Goal: Task Accomplishment & Management: Manage account settings

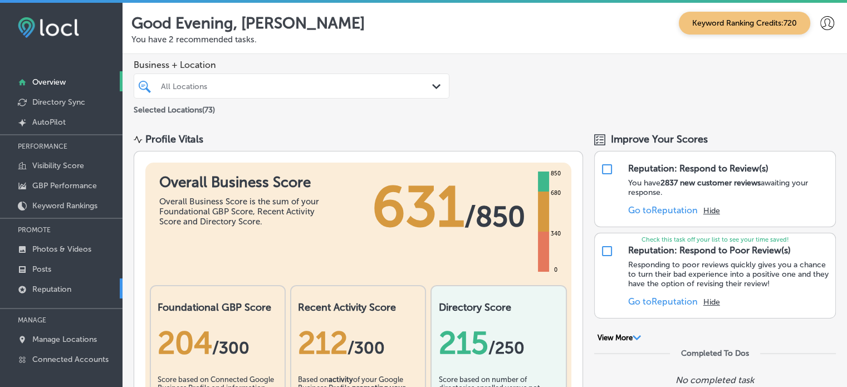
click at [58, 286] on p "Reputation" at bounding box center [51, 289] width 39 height 9
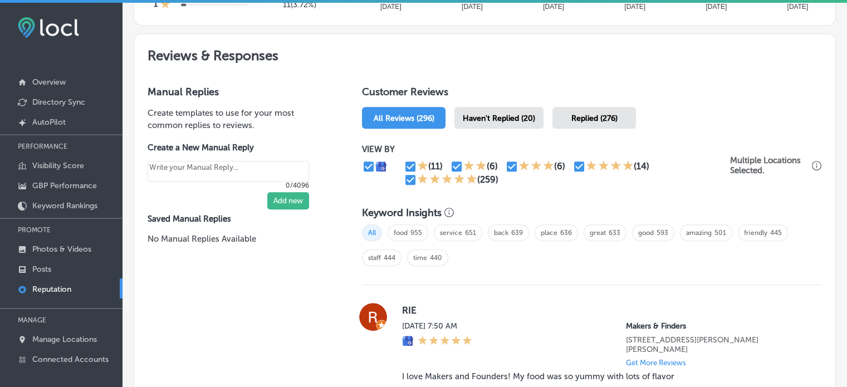
scroll to position [587, 0]
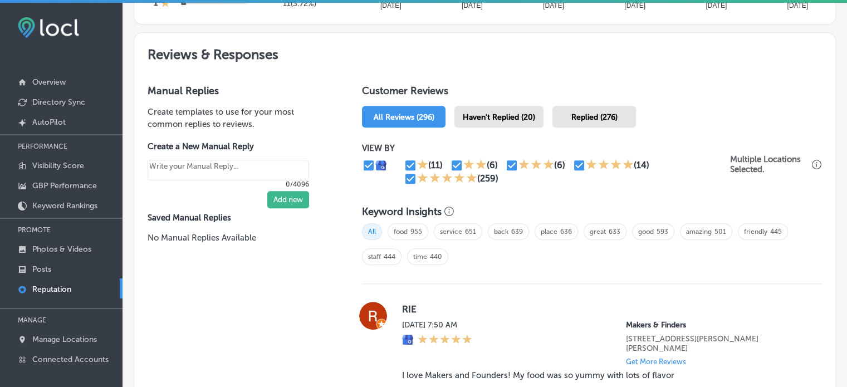
click at [485, 112] on span "Haven't Replied (20)" at bounding box center [499, 116] width 72 height 9
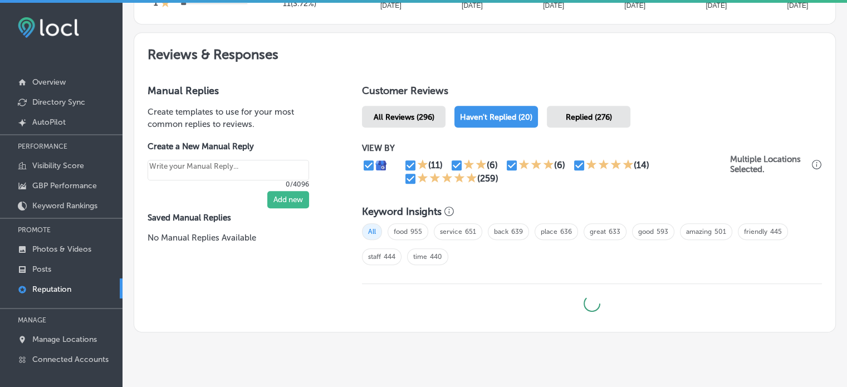
type textarea "x"
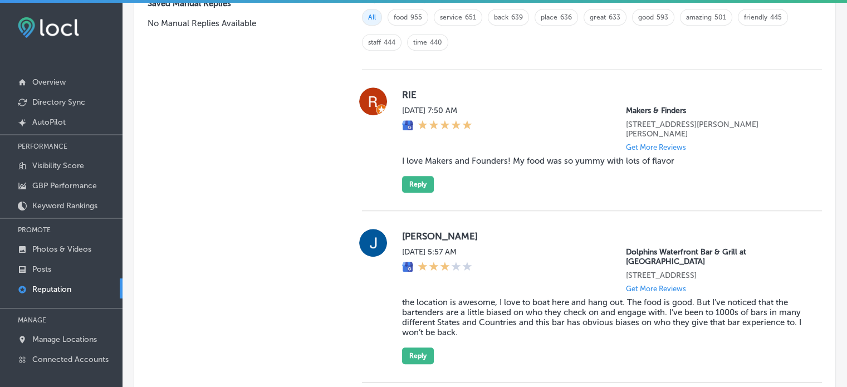
scroll to position [802, 0]
click at [452, 162] on blockquote "I love Makers and Founders! My food was so yummy with lots of flavor" at bounding box center [603, 160] width 402 height 10
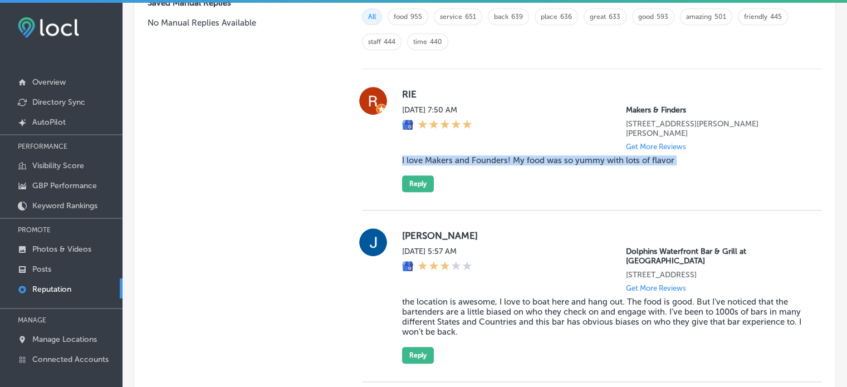
click at [452, 162] on blockquote "I love Makers and Founders! My food was so yummy with lots of flavor" at bounding box center [603, 160] width 402 height 10
copy blockquote "I love Makers and Founders! My food was so yummy with lots of flavor"
click at [423, 180] on button "Reply" at bounding box center [418, 183] width 32 height 17
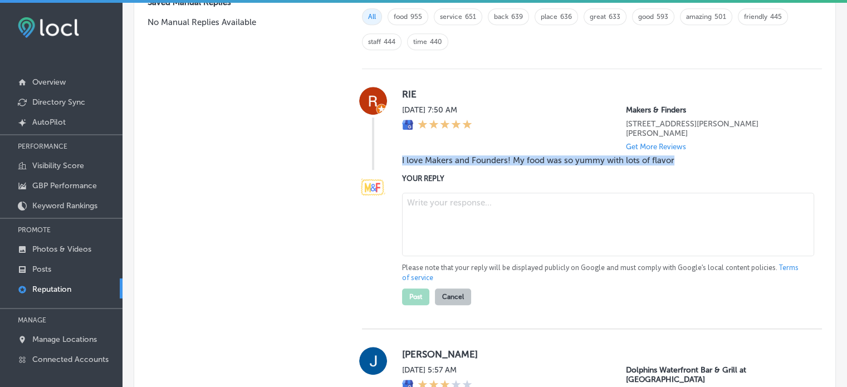
scroll to position [801, 0]
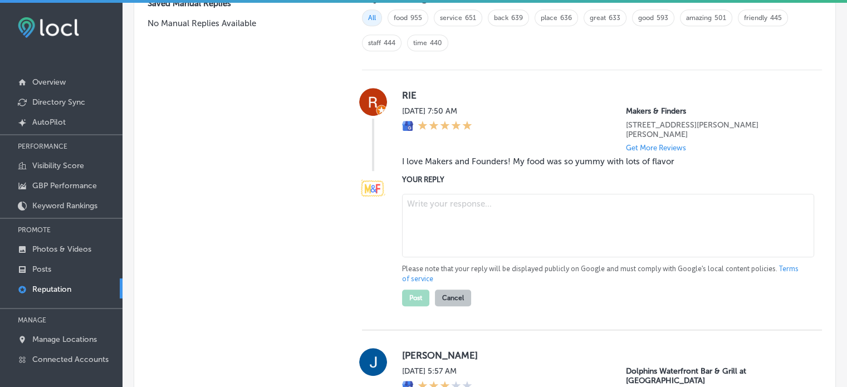
click at [443, 209] on textarea at bounding box center [608, 225] width 412 height 63
paste textarea "Thank you for the amazing 5-star review, Rie! We’re thrilled to hear you loved …"
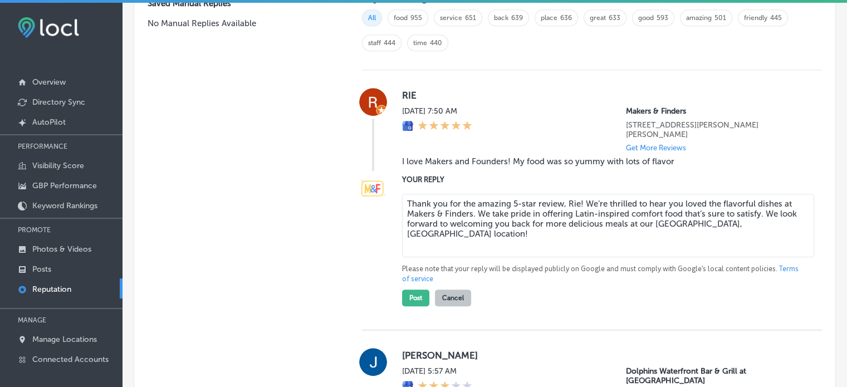
type textarea "Thank you for the amazing 5-star review, Rie! We’re thrilled to hear you loved …"
type textarea "x"
click at [545, 228] on textarea "Thank you for the amazing 5-star review, Rie! We’re thrilled to hear you loved …" at bounding box center [608, 225] width 412 height 63
type textarea "Thank you for the amazing 5-star review, Rie! We’re thrilled to hear you loved …"
click at [413, 298] on button "Post" at bounding box center [415, 298] width 27 height 17
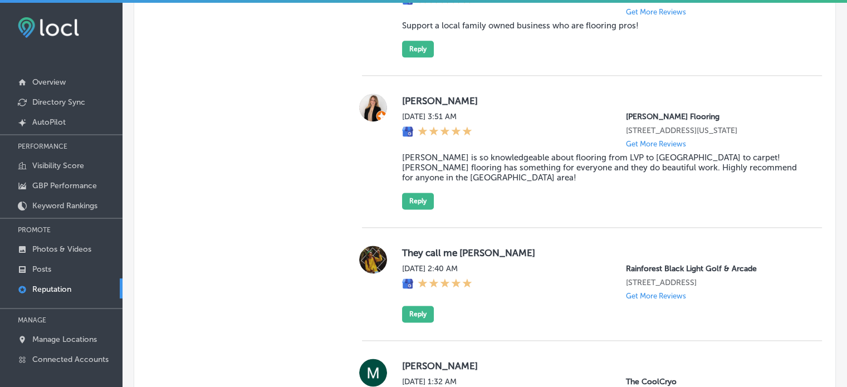
type textarea "x"
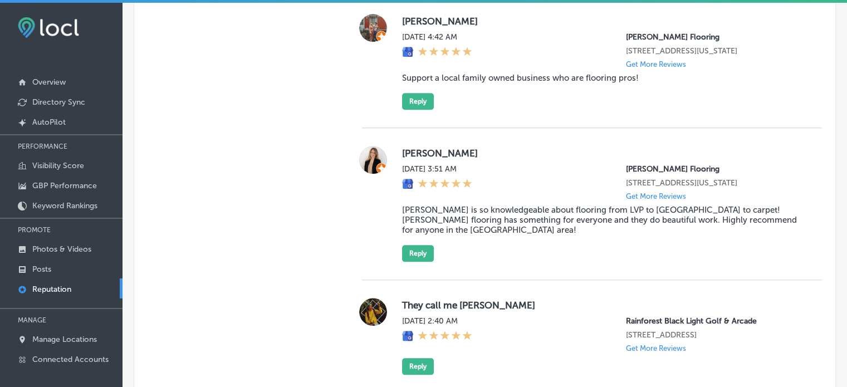
scroll to position [1190, 0]
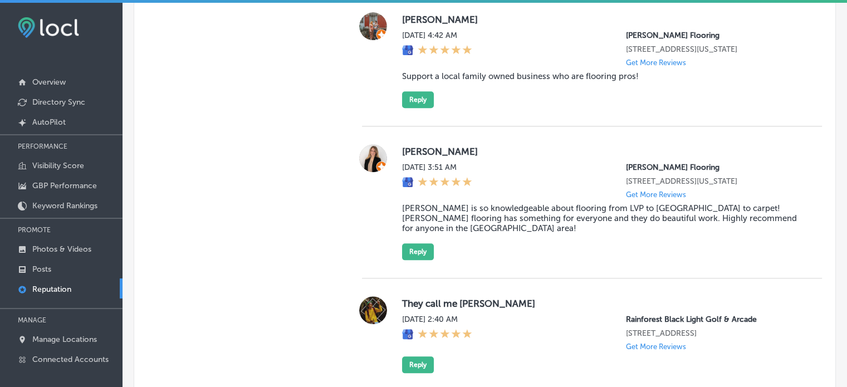
click at [492, 212] on blockquote "John is so knowledgeable about flooring from LVP to hardwood to carpet! Leon fl…" at bounding box center [603, 218] width 402 height 30
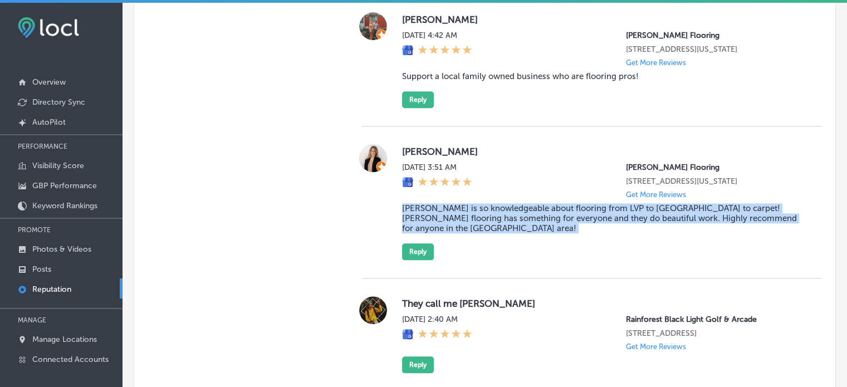
click at [492, 212] on blockquote "John is so knowledgeable about flooring from LVP to hardwood to carpet! Leon fl…" at bounding box center [603, 218] width 402 height 30
copy blockquote "John is so knowledgeable about flooring from LVP to hardwood to carpet! Leon fl…"
click at [415, 243] on button "Reply" at bounding box center [418, 251] width 32 height 17
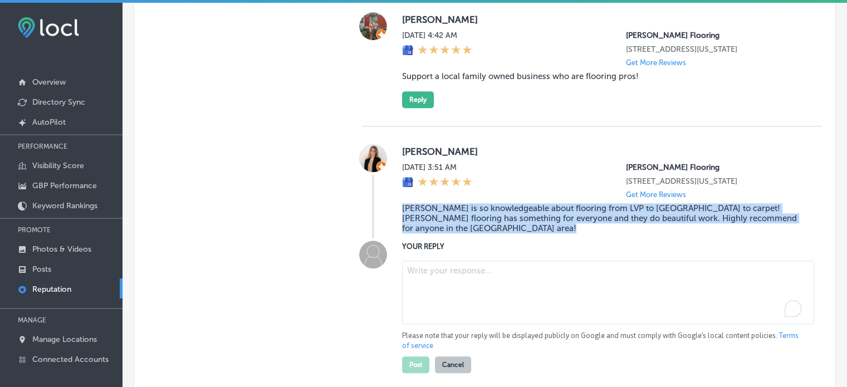
click at [435, 268] on textarea "To enrich screen reader interactions, please activate Accessibility in Grammarl…" at bounding box center [608, 292] width 412 height 63
paste textarea "Thank you, Hattie, for the wonderful review! We’re so glad to hear that you wer…"
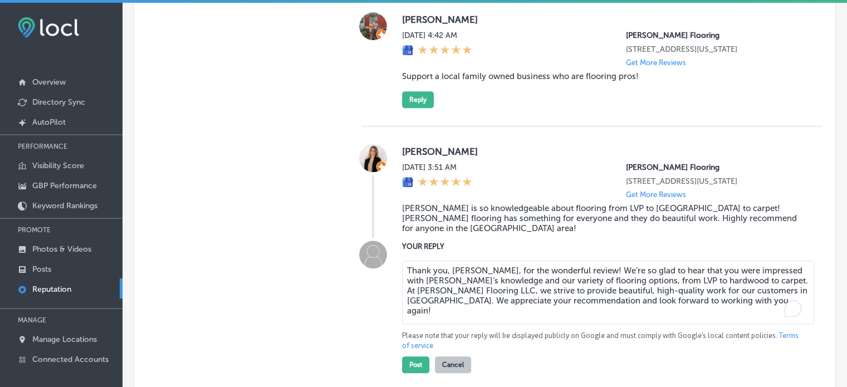
click at [412, 261] on textarea "Thank you, Hattie, for the wonderful review! We’re so glad to hear that you wer…" at bounding box center [608, 292] width 412 height 63
type textarea "Thank you, Hattie, for the wonderful review! We’re so glad to hear that you wer…"
click at [408, 356] on button "Post" at bounding box center [415, 364] width 27 height 17
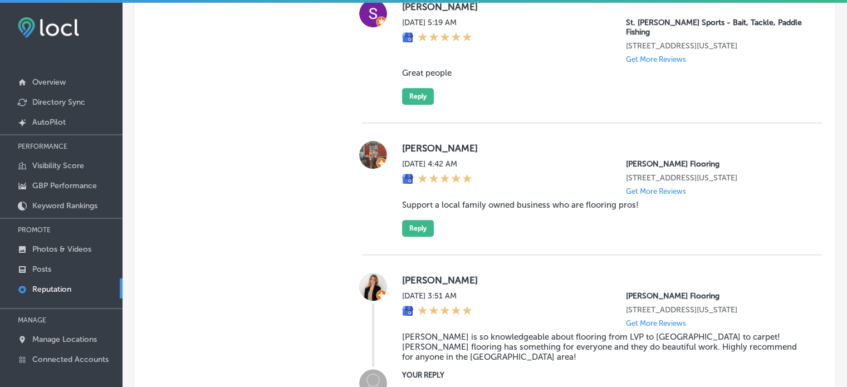
scroll to position [1060, 0]
type textarea "x"
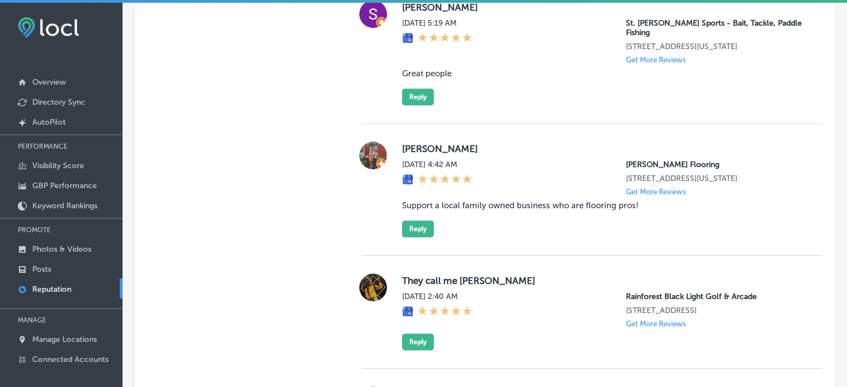
click at [461, 200] on blockquote "Support a local family owned business who are flooring pros!" at bounding box center [603, 205] width 402 height 10
copy blockquote "Support a local family owned business who are flooring pros!"
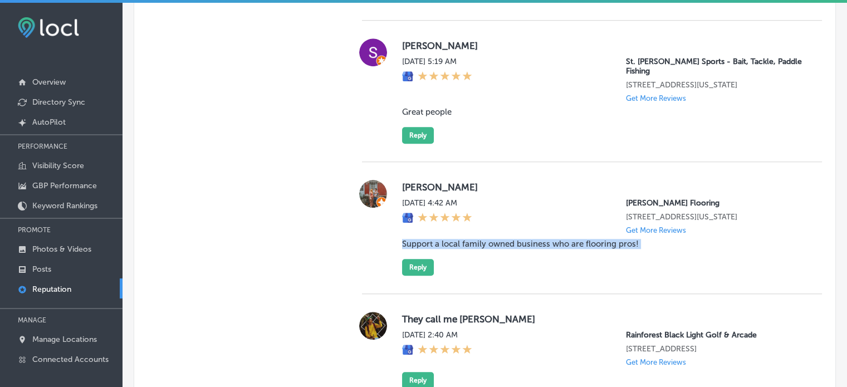
scroll to position [1019, 0]
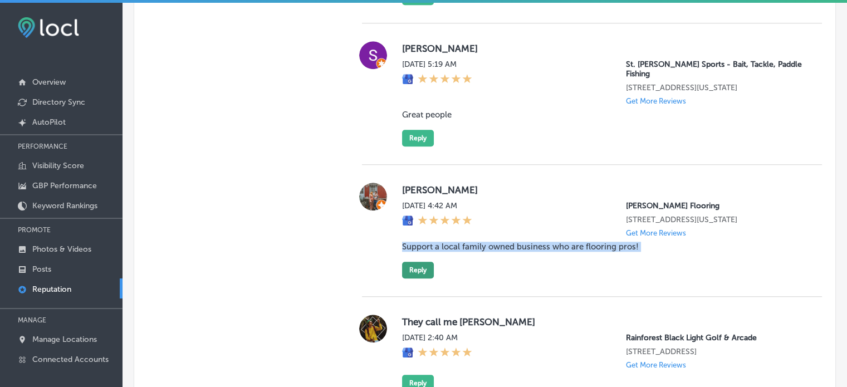
click at [414, 262] on button "Reply" at bounding box center [418, 270] width 32 height 17
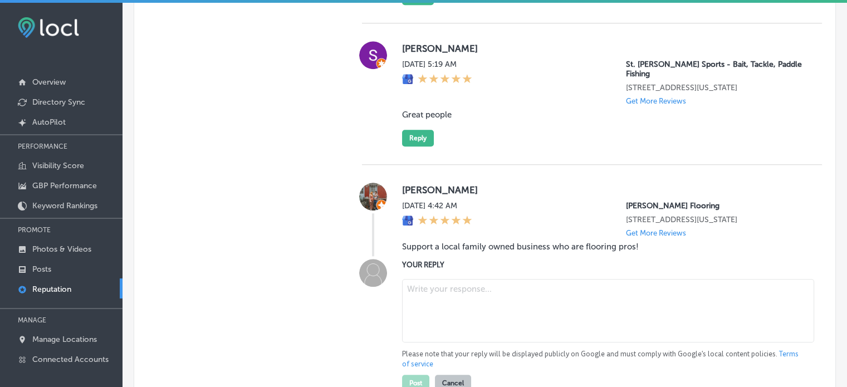
click at [441, 279] on div at bounding box center [603, 312] width 402 height 66
click at [447, 296] on textarea "To enrich screen reader interactions, please activate Accessibility in Grammarl…" at bounding box center [608, 310] width 412 height 63
paste textarea "Thank you, Mark, for your kind words! We truly appreciate your support for our …"
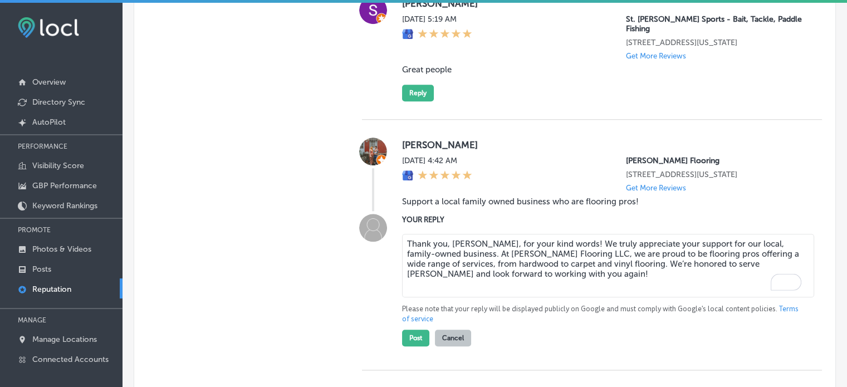
scroll to position [1068, 0]
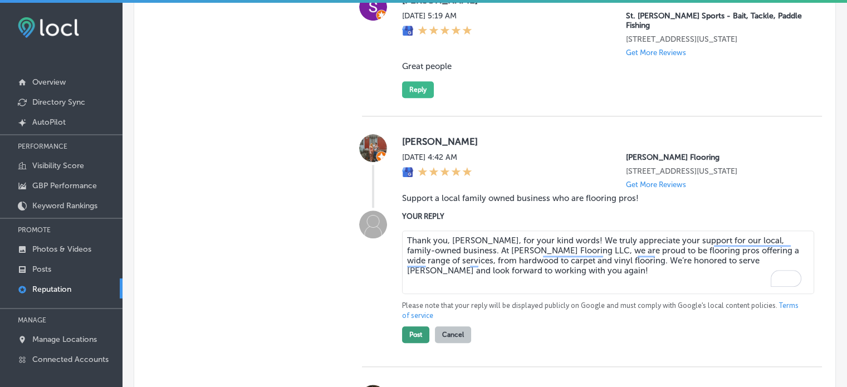
type textarea "Thank you, Mark, for your kind words! We truly appreciate your support for our …"
click at [413, 327] on button "Post" at bounding box center [415, 334] width 27 height 17
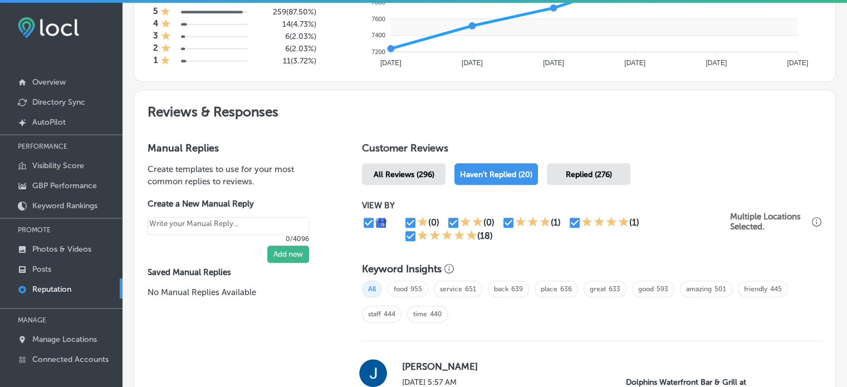
scroll to position [511, 0]
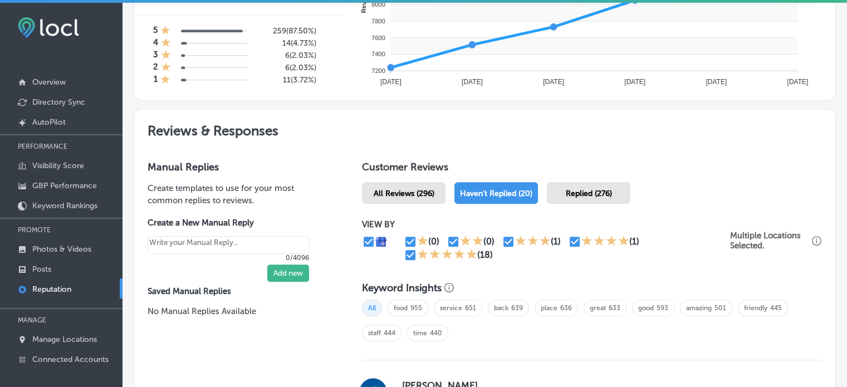
click at [590, 195] on span "Replied (276)" at bounding box center [589, 193] width 46 height 9
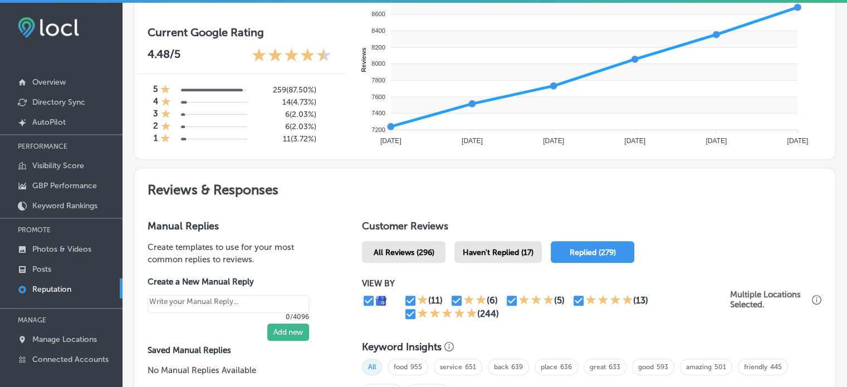
scroll to position [470, 0]
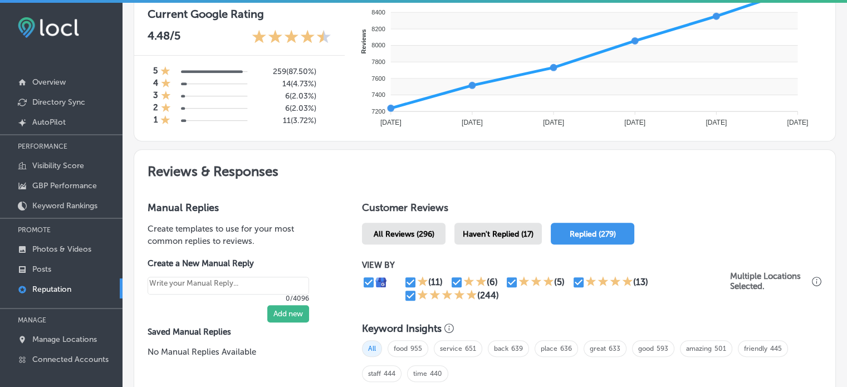
click at [508, 233] on span "Haven't Replied (17)" at bounding box center [498, 233] width 71 height 9
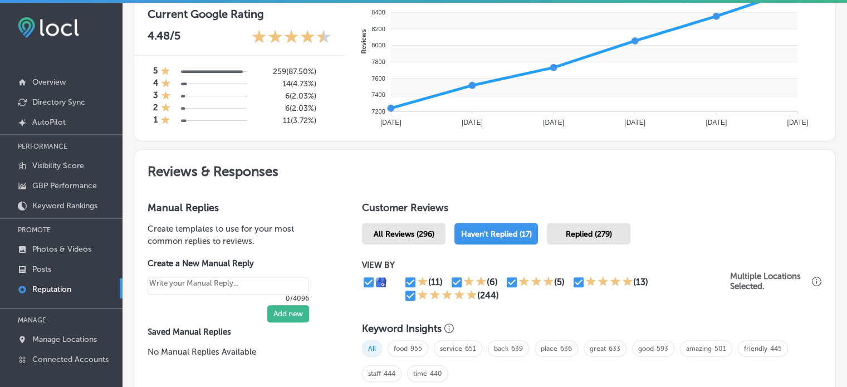
type textarea "x"
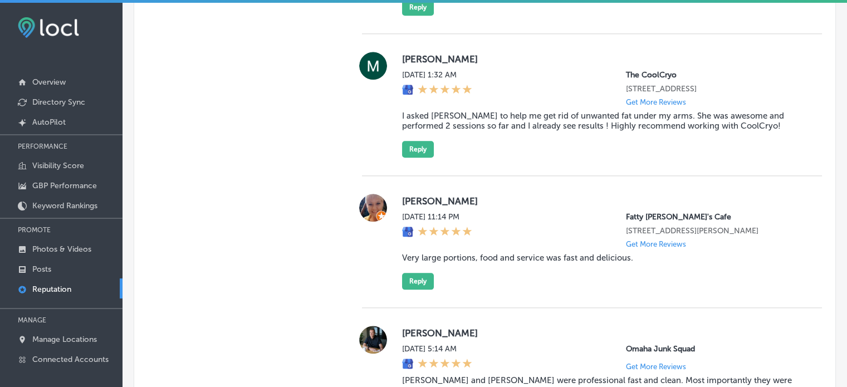
scroll to position [1285, 0]
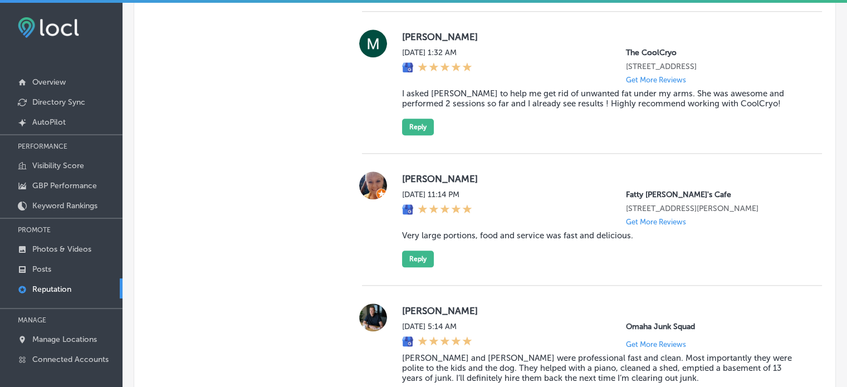
click at [512, 241] on blockquote "Very large portions, food and service was fast and delicious." at bounding box center [603, 236] width 402 height 10
copy blockquote "Very large portions, food and service was fast and delicious."
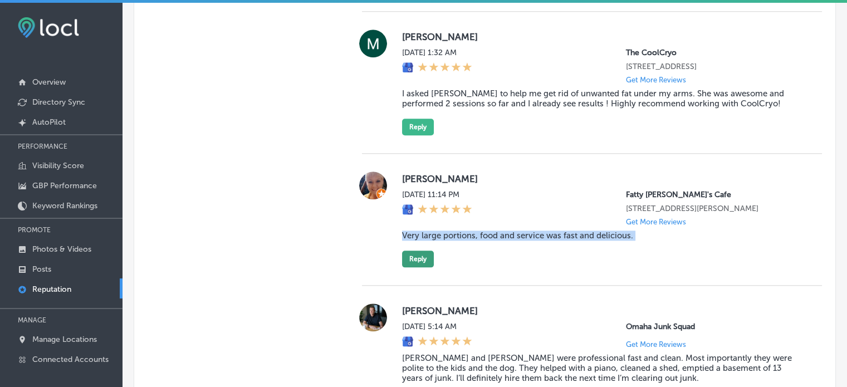
click at [413, 267] on button "Reply" at bounding box center [418, 259] width 32 height 17
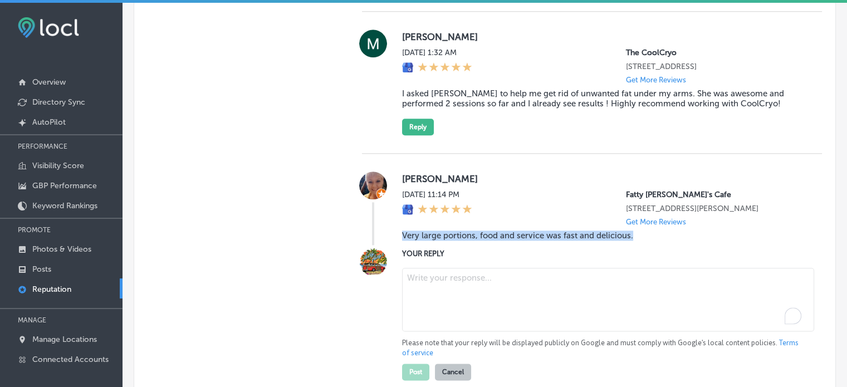
click at [423, 310] on textarea "To enrich screen reader interactions, please activate Accessibility in Grammarl…" at bounding box center [608, 299] width 412 height 63
paste textarea "Thank you for the wonderful review, Sarah! We’re so glad you enjoyed the large …"
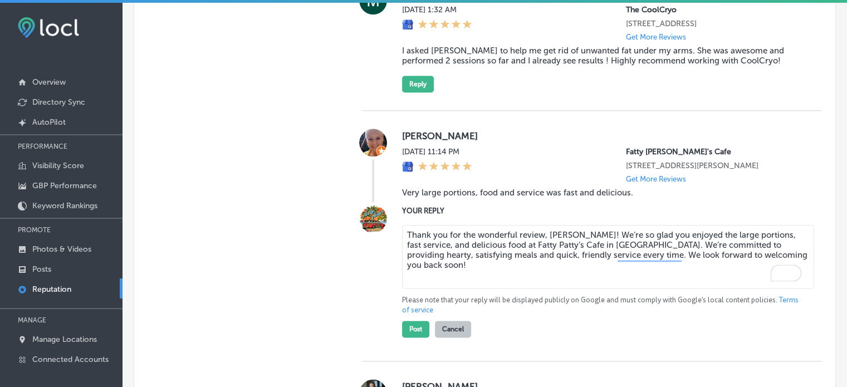
scroll to position [1329, 0]
type textarea "Thank you for the wonderful review, Sarah! We’re so glad you enjoyed the large …"
click at [415, 337] on button "Post" at bounding box center [415, 328] width 27 height 17
type textarea "x"
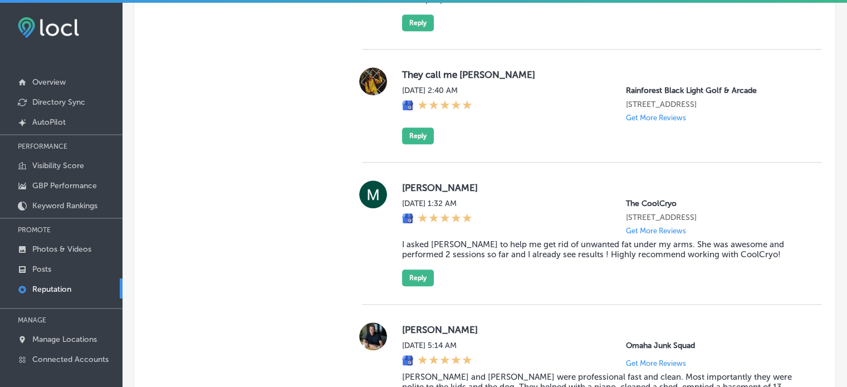
scroll to position [1142, 0]
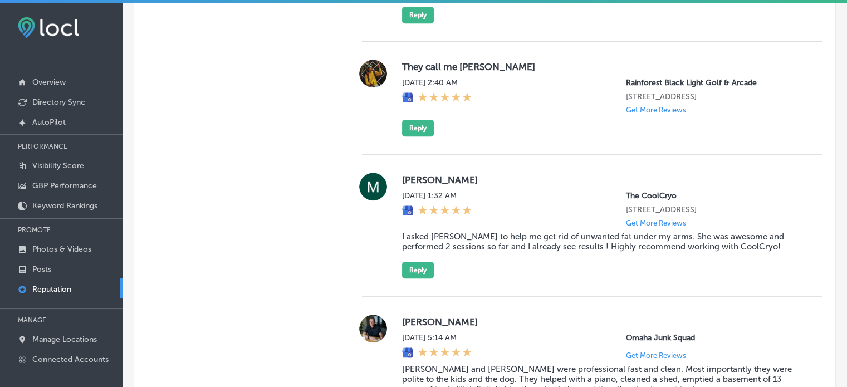
click at [508, 240] on div "Mike Heinold Thu, Aug 14, 2025 1:32 AM The CoolCryo 67555 E Palm Canyon Dr Suit…" at bounding box center [603, 226] width 402 height 106
click at [509, 248] on blockquote "I asked Stephanie to help me get rid of unwanted fat under my arms. She was awe…" at bounding box center [603, 242] width 402 height 20
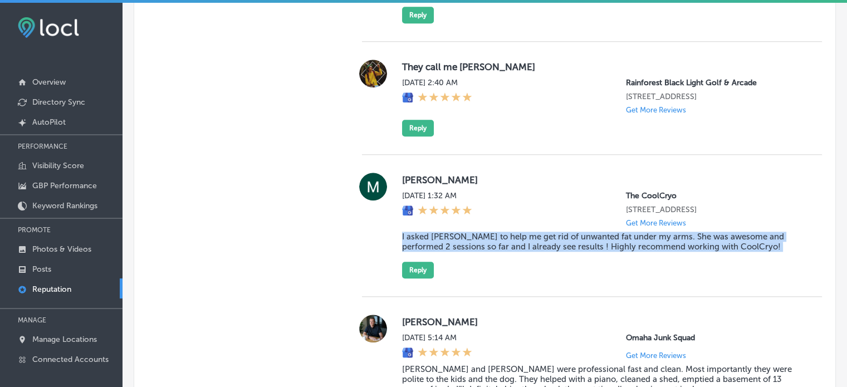
click at [509, 248] on blockquote "I asked Stephanie to help me get rid of unwanted fat under my arms. She was awe…" at bounding box center [603, 242] width 402 height 20
click at [425, 276] on button "Reply" at bounding box center [418, 270] width 32 height 17
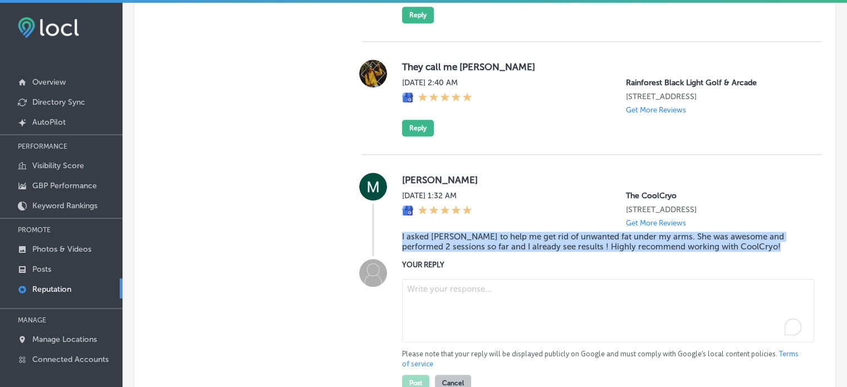
click at [444, 300] on textarea "To enrich screen reader interactions, please activate Accessibility in Grammarl…" at bounding box center [608, 310] width 412 height 63
paste textarea "Thank you, Mike, for the fantastic 5-star review! We're so happy to hear that S…"
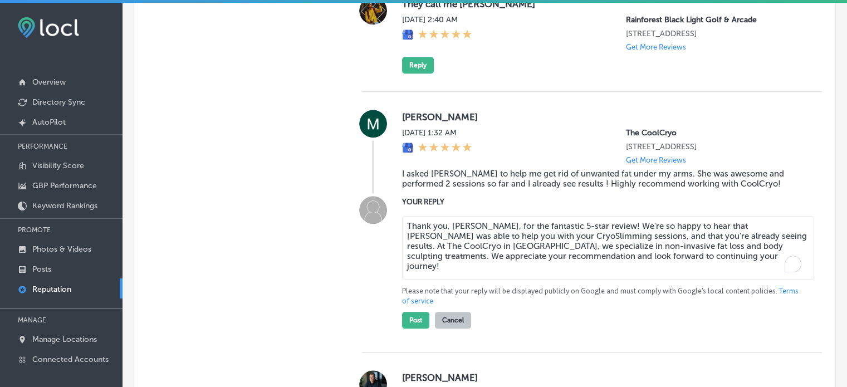
scroll to position [1208, 0]
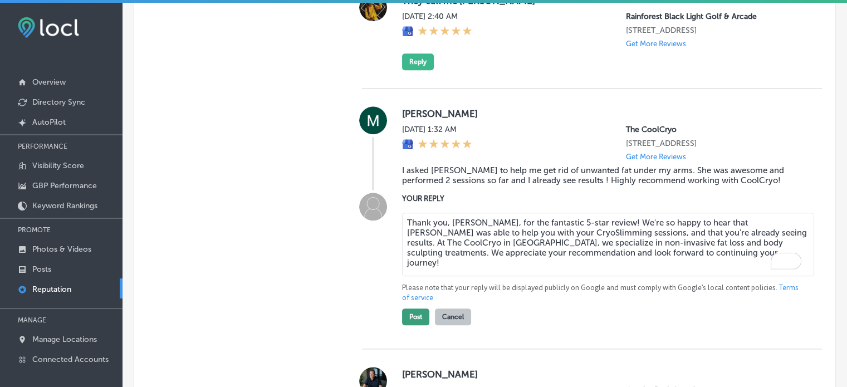
type textarea "Thank you, Mike, for the fantastic 5-star review! We're so happy to hear that S…"
click at [412, 325] on button "Post" at bounding box center [415, 317] width 27 height 17
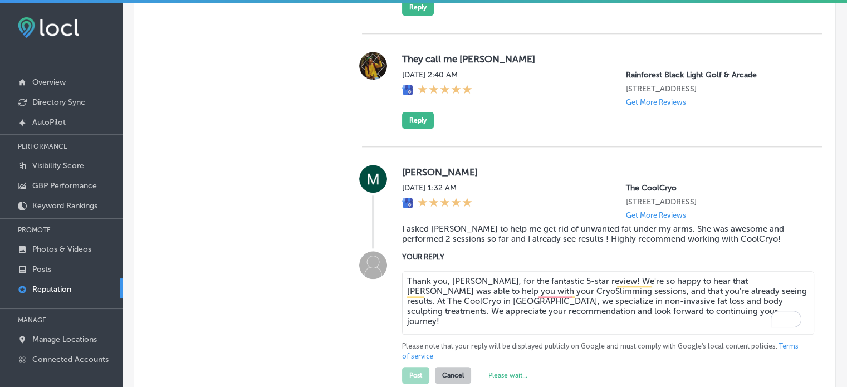
scroll to position [1149, 0]
type textarea "x"
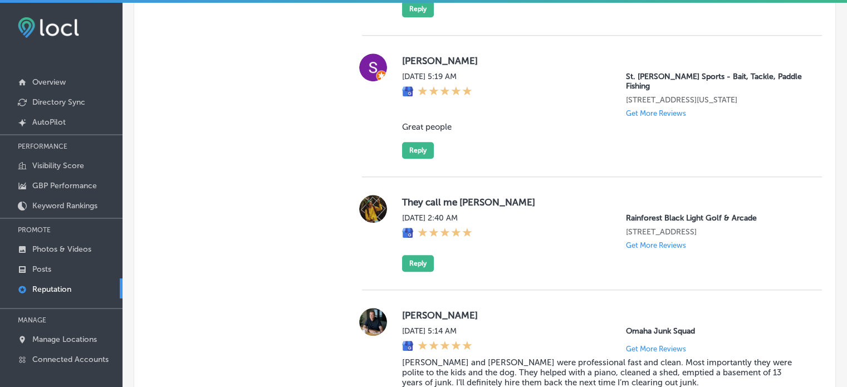
scroll to position [1006, 0]
drag, startPoint x: 459, startPoint y: 192, endPoint x: 495, endPoint y: 191, distance: 35.7
click at [495, 197] on label "They call me Spence" at bounding box center [603, 202] width 402 height 11
copy label "Spence"
click at [428, 265] on button "Reply" at bounding box center [418, 264] width 32 height 17
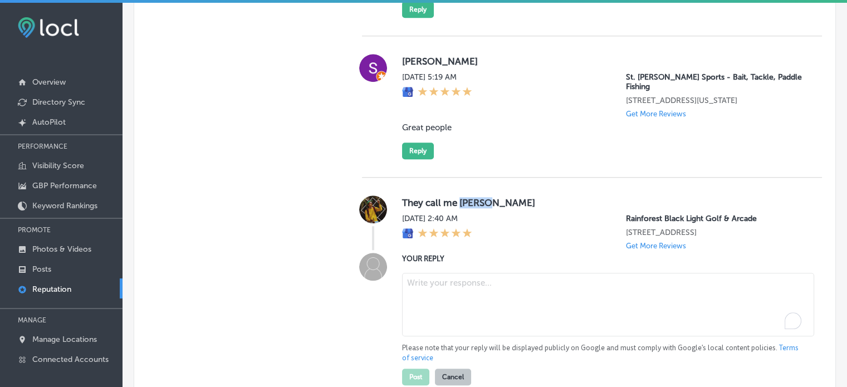
click at [459, 294] on textarea "To enrich screen reader interactions, please activate Accessibility in Grammarl…" at bounding box center [608, 304] width 412 height 63
paste textarea "Thank you for the 5-star rating, Spence! We're so glad to hear you had a great …"
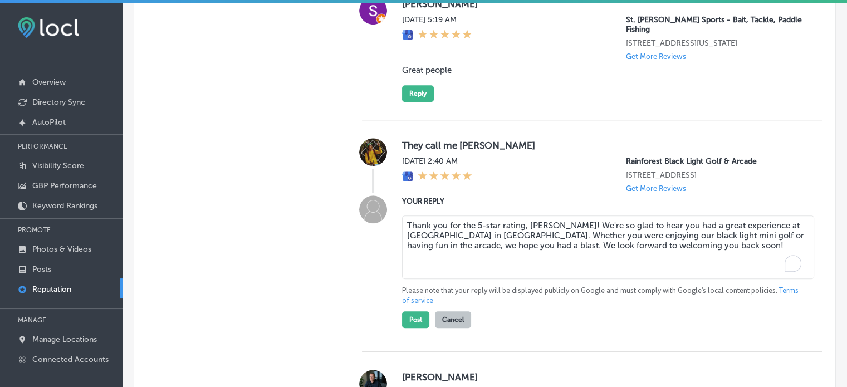
scroll to position [1065, 0]
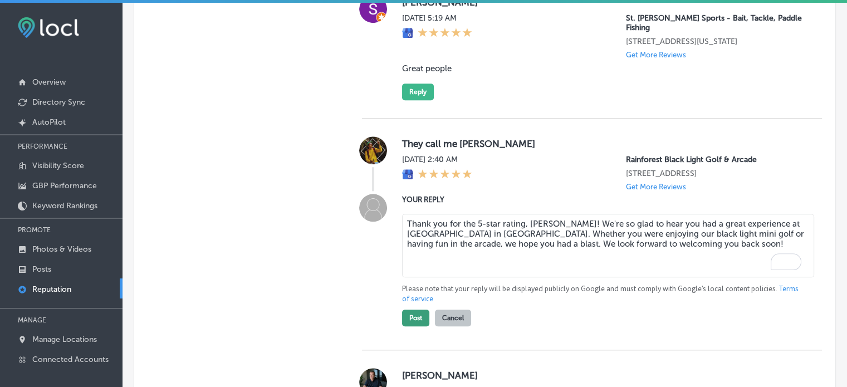
type textarea "Thank you for the 5-star rating, Spence! We're so glad to hear you had a great …"
click at [421, 319] on button "Post" at bounding box center [415, 318] width 27 height 17
type textarea "x"
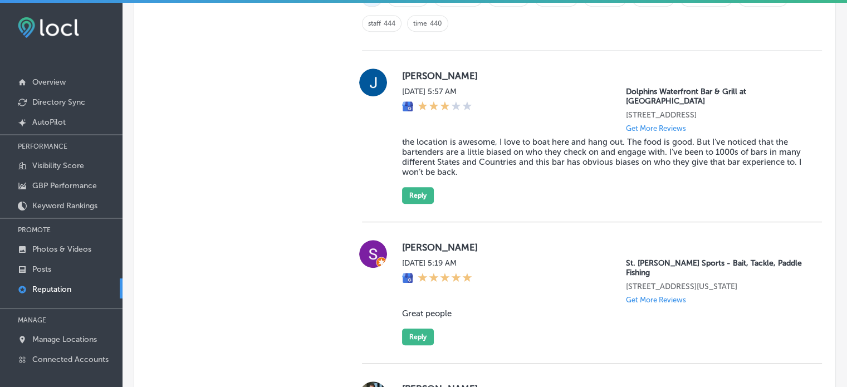
scroll to position [821, 0]
click at [423, 296] on div "Scoty Homitz Thu, Aug 14, 2025 5:19 AM St. Augustine Paddle Sports - Bait, Tack…" at bounding box center [603, 291] width 402 height 105
click at [424, 307] on blockquote "Great people" at bounding box center [603, 312] width 402 height 10
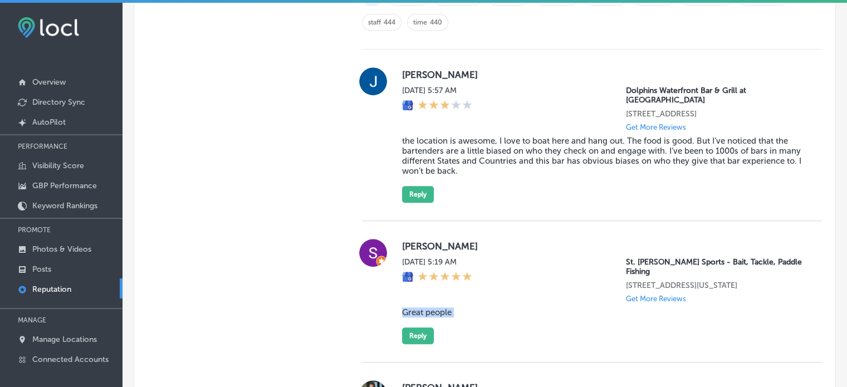
click at [424, 307] on blockquote "Great people" at bounding box center [603, 312] width 402 height 10
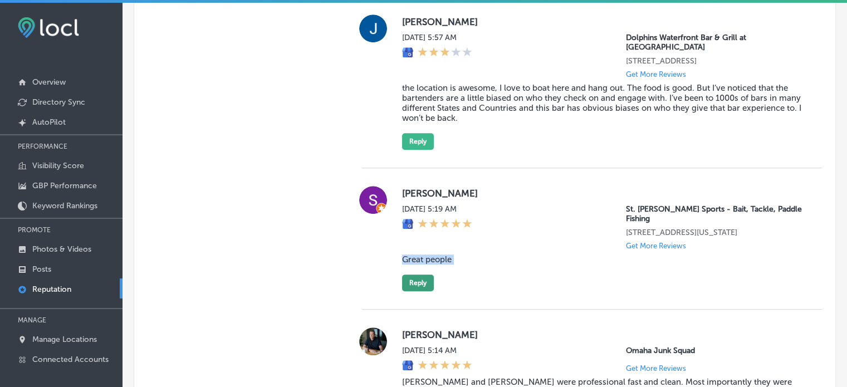
click at [421, 275] on button "Reply" at bounding box center [418, 283] width 32 height 17
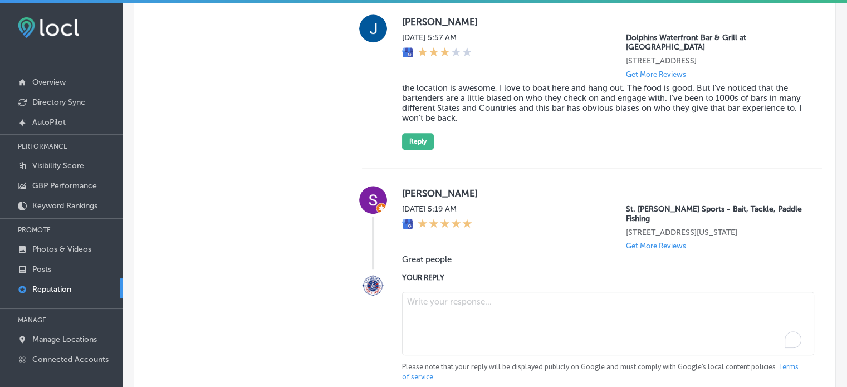
click at [486, 307] on textarea "To enrich screen reader interactions, please activate Accessibility in Grammarl…" at bounding box center [608, 323] width 412 height 63
paste textarea "Thank you for the kind words, Scoty! We’re so glad you had a great experience w…"
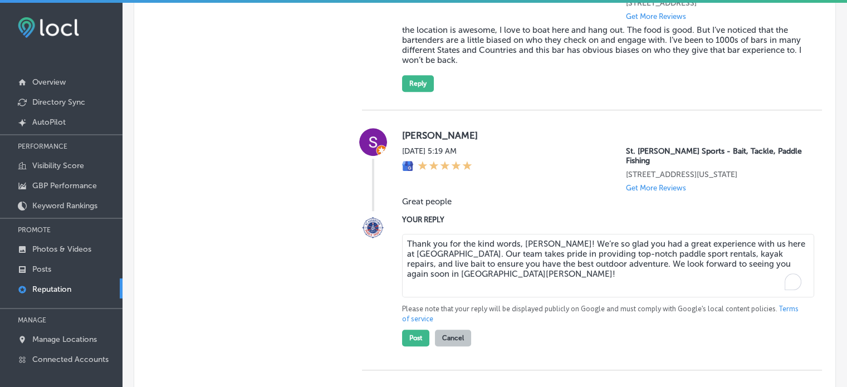
scroll to position [937, 0]
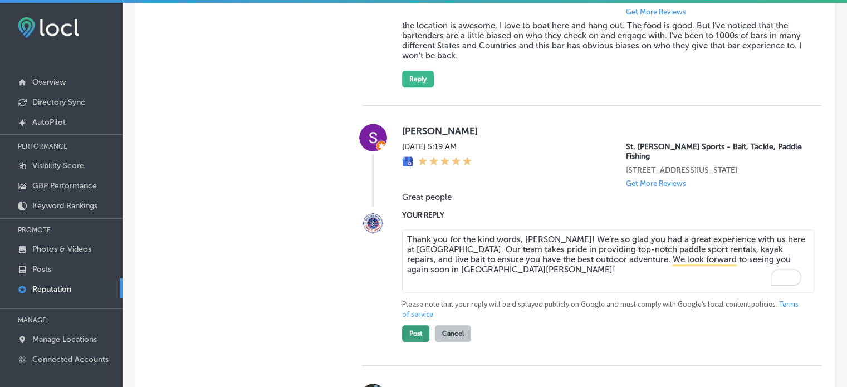
type textarea "Thank you for the kind words, Scoty! We’re so glad you had a great experience w…"
click at [414, 325] on button "Post" at bounding box center [415, 333] width 27 height 17
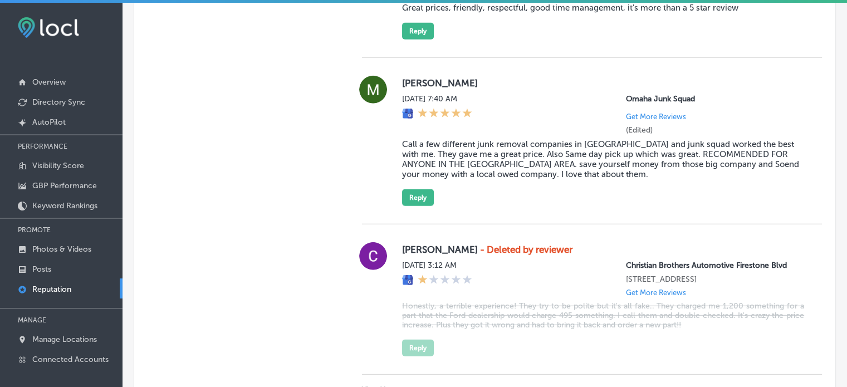
scroll to position [3018, 0]
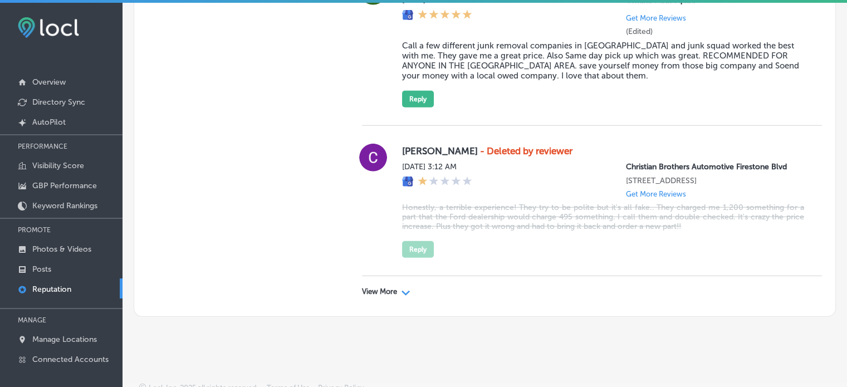
click at [398, 289] on div "View More Path Created with Sketch." at bounding box center [592, 291] width 460 height 31
click at [399, 286] on div "View More Path Created with Sketch." at bounding box center [592, 291] width 460 height 31
click at [402, 291] on icon "Path Created with Sketch." at bounding box center [406, 293] width 8 height 5
type textarea "x"
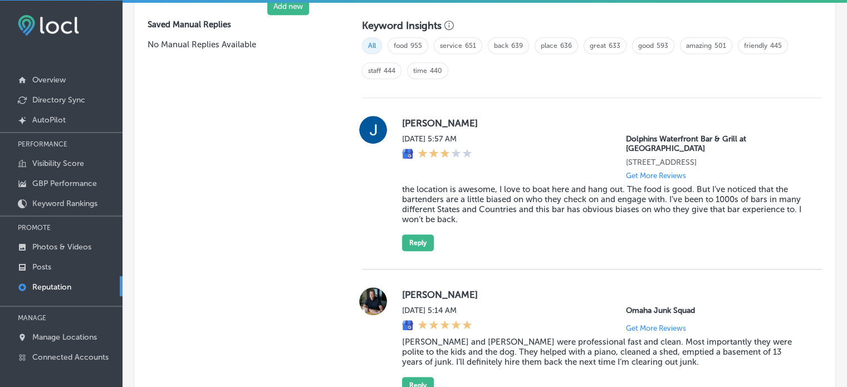
scroll to position [774, 0]
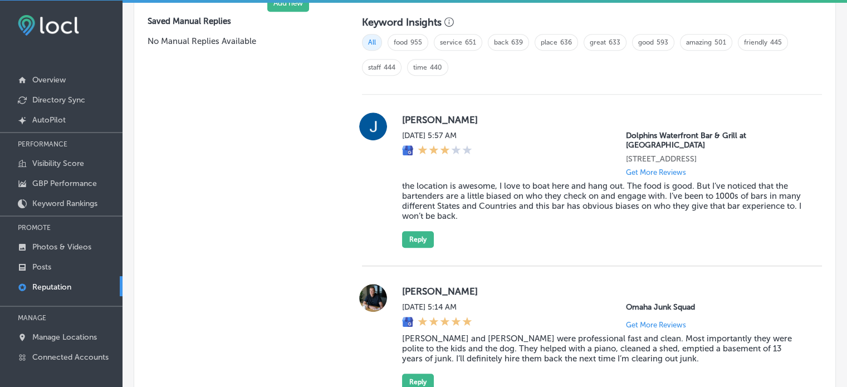
click at [457, 194] on blockquote "the location is awesome, I love to boat here and hang out. The food is good. Bu…" at bounding box center [603, 201] width 402 height 40
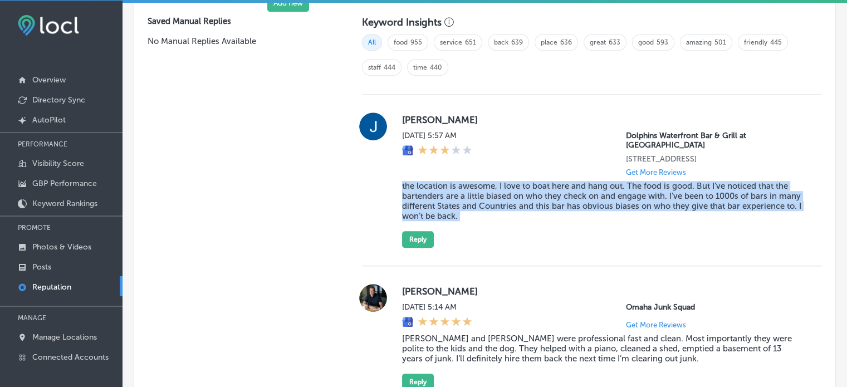
click at [457, 194] on blockquote "the location is awesome, I love to boat here and hang out. The food is good. Bu…" at bounding box center [603, 201] width 402 height 40
copy blockquote "the location is awesome, I love to boat here and hang out. The food is good. Bu…"
click at [423, 231] on button "Reply" at bounding box center [418, 239] width 32 height 17
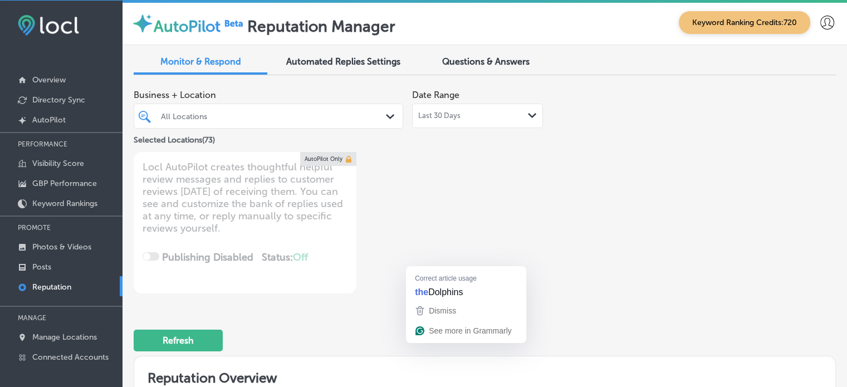
scroll to position [773, 0]
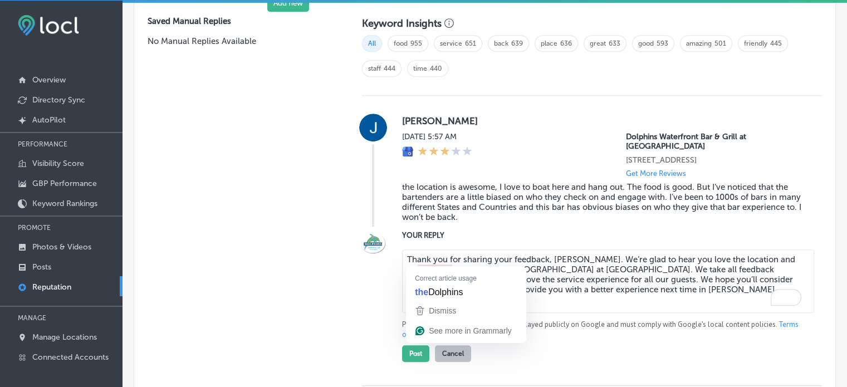
type textarea "Thank you for sharing your feedback, Julio. We’re glad to hear you love the loc…"
click at [380, 315] on div at bounding box center [373, 295] width 22 height 133
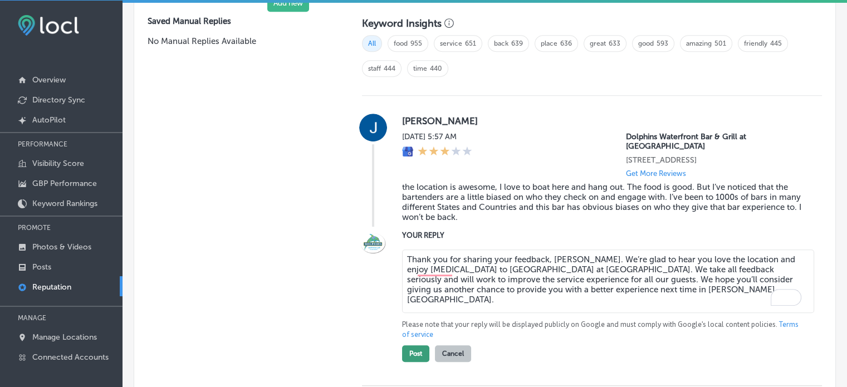
click at [418, 345] on button "Post" at bounding box center [415, 353] width 27 height 17
type textarea "x"
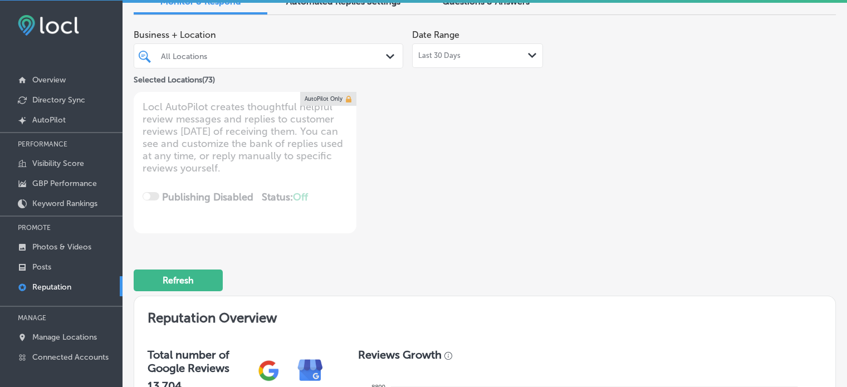
scroll to position [0, 0]
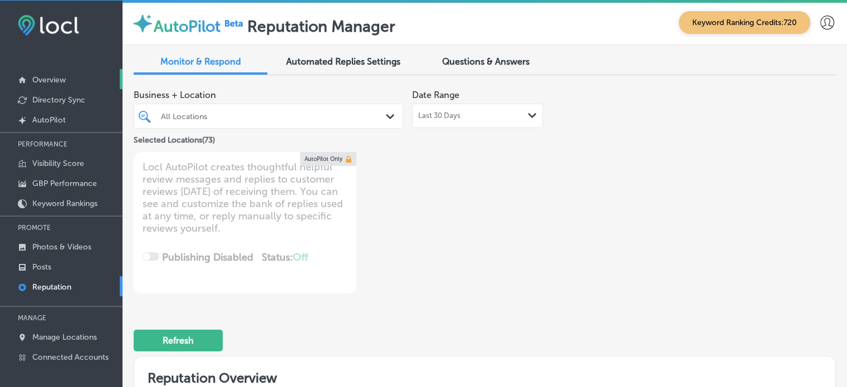
click at [68, 81] on link "Overview" at bounding box center [61, 79] width 123 height 20
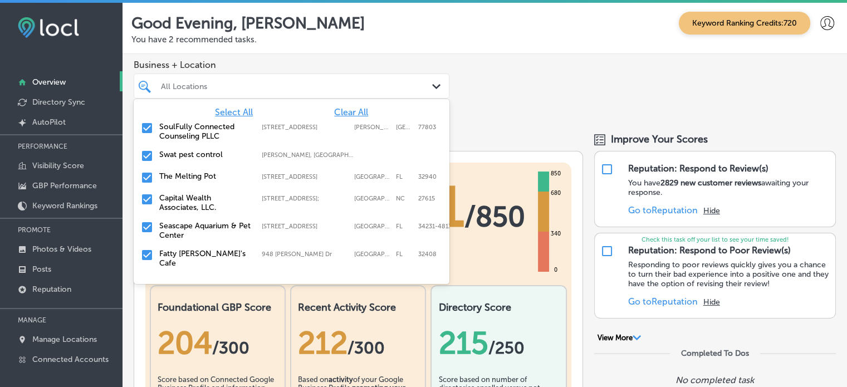
click at [351, 85] on div "All Locations" at bounding box center [297, 85] width 272 height 9
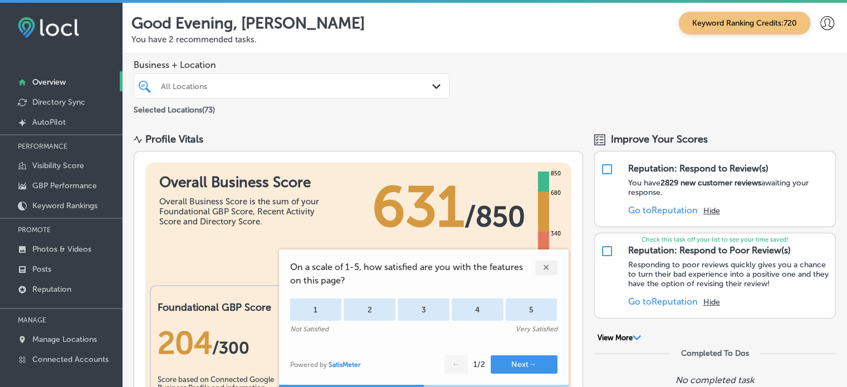
click at [540, 271] on div "✕" at bounding box center [546, 268] width 22 height 14
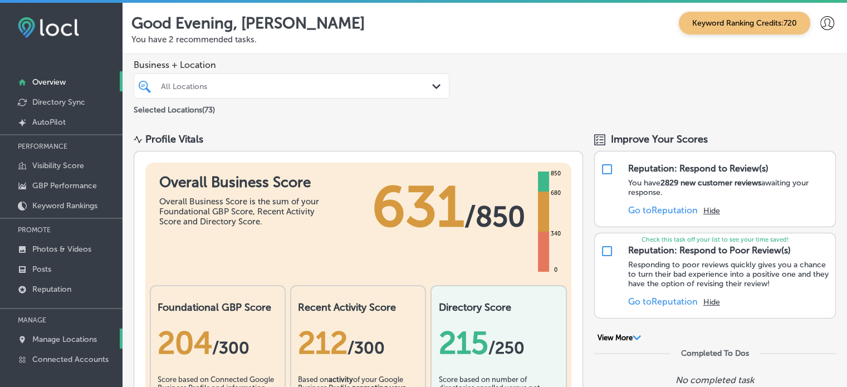
click at [67, 341] on p "Manage Locations" at bounding box center [64, 339] width 65 height 9
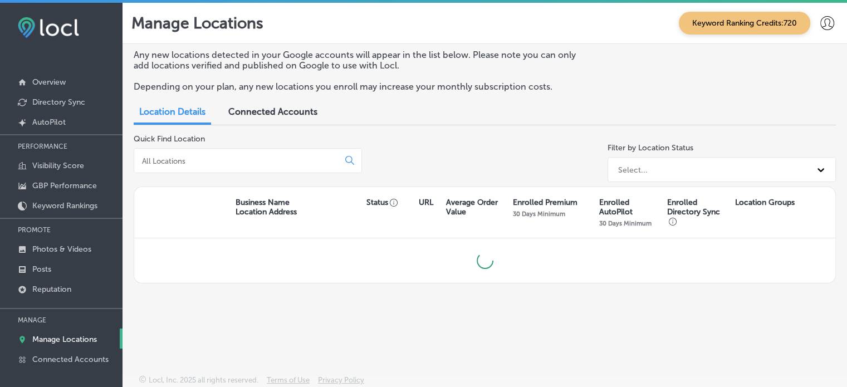
scroll to position [2, 0]
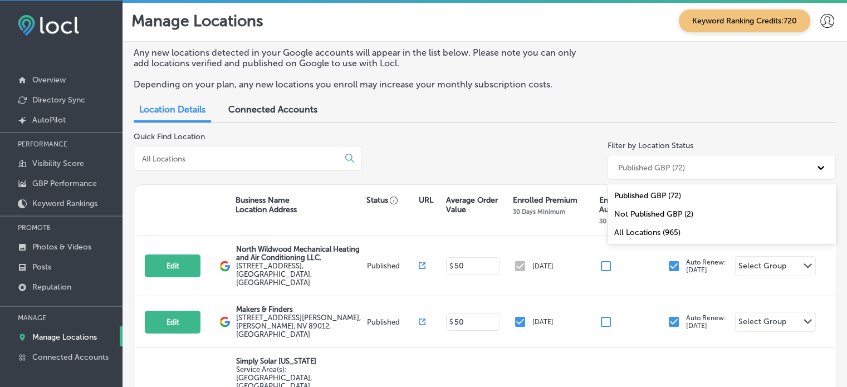
click at [702, 169] on div "Published GBP (72)" at bounding box center [712, 167] width 198 height 18
click at [658, 227] on div "All Locations (965)" at bounding box center [722, 232] width 228 height 18
click at [658, 163] on div "All Locations (965)" at bounding box center [651, 167] width 66 height 9
click at [645, 198] on div "Published GBP (72)" at bounding box center [722, 196] width 228 height 18
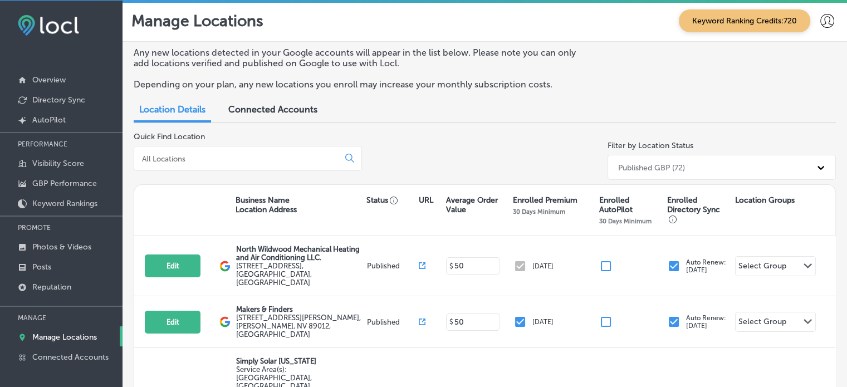
scroll to position [0, 0]
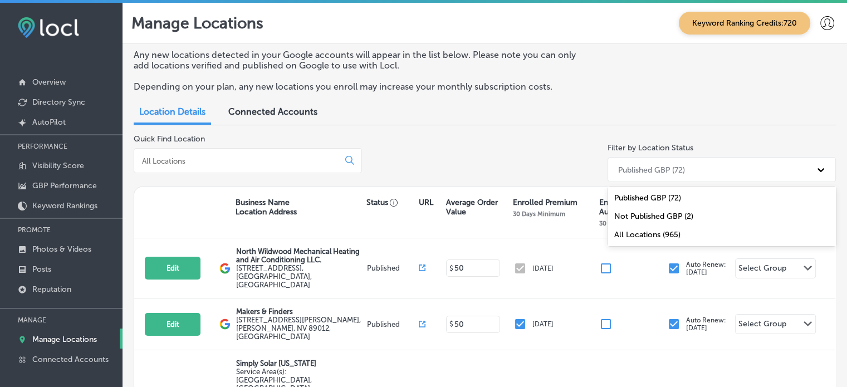
click at [722, 164] on div "Published GBP (72)" at bounding box center [712, 169] width 198 height 18
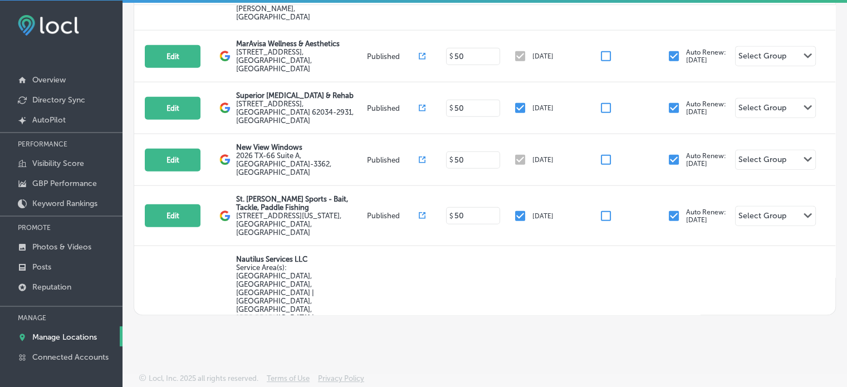
scroll to position [2684, 0]
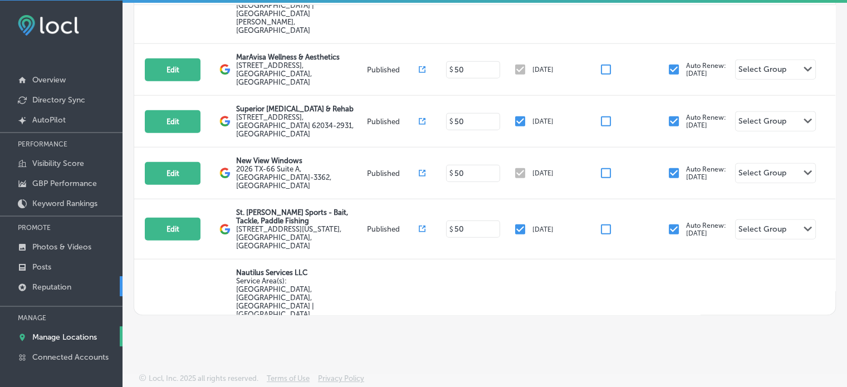
click at [55, 280] on link "Reputation" at bounding box center [61, 286] width 123 height 20
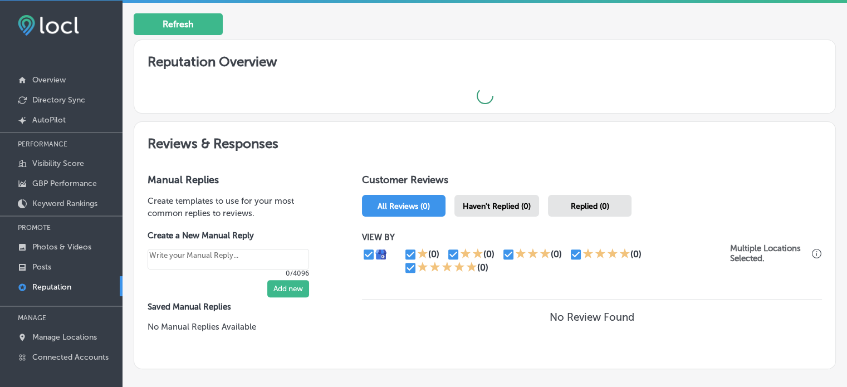
scroll to position [376, 0]
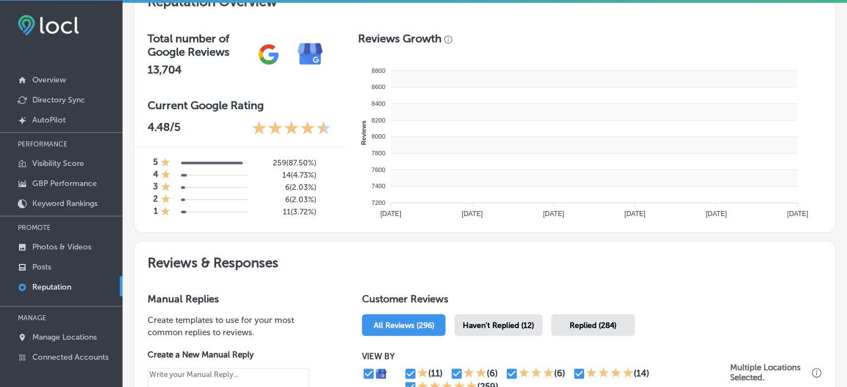
click at [501, 142] on rect at bounding box center [593, 144] width 407 height 17
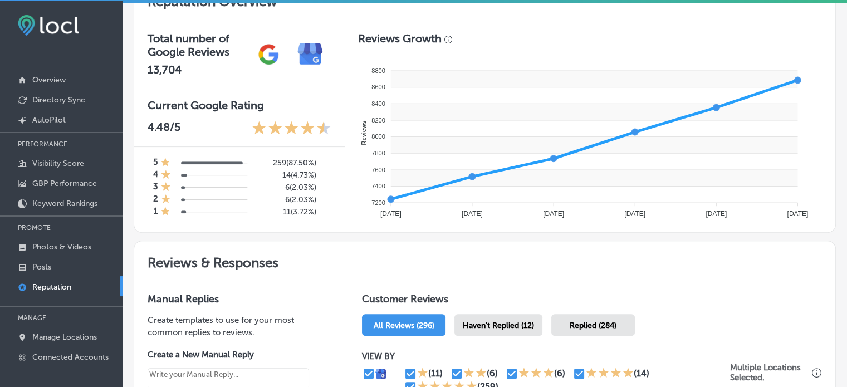
click at [493, 321] on span "Haven't Replied (12)" at bounding box center [498, 325] width 71 height 9
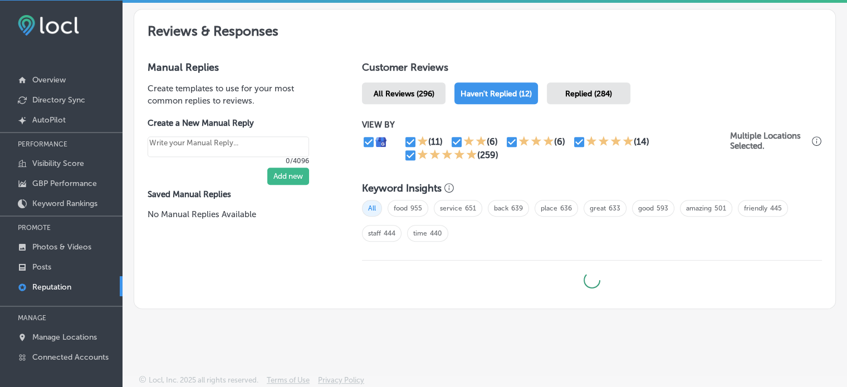
type textarea "x"
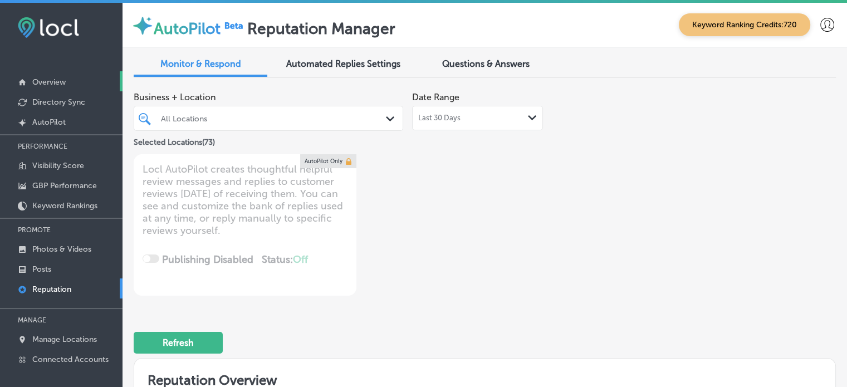
click at [60, 81] on p "Overview" at bounding box center [48, 81] width 33 height 9
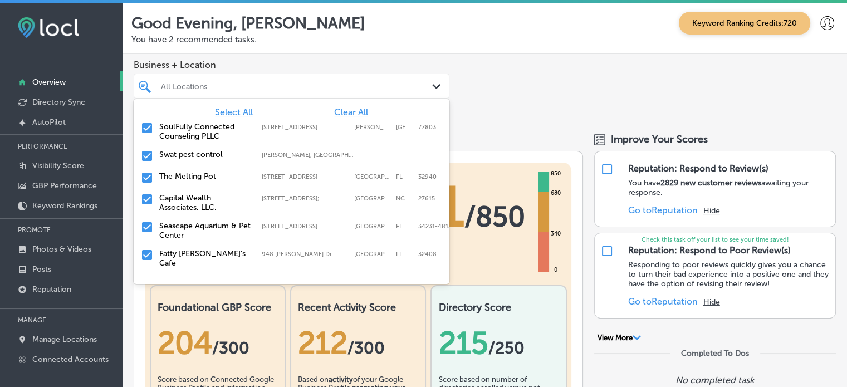
click at [195, 84] on div "All Locations" at bounding box center [297, 85] width 272 height 9
click at [334, 113] on span "Clear All" at bounding box center [351, 112] width 34 height 11
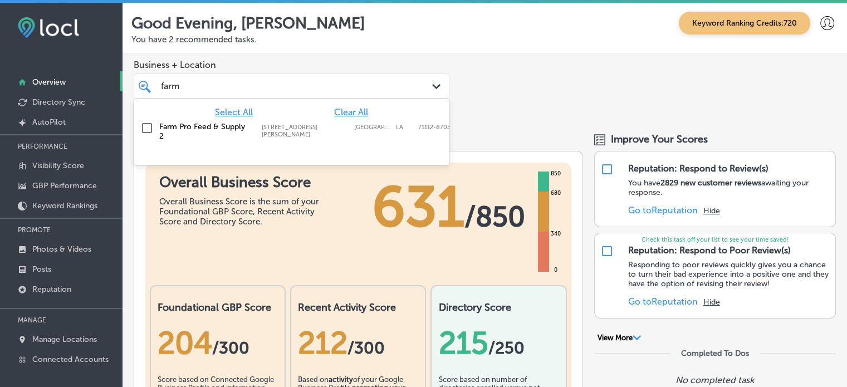
click at [265, 124] on label "5520 Barksdale Blvd" at bounding box center [305, 131] width 87 height 14
type input "farm"
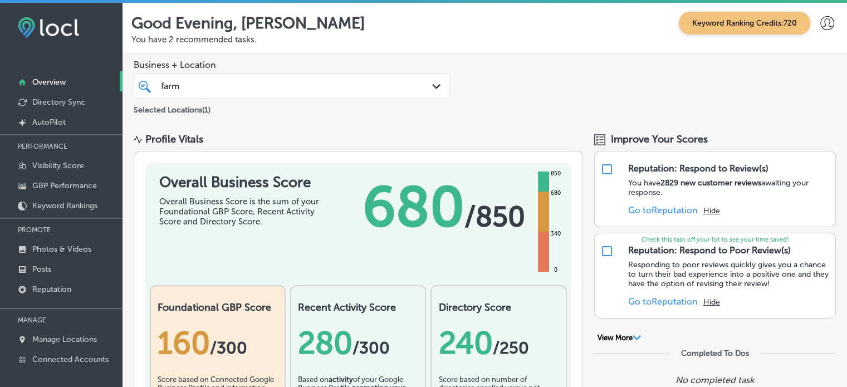
click at [528, 56] on div "Business + Location farm farm Path Created with Sketch. Selected Locations ( 1 )" at bounding box center [485, 88] width 725 height 68
click at [72, 340] on p "Manage Locations" at bounding box center [64, 339] width 65 height 9
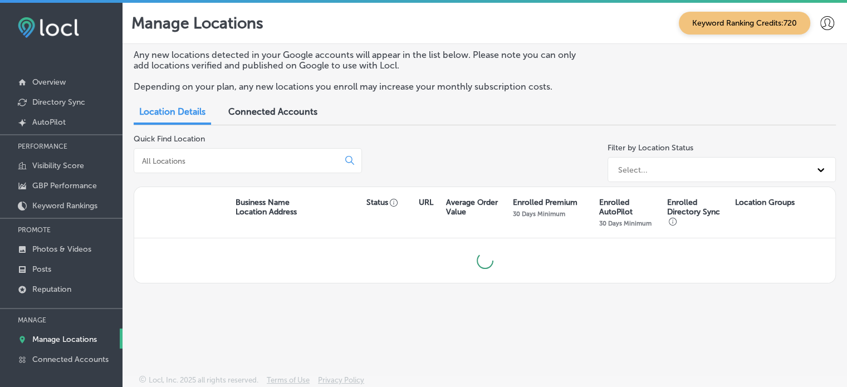
scroll to position [2, 0]
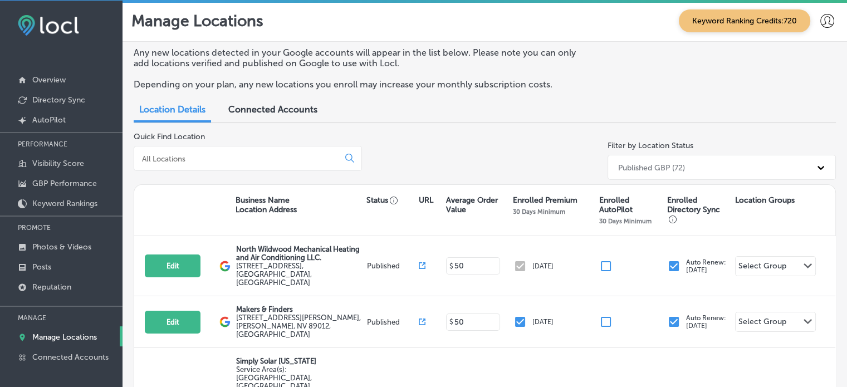
click at [229, 150] on div at bounding box center [248, 158] width 228 height 25
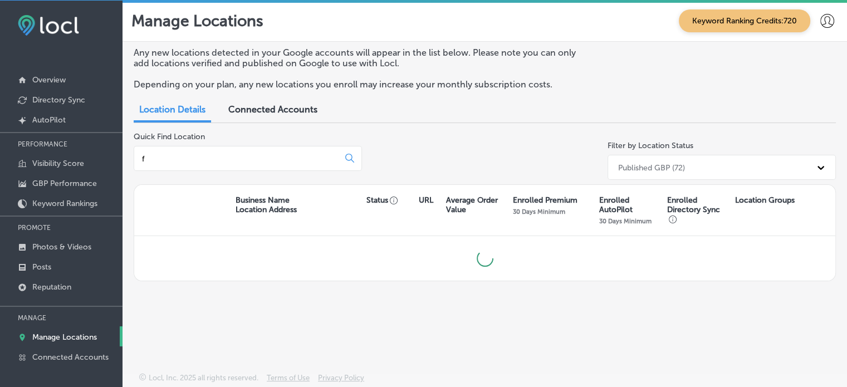
click at [216, 159] on input "f" at bounding box center [238, 159] width 195 height 10
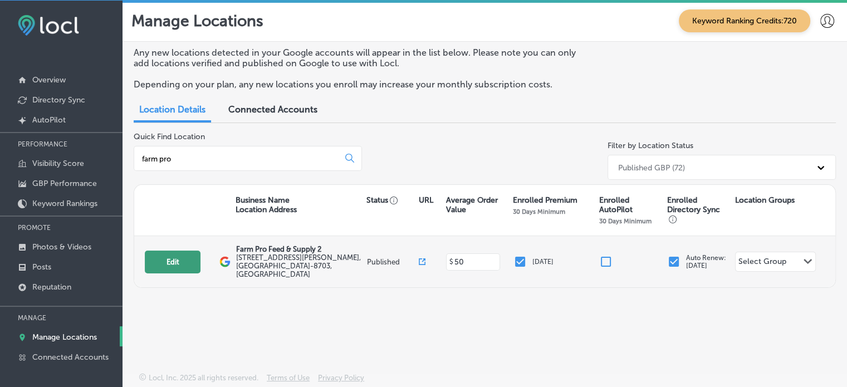
type input "farm pro"
click at [188, 258] on button "Edit" at bounding box center [173, 262] width 56 height 23
select select "US"
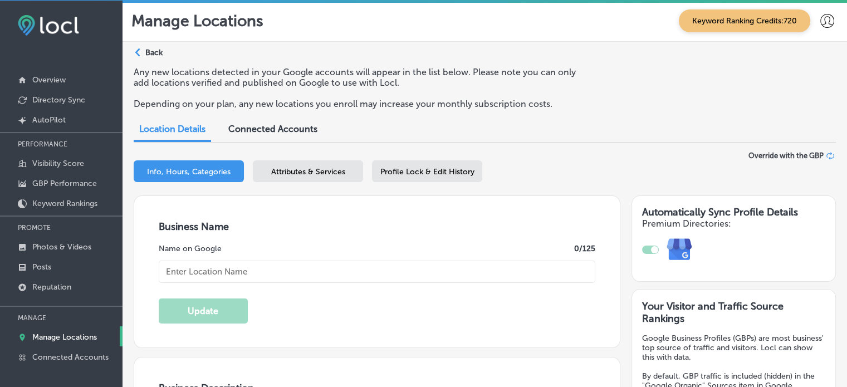
type input "Farm Pro Feed & Supply 2"
type textarea "Farm Pro Feed & Supply 2, located in Bossier City, LA, is a family-owned busine…"
type input "5520 Barksdale Blvd"
type input "Bossier City"
type input "71112-8703"
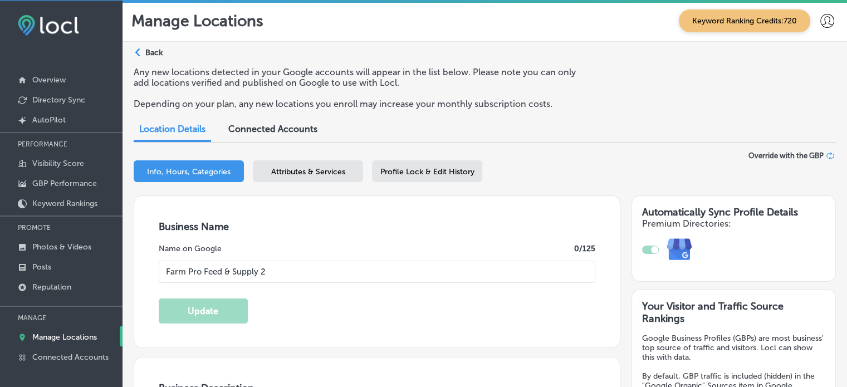
type input "US"
type input "https://farmprosupply.com/"
checkbox input "true"
type input "+1 318 562 3234"
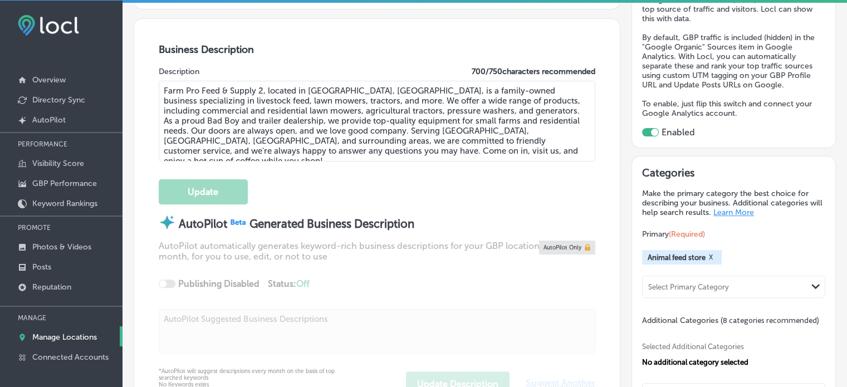
scroll to position [474, 0]
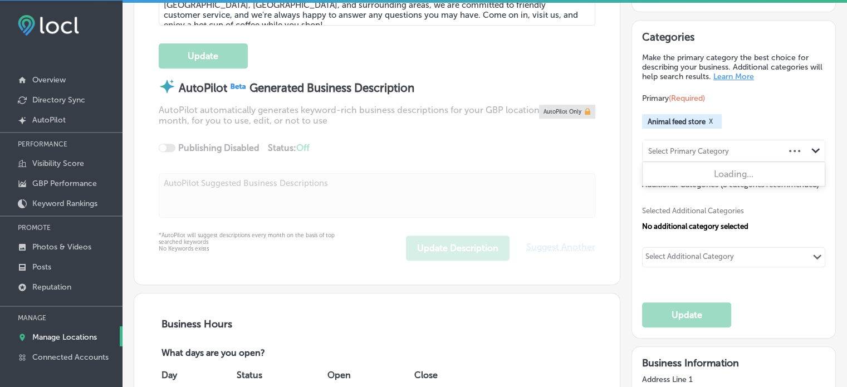
click at [704, 153] on div "Select Primary Category" at bounding box center [714, 151] width 142 height 15
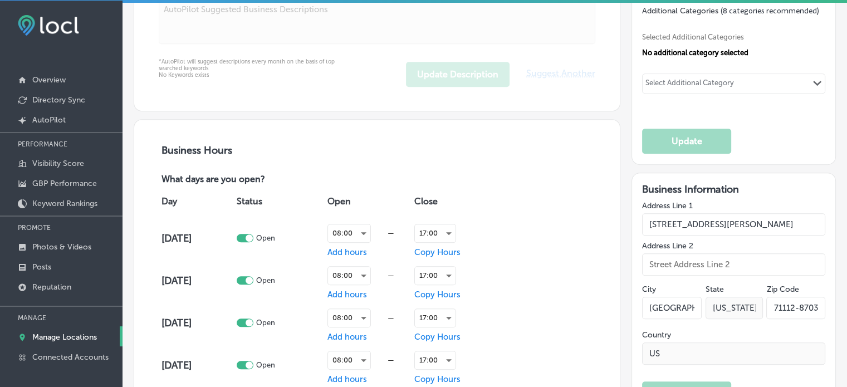
scroll to position [510, 0]
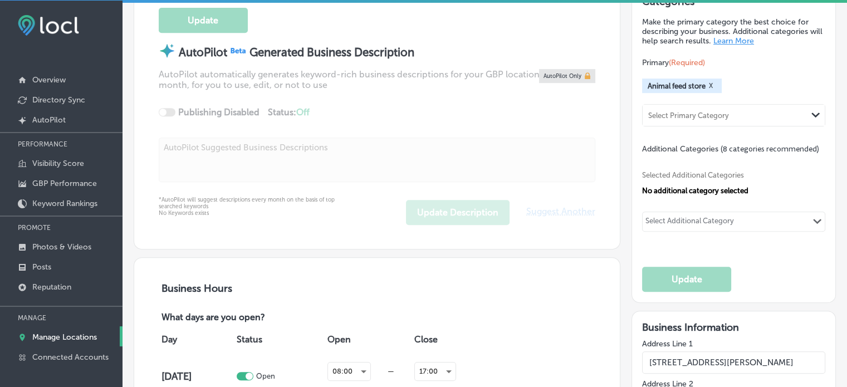
click at [706, 84] on button "X" at bounding box center [711, 85] width 11 height 9
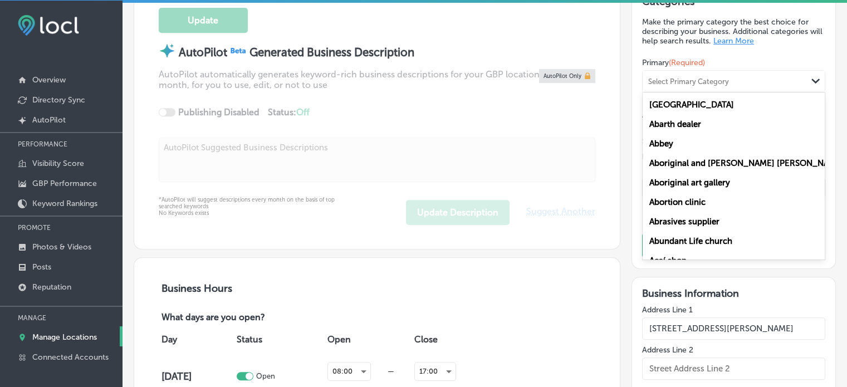
click at [699, 84] on div "Select Primary Category" at bounding box center [725, 81] width 164 height 15
paste input "Utility vehicles"
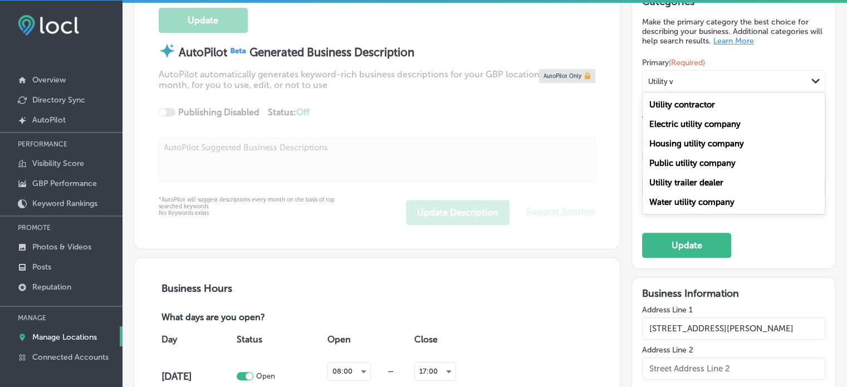
click at [687, 182] on label "Utility trailer dealer" at bounding box center [686, 183] width 74 height 10
type input "Utility v"
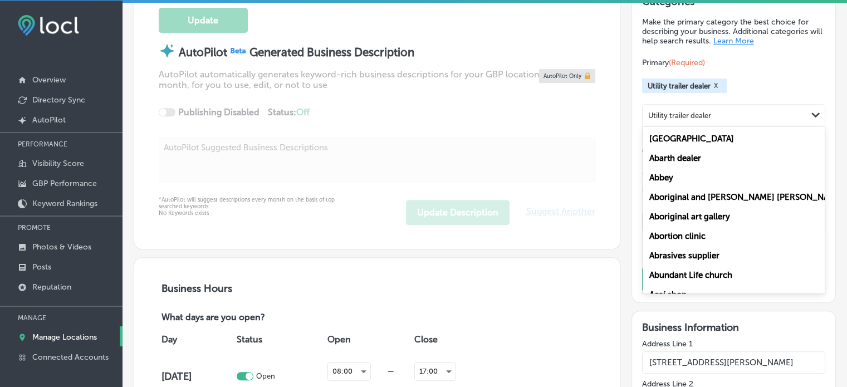
click at [715, 110] on div "Utility trailer dealer" at bounding box center [725, 115] width 164 height 15
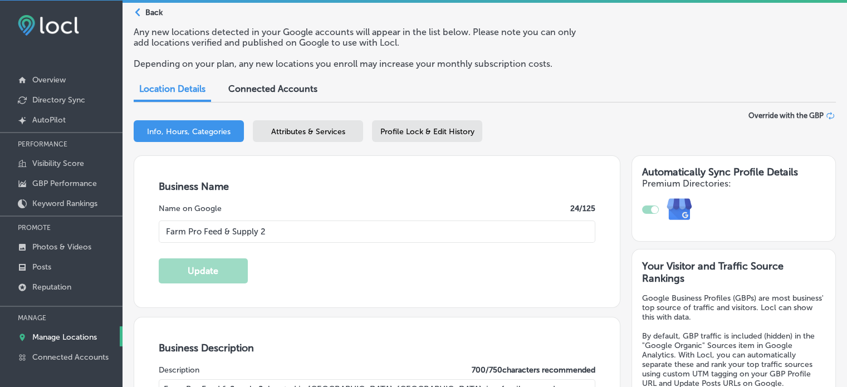
scroll to position [3, 0]
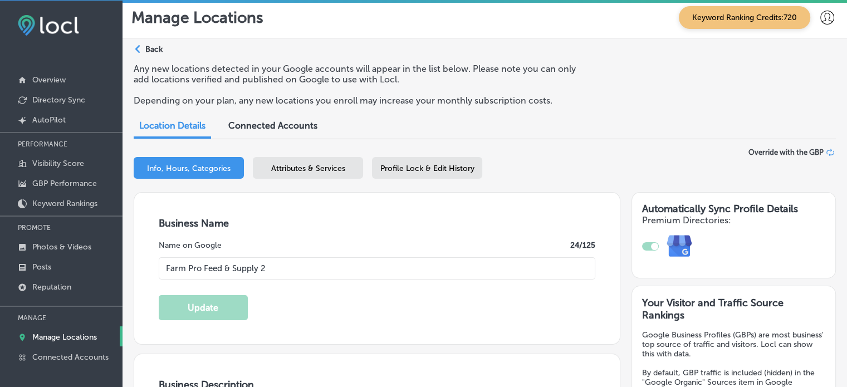
click at [292, 167] on span "Attributes & Services" at bounding box center [308, 168] width 74 height 9
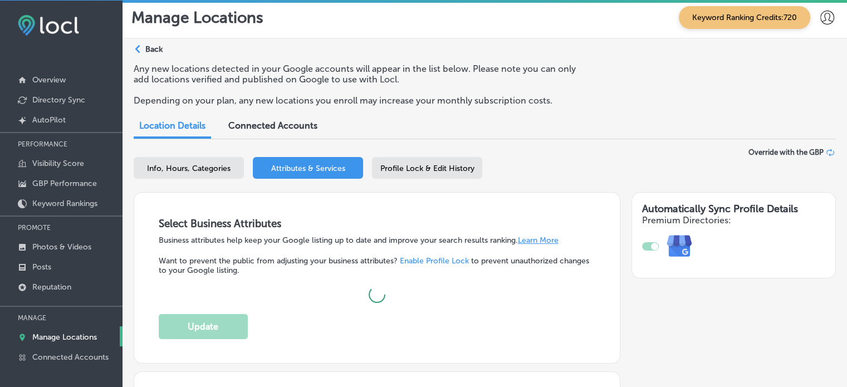
click at [226, 157] on div "Info, Hours, Categories" at bounding box center [189, 168] width 110 height 22
select select "US"
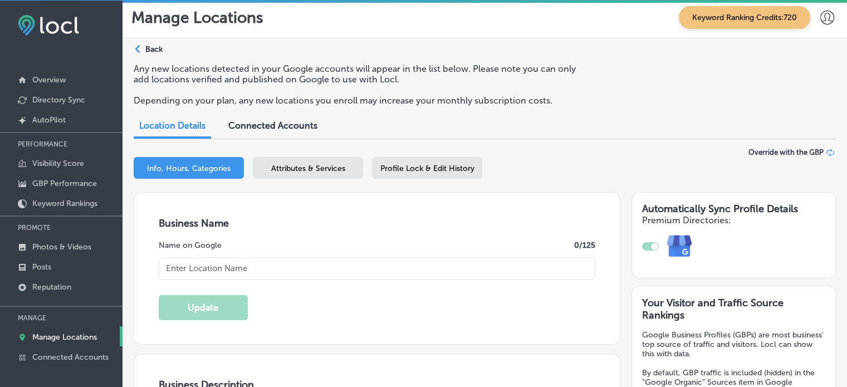
type input "Farm Pro Feed & Supply 2"
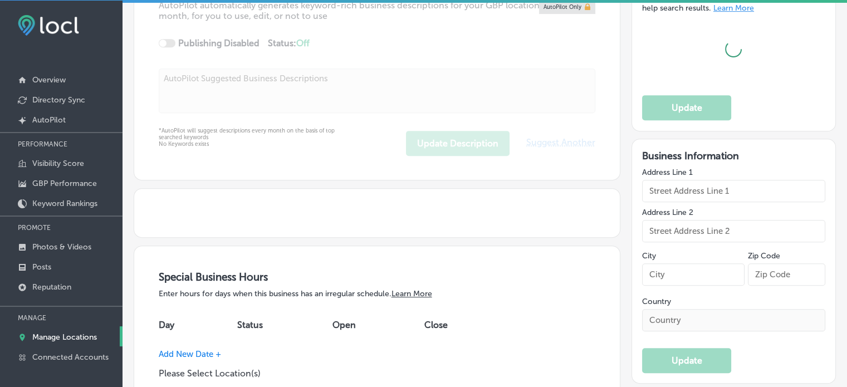
type input "[STREET_ADDRESS][PERSON_NAME]"
type input "[GEOGRAPHIC_DATA]"
type input "71112-8703"
type input "US"
type input "https://farmprosupply.com/"
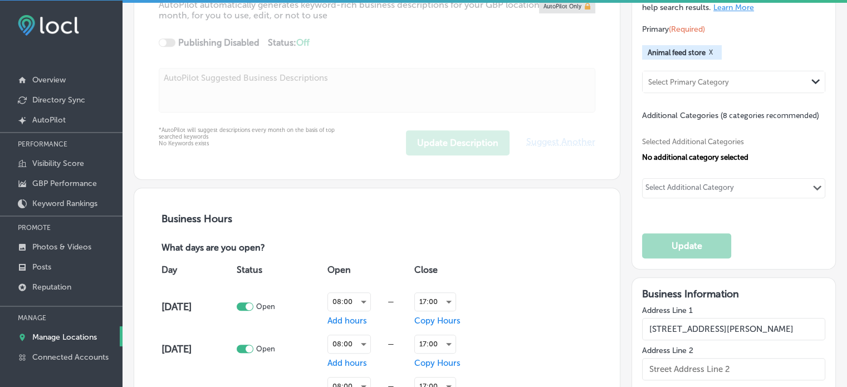
checkbox input "true"
type textarea "Farm Pro Feed & Supply 2, located in Bossier City, LA, is a family-owned busine…"
type input "+1 318 562 3234"
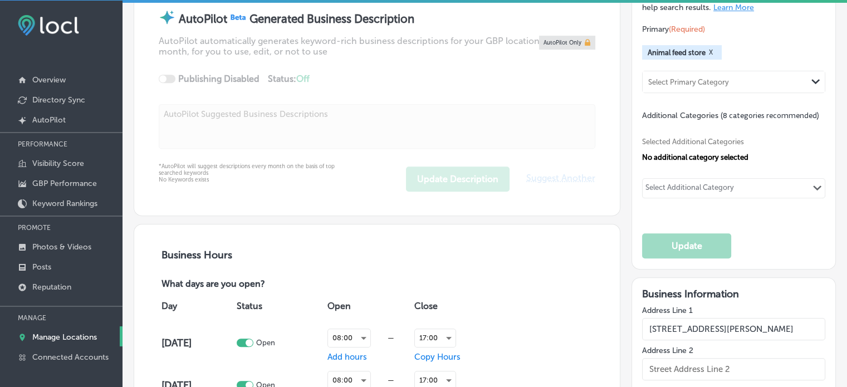
scroll to position [531, 0]
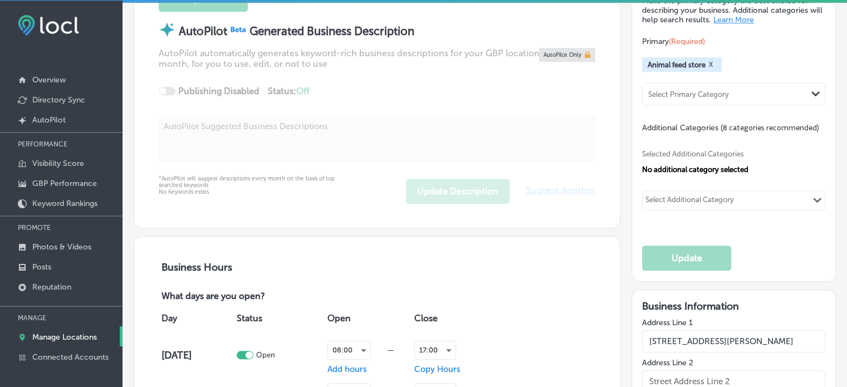
click at [694, 206] on div "Select Additional Category Path Created with Sketch." at bounding box center [734, 200] width 182 height 19
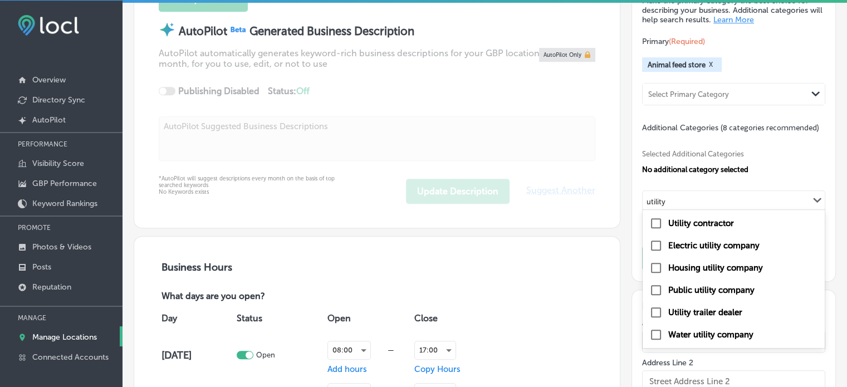
click at [698, 307] on label "Utility trailer dealer" at bounding box center [705, 312] width 74 height 10
type input "utility"
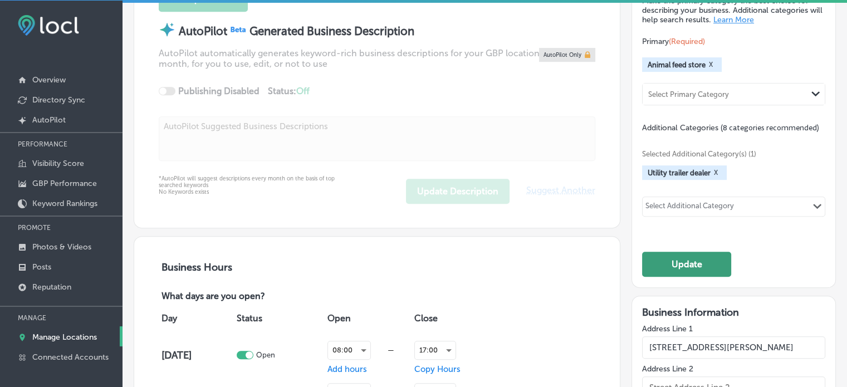
click at [681, 253] on button "Update" at bounding box center [686, 264] width 89 height 25
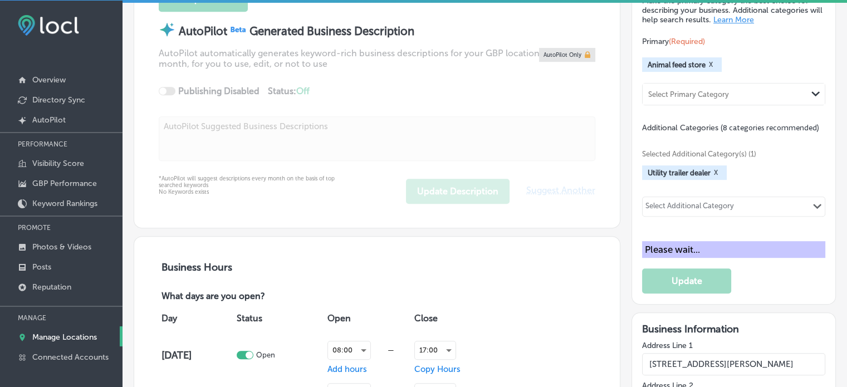
scroll to position [532, 0]
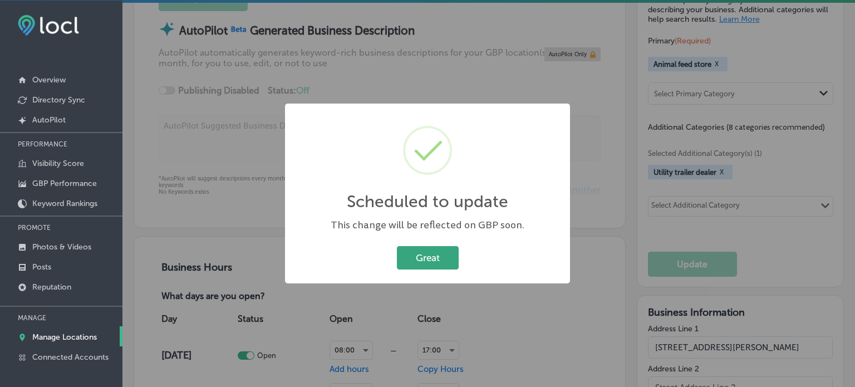
click at [408, 256] on button "Great" at bounding box center [428, 257] width 62 height 23
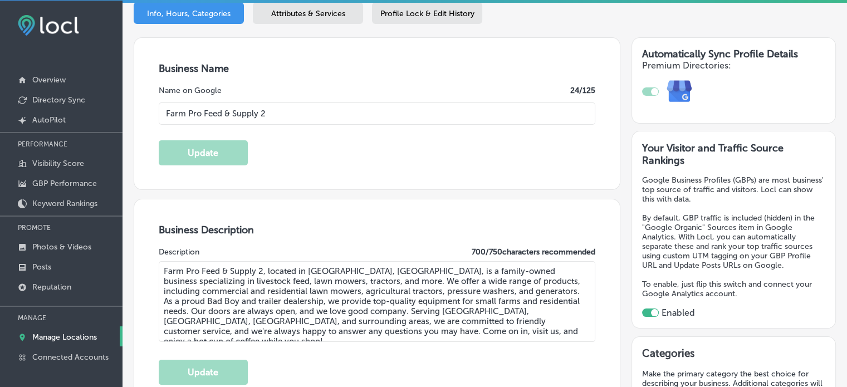
scroll to position [144, 0]
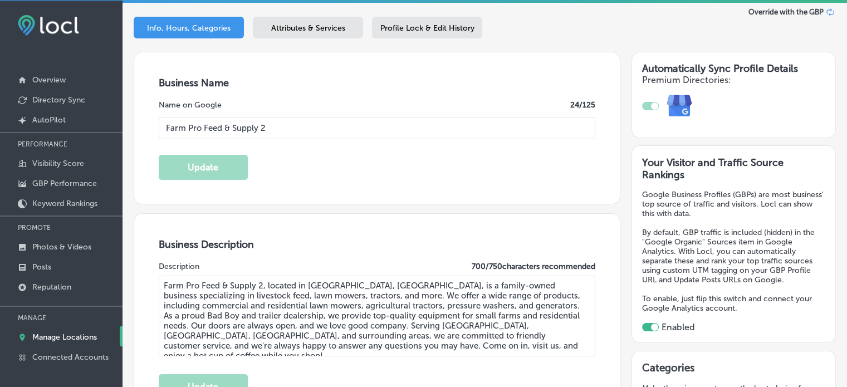
click at [307, 33] on div "Info, Hours, Categories Attributes & Services Profile Lock & Edit History" at bounding box center [485, 30] width 702 height 26
click at [307, 33] on div "Attributes & Services" at bounding box center [308, 28] width 110 height 22
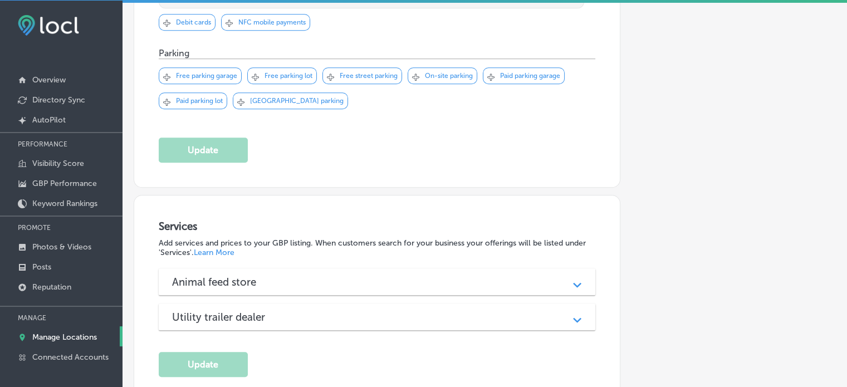
scroll to position [1005, 0]
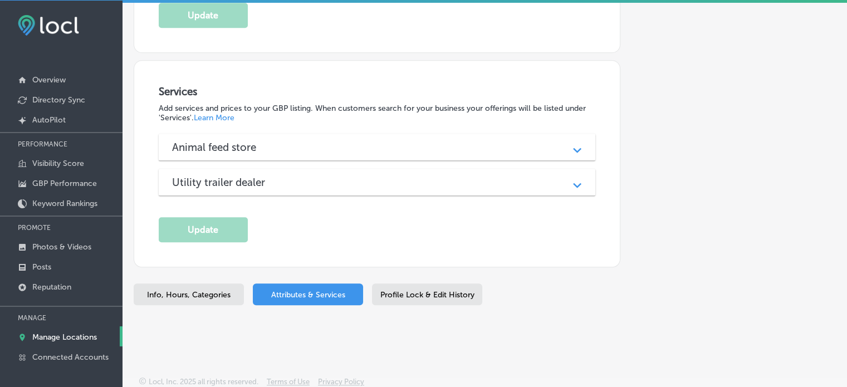
click at [335, 169] on div "Utility trailer dealer Path Created with Sketch." at bounding box center [377, 182] width 437 height 27
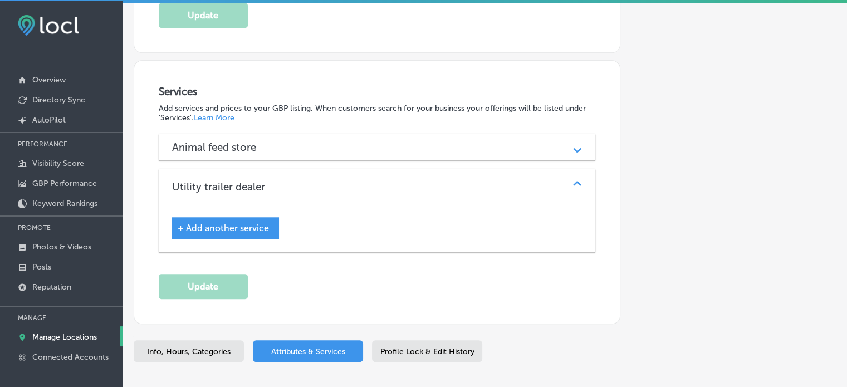
click at [329, 141] on div "Animal feed store" at bounding box center [377, 147] width 410 height 13
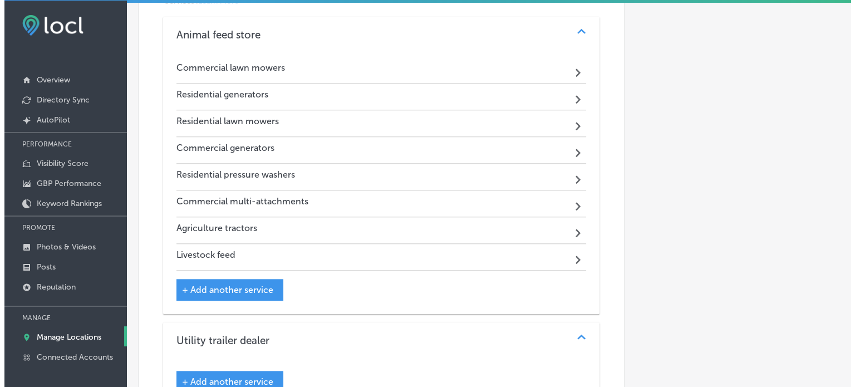
scroll to position [1125, 0]
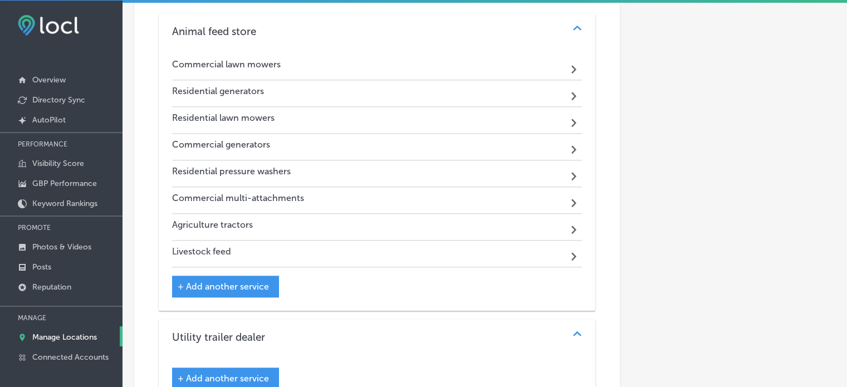
click at [232, 281] on span "+ Add another service" at bounding box center [223, 286] width 91 height 11
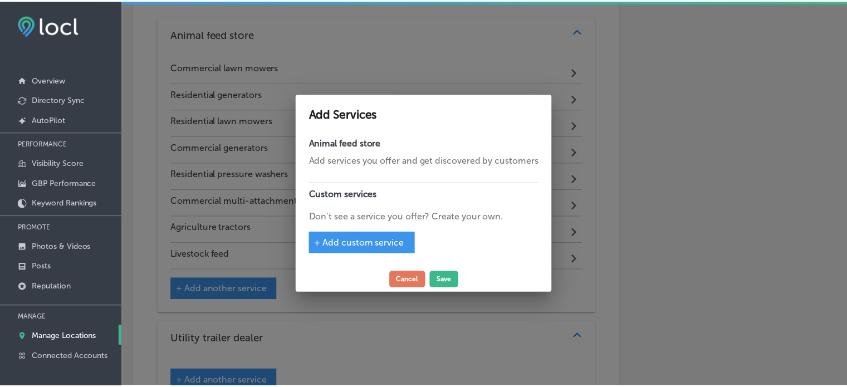
scroll to position [1127, 0]
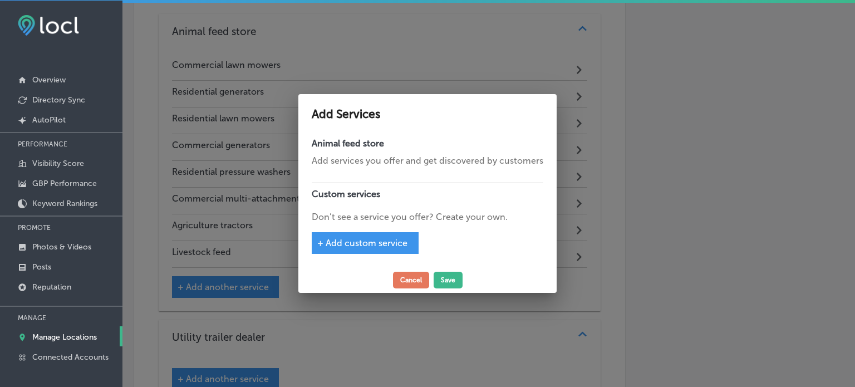
click at [368, 252] on div "+ Add custom service" at bounding box center [365, 243] width 107 height 22
click at [365, 246] on span "+ Add custom service" at bounding box center [362, 243] width 90 height 11
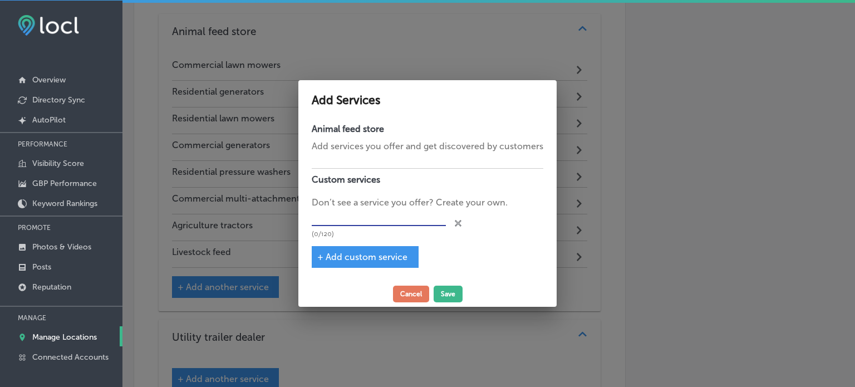
click at [356, 218] on input "text" at bounding box center [379, 217] width 134 height 17
paste input "Bad boy dealership"
type input "Bad boy dealership"
click at [412, 288] on button "Cancel" at bounding box center [411, 294] width 36 height 17
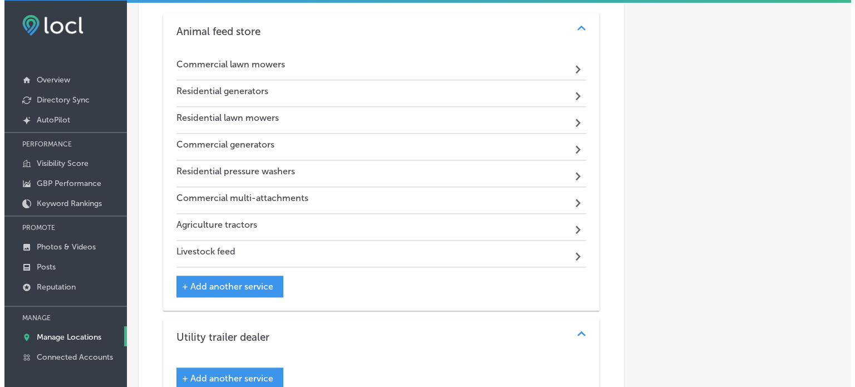
scroll to position [1171, 0]
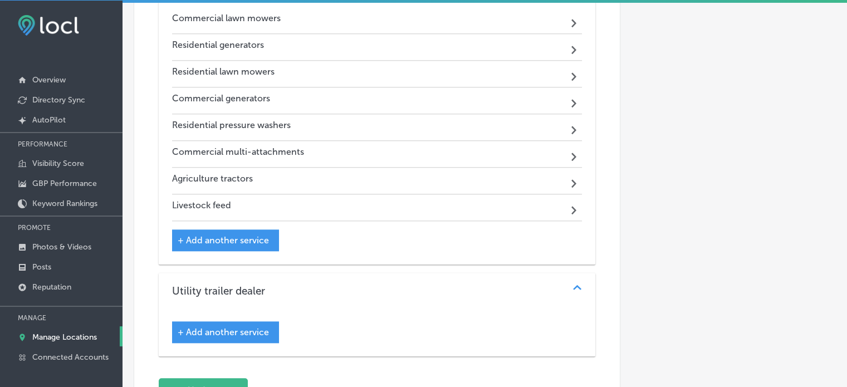
click at [231, 331] on span "+ Add another service" at bounding box center [223, 332] width 91 height 11
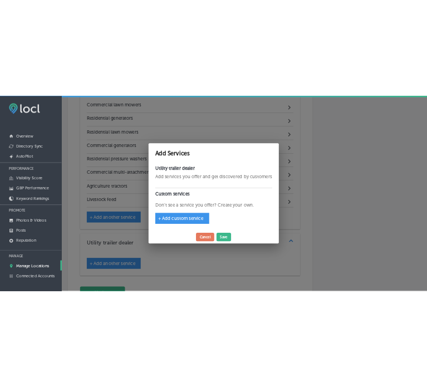
scroll to position [1174, 0]
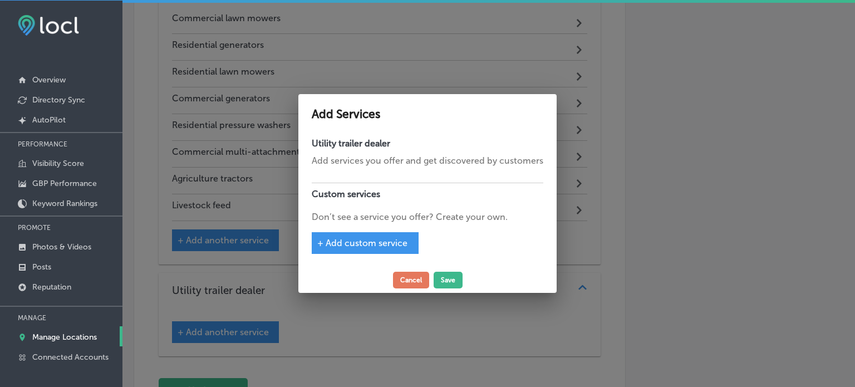
click at [354, 246] on span "+ Add custom service" at bounding box center [362, 243] width 90 height 11
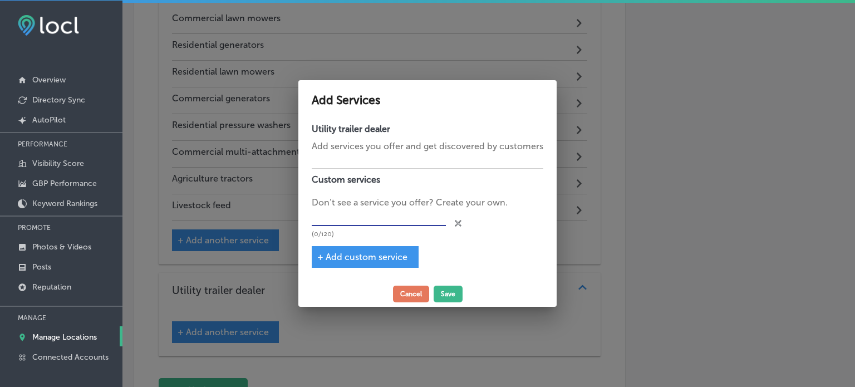
click at [334, 222] on input "text" at bounding box center [379, 217] width 134 height 17
paste input "Bad boy dealership"
type input "Bad boy dealership"
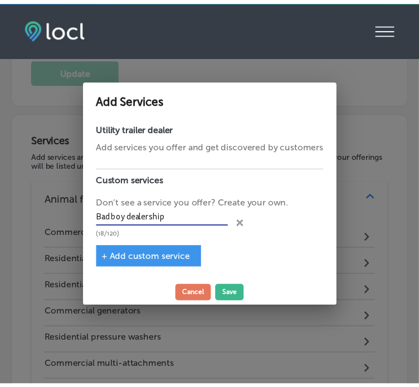
scroll to position [1197, 0]
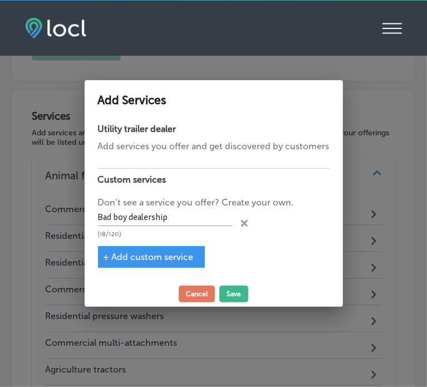
click at [157, 259] on span "+ Add custom service" at bounding box center [149, 257] width 90 height 11
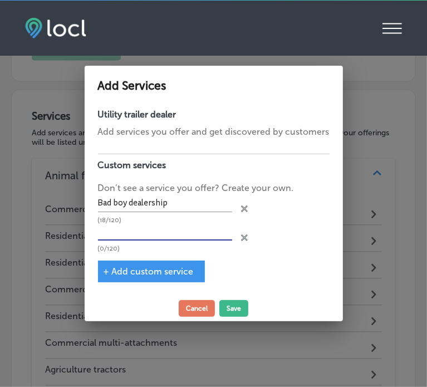
click at [179, 224] on input "text" at bounding box center [165, 232] width 134 height 17
paste input "Lawn equipement"
type input "Lawn equipement"
click at [154, 272] on span "+ Add custom service" at bounding box center [149, 271] width 90 height 11
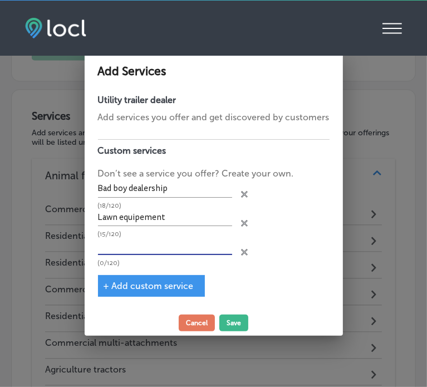
click at [151, 248] on input "text" at bounding box center [165, 246] width 134 height 17
paste input "Commercial lawn mowers"
type input "Commercial lawn mowers"
click at [153, 287] on span "+ Add custom service" at bounding box center [149, 286] width 90 height 11
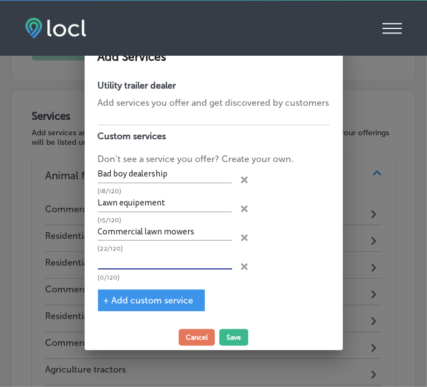
click at [175, 263] on input "text" at bounding box center [165, 260] width 134 height 17
paste input "Residential generators"
type input "Residential generators"
click at [173, 297] on span "+ Add custom service" at bounding box center [149, 300] width 90 height 11
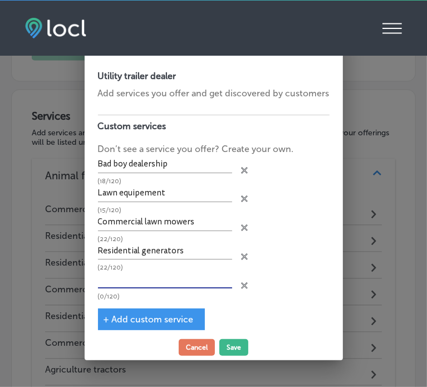
click at [164, 279] on input "text" at bounding box center [165, 279] width 134 height 17
paste input "Residential lawn mowers"
type input "Residential lawn mowers"
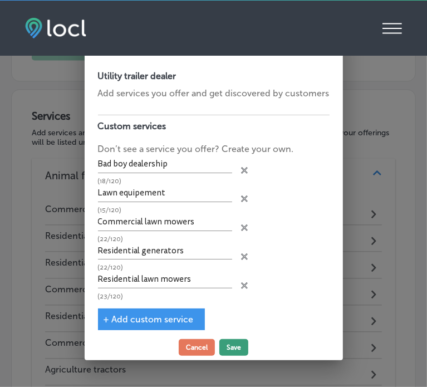
click at [234, 345] on button "Save" at bounding box center [233, 347] width 29 height 17
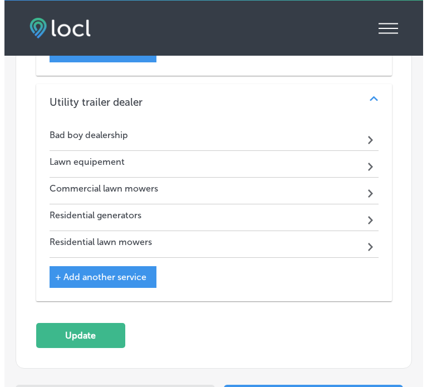
scroll to position [1601, 0]
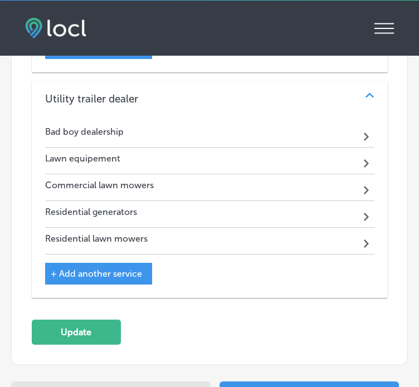
click at [123, 270] on span "+ Add another service" at bounding box center [96, 273] width 91 height 11
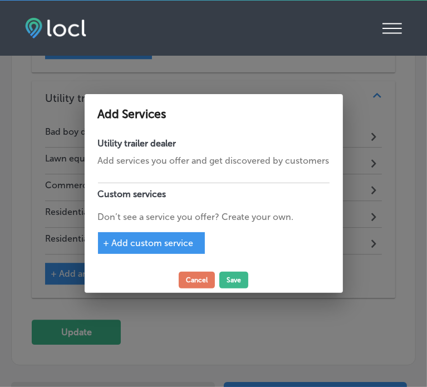
click at [167, 237] on div "+ Add custom service" at bounding box center [151, 243] width 107 height 22
click at [156, 247] on span "+ Add custom service" at bounding box center [149, 243] width 90 height 11
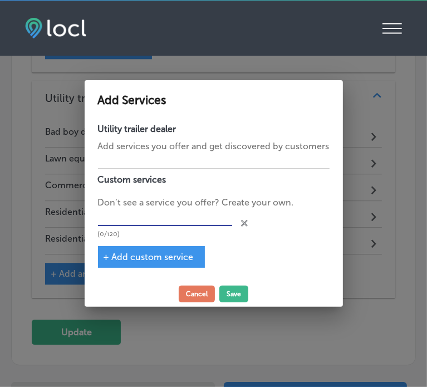
click at [140, 222] on input "text" at bounding box center [165, 217] width 134 height 17
paste input "Commercial generators"
type input "Commercial generators"
click at [153, 259] on span "+ Add custom service" at bounding box center [149, 257] width 90 height 11
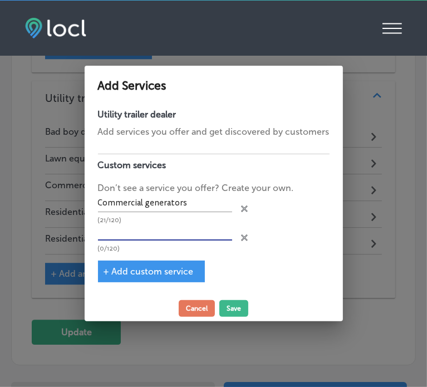
click at [156, 226] on input "text" at bounding box center [165, 232] width 134 height 17
paste input "Residential pressure washers"
type input "Residential pressure washers"
click at [161, 263] on div "+ Add custom service" at bounding box center [151, 272] width 107 height 22
click at [167, 269] on span "+ Add custom service" at bounding box center [149, 271] width 90 height 11
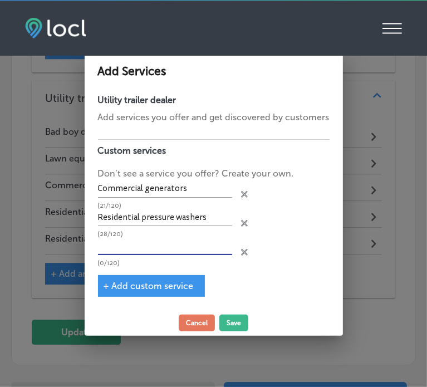
click at [146, 246] on input "text" at bounding box center [165, 246] width 134 height 17
paste input "Commercial multi-attachments"
type input "Commercial multi-attachments"
click at [151, 278] on div "+ Add custom service" at bounding box center [151, 286] width 107 height 22
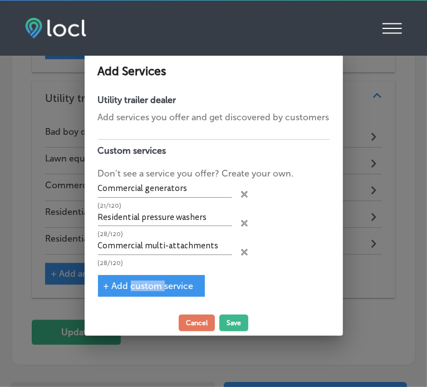
click at [160, 284] on span "+ Add custom service" at bounding box center [149, 286] width 90 height 11
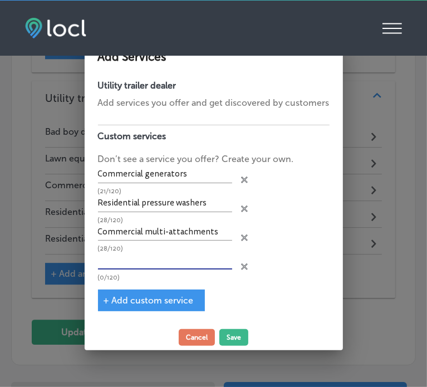
click at [162, 262] on input "text" at bounding box center [165, 260] width 134 height 17
paste input "Agriculture tractors"
type input "Agriculture tractors"
click at [156, 296] on span "+ Add custom service" at bounding box center [149, 300] width 90 height 11
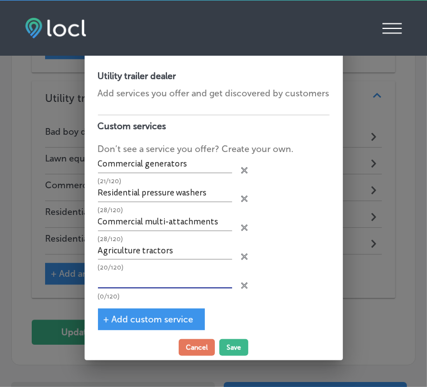
click at [162, 276] on input "text" at bounding box center [165, 279] width 134 height 17
paste input "Livestock feed"
type input "Livestock feed"
click at [238, 351] on button "Save" at bounding box center [233, 347] width 29 height 17
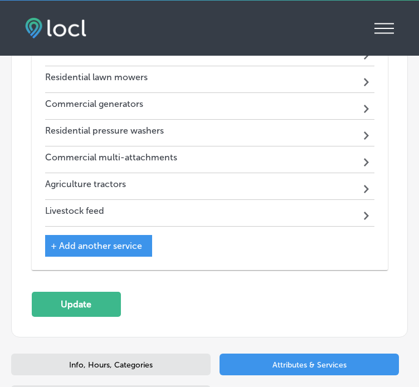
scroll to position [1764, 0]
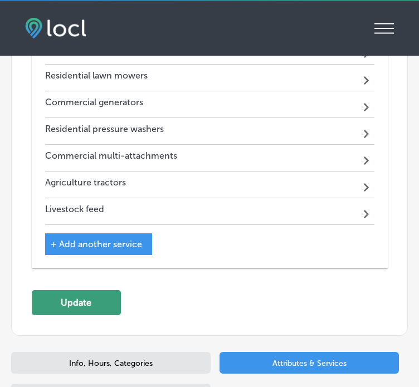
click at [105, 290] on button "Update" at bounding box center [76, 302] width 89 height 25
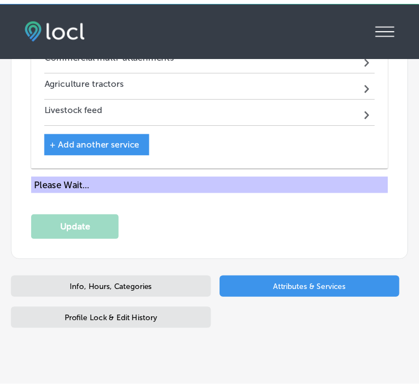
scroll to position [1824, 0]
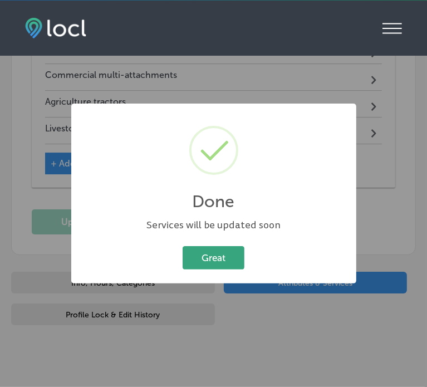
click at [222, 260] on button "Great" at bounding box center [214, 257] width 62 height 23
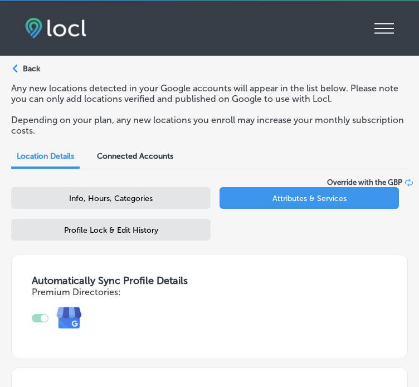
scroll to position [0, 0]
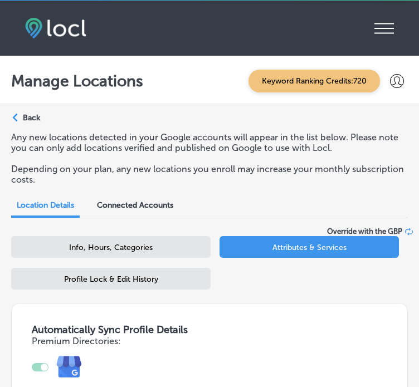
click at [147, 245] on span "Info, Hours, Categories" at bounding box center [111, 247] width 84 height 9
select select "US"
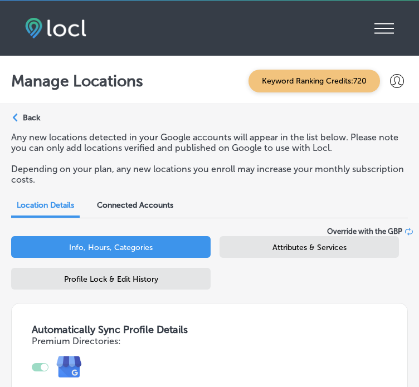
type input "Farm Pro Feed & Supply 2"
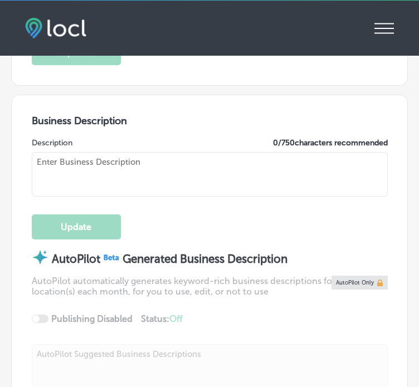
checkbox input "true"
type textarea "Farm Pro Feed & Supply 2, located in Bossier City, LA, is a family-owned busine…"
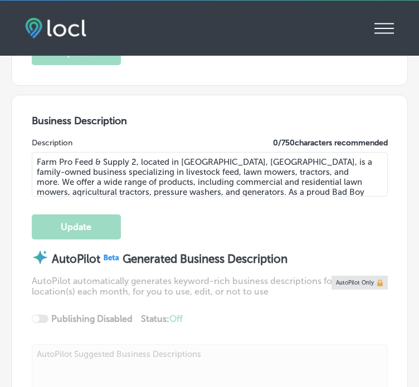
type input "https://farmprosupply.com/"
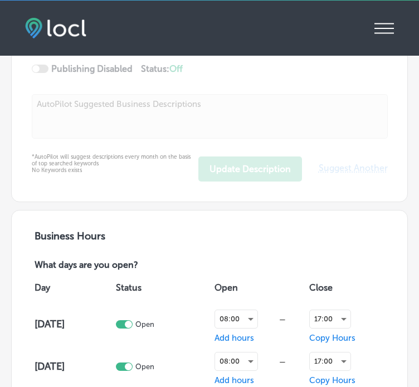
type input "[STREET_ADDRESS][PERSON_NAME]"
type input "[GEOGRAPHIC_DATA]"
type input "71112-8703"
type input "US"
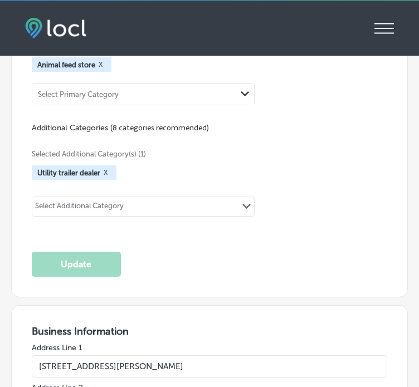
scroll to position [1653, 0]
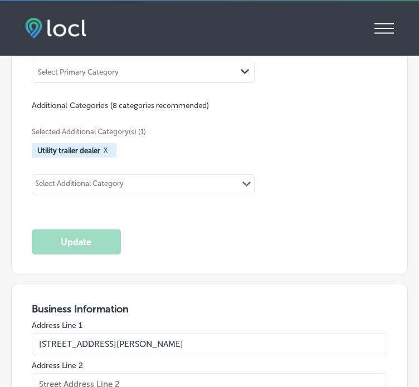
type input "+1 318 562 3234"
click at [119, 179] on div "Select Additional Category" at bounding box center [79, 185] width 89 height 13
type input "b"
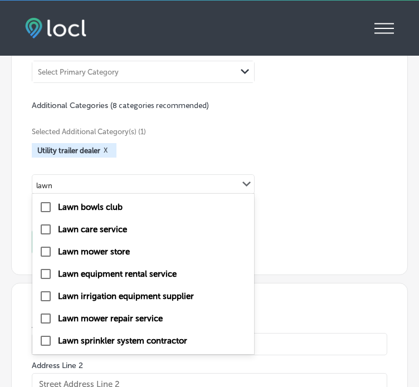
click at [114, 247] on label "Lawn mower store" at bounding box center [94, 252] width 72 height 10
type input "lawn"
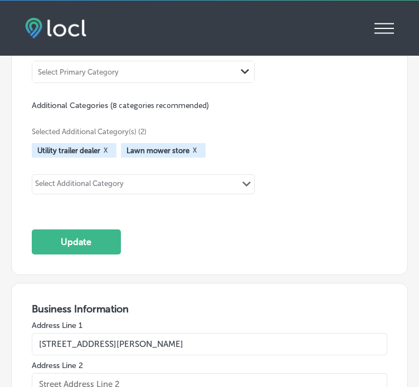
click at [120, 179] on div "Select Additional Category" at bounding box center [79, 185] width 89 height 13
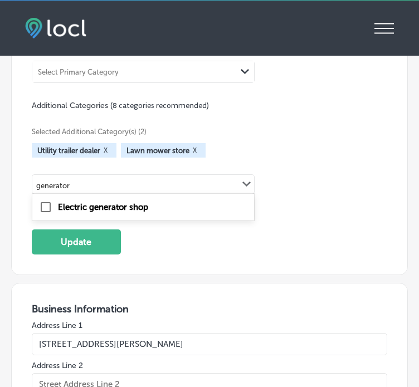
click at [106, 202] on label "Electric generator shop" at bounding box center [103, 207] width 90 height 10
type input "generator"
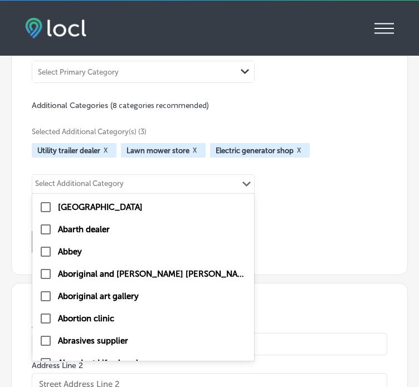
click at [131, 175] on div "Select Additional Category Path Created with Sketch." at bounding box center [143, 184] width 222 height 19
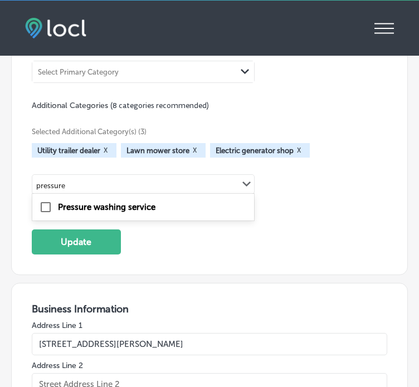
click at [133, 202] on label "Pressure washing service" at bounding box center [106, 207] width 97 height 10
type input "pressure"
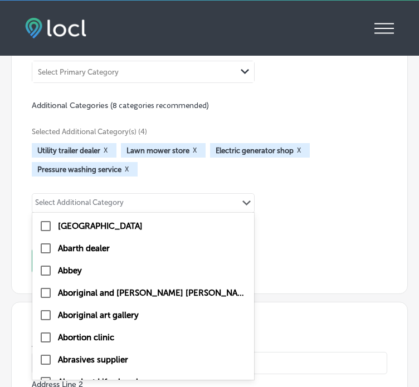
click at [90, 198] on div "Select Additional Category" at bounding box center [79, 204] width 89 height 13
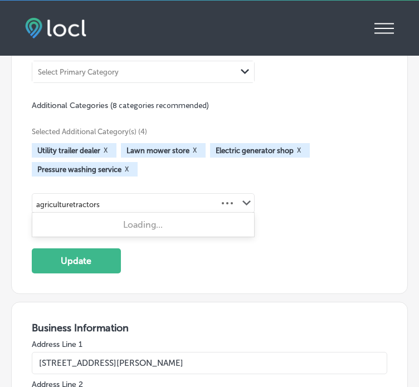
type input "agriculture tractors"
drag, startPoint x: 139, startPoint y: 200, endPoint x: 102, endPoint y: 199, distance: 36.8
click at [102, 199] on div "Select Additional Category Path Created with Sketch." at bounding box center [143, 203] width 222 height 19
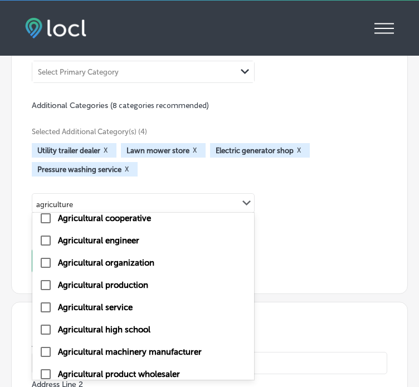
scroll to position [82, 0]
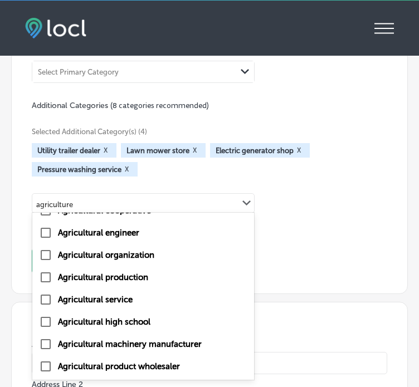
click at [144, 339] on label "Agricultural machinery manufacturer" at bounding box center [130, 344] width 144 height 10
type input "agriculture"
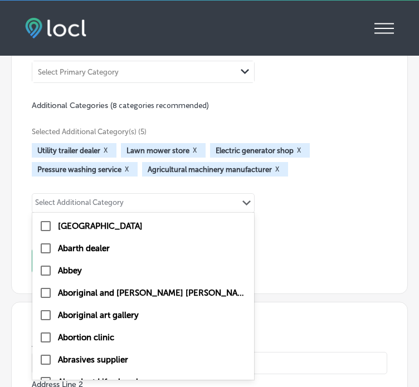
click at [121, 198] on div "Select Additional Category" at bounding box center [79, 204] width 89 height 13
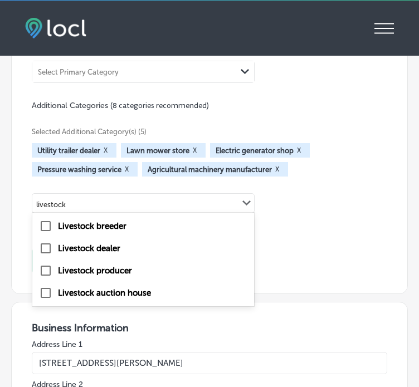
type input "livestock"
click at [332, 238] on div "Categories Make the primary category the best choice for describing your busine…" at bounding box center [210, 117] width 356 height 312
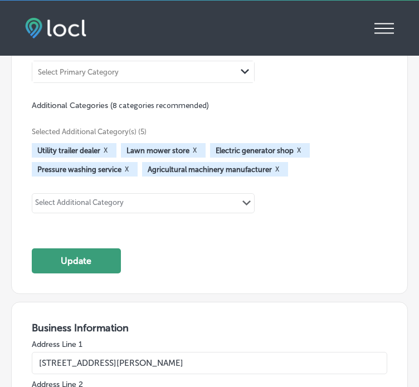
click at [62, 253] on button "Update" at bounding box center [76, 260] width 89 height 25
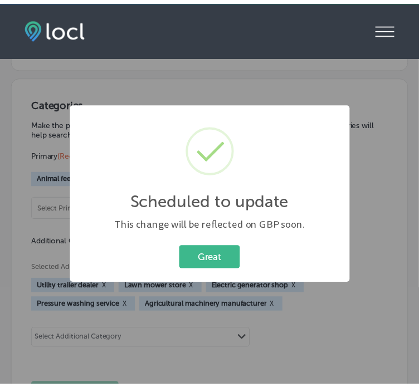
scroll to position [1501, 0]
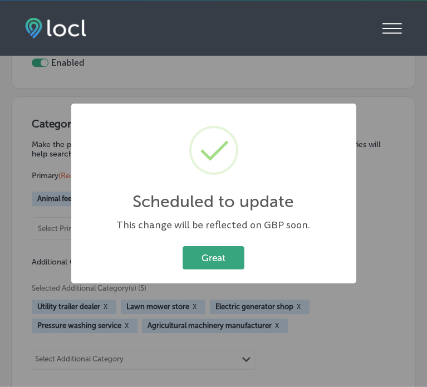
click at [203, 251] on button "Great" at bounding box center [214, 257] width 62 height 23
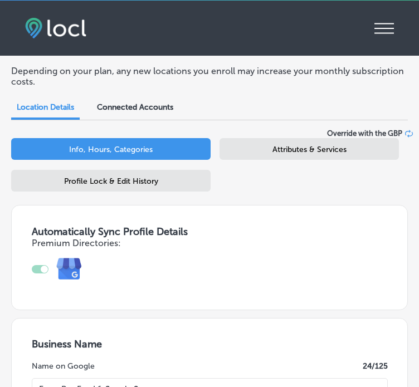
scroll to position [95, 0]
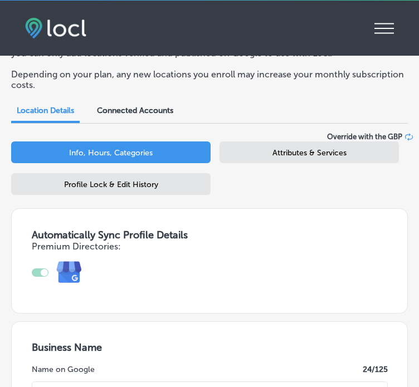
click at [260, 159] on div "Attributes & Services" at bounding box center [308, 152] width 179 height 22
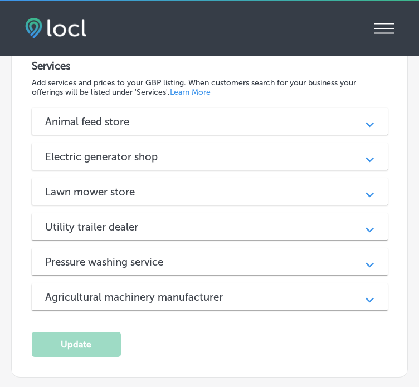
scroll to position [1268, 0]
click at [207, 185] on div "Lawn mower store" at bounding box center [209, 191] width 329 height 13
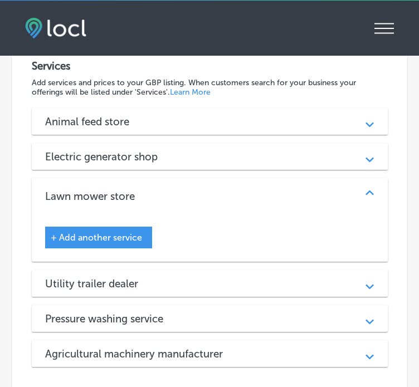
click at [193, 151] on div "Electric generator shop" at bounding box center [209, 156] width 329 height 13
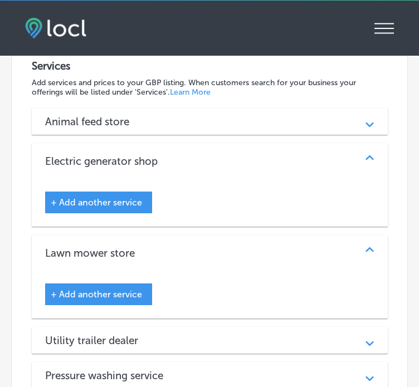
click at [177, 117] on div "Animal feed store" at bounding box center [209, 121] width 329 height 13
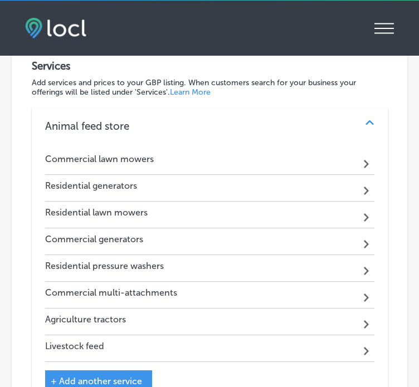
click at [177, 120] on div "Animal feed store" at bounding box center [209, 126] width 329 height 13
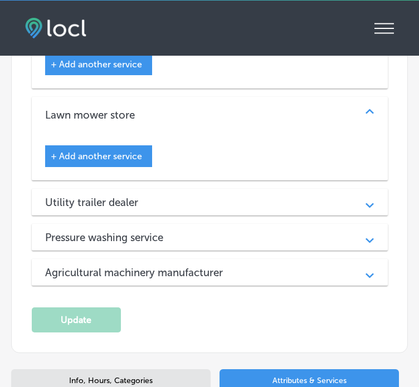
scroll to position [1406, 0]
click at [177, 266] on h3 "Agricultural machinery manufacturer" at bounding box center [142, 272] width 195 height 13
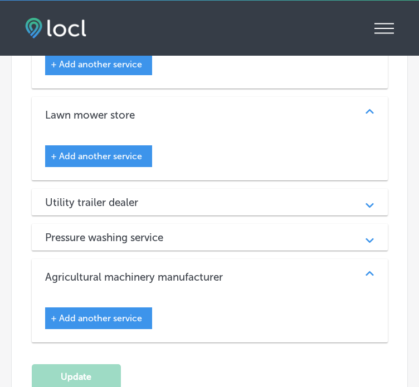
drag, startPoint x: 177, startPoint y: 263, endPoint x: 163, endPoint y: 219, distance: 46.0
click at [163, 219] on div "Animal feed store Path Created with Sketch. Commercial lawn mowers Path Created…" at bounding box center [210, 156] width 356 height 373
click at [163, 224] on div "Pressure washing service Path Created with Sketch." at bounding box center [210, 237] width 356 height 27
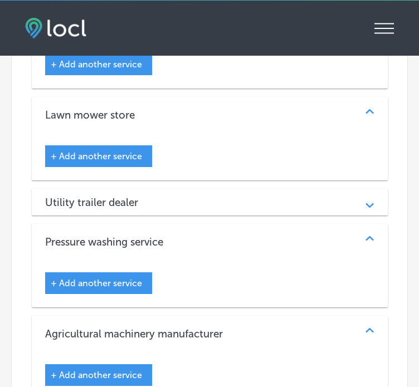
click at [170, 238] on h3 "Pressure washing service" at bounding box center [113, 242] width 136 height 13
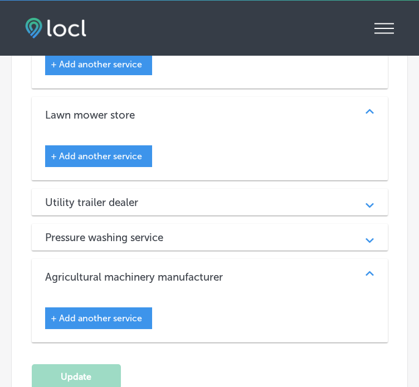
click at [170, 238] on div "Pressure washing service Path Created with Sketch." at bounding box center [210, 237] width 356 height 27
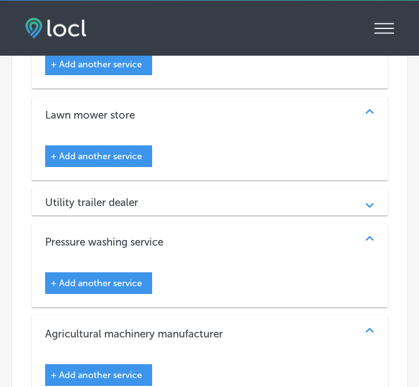
click at [167, 205] on div "Utility trailer dealer Path Created with Sketch." at bounding box center [210, 202] width 356 height 27
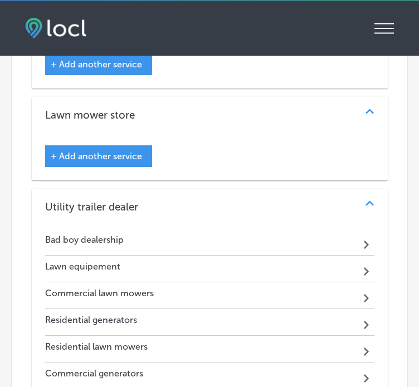
click at [167, 205] on div "Utility trailer dealer" at bounding box center [209, 206] width 329 height 13
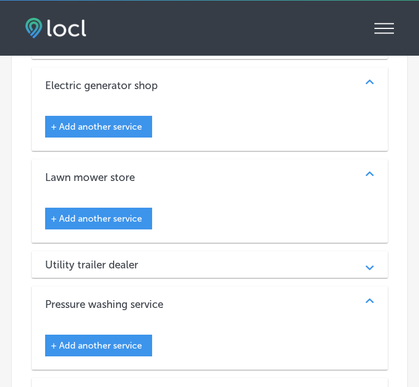
click at [131, 121] on span "+ Add another service" at bounding box center [96, 126] width 91 height 11
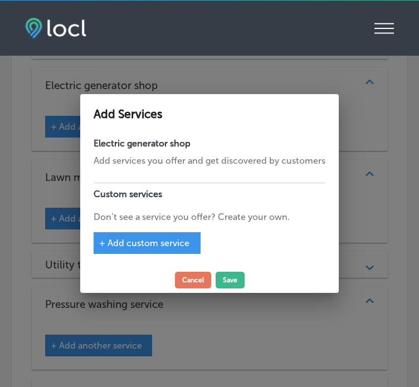
scroll to position [1323, 0]
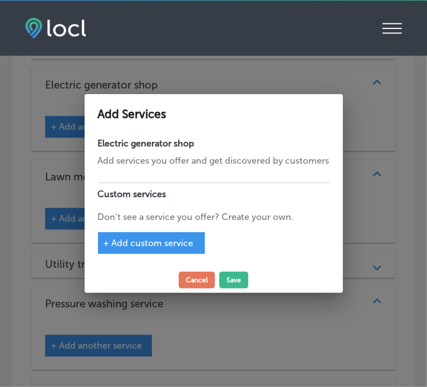
click at [150, 244] on span "+ Add custom service" at bounding box center [149, 243] width 90 height 11
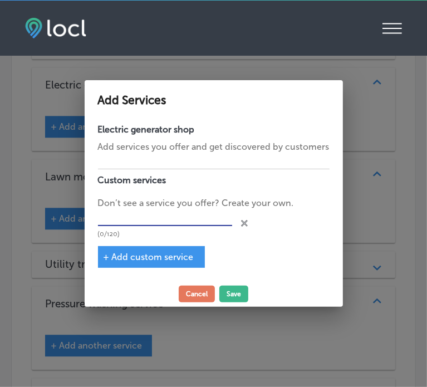
click at [143, 221] on input "text" at bounding box center [165, 217] width 134 height 17
paste input "Residential lawn mowers"
type input "Residential lawn mowers"
click at [187, 258] on span "+ Add custom service" at bounding box center [149, 257] width 90 height 11
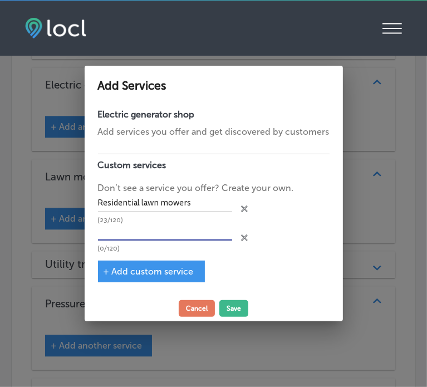
click at [169, 233] on input "text" at bounding box center [165, 232] width 134 height 17
paste input "Lawn equipement"
type input "Lawn equipement"
click at [158, 269] on span "+ Add custom service" at bounding box center [149, 271] width 90 height 11
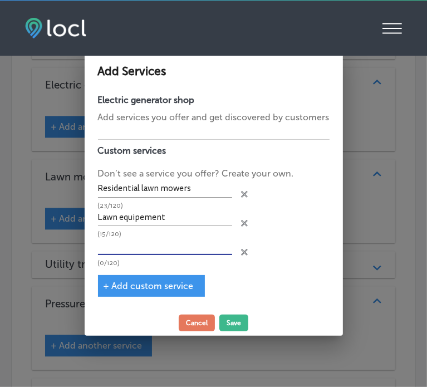
paste input "Commercial lawn mowers"
click at [156, 245] on input "Commercial lawn mowers" at bounding box center [165, 246] width 134 height 17
type input "Commercial lawn mowers"
click at [234, 320] on button "Save" at bounding box center [233, 323] width 29 height 17
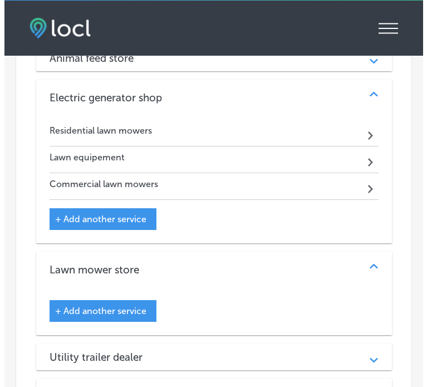
scroll to position [1332, 0]
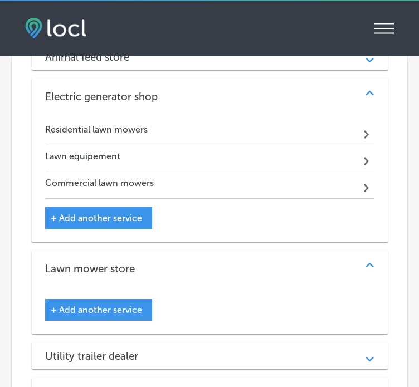
click at [112, 310] on div "+ Add another service" at bounding box center [98, 310] width 107 height 22
click at [123, 306] on span "+ Add another service" at bounding box center [96, 310] width 91 height 11
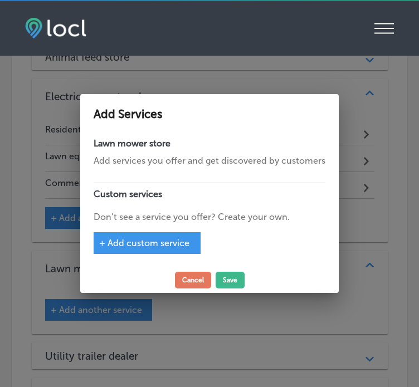
scroll to position [1312, 0]
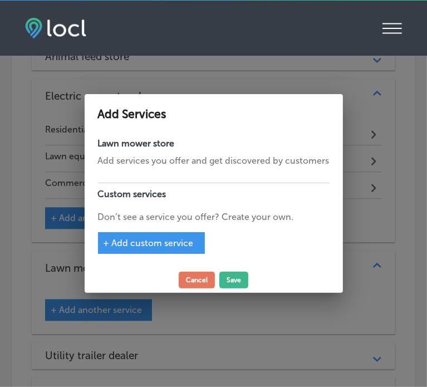
click at [154, 241] on span "+ Add custom service" at bounding box center [149, 243] width 90 height 11
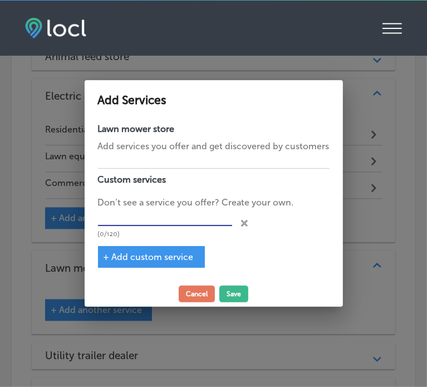
click at [195, 212] on input "text" at bounding box center [165, 217] width 134 height 17
paste input "Commercial lawn mowers"
type input "Commercial lawn mowers"
click at [160, 256] on span "+ Add custom service" at bounding box center [149, 257] width 90 height 11
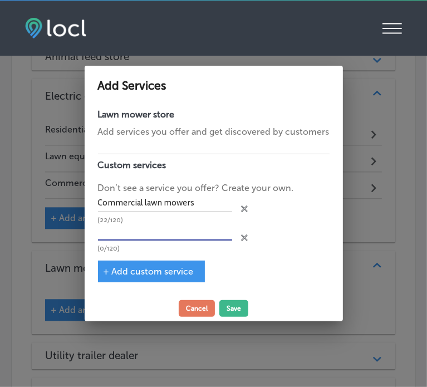
click at [196, 236] on input "text" at bounding box center [165, 232] width 134 height 17
paste input "Lawn equipement"
type input "Lawn equipement"
click at [175, 280] on div "+ Add custom service" at bounding box center [151, 272] width 107 height 22
click at [166, 271] on span "+ Add custom service" at bounding box center [149, 271] width 90 height 11
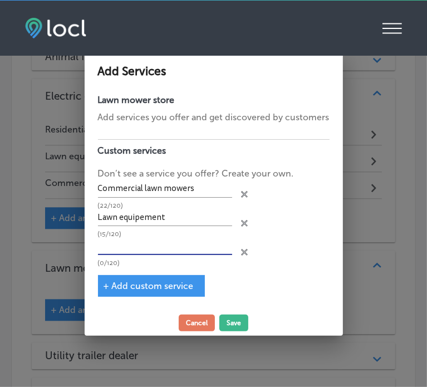
click at [195, 247] on input "text" at bounding box center [165, 246] width 134 height 17
paste input "Residential lawn mowers"
type input "Residential lawn mowers"
click at [234, 328] on button "Save" at bounding box center [233, 323] width 29 height 17
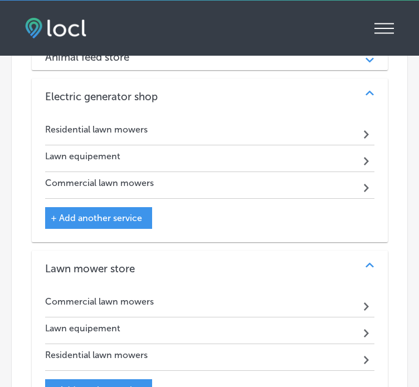
click at [105, 214] on span "+ Add another service" at bounding box center [96, 218] width 91 height 11
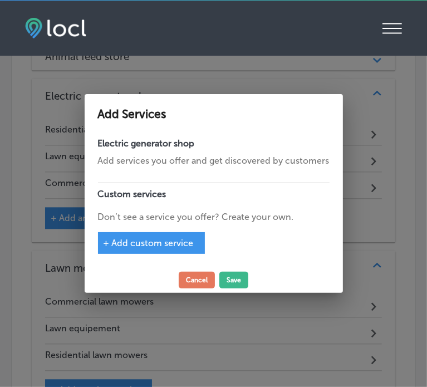
click at [156, 239] on span "+ Add custom service" at bounding box center [149, 243] width 90 height 11
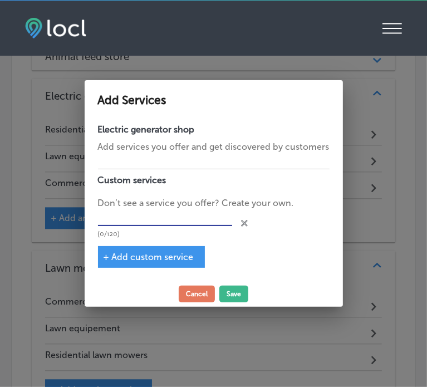
click at [156, 218] on input "text" at bounding box center [165, 217] width 134 height 17
paste input "Commercial multi-attachments"
type input "Commercial multi-attachments"
click at [166, 258] on span "+ Add custom service" at bounding box center [149, 257] width 90 height 11
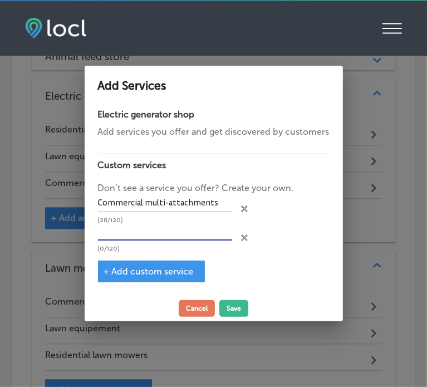
paste input "Agriculture tractors"
click at [143, 238] on input "Agriculture tractors" at bounding box center [165, 232] width 134 height 17
type input "Agriculture tractors"
click at [143, 264] on div "+ Add custom service" at bounding box center [151, 272] width 107 height 22
click at [145, 273] on span "+ Add custom service" at bounding box center [149, 271] width 90 height 11
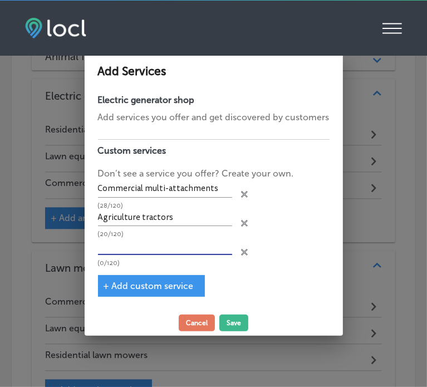
paste input "Livestock feed"
click at [145, 249] on input "text" at bounding box center [165, 246] width 134 height 17
type input "Livestock feed"
click at [232, 322] on button "Save" at bounding box center [233, 323] width 29 height 17
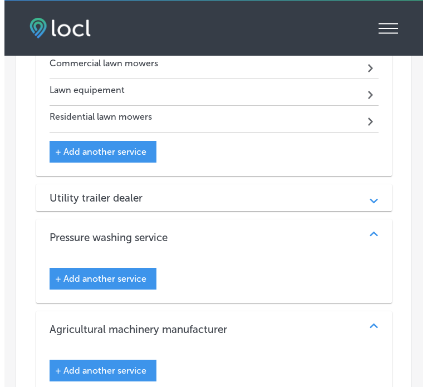
scroll to position [1715, 0]
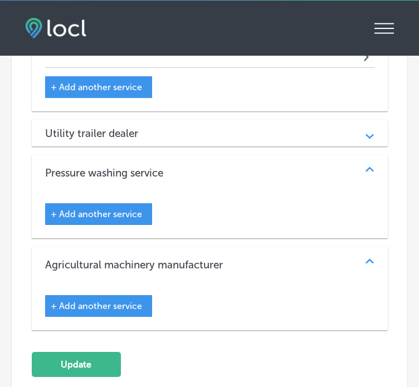
click at [107, 203] on div "+ Add another service" at bounding box center [98, 214] width 107 height 22
click at [112, 203] on div "+ Add another service" at bounding box center [98, 214] width 107 height 22
click at [121, 209] on span "+ Add another service" at bounding box center [96, 214] width 91 height 11
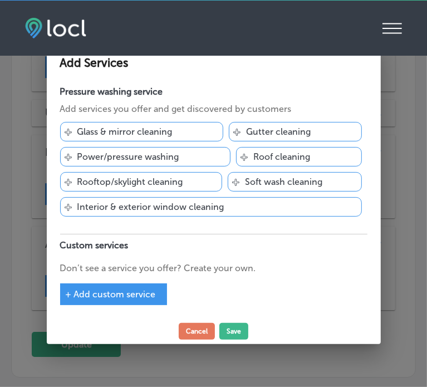
scroll to position [1695, 0]
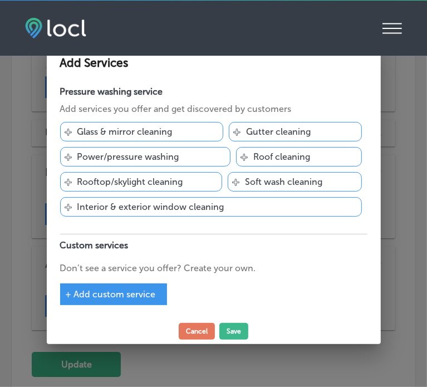
click at [153, 153] on p "Power/pressure washing" at bounding box center [128, 156] width 102 height 11
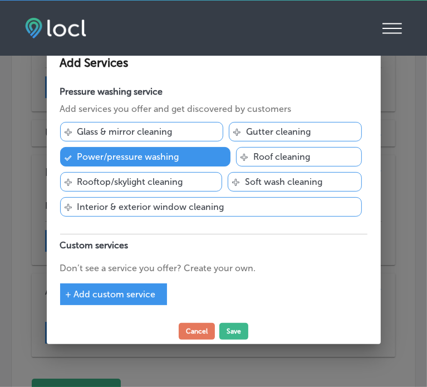
click at [138, 287] on div "+ Add custom service" at bounding box center [113, 294] width 107 height 22
click at [138, 289] on span "+ Add custom service" at bounding box center [111, 294] width 90 height 11
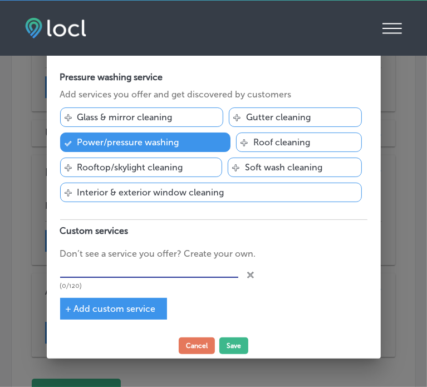
click at [125, 273] on input "text" at bounding box center [149, 269] width 178 height 17
paste input "Livestock feed"
type input "Livestock feed"
click at [128, 307] on span "+ Add custom service" at bounding box center [111, 309] width 90 height 11
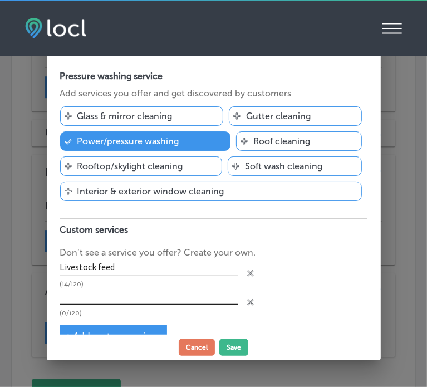
scroll to position [24, 0]
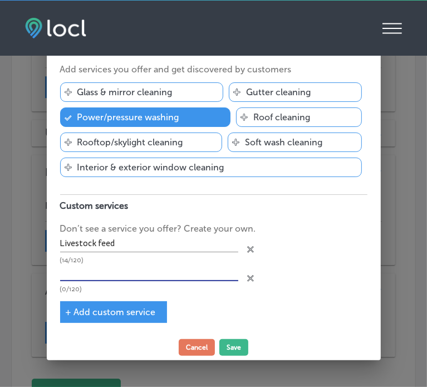
paste input "Commercial multi-attachments"
click at [111, 271] on input "Commercial multi-attachments" at bounding box center [149, 272] width 178 height 17
type input "Commercial multi-attachments"
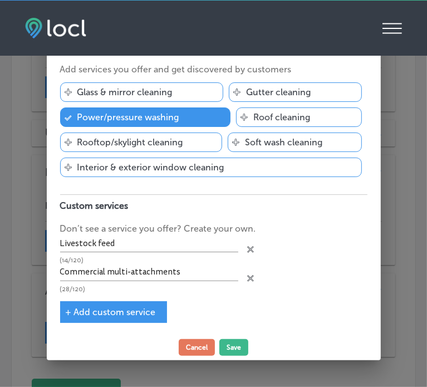
click at [143, 312] on span "+ Add custom service" at bounding box center [111, 312] width 90 height 11
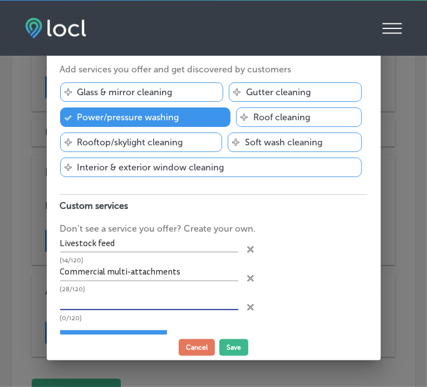
paste input "Bad boy dealership"
click at [133, 301] on input "Bad boy dealership" at bounding box center [149, 301] width 178 height 17
type input "Bad boy dealership"
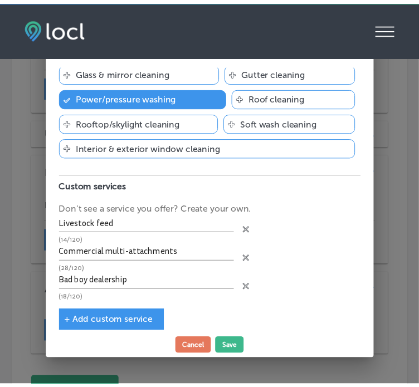
scroll to position [52, 0]
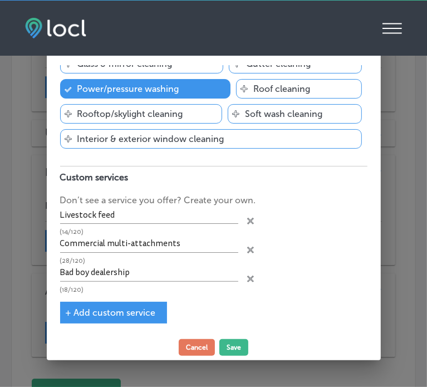
click at [110, 302] on div "+ Add custom service" at bounding box center [113, 313] width 107 height 22
click at [123, 313] on span "+ Add custom service" at bounding box center [111, 312] width 90 height 11
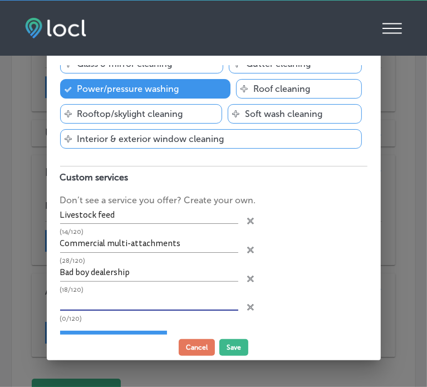
paste input "Lawn equipement"
click at [149, 300] on input "text" at bounding box center [149, 301] width 178 height 17
type input "Lawn equipement"
click at [236, 342] on button "Save" at bounding box center [233, 347] width 29 height 17
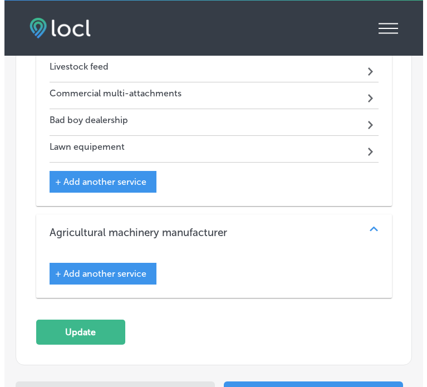
scroll to position [1901, 0]
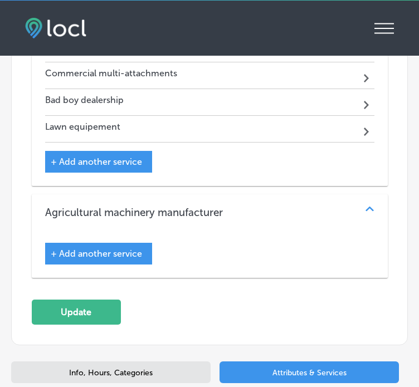
click at [105, 248] on span "+ Add another service" at bounding box center [96, 253] width 91 height 11
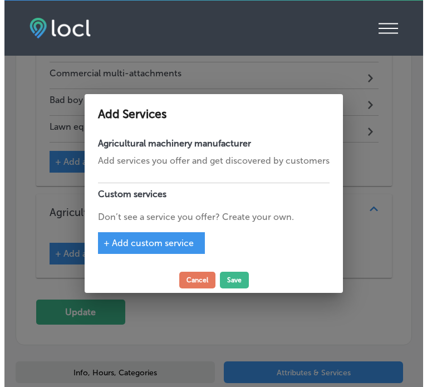
scroll to position [1881, 0]
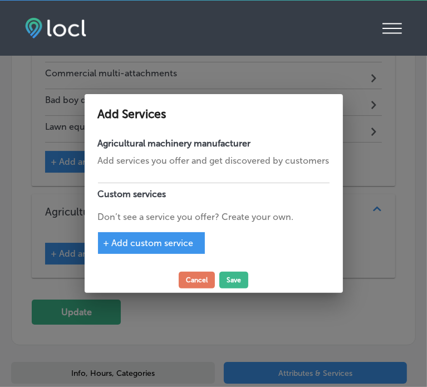
click at [159, 239] on span "+ Add custom service" at bounding box center [149, 243] width 90 height 11
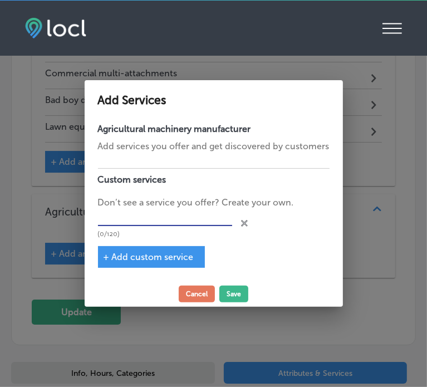
paste input "Lawn equipement"
click at [149, 218] on input "text" at bounding box center [165, 217] width 134 height 17
type input "Lawn equipement"
click at [148, 252] on span "+ Add custom service" at bounding box center [149, 257] width 90 height 11
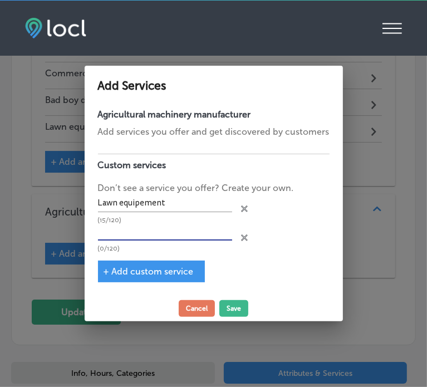
click at [164, 230] on input "text" at bounding box center [165, 232] width 134 height 17
paste input "Bad boy dealership"
type input "Bad boy dealership"
click at [162, 267] on span "+ Add custom service" at bounding box center [149, 271] width 90 height 11
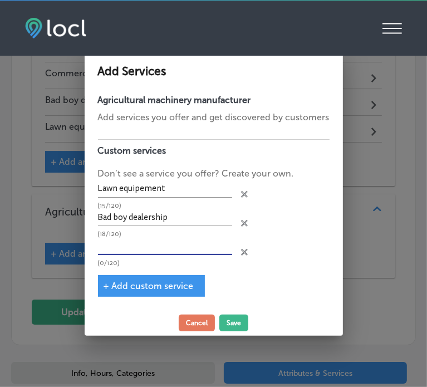
paste input "Residential lawn mowers"
click at [137, 251] on input "Residential lawn mowers" at bounding box center [165, 246] width 134 height 17
type input "Residential lawn mowers"
click at [140, 286] on span "+ Add custom service" at bounding box center [149, 286] width 90 height 11
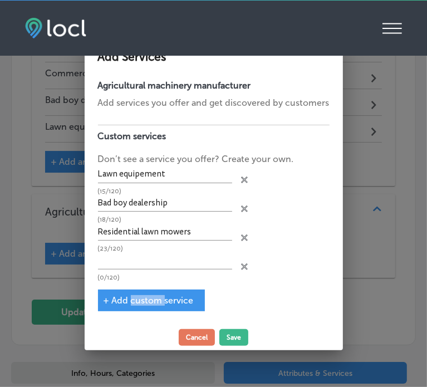
click at [140, 286] on div "Agricultural machinery manufacturer Add services you offer and get discovered b…" at bounding box center [214, 200] width 258 height 250
paste input "Livestock feed"
click at [159, 262] on input "Livestock feed" at bounding box center [165, 260] width 134 height 17
type input "Livestock feed"
click at [173, 296] on span "+ Add custom service" at bounding box center [149, 300] width 90 height 11
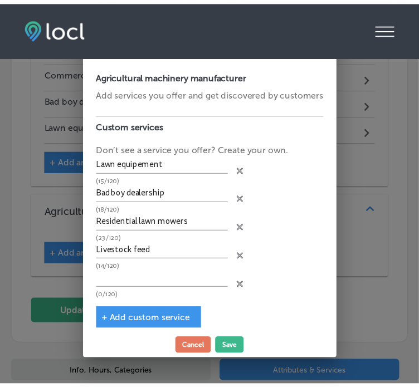
scroll to position [7, 0]
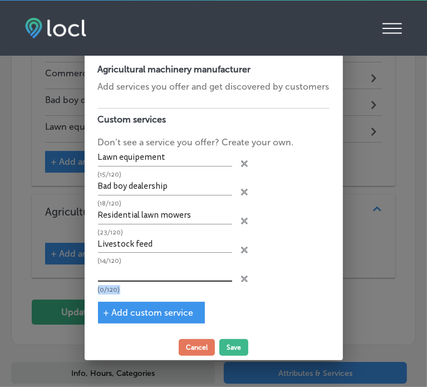
click at [162, 277] on div "(0/120)" at bounding box center [165, 279] width 134 height 29
click at [162, 277] on input "text" at bounding box center [165, 273] width 134 height 17
paste input "pressure washers"
type input "pressure washers"
click at [239, 346] on button "Save" at bounding box center [233, 347] width 29 height 17
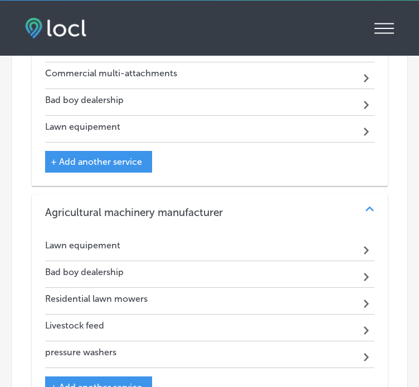
scroll to position [1978, 0]
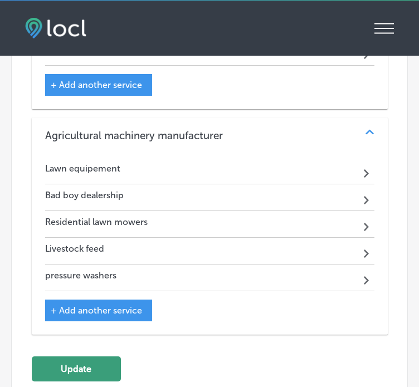
click at [91, 358] on button "Update" at bounding box center [76, 368] width 89 height 25
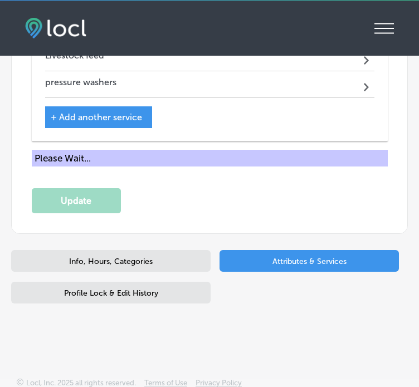
scroll to position [2126, 0]
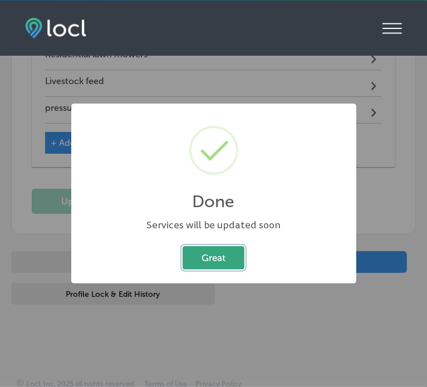
click at [221, 256] on button "Great" at bounding box center [214, 257] width 62 height 23
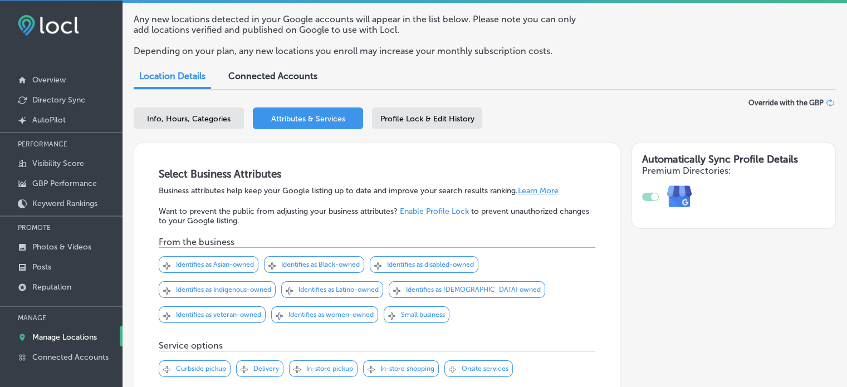
scroll to position [0, 0]
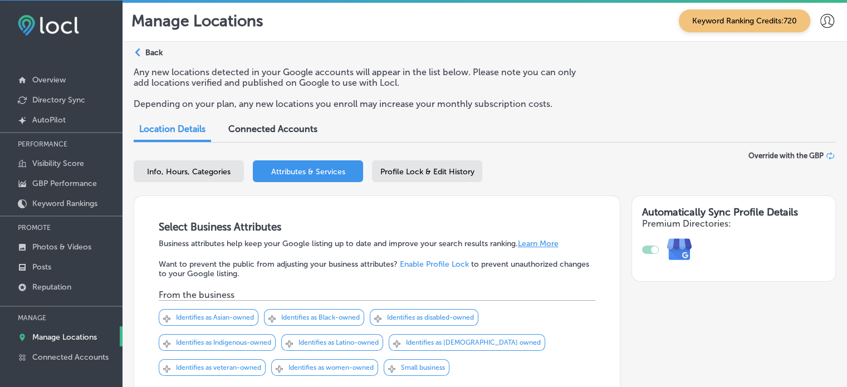
click at [203, 173] on span "Info, Hours, Categories" at bounding box center [189, 171] width 84 height 9
select select "US"
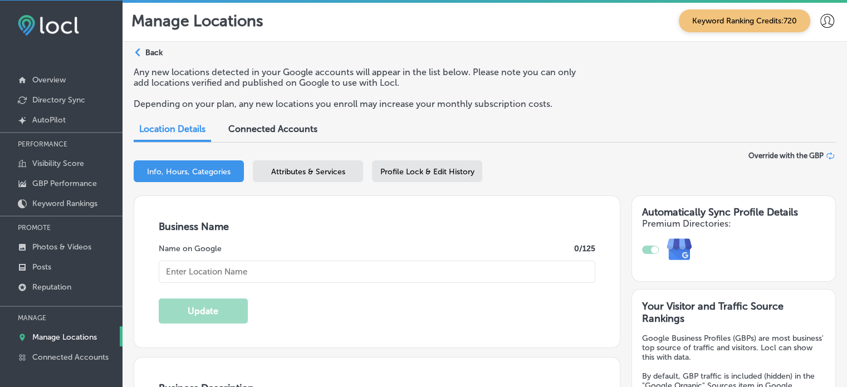
type input "Farm Pro Feed & Supply 2"
type input "[STREET_ADDRESS][PERSON_NAME]"
type input "[GEOGRAPHIC_DATA]"
type input "71112-8703"
type input "US"
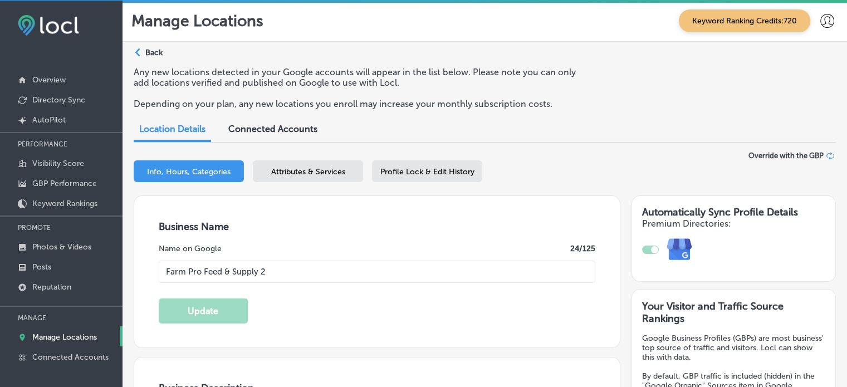
type input "https://farmprosupply.com/"
checkbox input "true"
type textarea "Farm Pro Feed & Supply 2, located in Bossier City, LA, is a family-owned busine…"
type input "+1 318 562 3234"
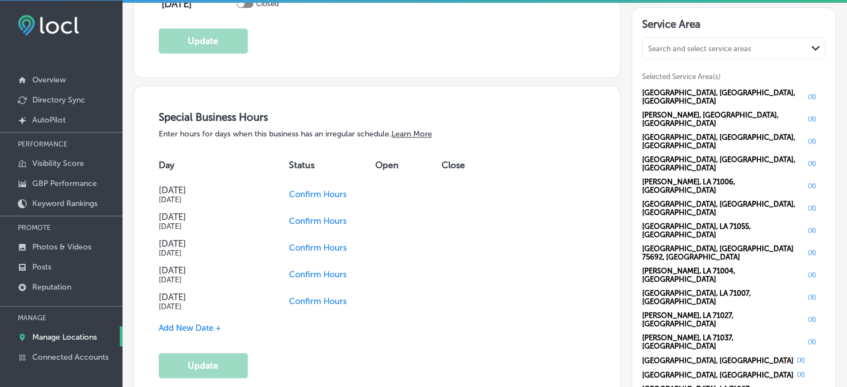
scroll to position [1128, 0]
click at [782, 200] on div "Marshall, TX, USA (X) Blanchard, LA, USA (X) Greenwood, LA, USA (X) Shreveport,…" at bounding box center [733, 271] width 183 height 370
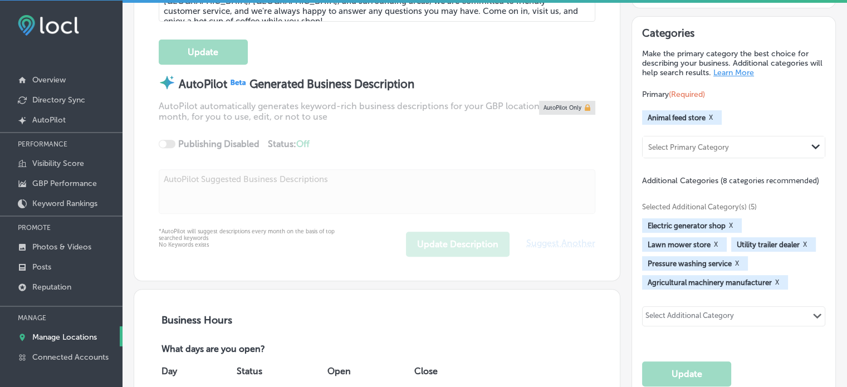
scroll to position [469, 0]
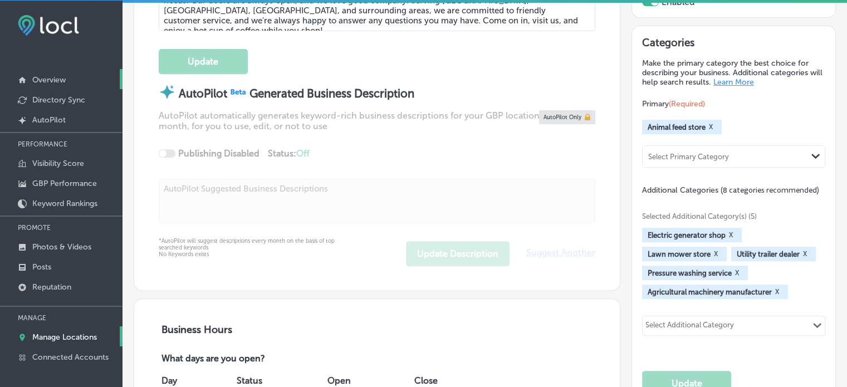
click at [57, 75] on p "Overview" at bounding box center [48, 79] width 33 height 9
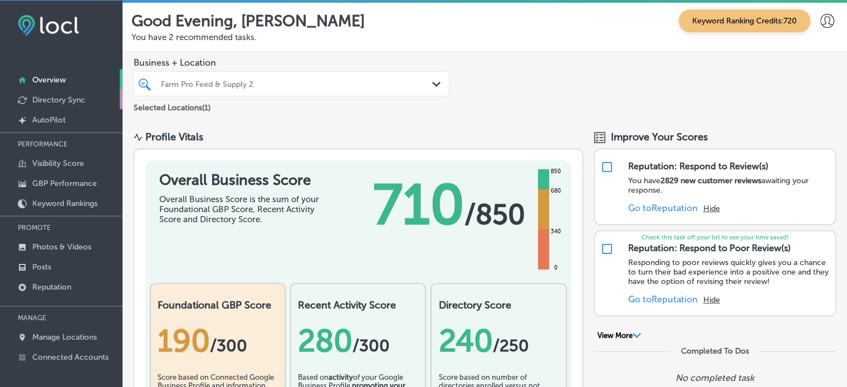
click at [62, 103] on p "Directory Sync" at bounding box center [58, 99] width 53 height 9
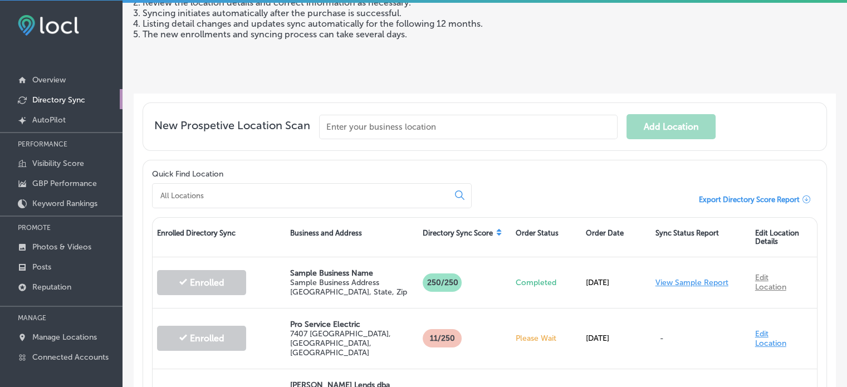
scroll to position [149, 0]
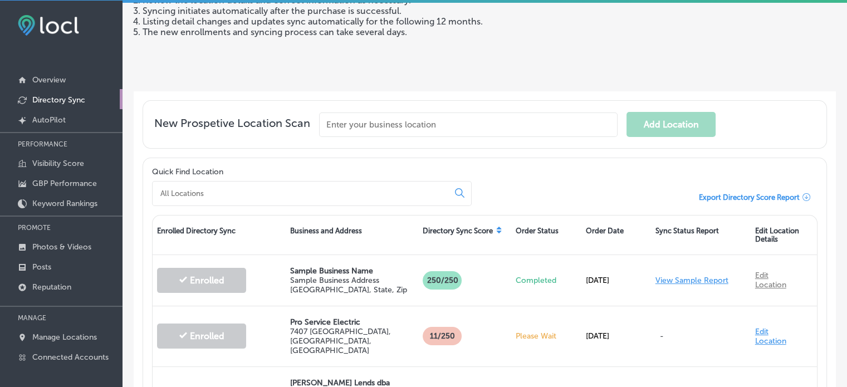
click at [282, 188] on input at bounding box center [302, 193] width 287 height 10
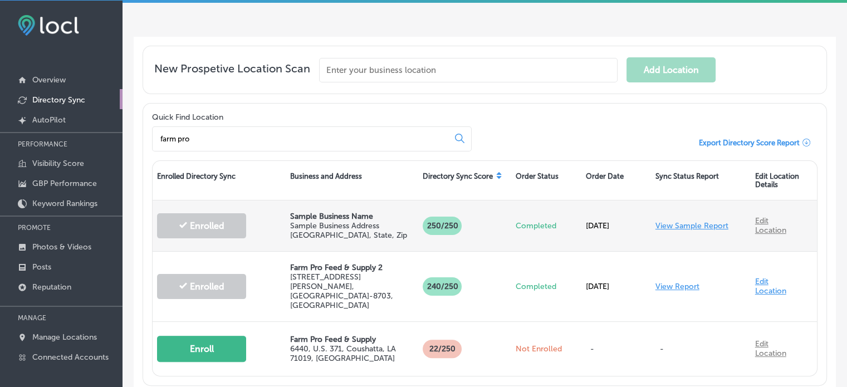
scroll to position [261, 0]
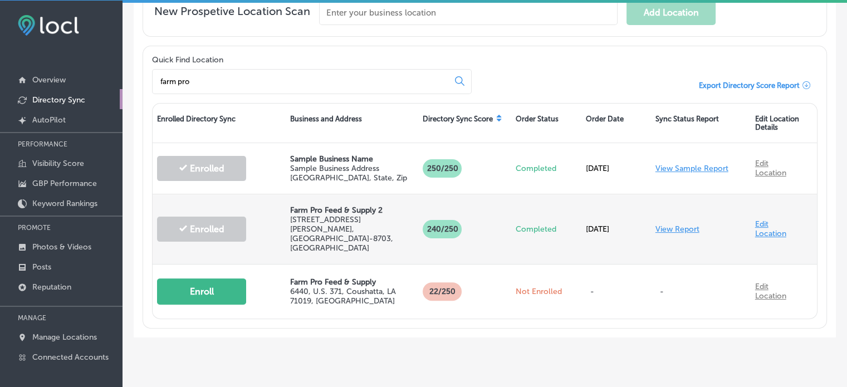
type input "farm pro"
click at [676, 224] on link "View Report" at bounding box center [677, 228] width 44 height 9
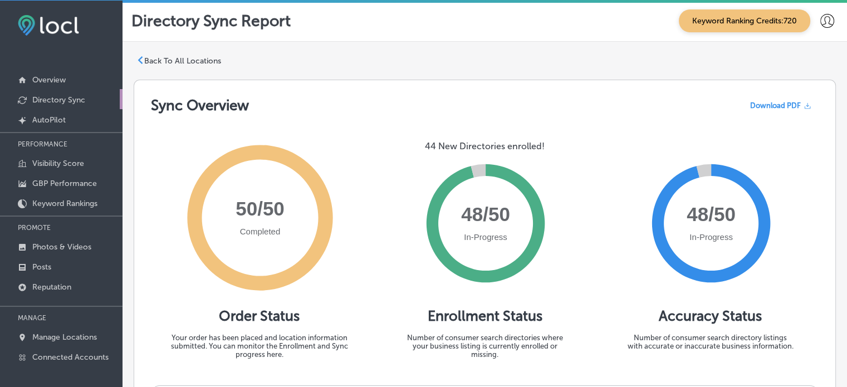
click at [58, 99] on p "Directory Sync" at bounding box center [58, 99] width 53 height 9
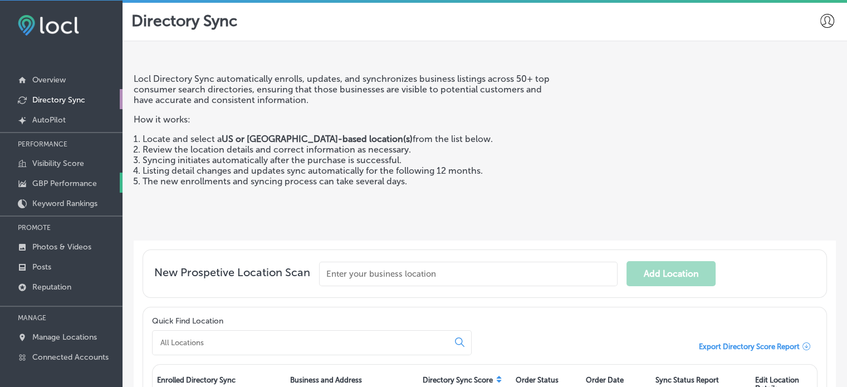
click at [63, 184] on p "GBP Performance" at bounding box center [64, 183] width 65 height 9
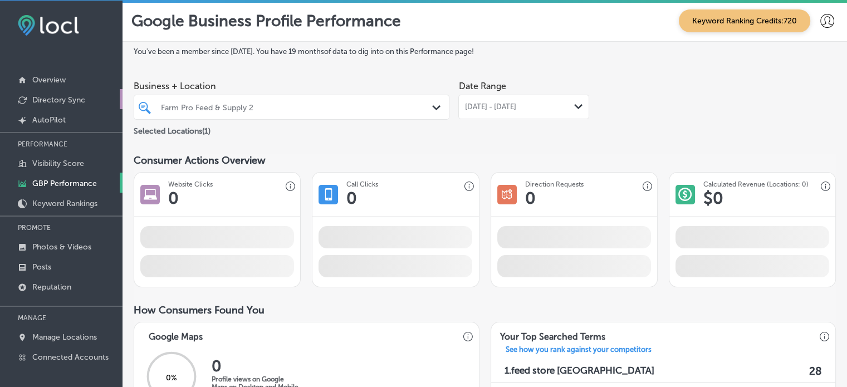
click at [58, 95] on p "Directory Sync" at bounding box center [58, 99] width 53 height 9
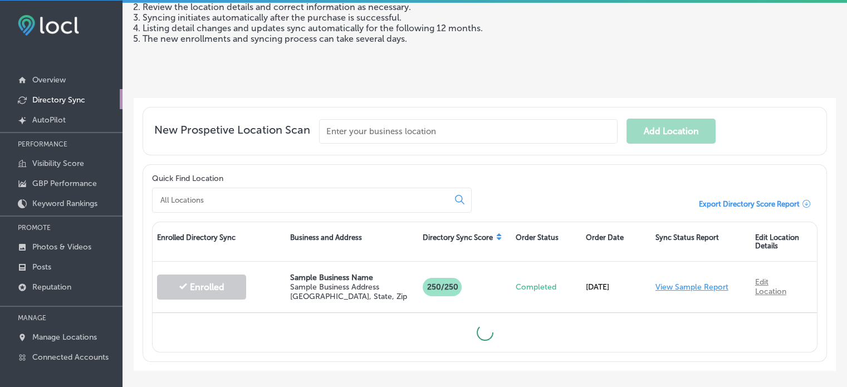
scroll to position [158, 0]
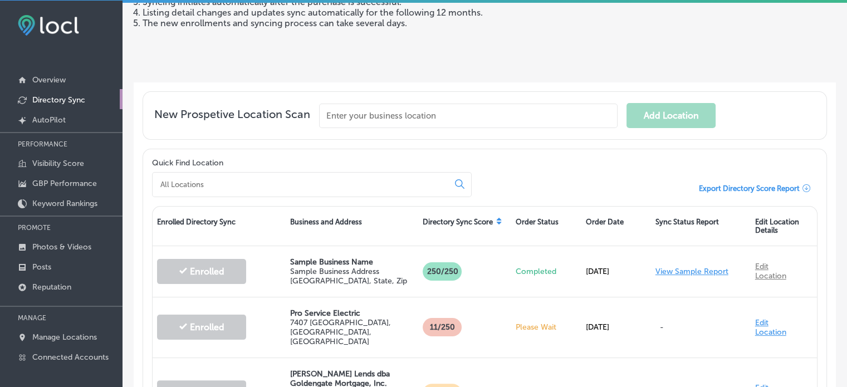
click at [350, 114] on input "text" at bounding box center [468, 116] width 298 height 25
click at [294, 180] on input at bounding box center [302, 184] width 287 height 10
click at [360, 114] on input "text" at bounding box center [468, 116] width 298 height 25
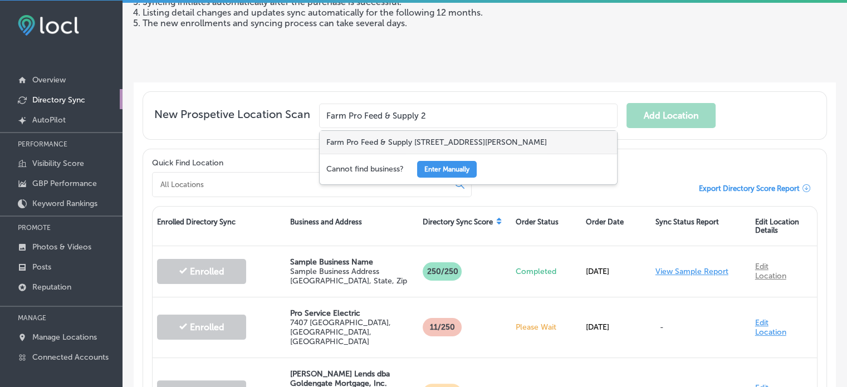
click at [411, 139] on div "Farm Pro Feed & Supply 2, Barksdale Boulevard, Bossier City, LA, USA" at bounding box center [468, 142] width 297 height 23
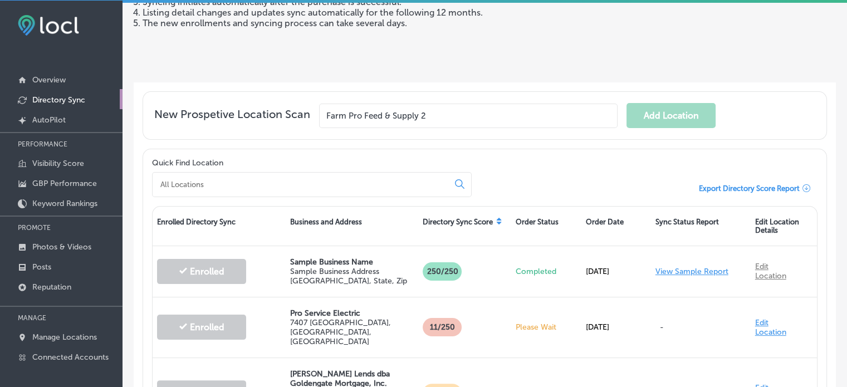
type input "Farm Pro Feed & Supply 2, Barksdale Boulevard, Bossier City, LA, USA"
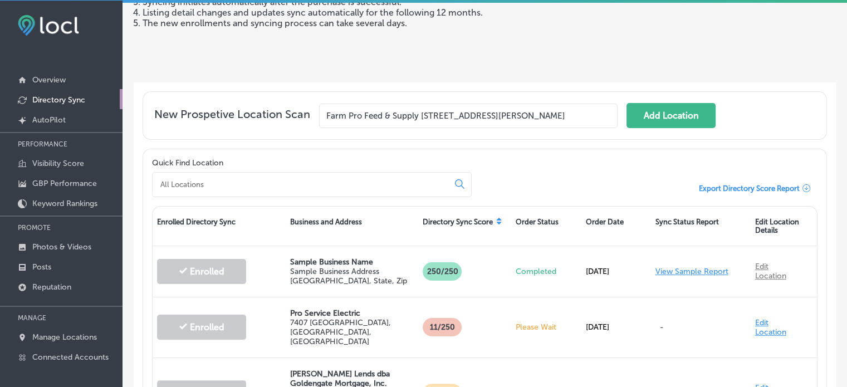
click at [341, 184] on input at bounding box center [302, 184] width 287 height 10
drag, startPoint x: 341, startPoint y: 184, endPoint x: 131, endPoint y: 169, distance: 210.5
click at [131, 169] on div "Locl Directory Sync automatically enrolls, updates, and synchronizes business l…" at bounding box center [485, 386] width 725 height 1007
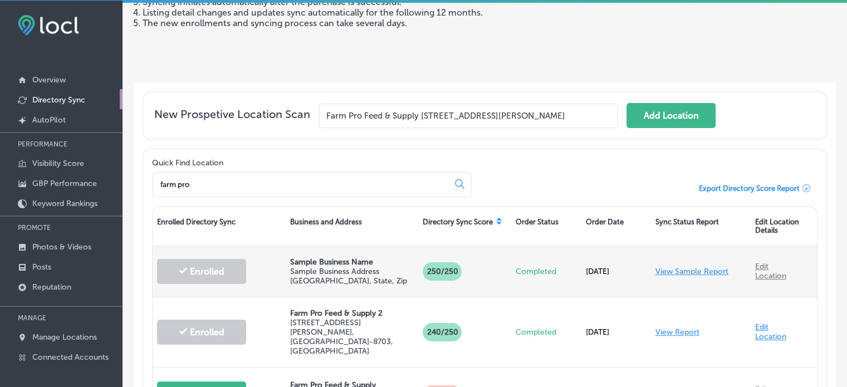
scroll to position [224, 0]
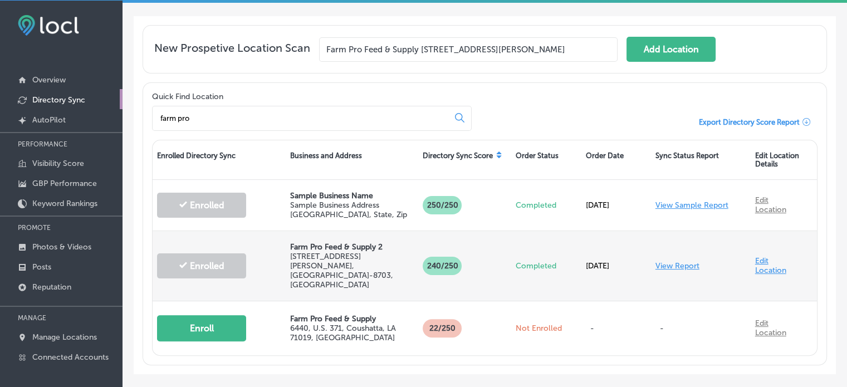
type input "farm pro"
click at [671, 261] on link "View Report" at bounding box center [677, 265] width 44 height 9
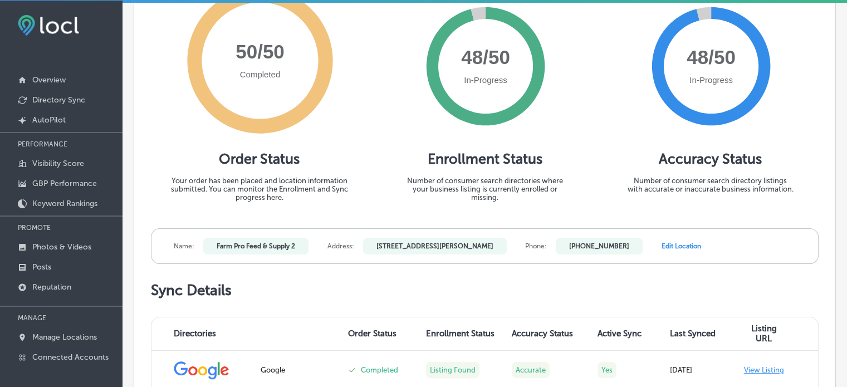
scroll to position [160, 0]
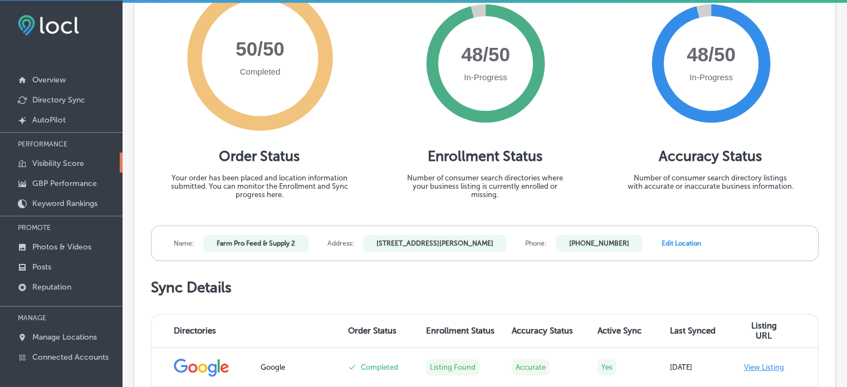
click at [65, 162] on p "Visibility Score" at bounding box center [58, 163] width 52 height 9
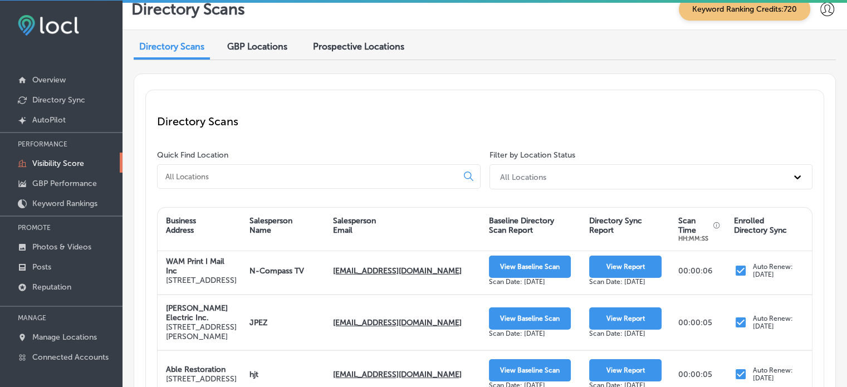
scroll to position [48, 0]
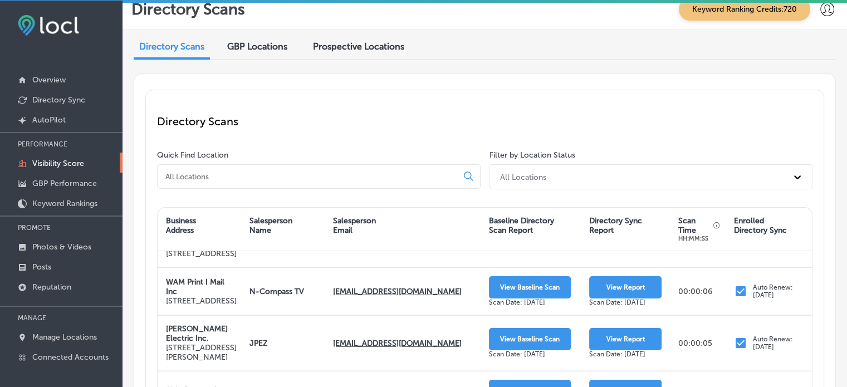
click at [235, 180] on input at bounding box center [309, 177] width 291 height 10
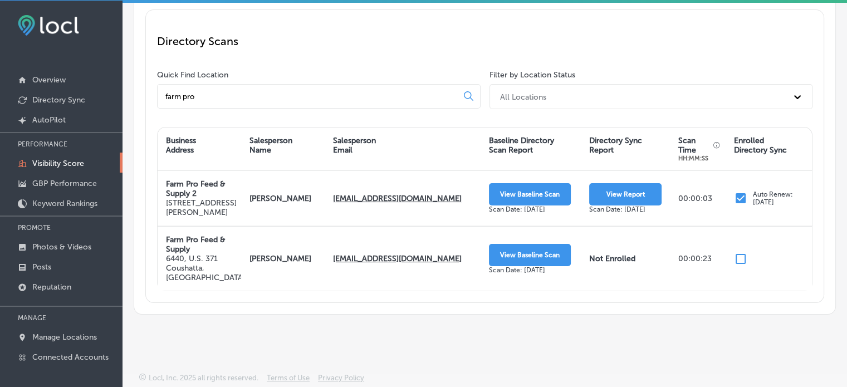
scroll to position [96, 0]
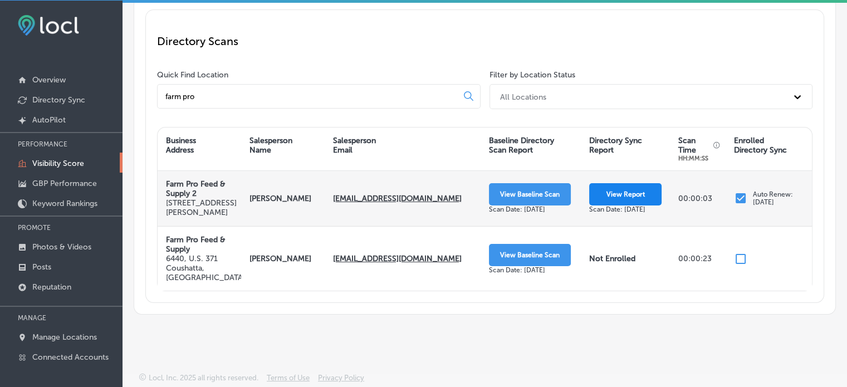
type input "farm pro"
click at [615, 192] on button "View Report" at bounding box center [625, 194] width 72 height 22
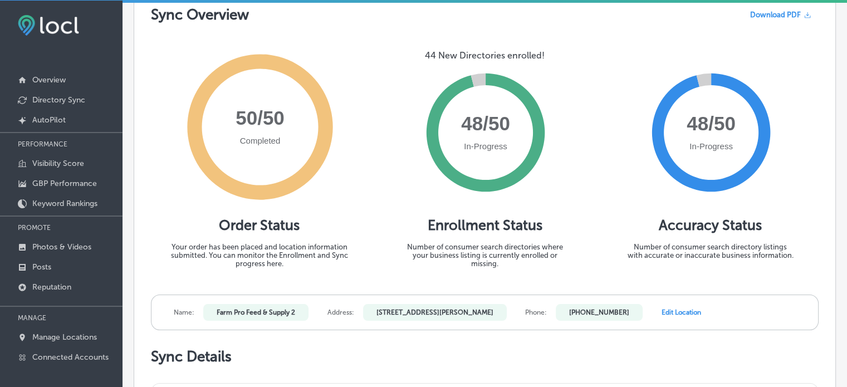
scroll to position [91, 0]
click at [57, 243] on p "Photos & Videos" at bounding box center [61, 246] width 59 height 9
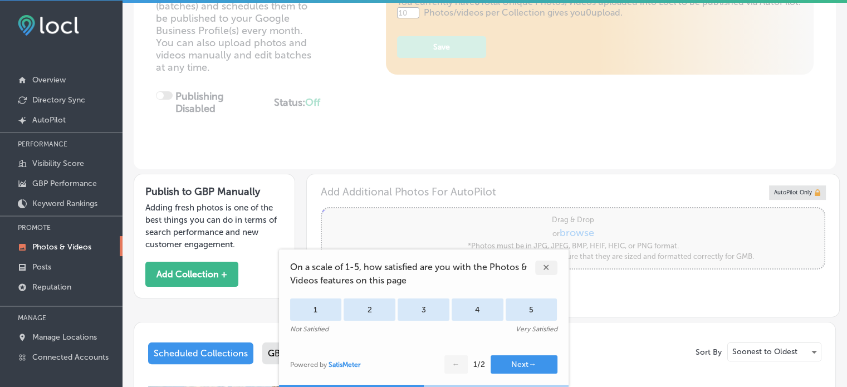
type input "5"
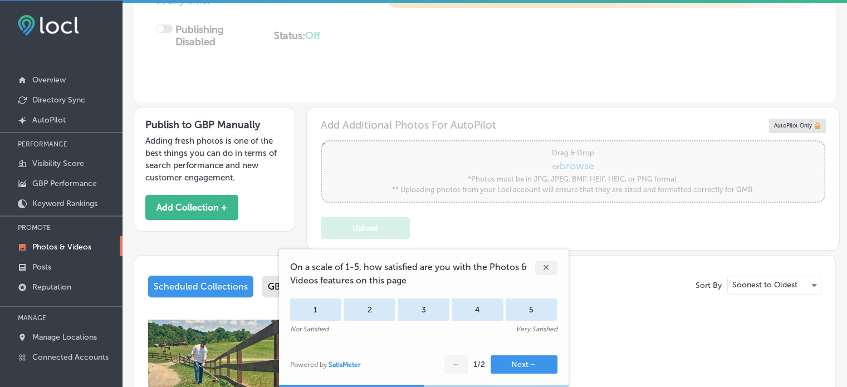
scroll to position [249, 0]
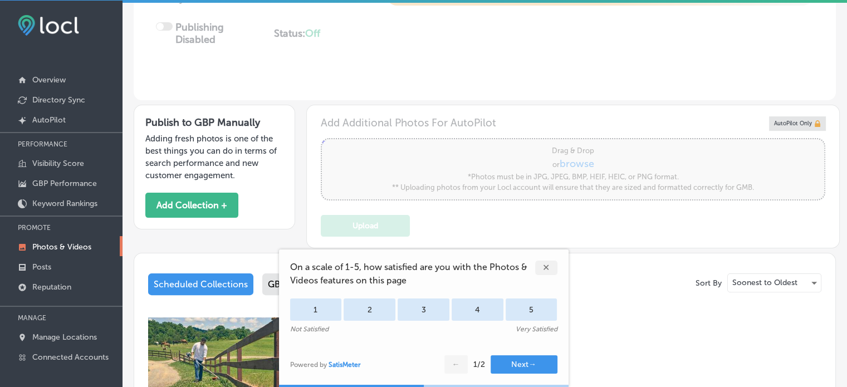
click at [550, 267] on div "✕" at bounding box center [546, 268] width 22 height 14
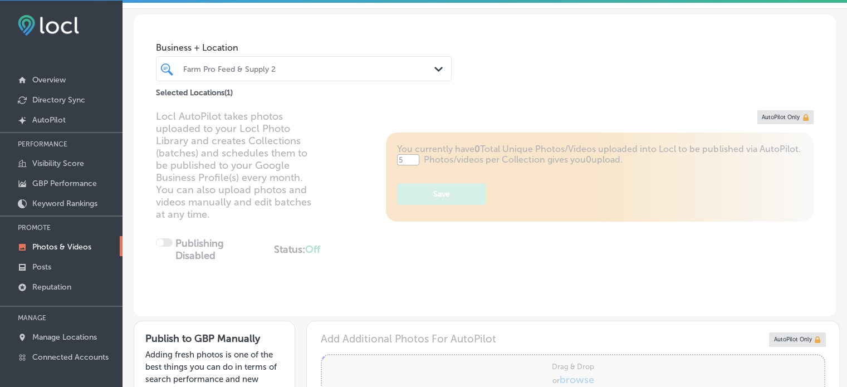
scroll to position [14, 0]
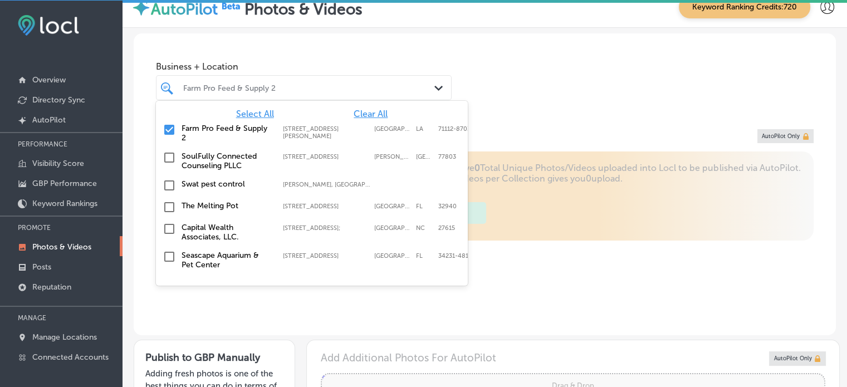
click at [269, 80] on div at bounding box center [291, 87] width 219 height 15
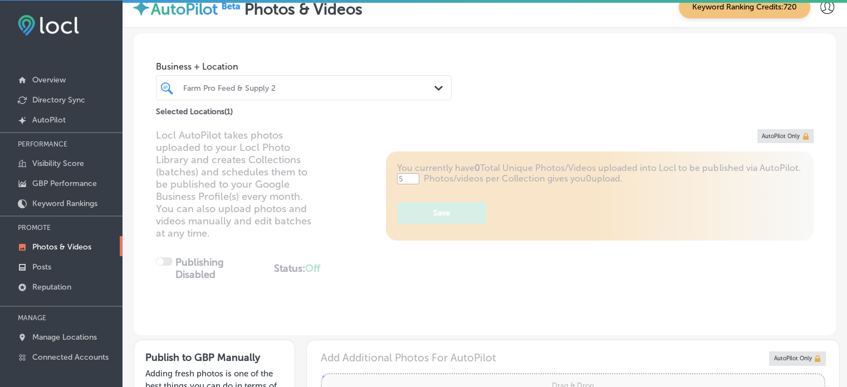
click at [492, 63] on div "Business + Location Farm Pro Feed & Supply 2 Path Created with Sketch. Selected…" at bounding box center [485, 75] width 702 height 85
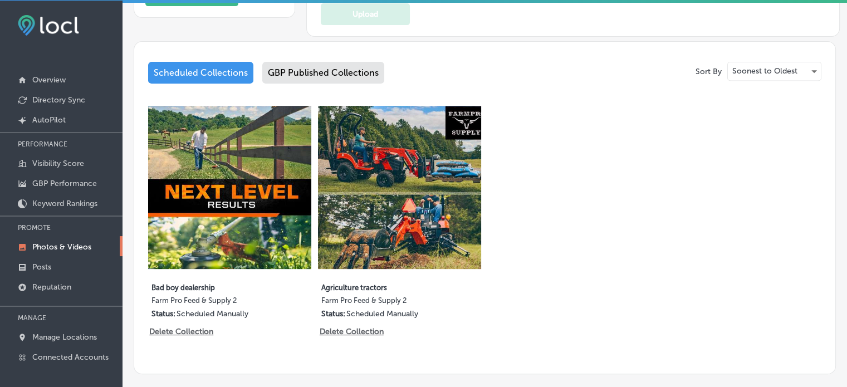
scroll to position [462, 0]
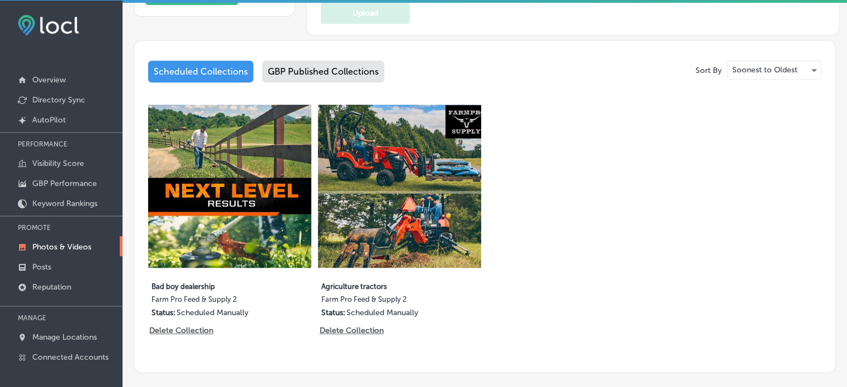
click at [326, 66] on div "GBP Published Collections" at bounding box center [323, 72] width 122 height 22
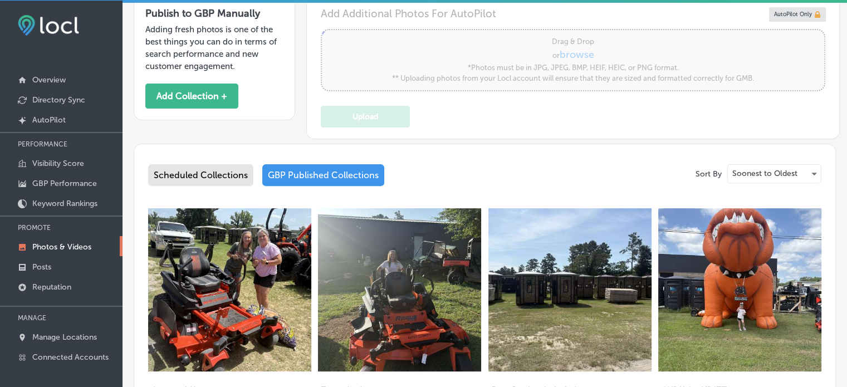
scroll to position [495, 0]
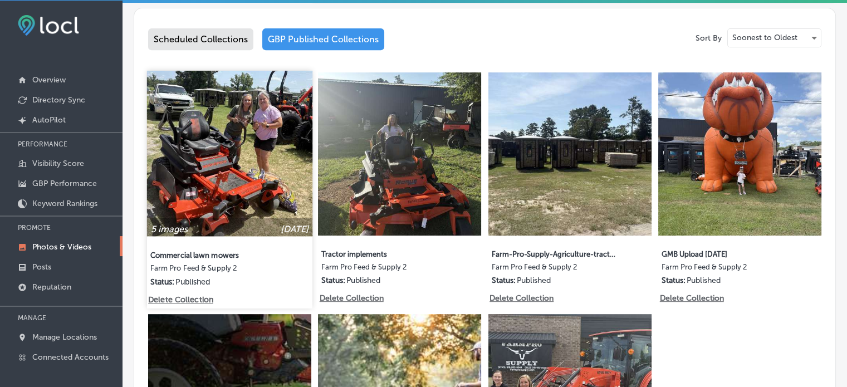
click at [198, 141] on img at bounding box center [229, 153] width 165 height 165
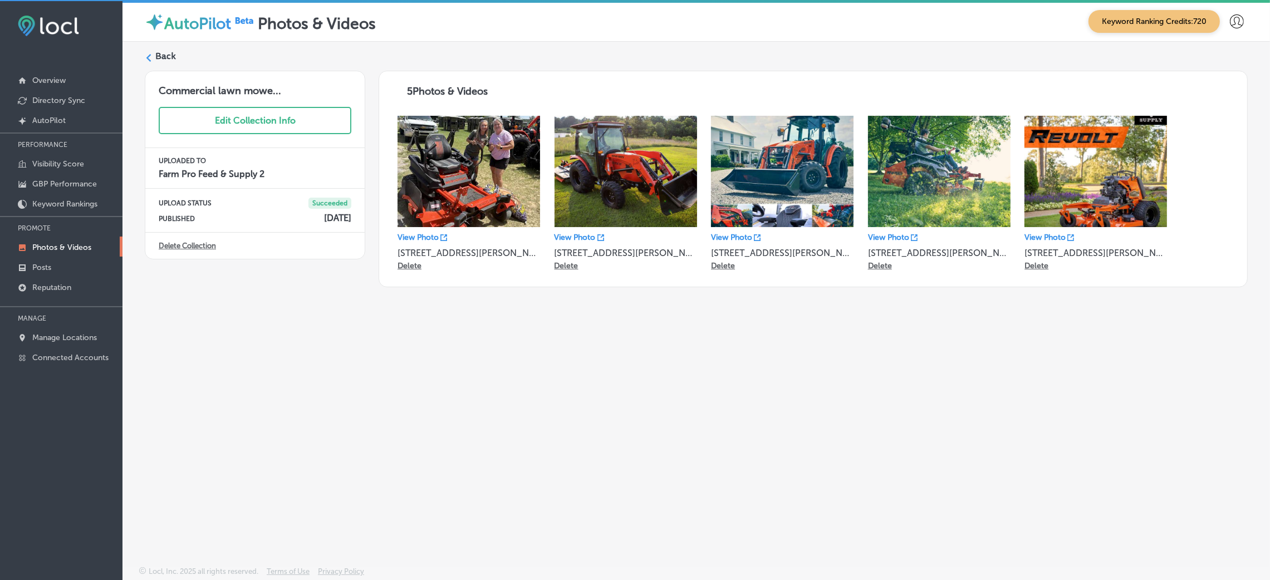
click at [168, 58] on label "Back" at bounding box center [165, 56] width 21 height 12
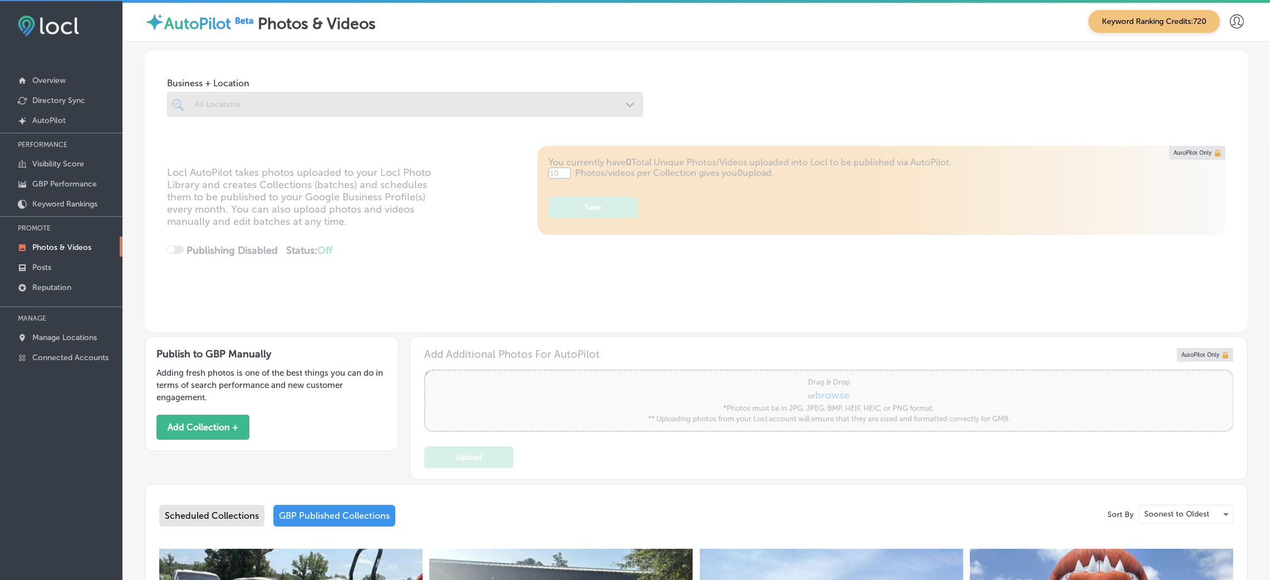
type input "5"
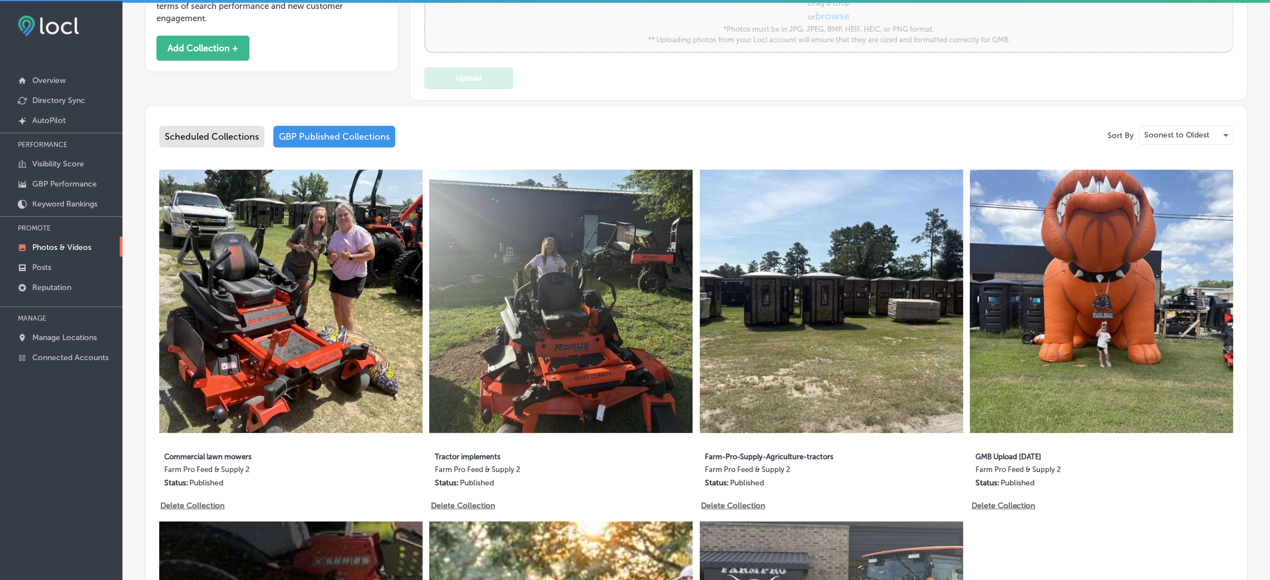
scroll to position [381, 0]
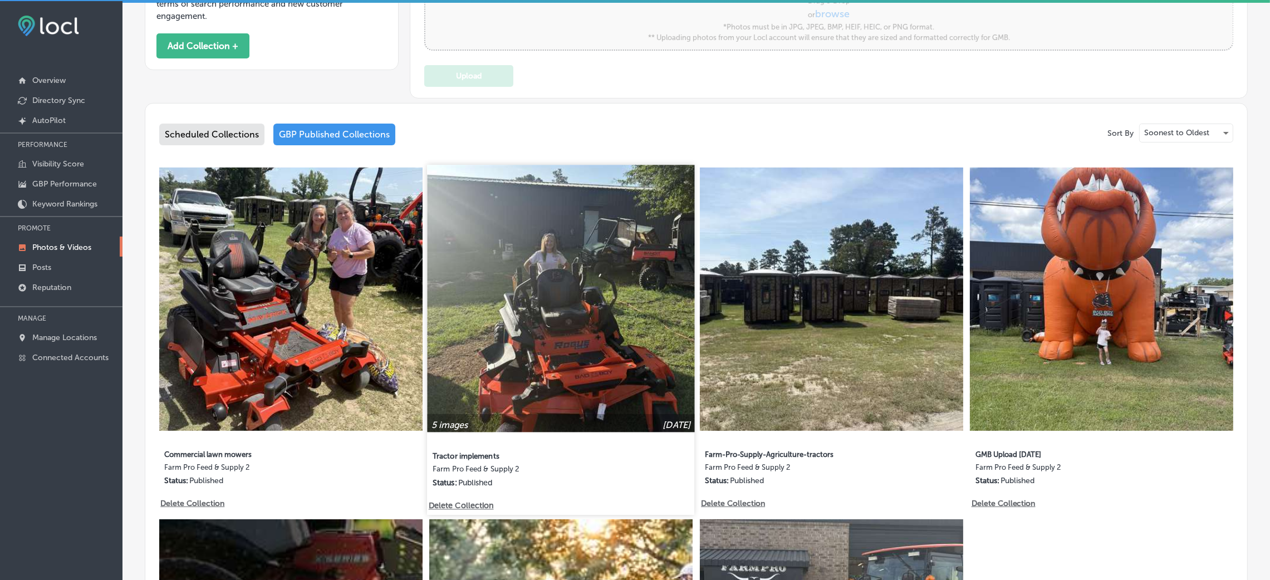
click at [569, 339] on img at bounding box center [561, 298] width 267 height 267
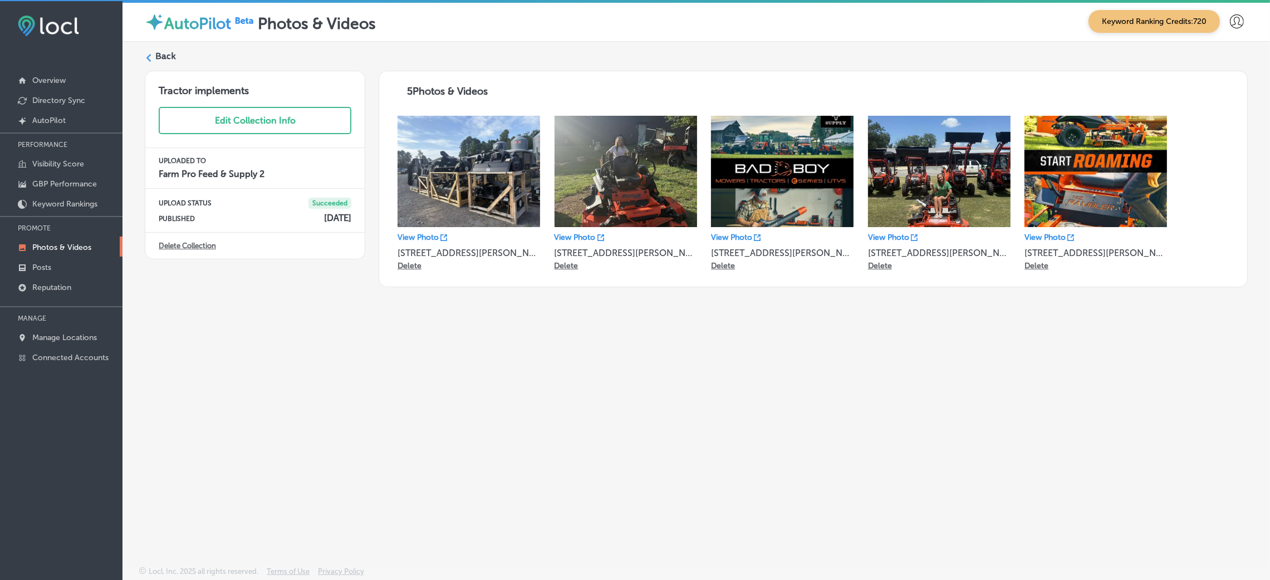
click at [168, 55] on label "Back" at bounding box center [165, 56] width 21 height 12
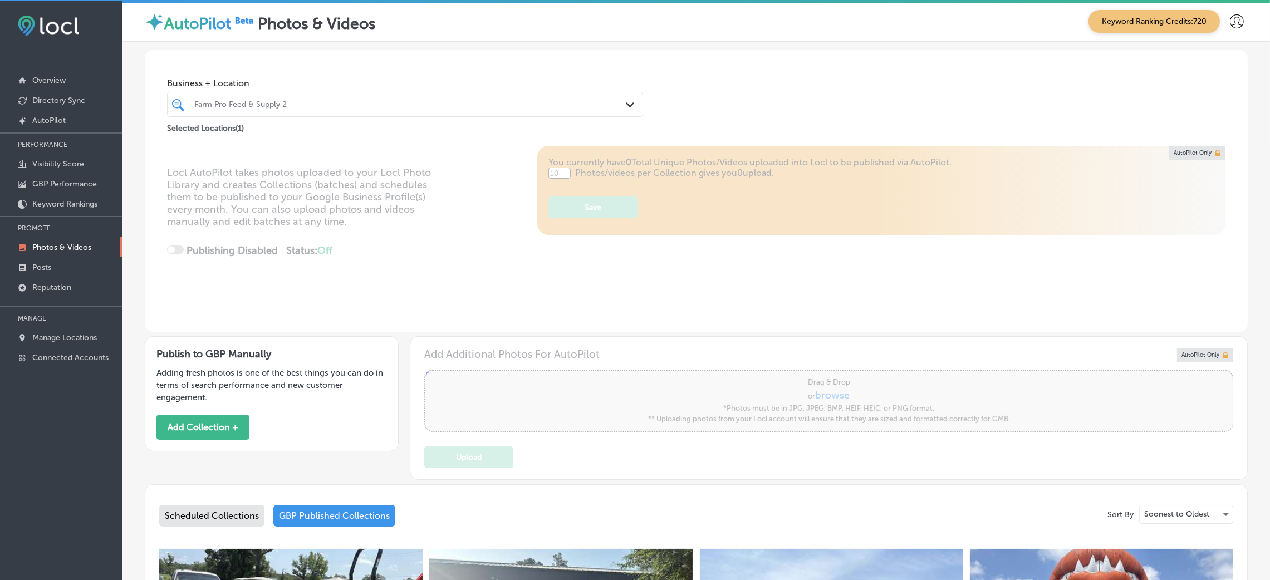
type input "5"
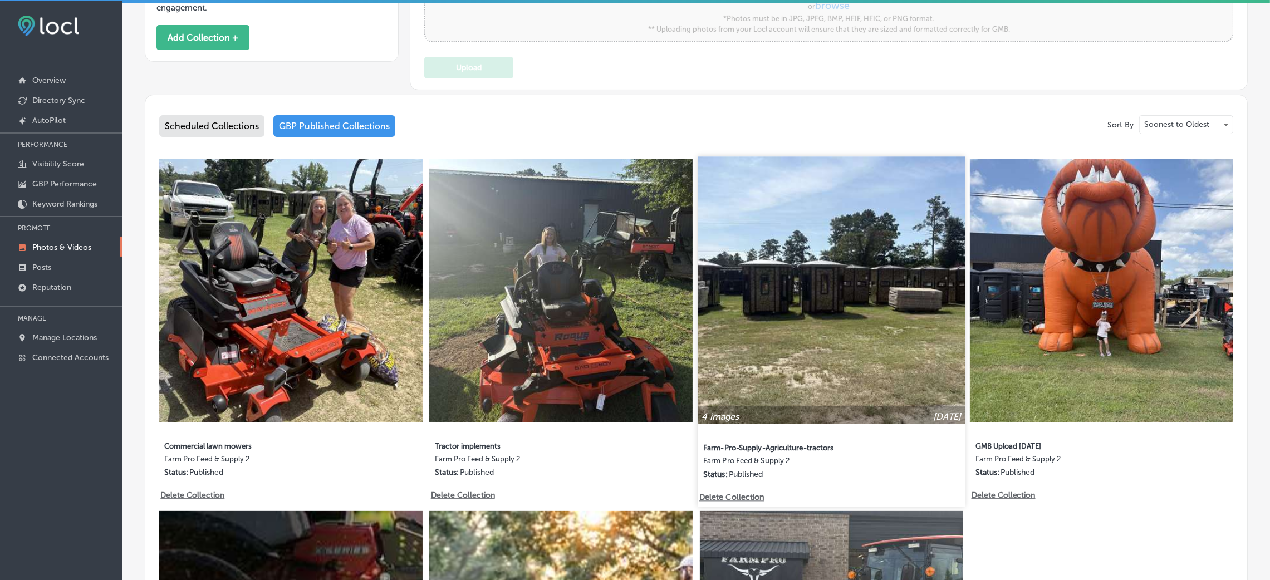
scroll to position [409, 0]
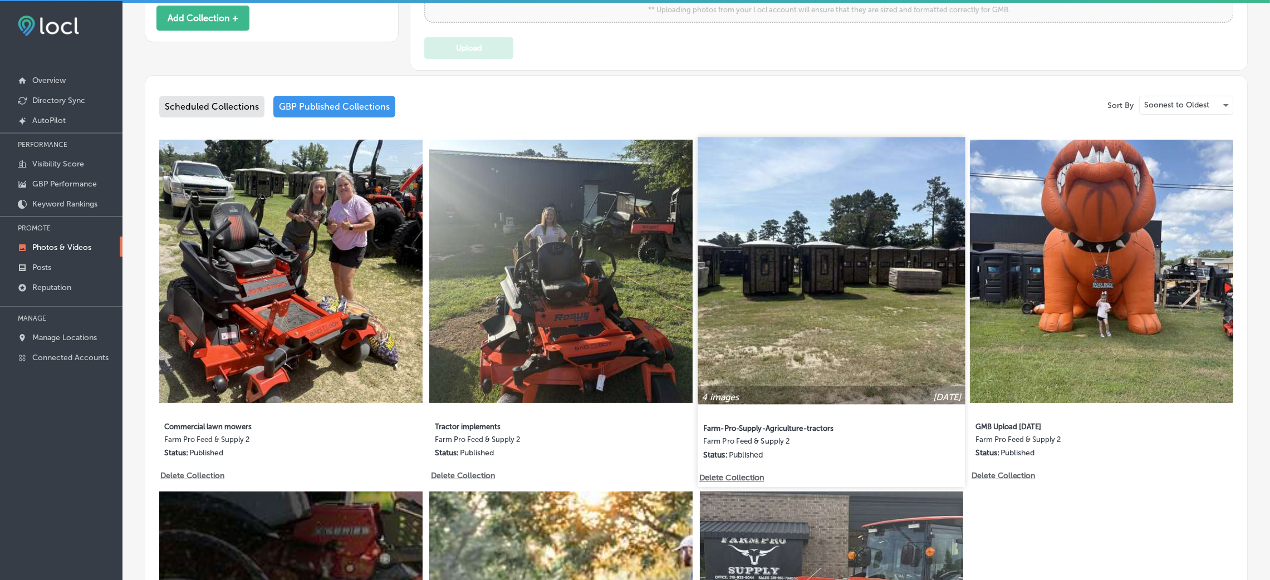
click at [855, 285] on img at bounding box center [831, 270] width 267 height 267
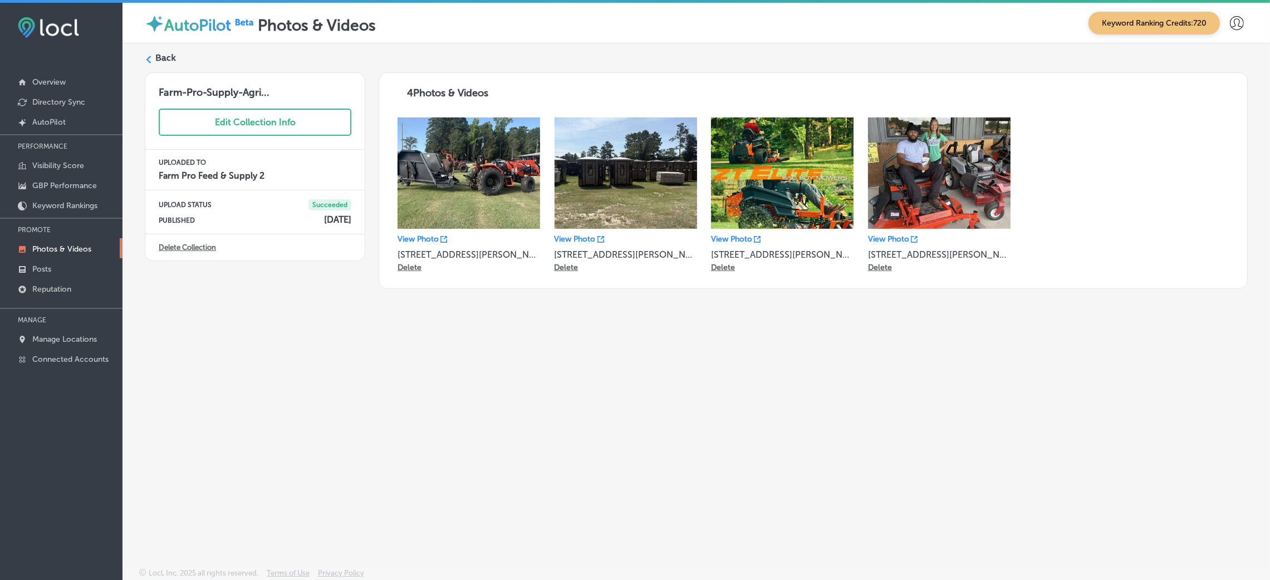
click at [165, 53] on label "Back" at bounding box center [165, 58] width 21 height 12
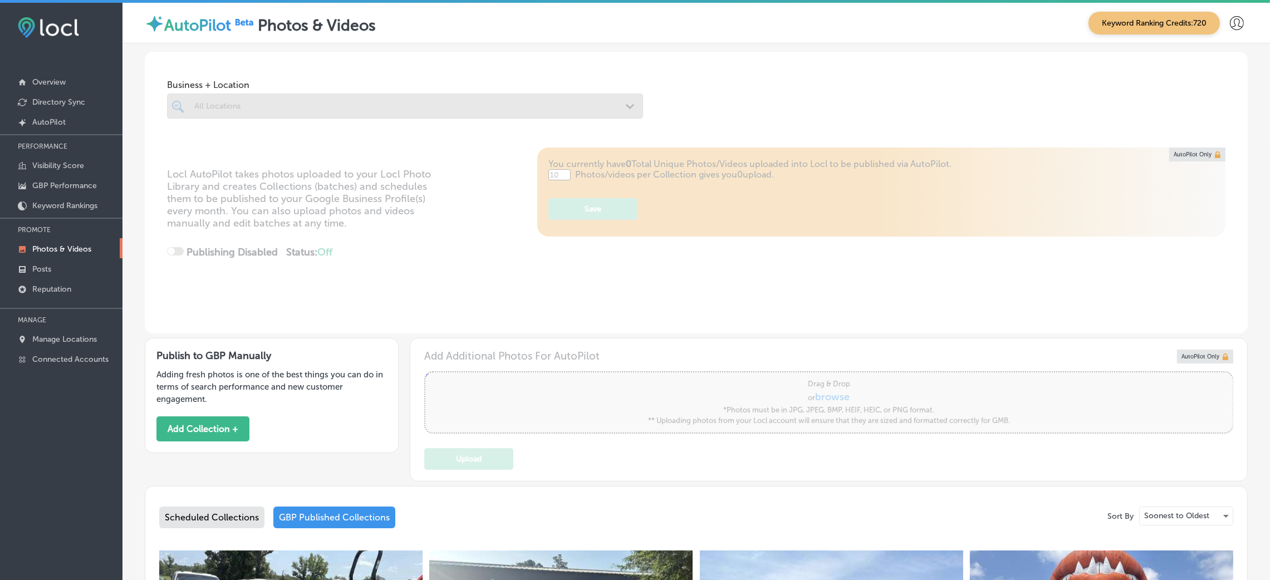
type input "5"
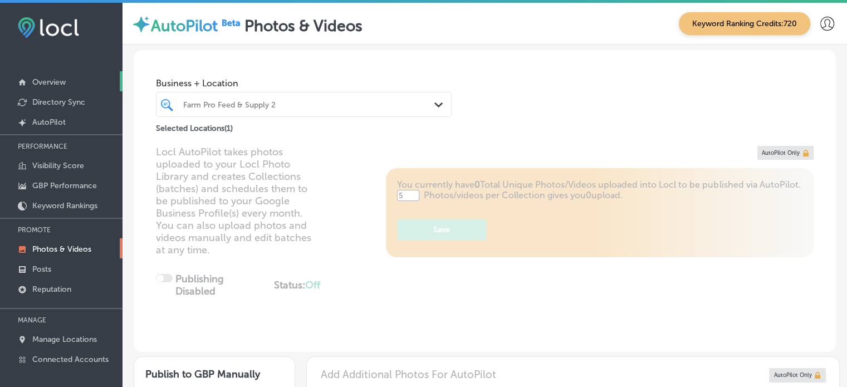
click at [33, 82] on p "Overview" at bounding box center [48, 81] width 33 height 9
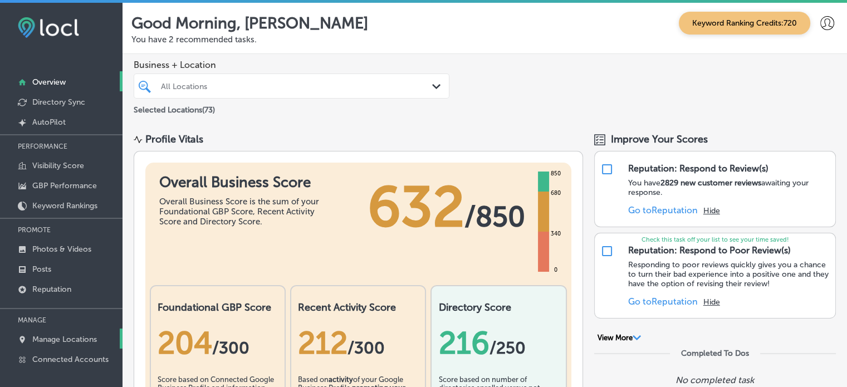
click at [62, 332] on link "Manage Locations" at bounding box center [61, 339] width 123 height 20
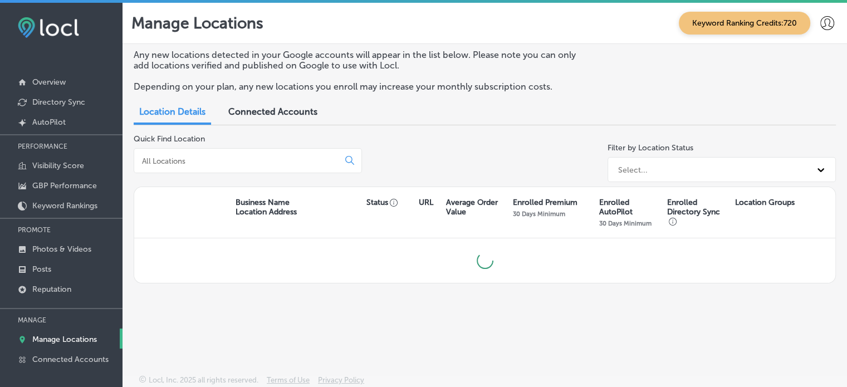
click at [193, 158] on input at bounding box center [238, 161] width 195 height 10
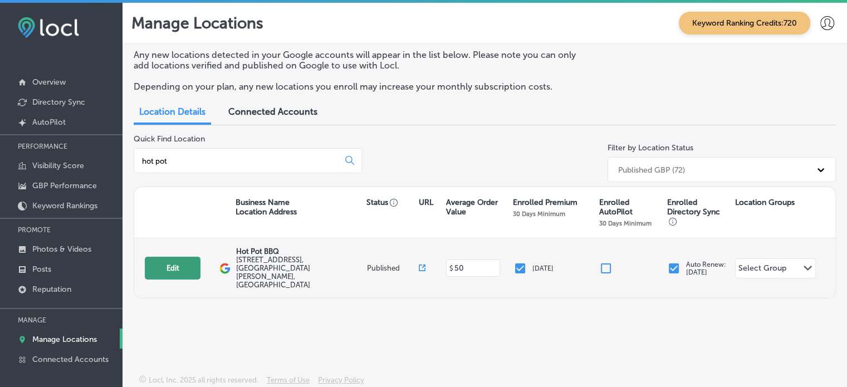
type input "hot pot"
click at [169, 262] on button "Edit" at bounding box center [173, 268] width 56 height 23
select select "US"
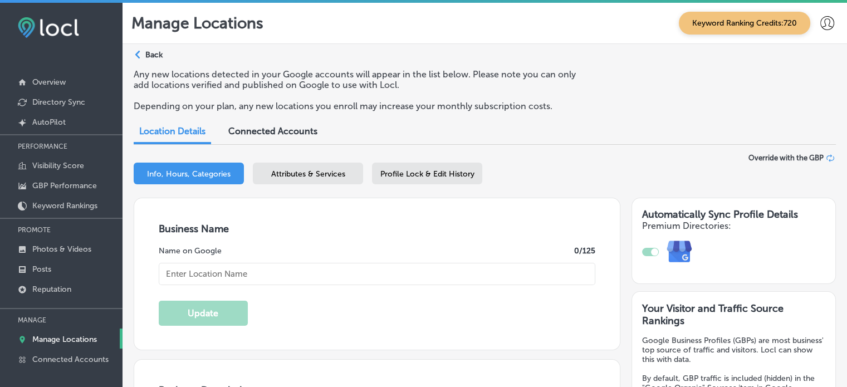
checkbox input "true"
type input "Hot Pot BBQ"
type input "[STREET_ADDRESS]"
type input "[GEOGRAPHIC_DATA][PERSON_NAME]"
type input "33966"
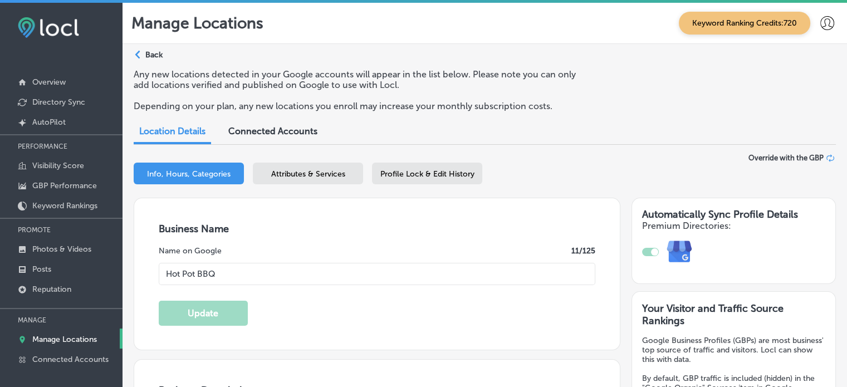
type input "US"
type input "[URL][DOMAIN_NAME]"
type textarea "Hot Pot & BBQ in [GEOGRAPHIC_DATA][PERSON_NAME], [GEOGRAPHIC_DATA] offers a uni…"
type input "[PHONE_NUMBER]"
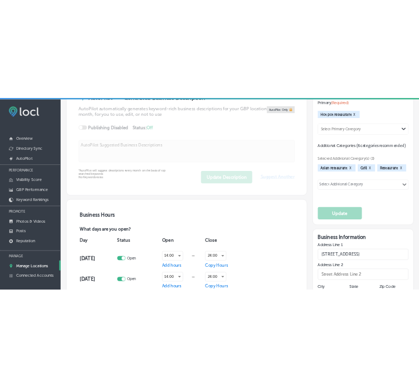
scroll to position [559, 0]
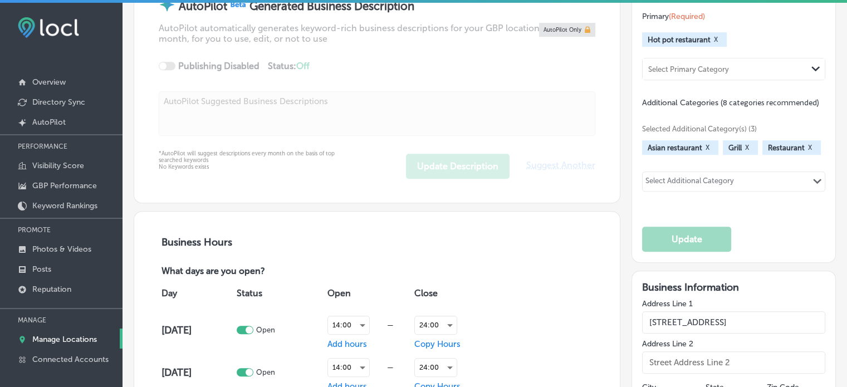
select select "US"
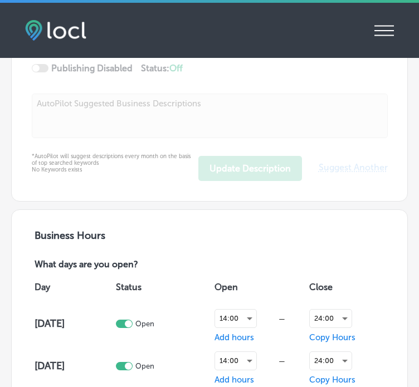
checkbox input "true"
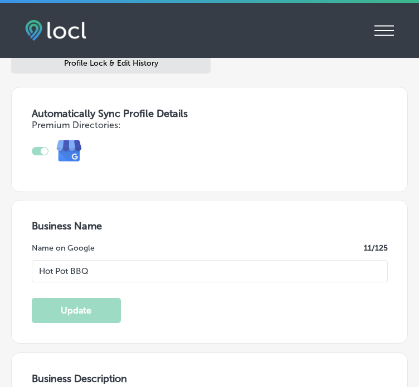
scroll to position [74, 0]
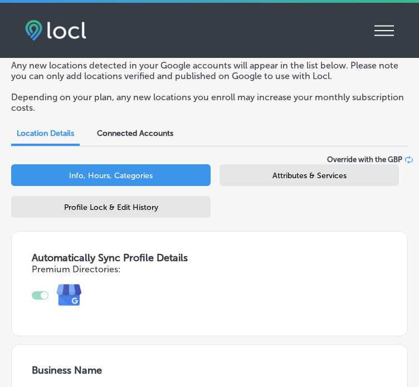
type input "[STREET_ADDRESS]"
type input "[GEOGRAPHIC_DATA][PERSON_NAME]"
type input "33966"
type input "US"
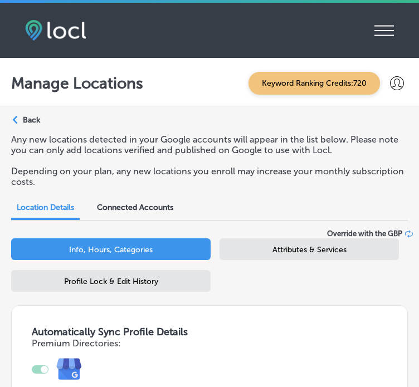
type input "[URL][DOMAIN_NAME]"
type input "[PHONE_NUMBER]"
click at [243, 257] on div "Attributes & Services" at bounding box center [308, 249] width 179 height 22
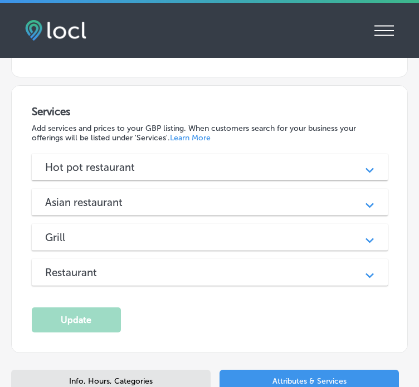
scroll to position [1550, 0]
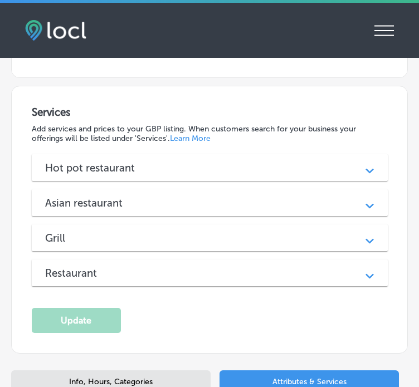
click at [231, 154] on div "Hot pot restaurant Path Created with Sketch." at bounding box center [210, 167] width 356 height 27
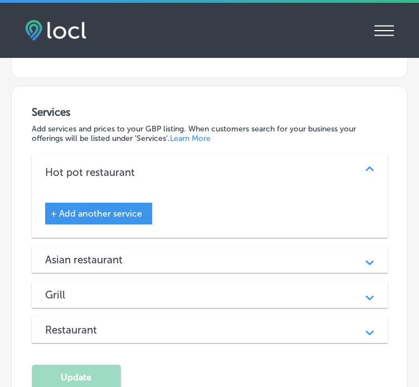
click at [233, 253] on div "Asian restaurant" at bounding box center [209, 259] width 329 height 13
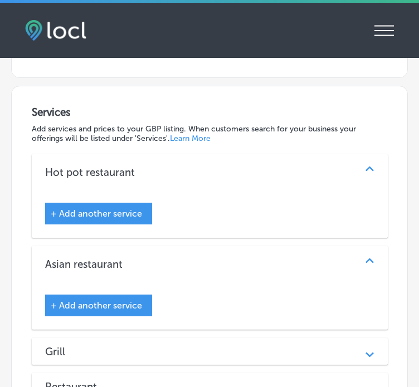
click at [244, 345] on div "Grill" at bounding box center [209, 351] width 329 height 13
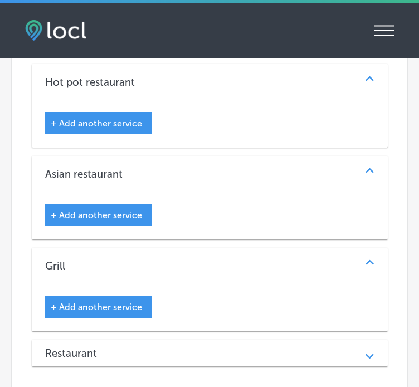
scroll to position [1642, 0]
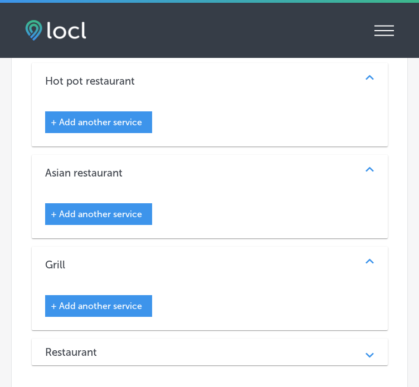
click at [244, 346] on div "Restaurant" at bounding box center [209, 352] width 329 height 13
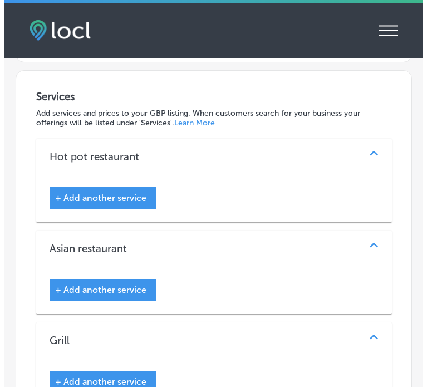
scroll to position [1565, 0]
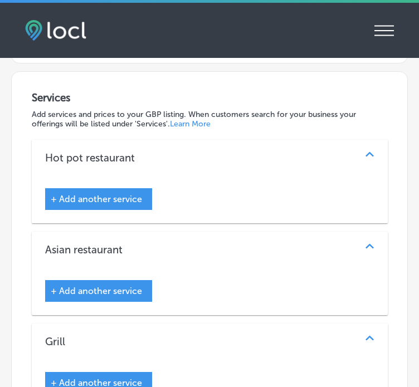
click at [92, 194] on span "+ Add another service" at bounding box center [96, 199] width 91 height 11
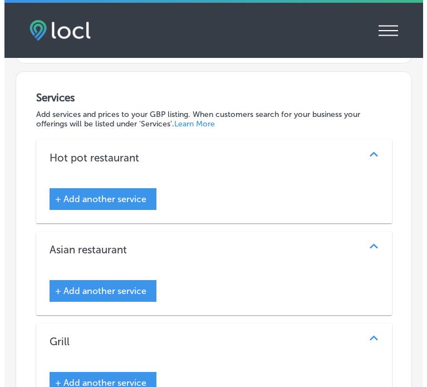
scroll to position [1570, 0]
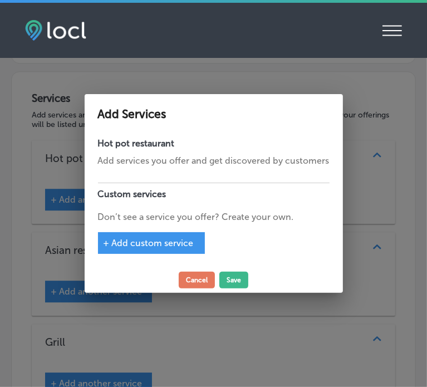
click at [165, 248] on div "+ Add custom service" at bounding box center [151, 243] width 107 height 22
click at [134, 244] on span "+ Add custom service" at bounding box center [149, 243] width 90 height 11
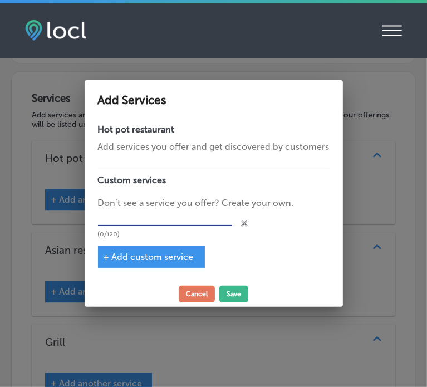
click at [136, 219] on input "text" at bounding box center [165, 217] width 134 height 17
paste input "Hot Pot [GEOGRAPHIC_DATA][PERSON_NAME]"
type input "Hot Pot [GEOGRAPHIC_DATA][PERSON_NAME]"
click at [134, 260] on span "+ Add custom service" at bounding box center [149, 257] width 90 height 11
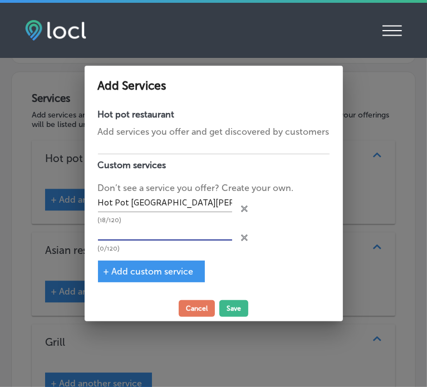
click at [134, 227] on input "text" at bounding box center [165, 232] width 134 height 17
paste input "Hot Pot & BBQ dining [GEOGRAPHIC_DATA][PERSON_NAME]"
type input "Hot Pot & BBQ dining [GEOGRAPHIC_DATA][PERSON_NAME]"
click at [141, 273] on span "+ Add custom service" at bounding box center [149, 271] width 90 height 11
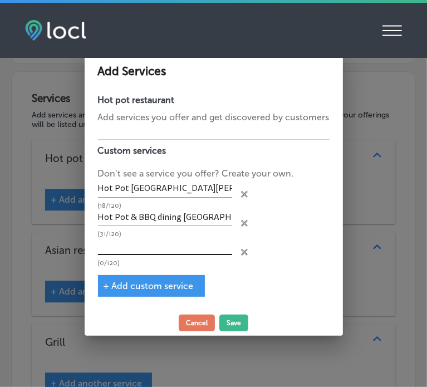
paste input "All-you-can-eat hot pot [GEOGRAPHIC_DATA][PERSON_NAME]"
click at [194, 244] on input "All-you-can-eat hot pot [GEOGRAPHIC_DATA][PERSON_NAME]" at bounding box center [165, 246] width 134 height 17
type input "All-you-can-eat hot pot [GEOGRAPHIC_DATA][PERSON_NAME]"
click at [174, 276] on div "+ Add custom service" at bounding box center [151, 286] width 107 height 22
click at [154, 284] on span "+ Add custom service" at bounding box center [149, 286] width 90 height 11
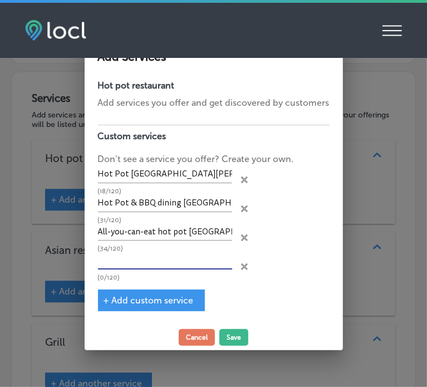
paste input "Chinese hot pot [GEOGRAPHIC_DATA][PERSON_NAME]"
click at [156, 258] on input "Chinese hot pot [GEOGRAPHIC_DATA][PERSON_NAME]" at bounding box center [165, 260] width 134 height 17
type input "Chinese hot pot [GEOGRAPHIC_DATA][PERSON_NAME]"
click at [155, 302] on span "+ Add custom service" at bounding box center [149, 300] width 90 height 11
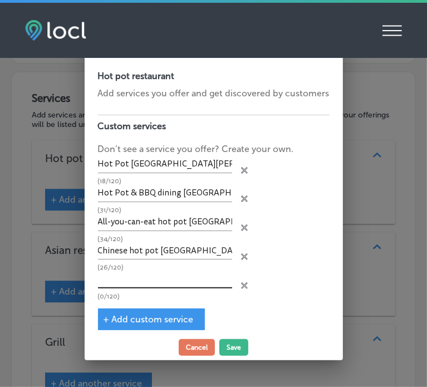
click at [112, 282] on input "text" at bounding box center [165, 279] width 134 height 17
paste input "BBQ and hot pot restaurant"
type input "BBQ and hot pot restaurant"
click at [135, 314] on span "+ Add custom service" at bounding box center [149, 319] width 90 height 11
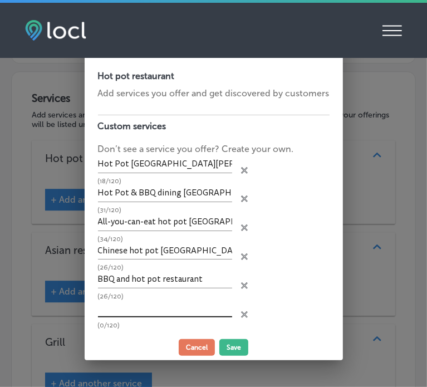
paste input "Spicy hot pot [GEOGRAPHIC_DATA][PERSON_NAME]"
click at [138, 307] on input "text" at bounding box center [165, 308] width 134 height 17
type input "Spicy hot pot [GEOGRAPHIC_DATA][PERSON_NAME]"
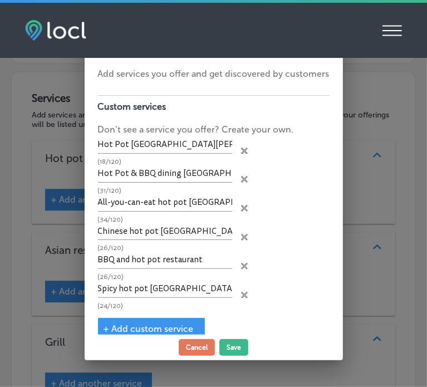
scroll to position [35, 0]
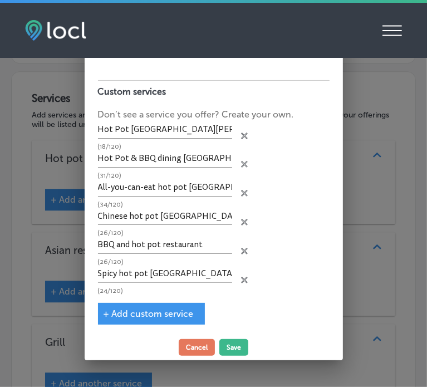
click at [134, 309] on span "+ Add custom service" at bounding box center [149, 314] width 90 height 11
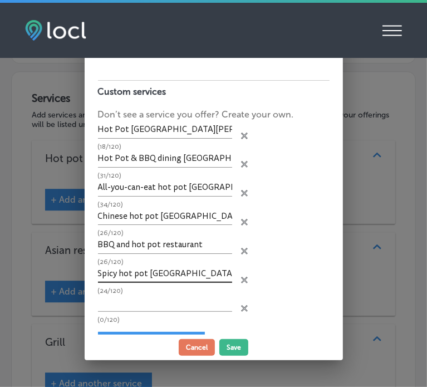
scroll to position [0, 0]
click at [136, 301] on input "text" at bounding box center [165, 303] width 134 height 17
paste input "Pork bone soup hot pot"
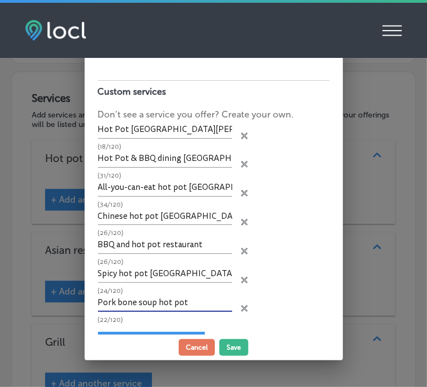
type input "Pork bone soup hot pot"
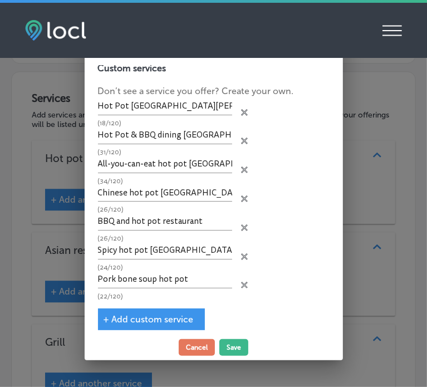
scroll to position [63, 0]
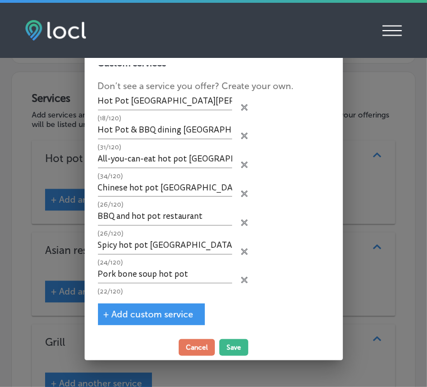
click at [160, 309] on span "+ Add custom service" at bounding box center [149, 314] width 90 height 11
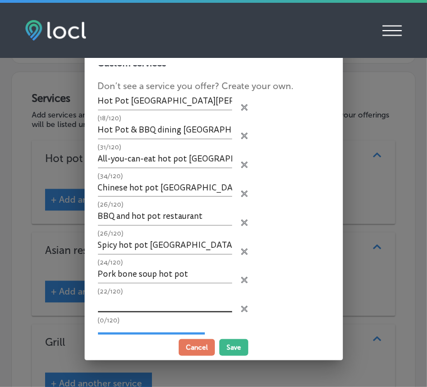
click at [154, 296] on input "text" at bounding box center [165, 303] width 134 height 17
paste input "[PERSON_NAME] hot pot Fort [PERSON_NAME]"
type input "[PERSON_NAME] hot pot Fort [PERSON_NAME]"
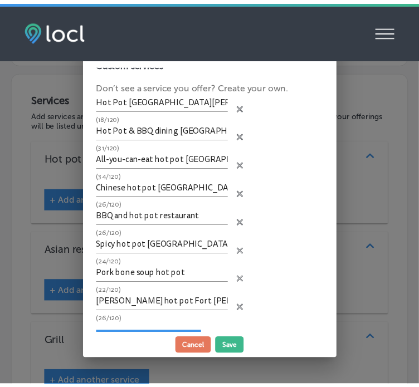
scroll to position [91, 0]
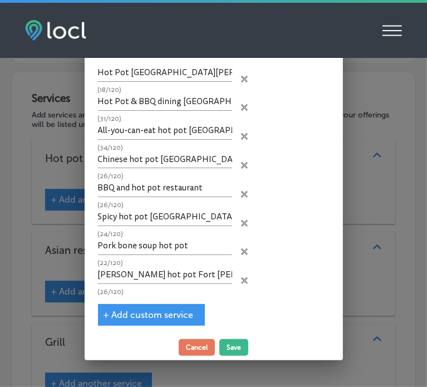
click at [148, 310] on span "+ Add custom service" at bounding box center [149, 315] width 90 height 11
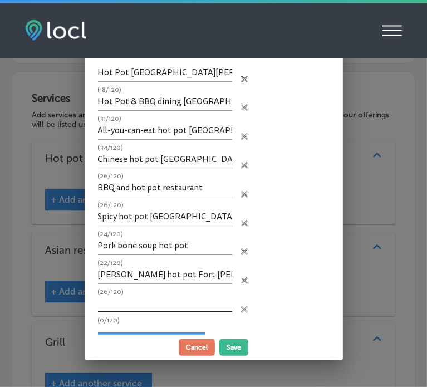
paste input "Noodle and meat hot pot"
click at [162, 301] on input "Noodle and meat hot pot" at bounding box center [165, 304] width 134 height 17
type input "Noodle and meat hot pot"
click at [232, 343] on button "Save" at bounding box center [233, 347] width 29 height 17
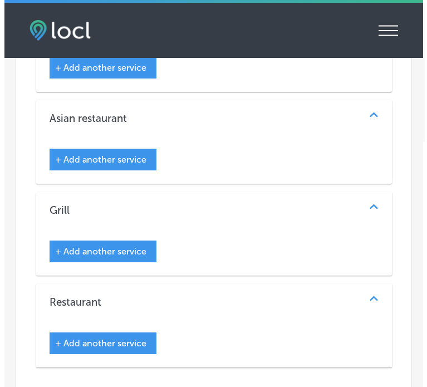
scroll to position [1939, 0]
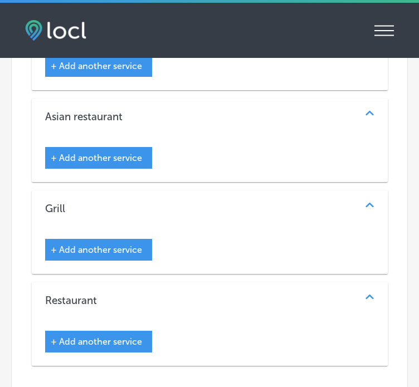
click at [95, 147] on div "+ Add another service" at bounding box center [98, 158] width 107 height 22
click at [112, 147] on div "+ Add another service" at bounding box center [98, 158] width 107 height 22
click at [99, 153] on span "+ Add another service" at bounding box center [96, 158] width 91 height 11
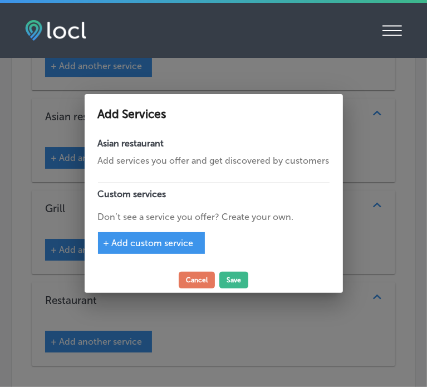
click at [138, 243] on span "+ Add custom service" at bounding box center [149, 243] width 90 height 11
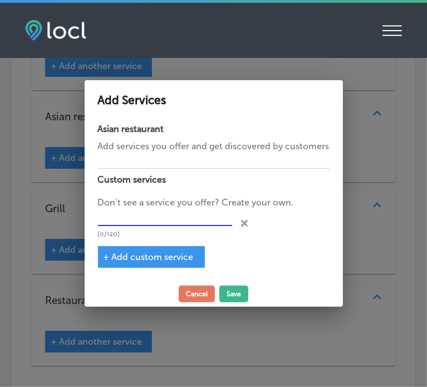
click at [165, 224] on input "text" at bounding box center [165, 217] width 134 height 17
paste input "Asian BBQ restaurant [GEOGRAPHIC_DATA][PERSON_NAME]"
type input "Asian BBQ restaurant [GEOGRAPHIC_DATA][PERSON_NAME]"
click at [163, 252] on span "+ Add custom service" at bounding box center [149, 257] width 90 height 11
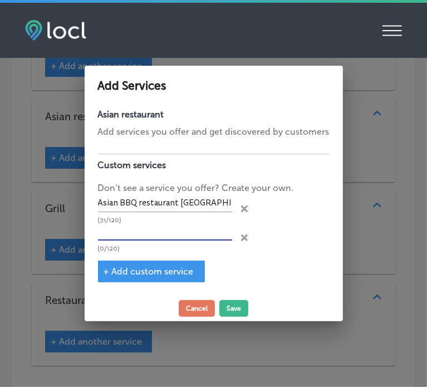
click at [168, 230] on input "text" at bounding box center [165, 232] width 134 height 17
paste input "[PERSON_NAME] hot pot Fort [PERSON_NAME]"
type input "[PERSON_NAME] hot pot Fort [PERSON_NAME]"
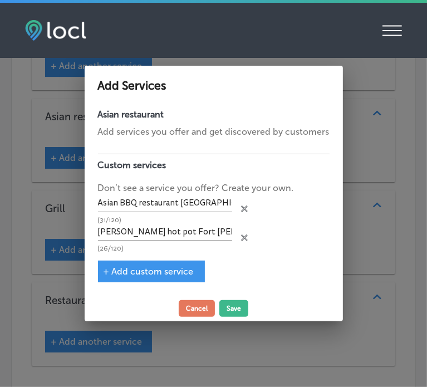
click at [153, 273] on span "+ Add custom service" at bounding box center [149, 271] width 90 height 11
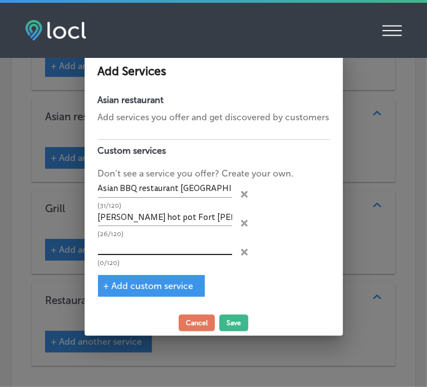
click at [179, 244] on input "text" at bounding box center [165, 246] width 134 height 17
paste input "Asian cuisine [GEOGRAPHIC_DATA][PERSON_NAME]"
type input "Asian cuisine [GEOGRAPHIC_DATA][PERSON_NAME]"
click at [151, 283] on span "+ Add custom service" at bounding box center [149, 286] width 90 height 11
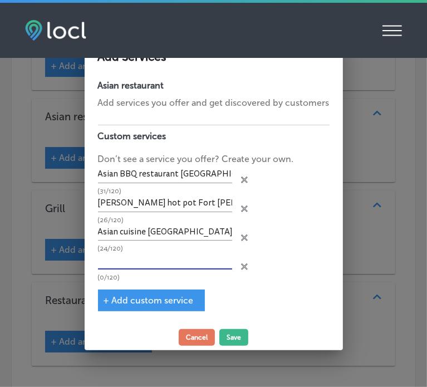
click at [147, 267] on input "text" at bounding box center [165, 260] width 134 height 17
paste input "Chinese hot pot [GEOGRAPHIC_DATA][PERSON_NAME]"
type input "Chinese hot pot [GEOGRAPHIC_DATA][PERSON_NAME]"
click at [154, 298] on span "+ Add custom service" at bounding box center [149, 300] width 90 height 11
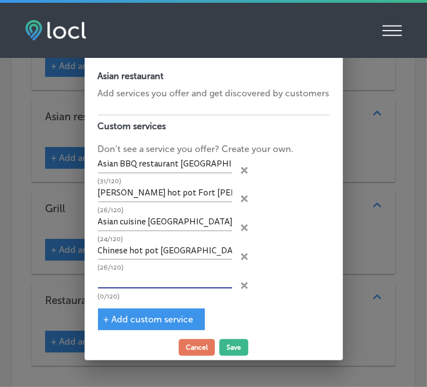
click at [179, 278] on input "text" at bounding box center [165, 279] width 134 height 17
paste input "Korean BBQ grill [GEOGRAPHIC_DATA][PERSON_NAME]"
type input "Korean BBQ grill [GEOGRAPHIC_DATA][PERSON_NAME]"
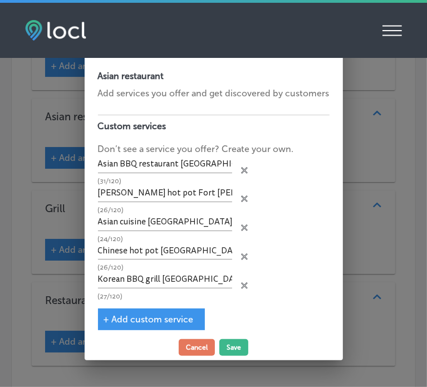
click at [167, 320] on span "+ Add custom service" at bounding box center [149, 319] width 90 height 11
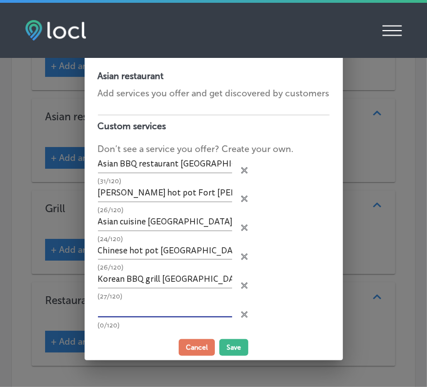
paste input "Korean BBQ [GEOGRAPHIC_DATA][PERSON_NAME]"
click at [159, 311] on input "Korean BBQ [GEOGRAPHIC_DATA][PERSON_NAME]" at bounding box center [165, 308] width 134 height 17
type input "Korean BBQ [GEOGRAPHIC_DATA][PERSON_NAME]"
click at [237, 349] on button "Save" at bounding box center [233, 347] width 29 height 17
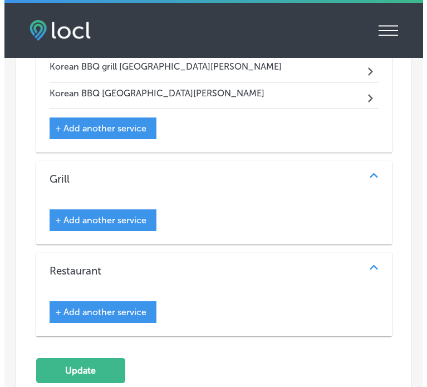
scroll to position [2129, 0]
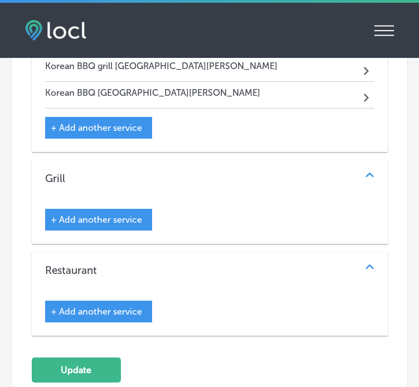
click at [127, 214] on span "+ Add another service" at bounding box center [96, 219] width 91 height 11
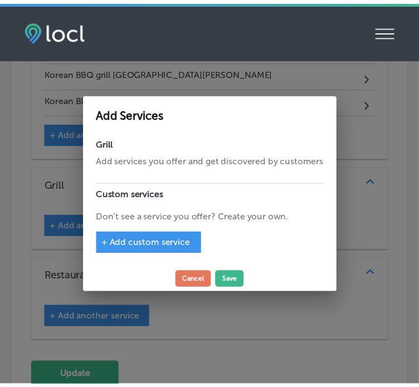
scroll to position [2135, 0]
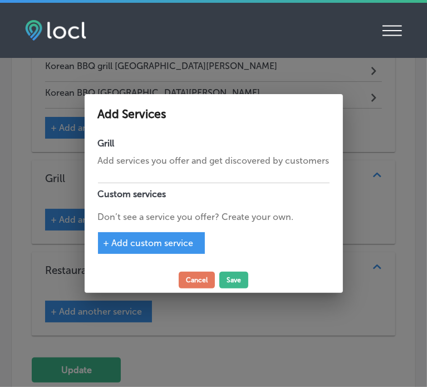
click at [140, 242] on span "+ Add custom service" at bounding box center [149, 243] width 90 height 11
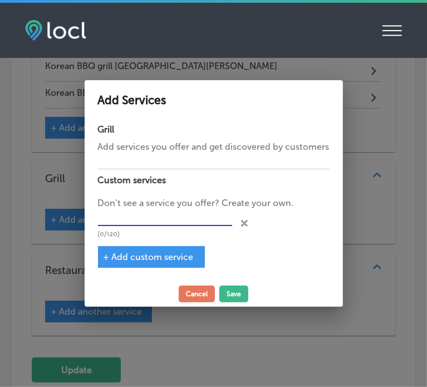
click at [160, 219] on input "text" at bounding box center [165, 217] width 134 height 17
paste input "Noodle and meat hot pot"
type input "Noodle and meat hot pot"
click at [178, 254] on span "+ Add custom service" at bounding box center [149, 257] width 90 height 11
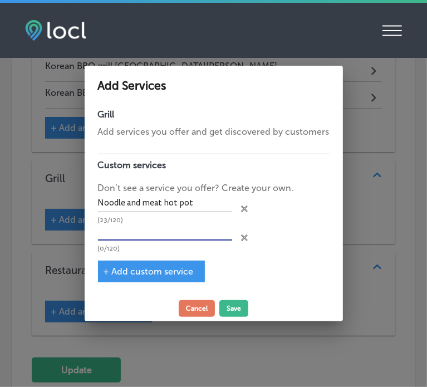
click at [134, 228] on input "text" at bounding box center [165, 232] width 134 height 17
paste input "Spicy hot pot [GEOGRAPHIC_DATA][PERSON_NAME]"
type input "Spicy hot pot [GEOGRAPHIC_DATA][PERSON_NAME]"
click at [136, 272] on span "+ Add custom service" at bounding box center [149, 271] width 90 height 11
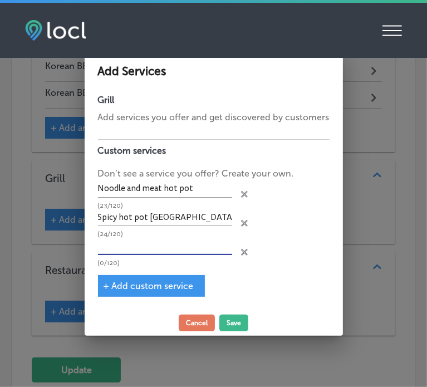
click at [178, 249] on input "text" at bounding box center [165, 246] width 134 height 17
paste input "Chinese hot pot [GEOGRAPHIC_DATA][PERSON_NAME]"
type input "Chinese hot pot [GEOGRAPHIC_DATA][PERSON_NAME]"
click at [151, 286] on span "+ Add custom service" at bounding box center [149, 286] width 90 height 11
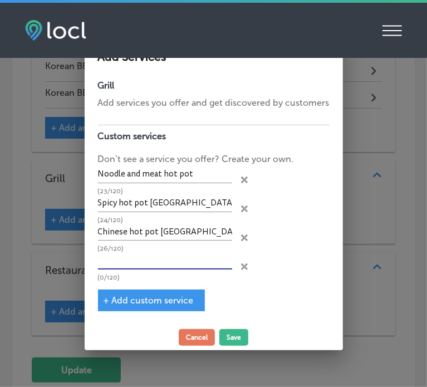
click at [189, 263] on input "text" at bounding box center [165, 260] width 134 height 17
paste input "Hot Pot & BBQ dining [GEOGRAPHIC_DATA][PERSON_NAME]"
type input "Hot Pot & BBQ dining [GEOGRAPHIC_DATA][PERSON_NAME]"
click at [178, 298] on span "+ Add custom service" at bounding box center [149, 300] width 90 height 11
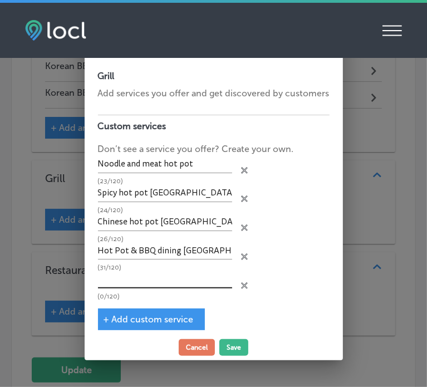
paste input "Asian BBQ restaurant [GEOGRAPHIC_DATA][PERSON_NAME]"
click at [151, 281] on input "Asian BBQ restaurant [GEOGRAPHIC_DATA][PERSON_NAME]" at bounding box center [165, 279] width 134 height 17
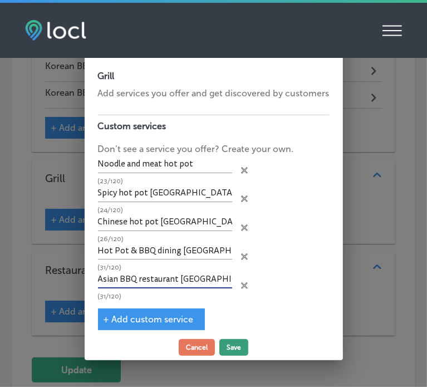
type input "Asian BBQ restaurant [GEOGRAPHIC_DATA][PERSON_NAME]"
click at [228, 345] on button "Save" at bounding box center [233, 347] width 29 height 17
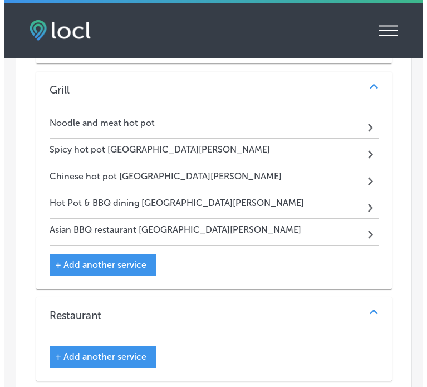
scroll to position [2287, 0]
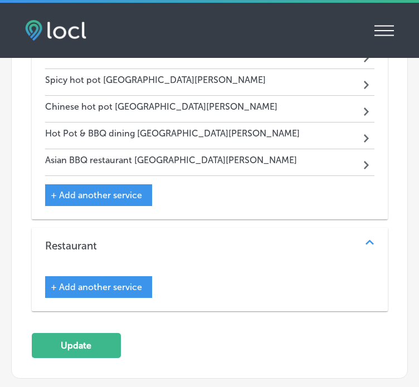
click at [125, 276] on div "+ Add another service" at bounding box center [98, 287] width 107 height 22
click at [130, 282] on span "+ Add another service" at bounding box center [96, 287] width 91 height 11
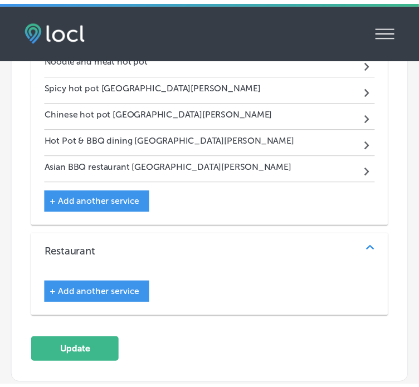
scroll to position [2293, 0]
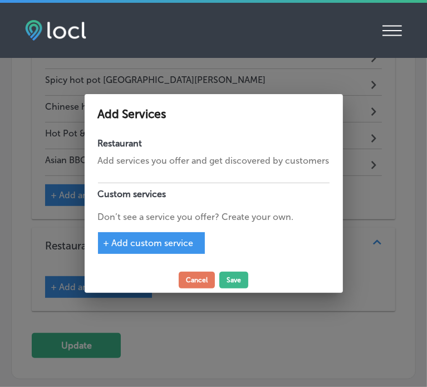
click at [153, 250] on div "+ Add custom service" at bounding box center [151, 243] width 107 height 22
click at [165, 242] on span "+ Add custom service" at bounding box center [149, 243] width 90 height 11
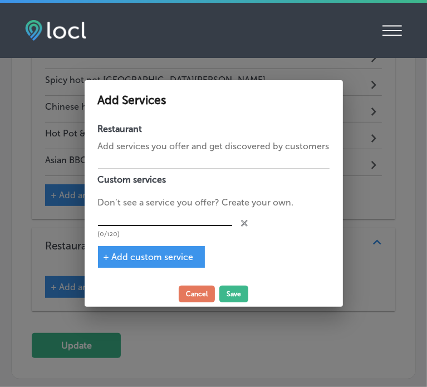
paste input "Hot Pot [GEOGRAPHIC_DATA][PERSON_NAME]"
click at [134, 213] on input "Hot Pot [GEOGRAPHIC_DATA][PERSON_NAME]" at bounding box center [165, 217] width 134 height 17
type input "Hot Pot [GEOGRAPHIC_DATA][PERSON_NAME]"
click at [136, 251] on div "+ Add custom service" at bounding box center [151, 257] width 107 height 22
click at [149, 257] on span "+ Add custom service" at bounding box center [149, 257] width 90 height 11
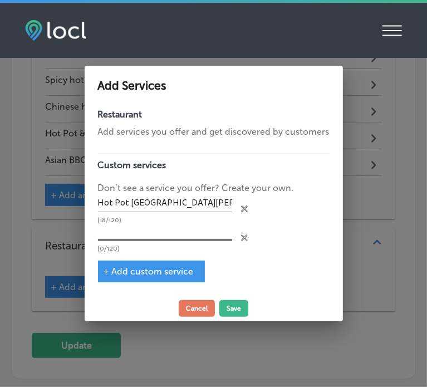
click at [194, 237] on input "text" at bounding box center [165, 232] width 134 height 17
paste input "Chinese hot pot [GEOGRAPHIC_DATA][PERSON_NAME]"
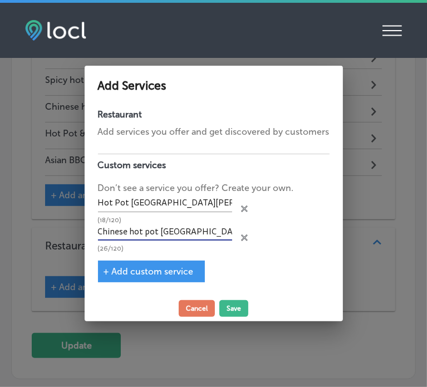
type input "Chinese hot pot [GEOGRAPHIC_DATA][PERSON_NAME]"
click at [162, 267] on span "+ Add custom service" at bounding box center [149, 271] width 90 height 11
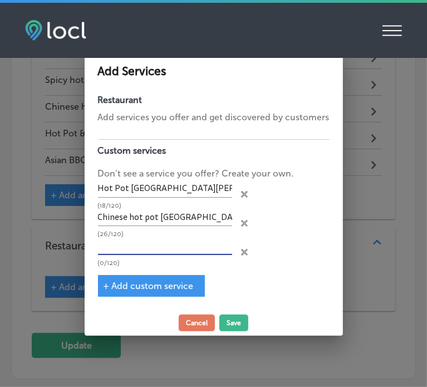
paste input "Pork bone soup hot pot"
click at [165, 251] on input "text" at bounding box center [165, 246] width 134 height 17
type input "Pork bone soup hot pot"
click at [155, 287] on span "+ Add custom service" at bounding box center [149, 286] width 90 height 11
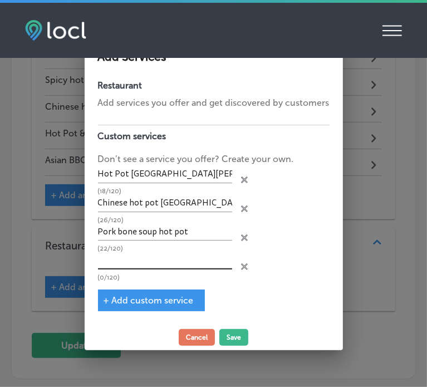
paste input "Asian BBQ restaurant [GEOGRAPHIC_DATA][PERSON_NAME]"
click at [173, 260] on input "Asian BBQ restaurant [GEOGRAPHIC_DATA][PERSON_NAME]" at bounding box center [165, 260] width 134 height 17
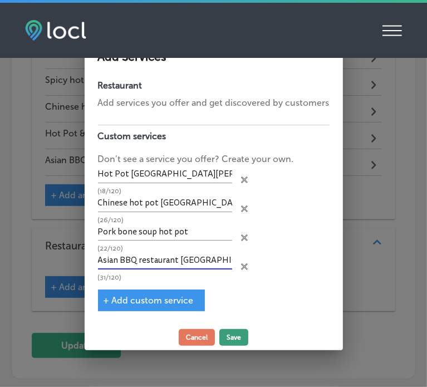
type input "Asian BBQ restaurant [GEOGRAPHIC_DATA][PERSON_NAME]"
click at [234, 336] on button "Save" at bounding box center [233, 337] width 29 height 17
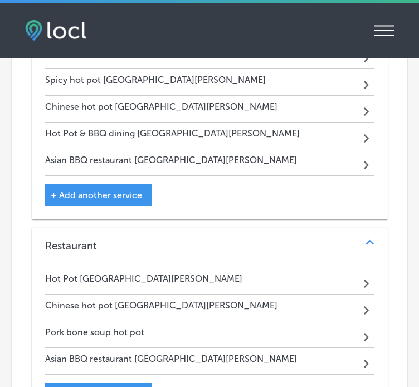
click at [125, 386] on span "+ Add another service" at bounding box center [96, 394] width 91 height 11
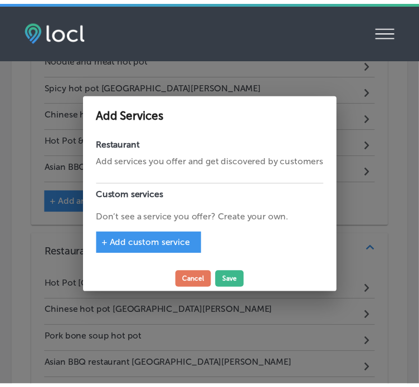
scroll to position [2293, 0]
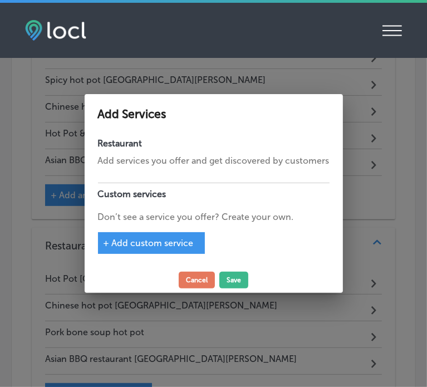
click at [169, 243] on span "+ Add custom service" at bounding box center [149, 243] width 90 height 11
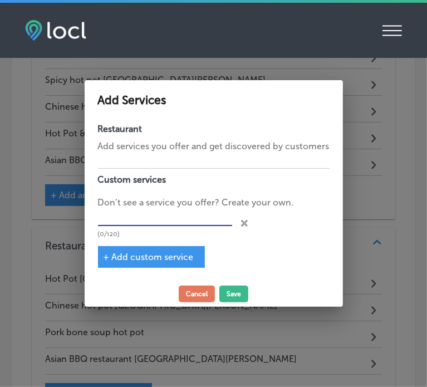
click at [146, 213] on input "text" at bounding box center [165, 217] width 134 height 17
paste input "Korean BBQ grill [GEOGRAPHIC_DATA][PERSON_NAME]"
type input "Korean BBQ grill [GEOGRAPHIC_DATA][PERSON_NAME]"
click at [235, 290] on button "Save" at bounding box center [233, 294] width 29 height 17
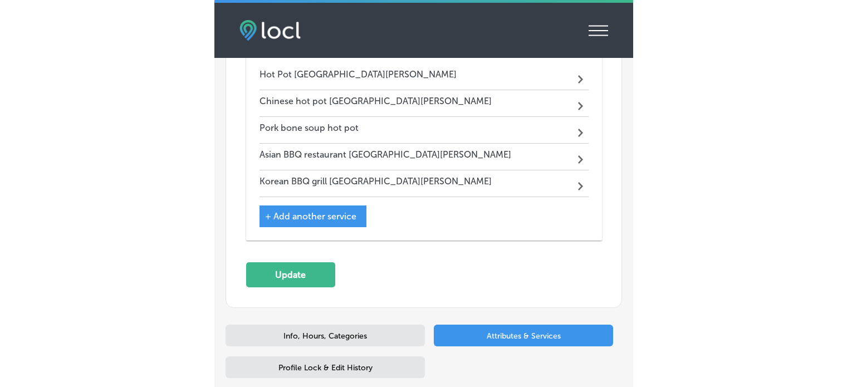
scroll to position [2492, 0]
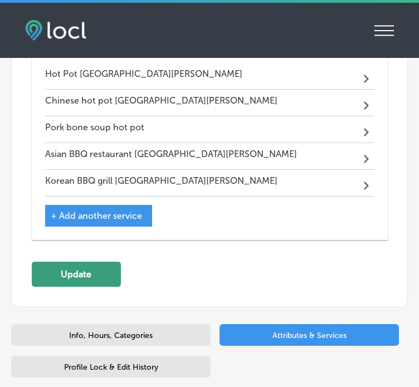
click at [68, 262] on button "Update" at bounding box center [76, 274] width 89 height 25
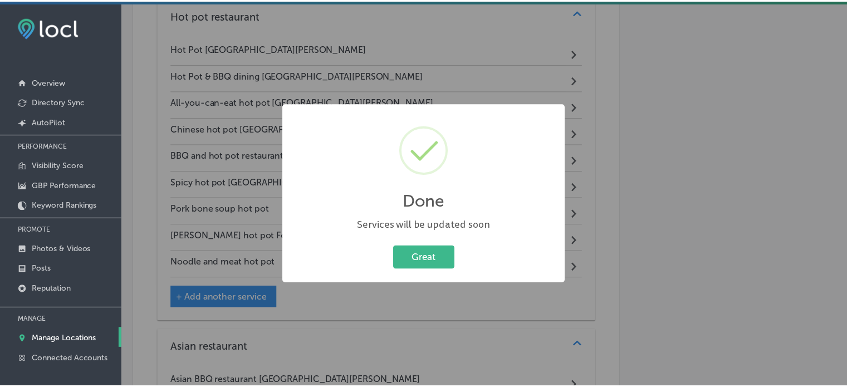
scroll to position [1483, 0]
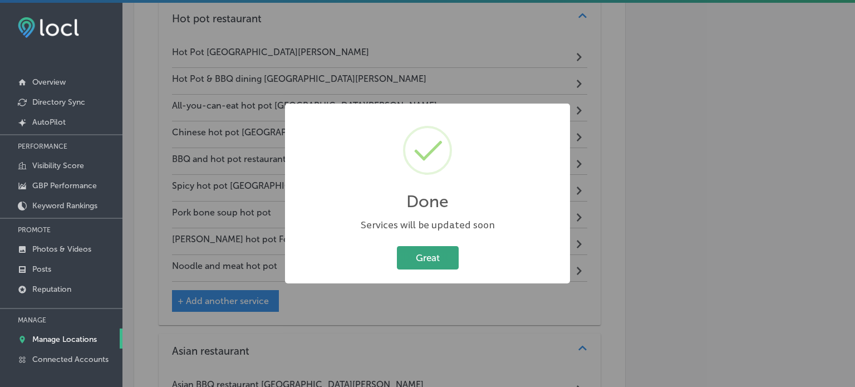
click at [444, 251] on button "Great" at bounding box center [428, 257] width 62 height 23
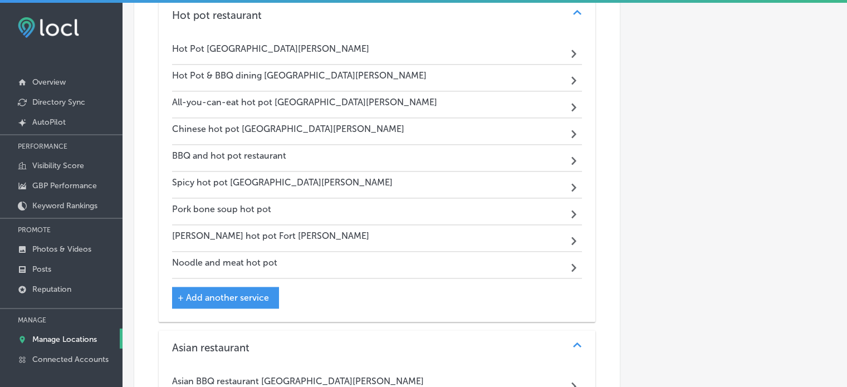
scroll to position [1504, 0]
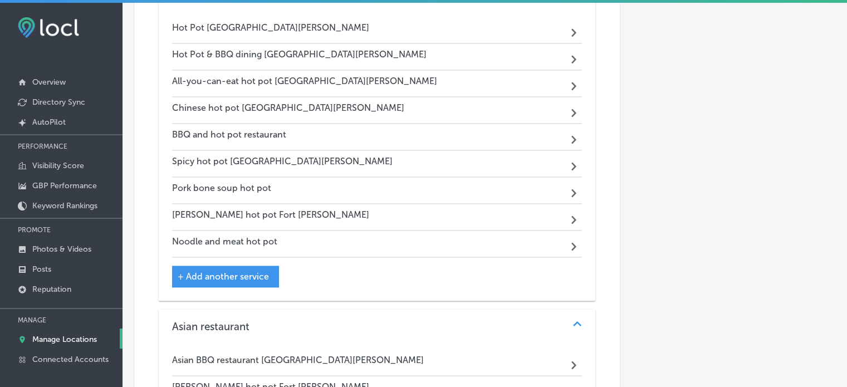
click at [75, 338] on p "Manage Locations" at bounding box center [64, 339] width 65 height 9
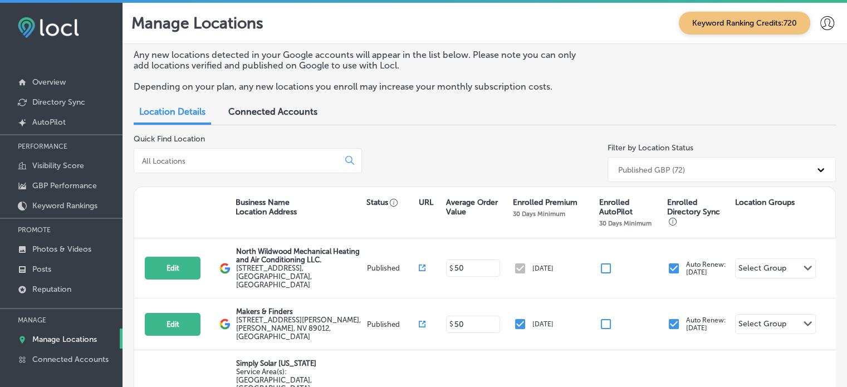
click at [179, 160] on input at bounding box center [238, 161] width 195 height 10
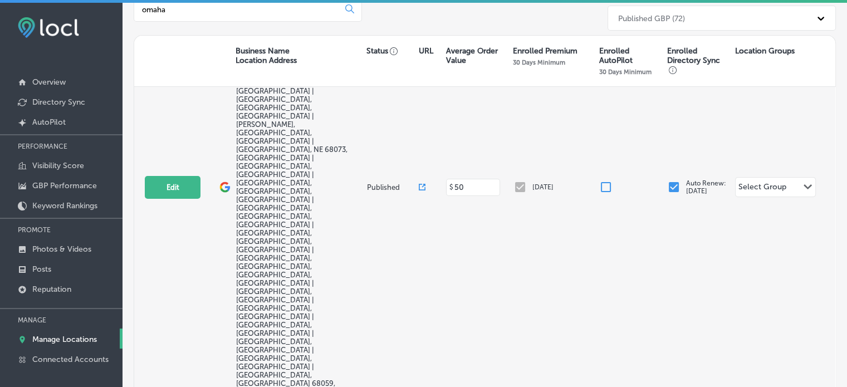
scroll to position [231, 0]
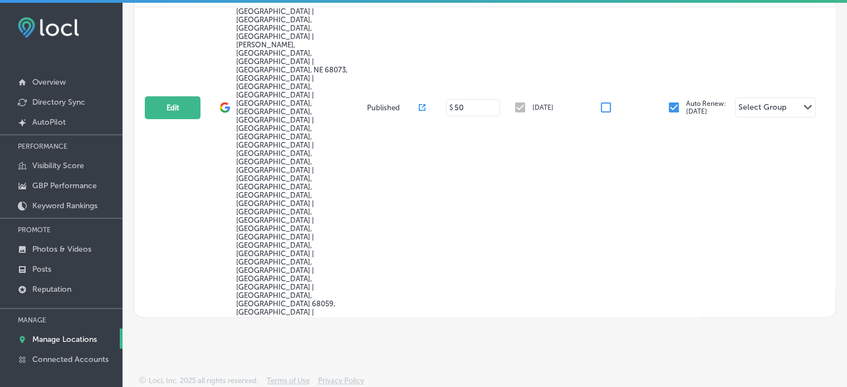
type input "omaha"
select select "US"
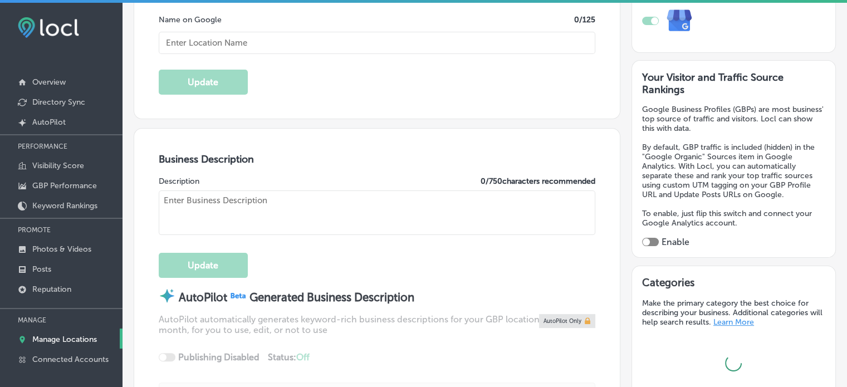
scroll to position [251, 0]
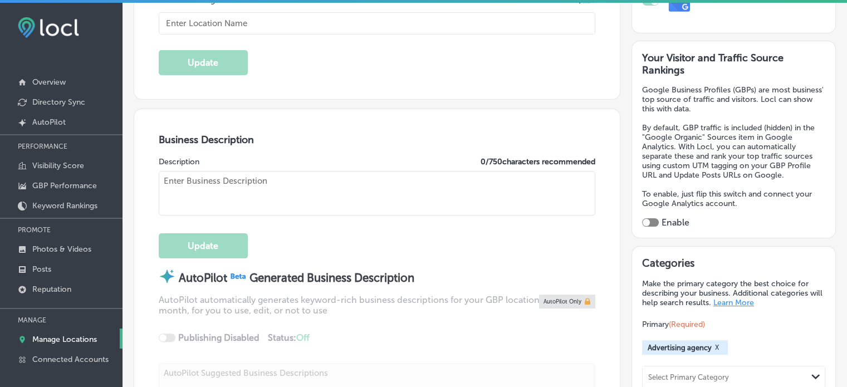
checkbox input "true"
type input "Omaha ADvantage"
type input "[STREET_ADDRESS][PERSON_NAME]"
type input "Valley"
type input "68064"
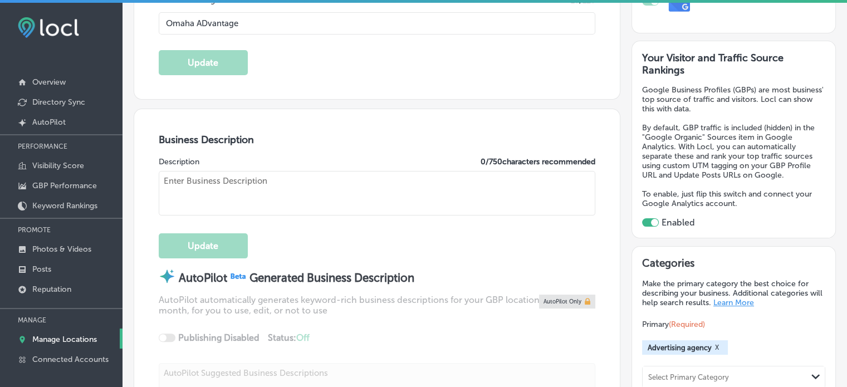
type input "US"
type input "[URL][DOMAIN_NAME]"
type textarea "Omaha ADvantage is an advertising agency dedicated to helping businesses in [GE…"
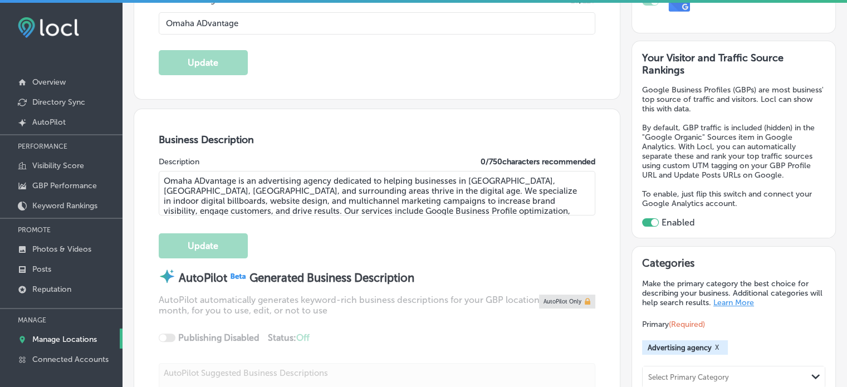
type input "[PHONE_NUMBER]"
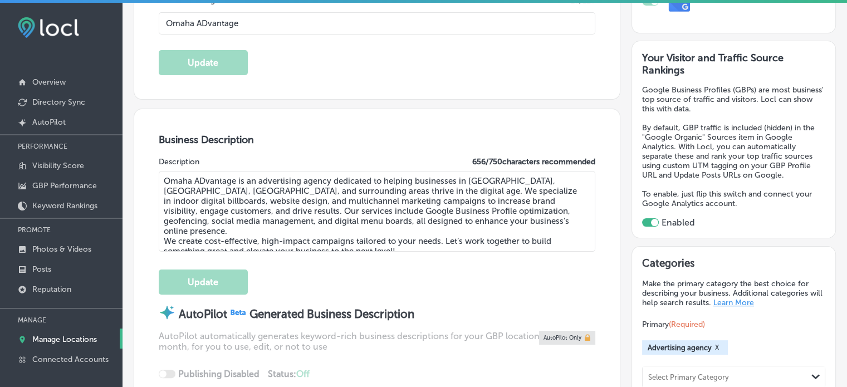
scroll to position [0, 0]
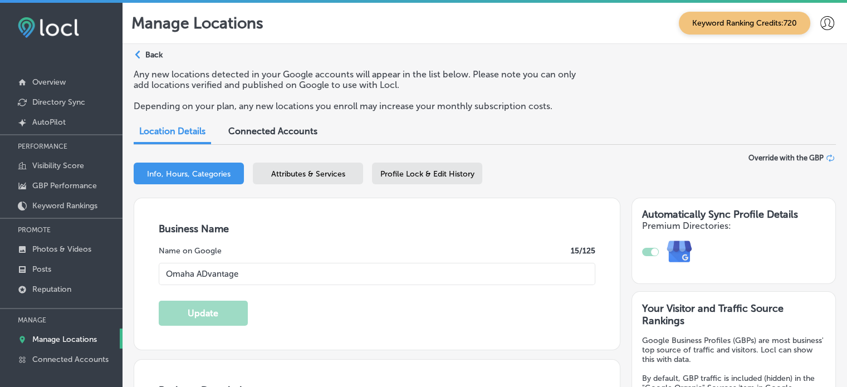
click at [321, 175] on span "Attributes & Services" at bounding box center [308, 173] width 74 height 9
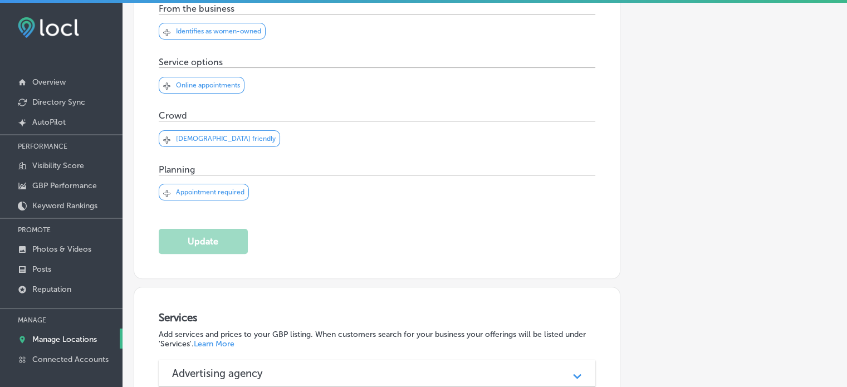
scroll to position [549, 0]
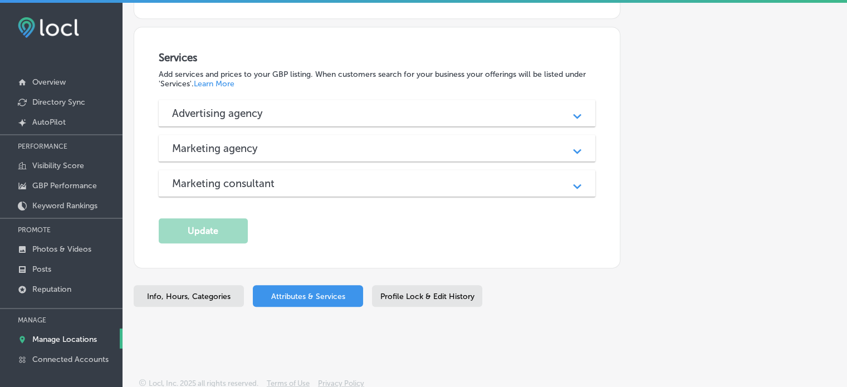
click at [258, 112] on h3 "Advertising agency" at bounding box center [226, 113] width 109 height 13
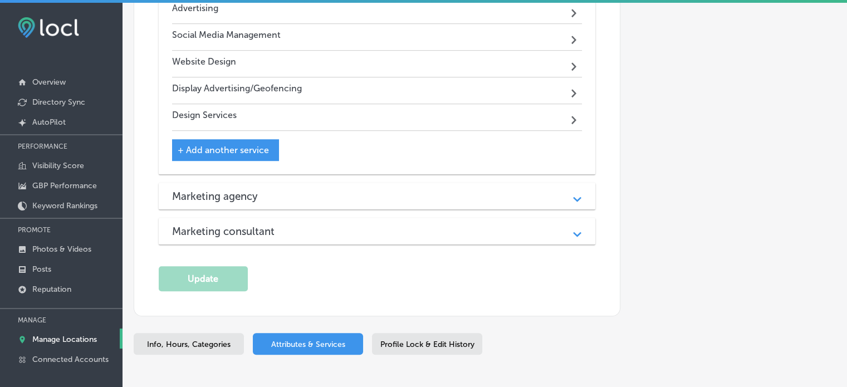
scroll to position [722, 0]
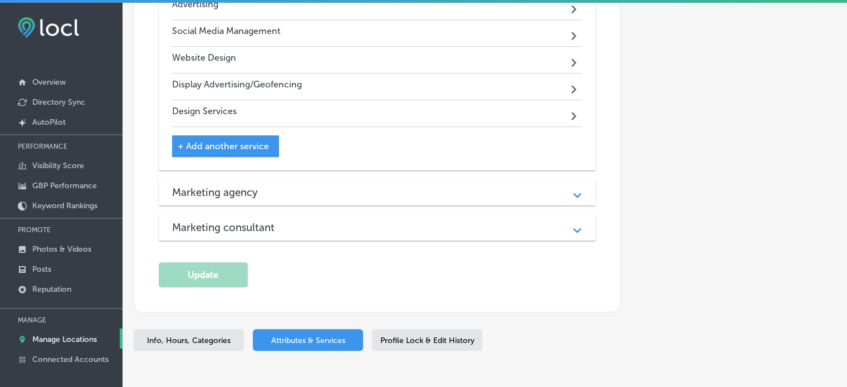
click at [285, 186] on div "Marketing agency" at bounding box center [377, 192] width 410 height 13
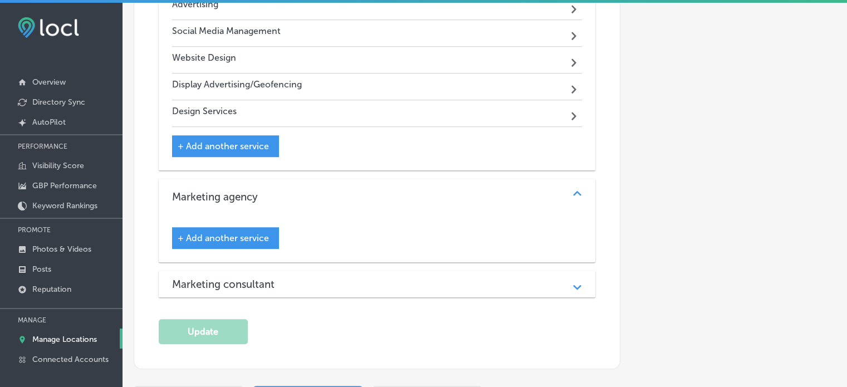
scroll to position [823, 0]
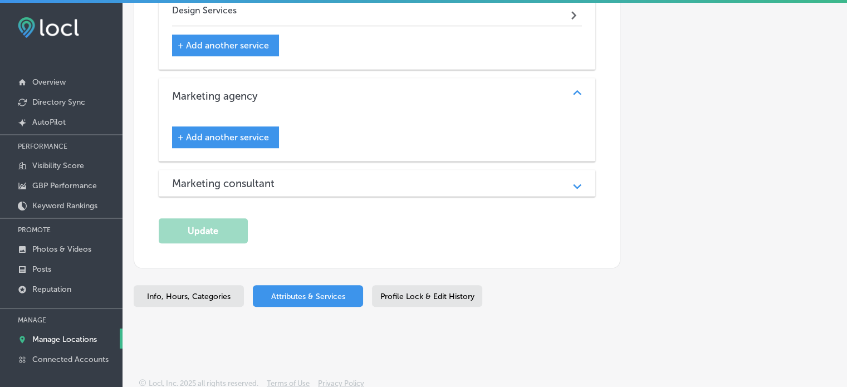
click at [285, 177] on h3 "Marketing consultant" at bounding box center [232, 183] width 120 height 13
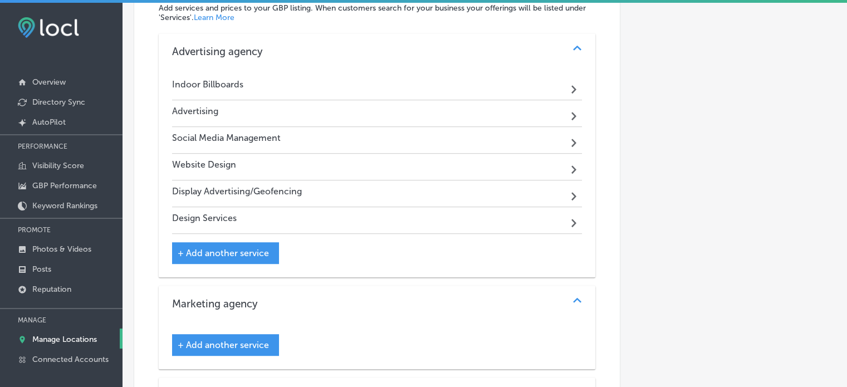
scroll to position [613, 0]
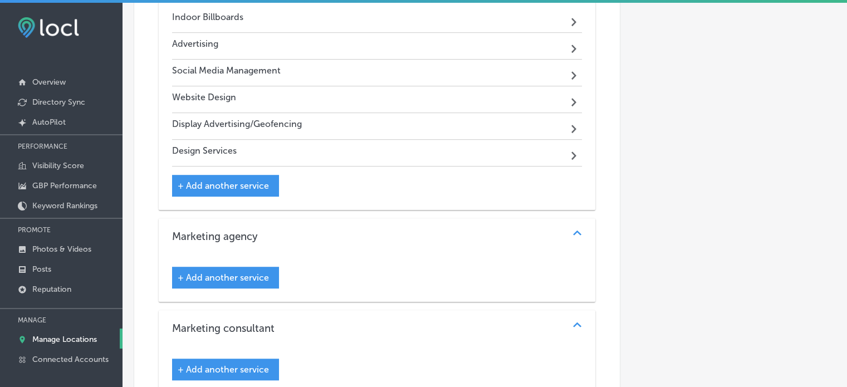
click at [232, 278] on span "+ Add another service" at bounding box center [223, 277] width 91 height 11
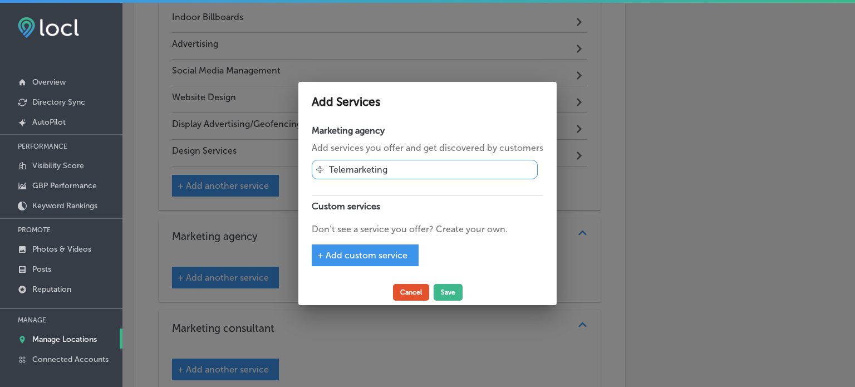
click at [398, 289] on button "Cancel" at bounding box center [411, 292] width 36 height 17
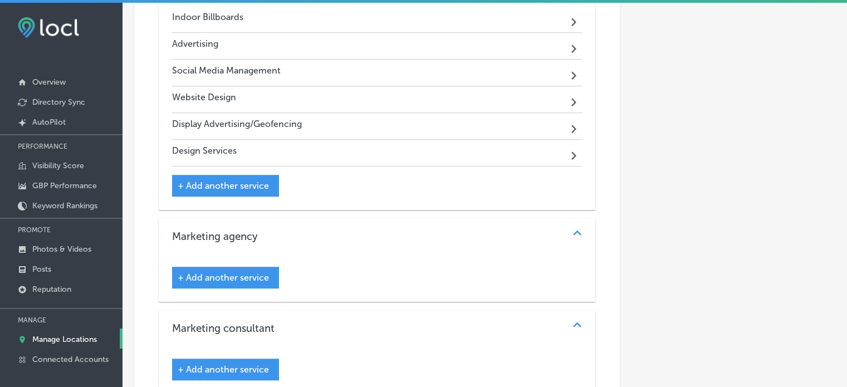
click at [198, 371] on span "+ Add another service" at bounding box center [223, 369] width 91 height 11
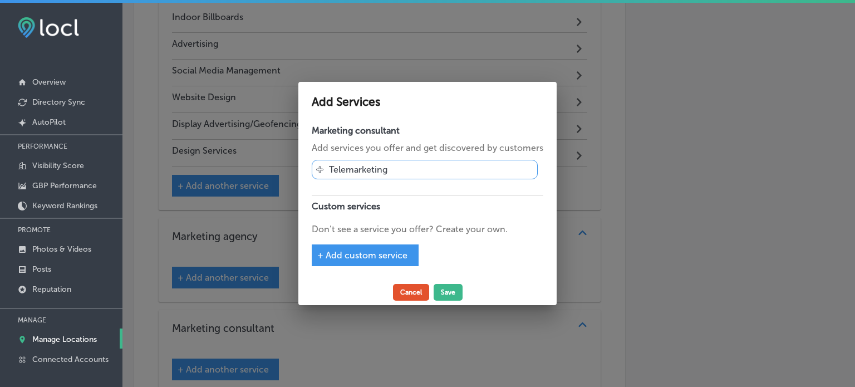
click at [411, 291] on button "Cancel" at bounding box center [411, 292] width 36 height 17
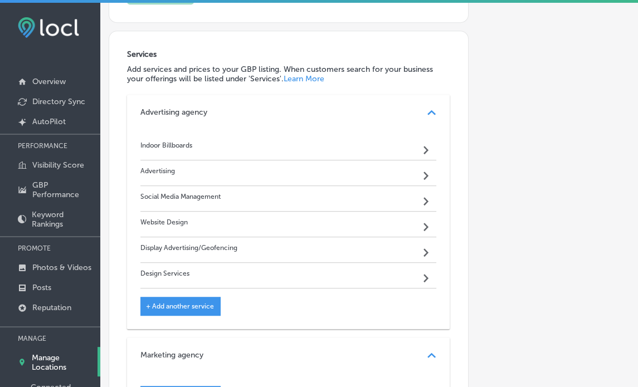
scroll to position [470, 0]
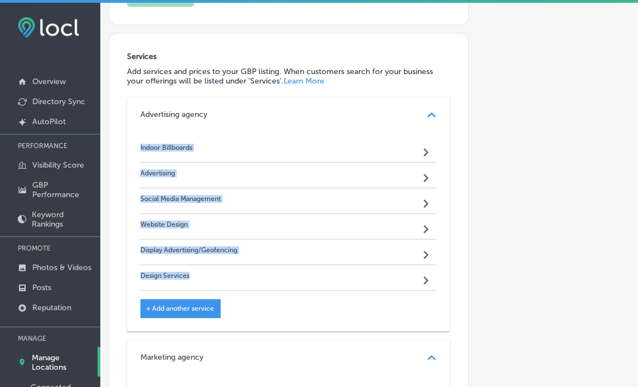
drag, startPoint x: 126, startPoint y: 135, endPoint x: 221, endPoint y: 267, distance: 162.9
click at [221, 267] on div "Services Add services and prices to your GBP listing. When customers search for…" at bounding box center [288, 300] width 359 height 534
copy div "Indoor Billboards Path Created with Sketch. Advertising Path Created with Sketc…"
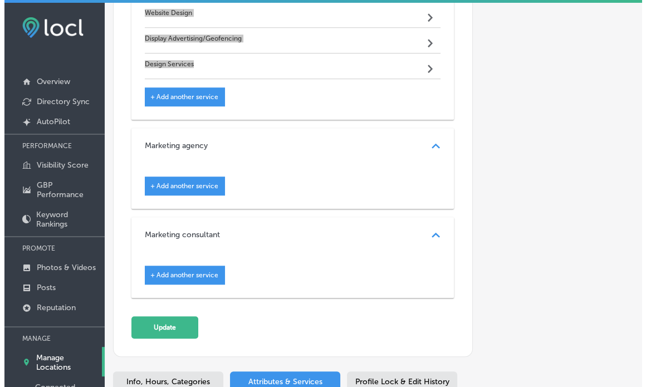
scroll to position [684, 0]
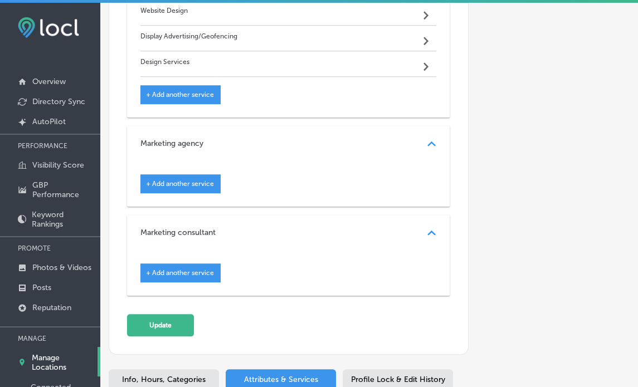
click at [204, 180] on span "+ Add another service" at bounding box center [180, 184] width 68 height 8
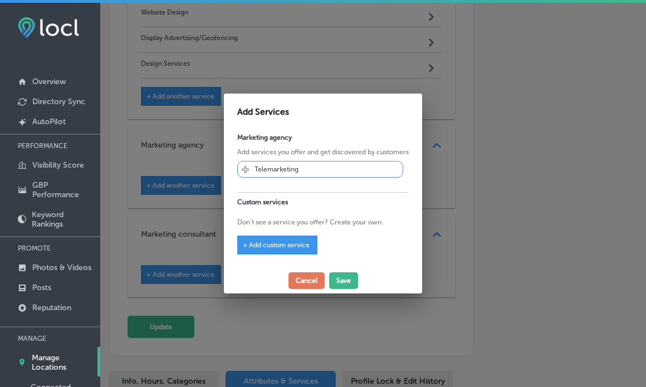
scroll to position [686, 0]
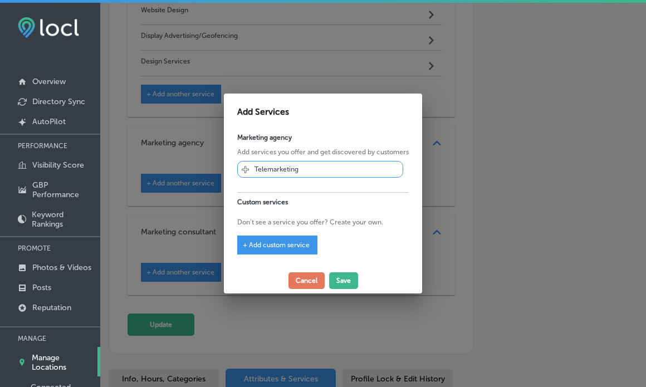
click at [285, 238] on div "+ Add custom service" at bounding box center [277, 245] width 80 height 19
click at [285, 250] on div "+ Add custom service" at bounding box center [277, 245] width 80 height 19
click at [285, 242] on span "+ Add custom service" at bounding box center [276, 245] width 67 height 8
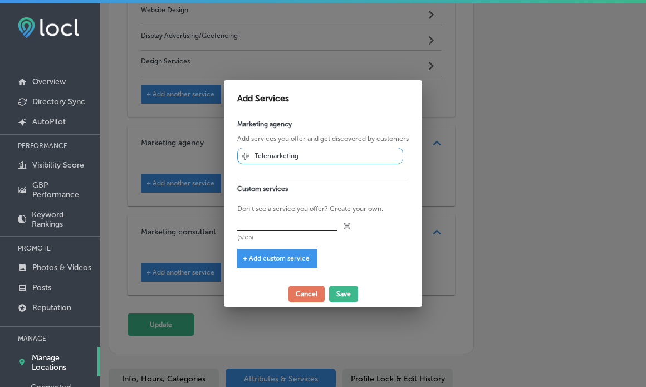
click at [274, 221] on input "text" at bounding box center [287, 222] width 100 height 17
paste input "Indoor Billboards"
type input "Indoor Billboards"
click at [272, 258] on span "+ Add custom service" at bounding box center [276, 259] width 67 height 8
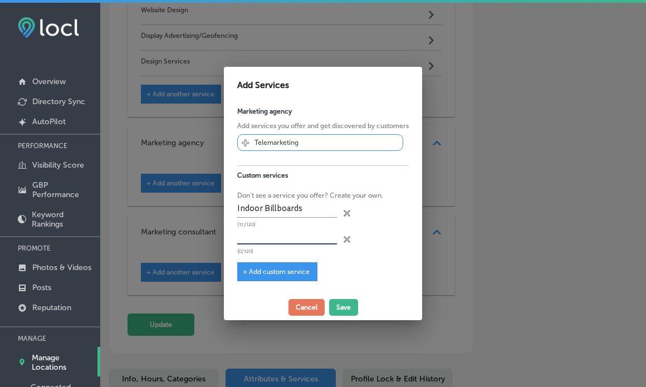
paste input "Advertising"
click at [305, 236] on input "Advertising" at bounding box center [287, 235] width 100 height 17
type input "Advertising"
click at [287, 268] on span "+ Add custom service" at bounding box center [276, 272] width 67 height 8
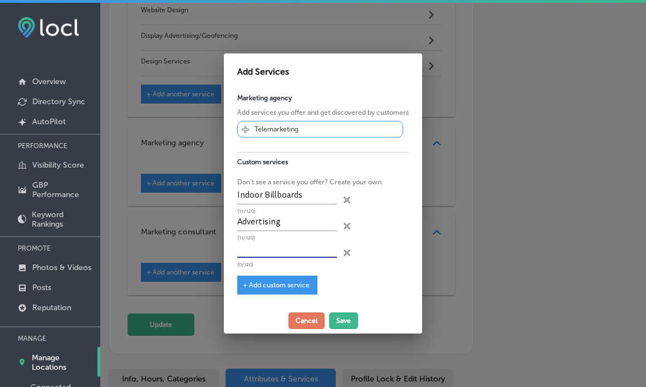
paste input "Social Media Management"
click at [312, 250] on input "text" at bounding box center [287, 249] width 100 height 17
type input "Social Media Management"
click at [281, 289] on div "+ Add custom service" at bounding box center [277, 285] width 80 height 19
click at [278, 285] on span "+ Add custom service" at bounding box center [276, 285] width 67 height 8
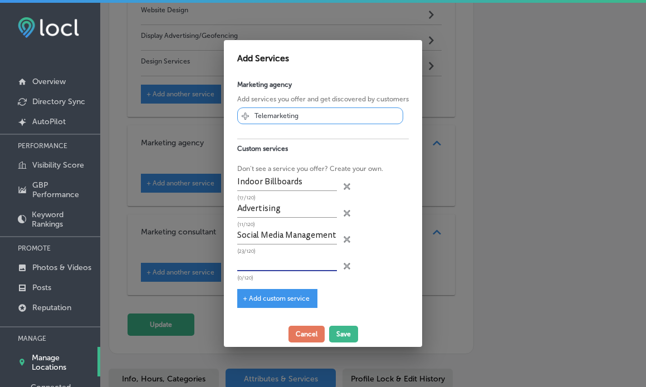
click at [282, 254] on input "text" at bounding box center [287, 262] width 100 height 17
paste input "Website Design"
type input "Website Design"
click at [281, 298] on span "+ Add custom service" at bounding box center [276, 299] width 67 height 8
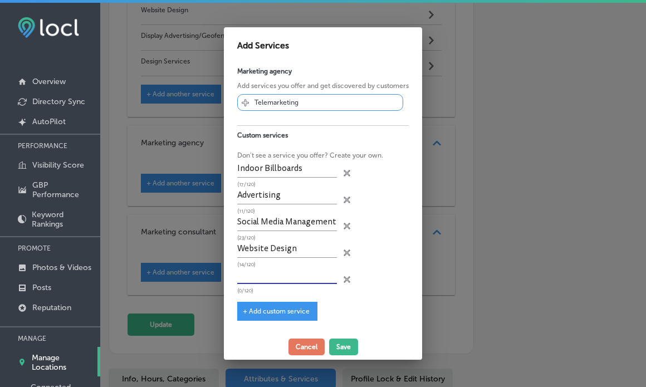
paste input "Display Advertising/Geofencing"
click at [265, 280] on input "text" at bounding box center [287, 275] width 100 height 17
type input "Display Advertising/Geofencing"
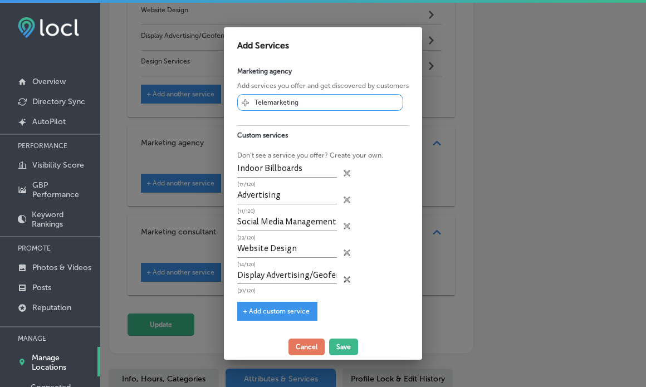
click at [274, 312] on span "+ Add custom service" at bounding box center [276, 311] width 67 height 8
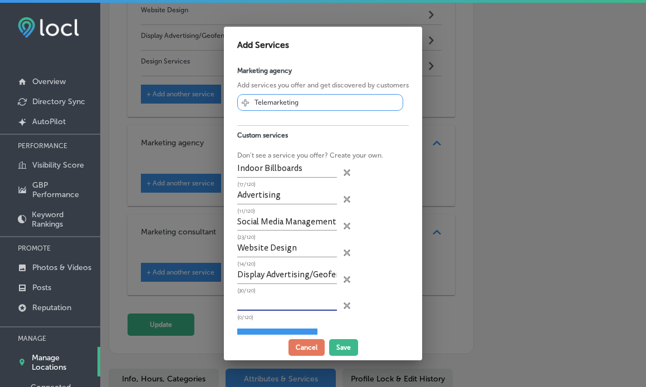
paste input "Design Services"
click at [278, 300] on input "text" at bounding box center [287, 301] width 100 height 17
type input "Design Services"
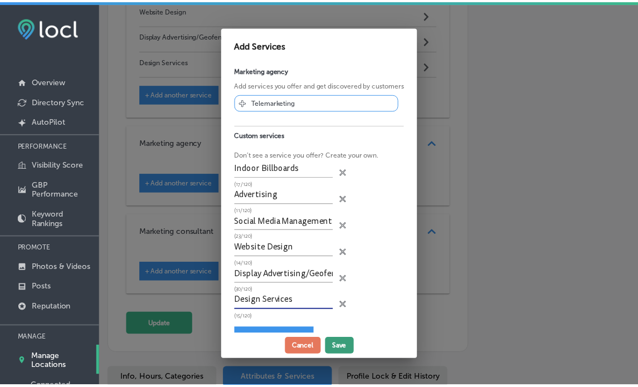
scroll to position [0, 0]
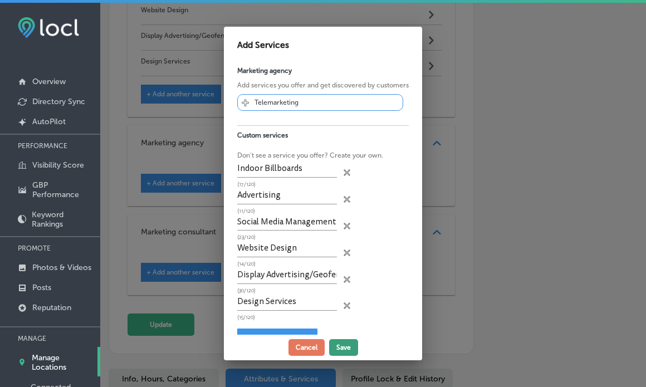
click at [340, 349] on button "Save" at bounding box center [343, 347] width 29 height 17
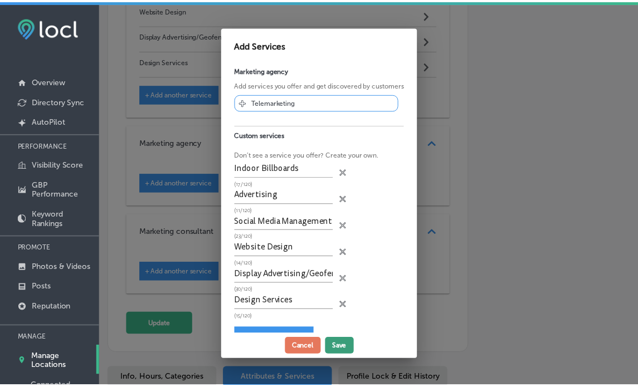
scroll to position [684, 0]
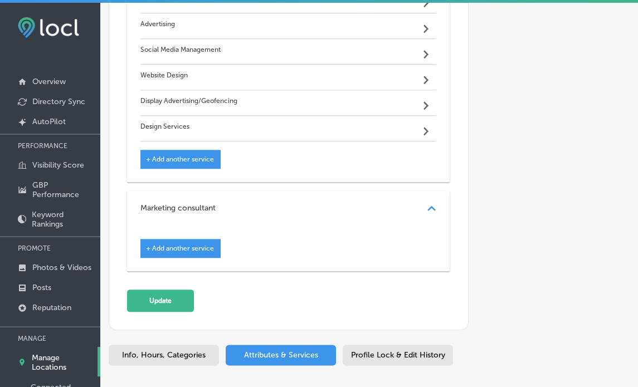
click at [167, 244] on span "+ Add another service" at bounding box center [180, 248] width 68 height 8
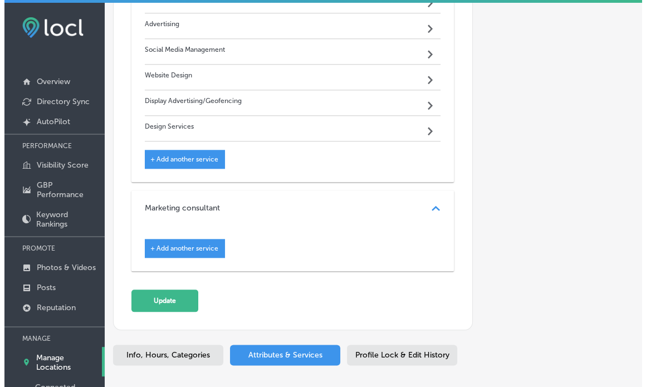
scroll to position [864, 0]
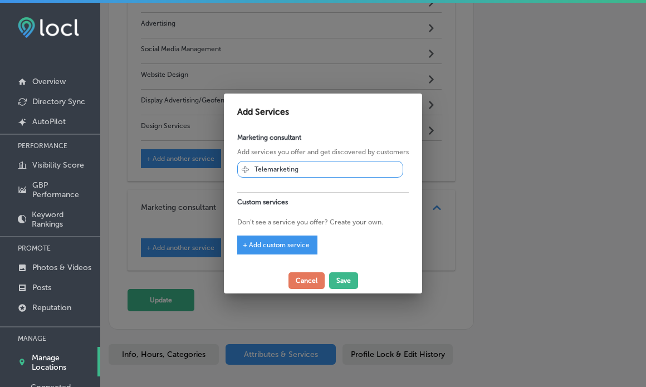
click at [269, 247] on span "+ Add custom service" at bounding box center [276, 245] width 67 height 8
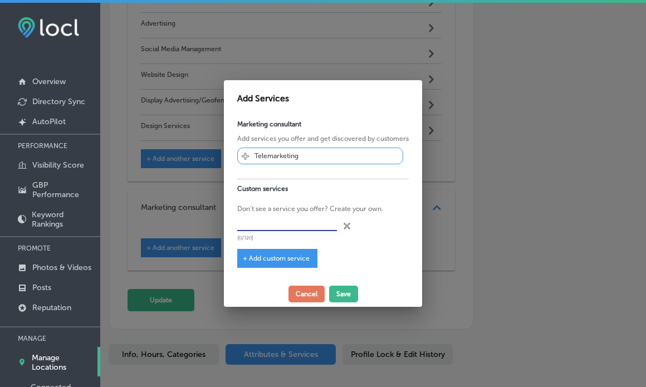
click at [270, 224] on input "text" at bounding box center [287, 222] width 100 height 17
paste input "Design Services"
type input "Design Services"
click at [270, 257] on span "+ Add custom service" at bounding box center [276, 259] width 67 height 8
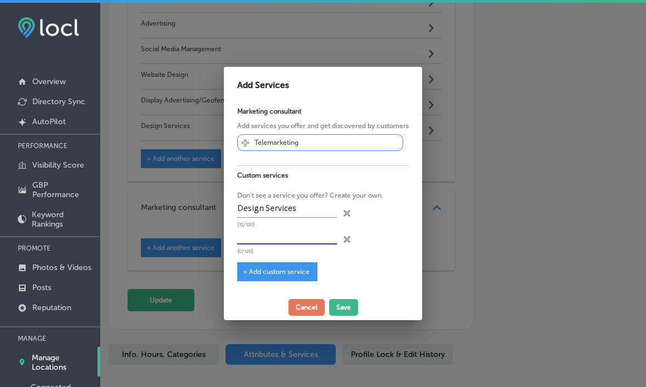
click at [291, 241] on input "text" at bounding box center [287, 235] width 100 height 17
paste input "Display Advertising/Geofencing"
type input "Display Advertising/Geofencing"
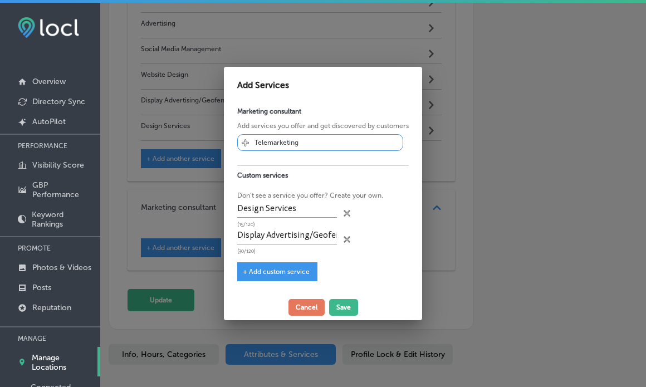
click at [271, 269] on span "+ Add custom service" at bounding box center [276, 272] width 67 height 8
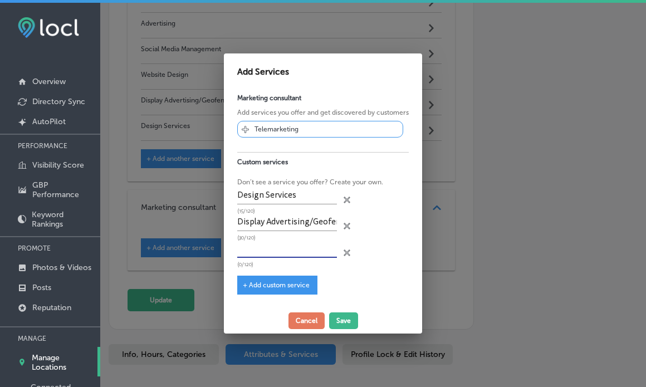
click at [279, 246] on input "text" at bounding box center [287, 249] width 100 height 17
paste input "Website Design"
type input "Website Design"
click at [280, 283] on span "+ Add custom service" at bounding box center [276, 285] width 67 height 8
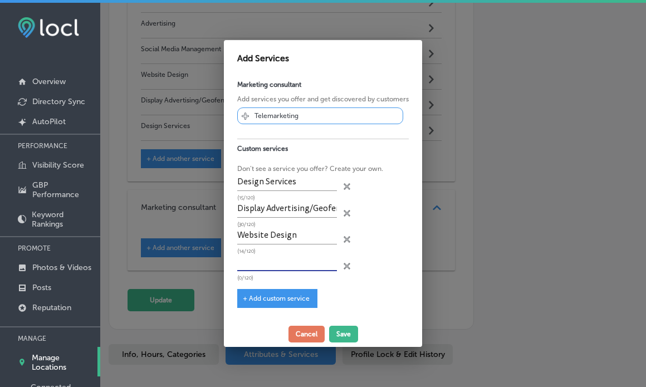
paste input "Social Media Management"
click at [302, 265] on input "text" at bounding box center [287, 262] width 100 height 17
type input "Social Media Management"
click at [286, 287] on div "Marketing consultant Add services you offer and get discovered by customers Svg…" at bounding box center [323, 198] width 198 height 246
click at [286, 293] on div "+ Add custom service" at bounding box center [277, 298] width 80 height 19
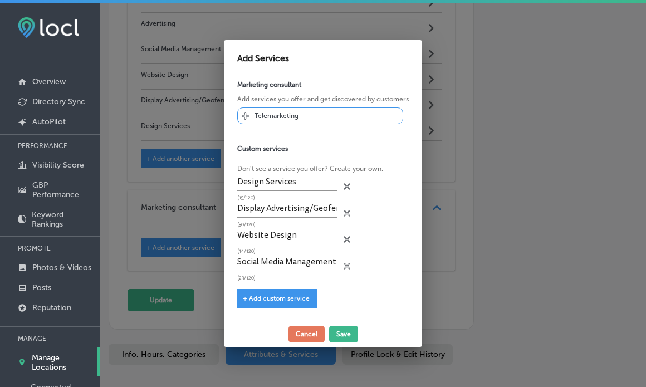
click at [277, 298] on span "+ Add custom service" at bounding box center [276, 299] width 67 height 8
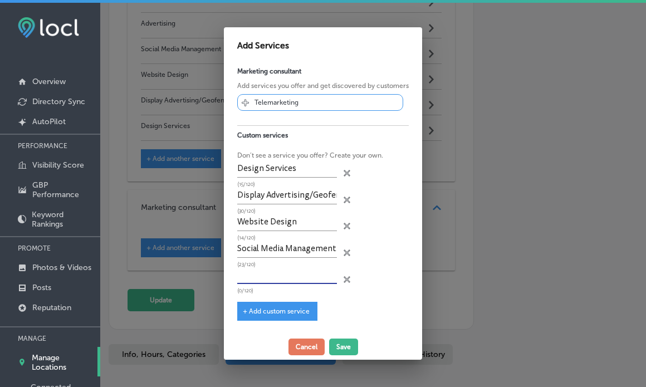
click at [266, 278] on input "text" at bounding box center [287, 275] width 100 height 17
paste input "Indoor Billboards"
type input "Indoor Billboards"
click at [270, 311] on span "+ Add custom service" at bounding box center [276, 311] width 67 height 8
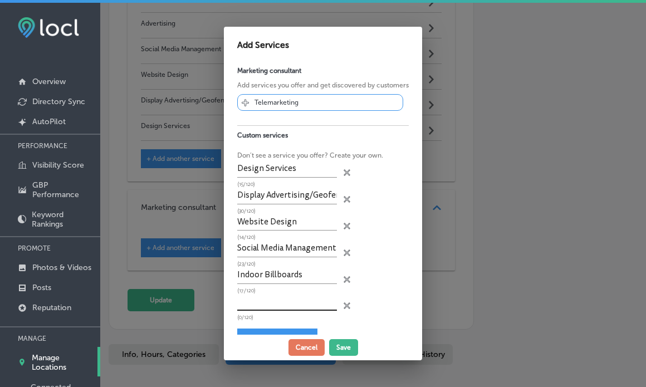
paste input "Advertising"
click at [273, 307] on input "text" at bounding box center [287, 301] width 100 height 17
type input "Advertising"
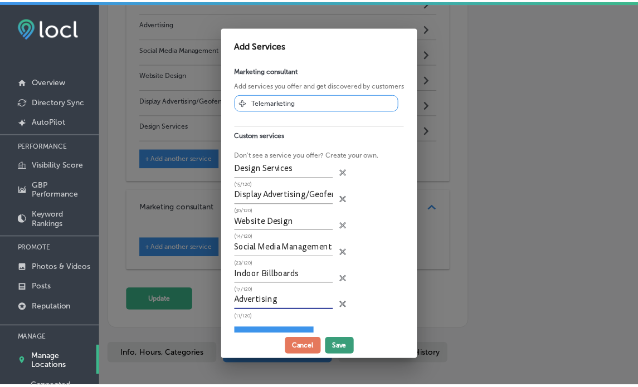
scroll to position [0, 0]
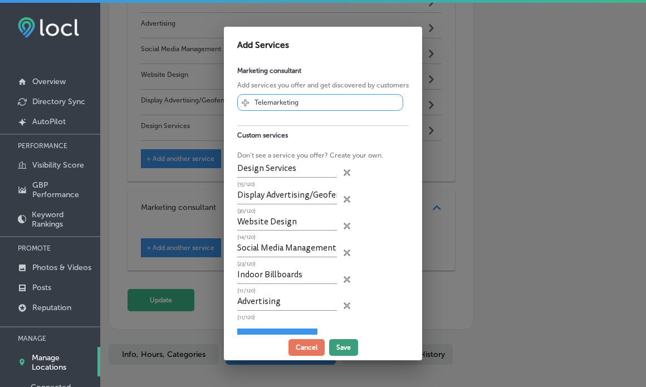
click at [336, 350] on button "Save" at bounding box center [343, 347] width 29 height 17
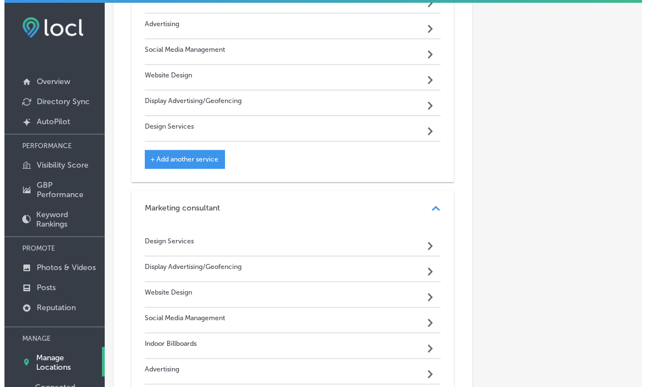
scroll to position [1036, 0]
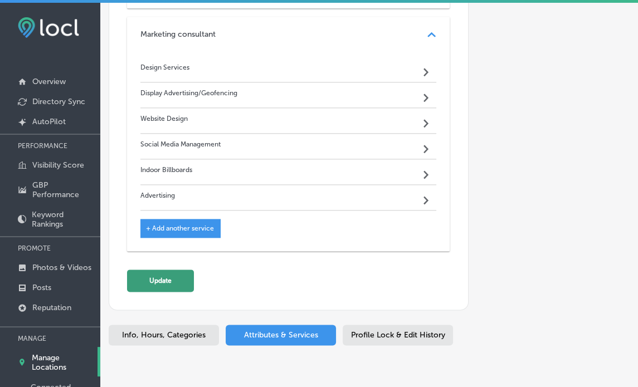
click at [159, 282] on button "Update" at bounding box center [160, 281] width 67 height 22
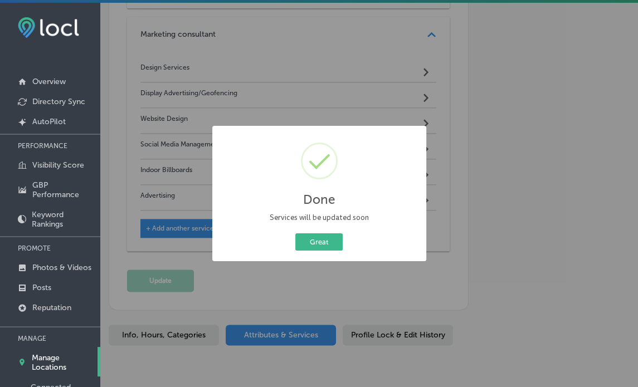
scroll to position [1038, 0]
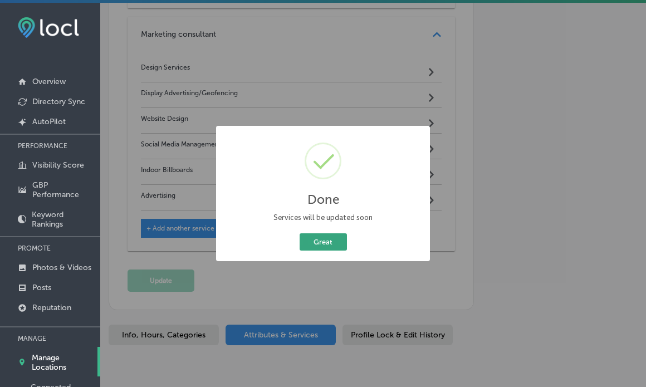
click at [325, 248] on button "Great" at bounding box center [323, 241] width 47 height 17
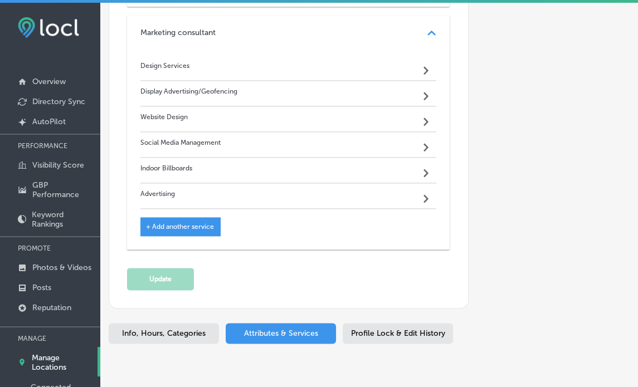
scroll to position [1036, 0]
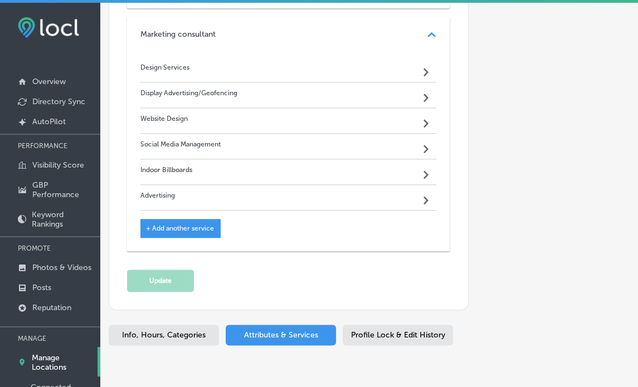
click at [61, 356] on p "Manage Locations" at bounding box center [62, 362] width 61 height 19
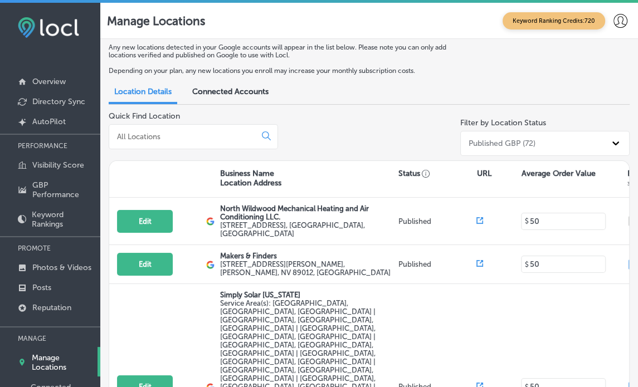
click at [166, 135] on input at bounding box center [184, 136] width 137 height 10
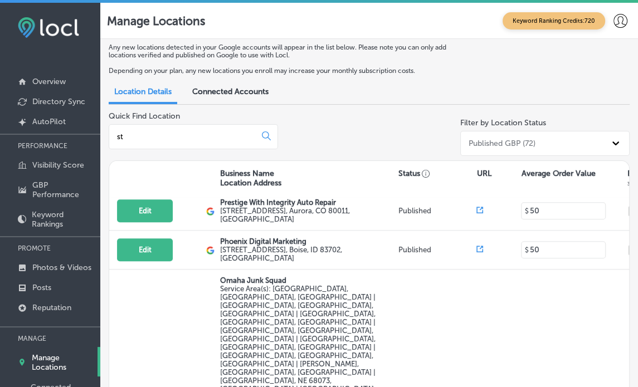
scroll to position [531, 0]
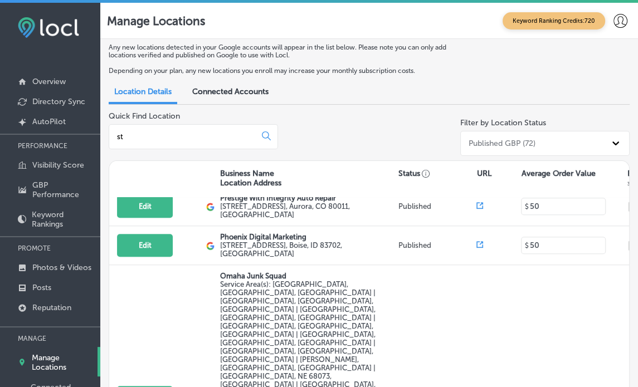
type input "st"
select select "US"
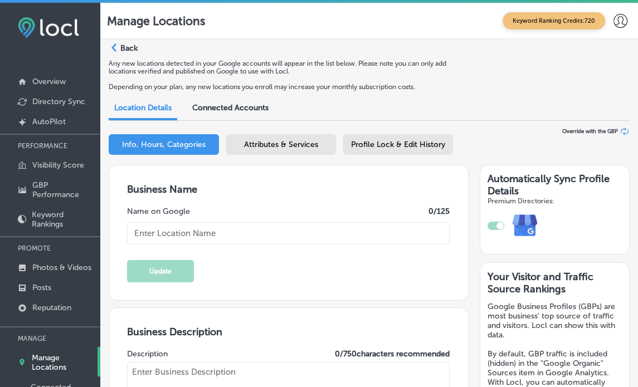
type input "St. [PERSON_NAME] Sports - Bait, Tackle, Paddle Fishing"
click at [289, 145] on span "Attributes & Services" at bounding box center [281, 144] width 74 height 9
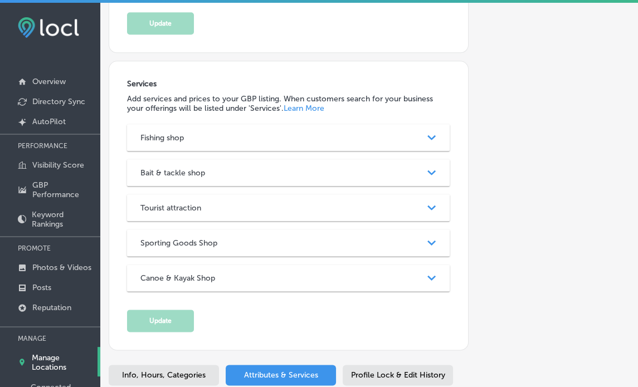
scroll to position [969, 0]
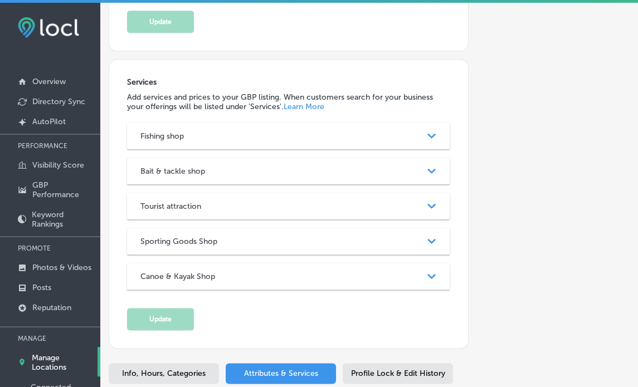
click at [331, 138] on div "Fishing shop Path Created with Sketch." at bounding box center [288, 136] width 322 height 27
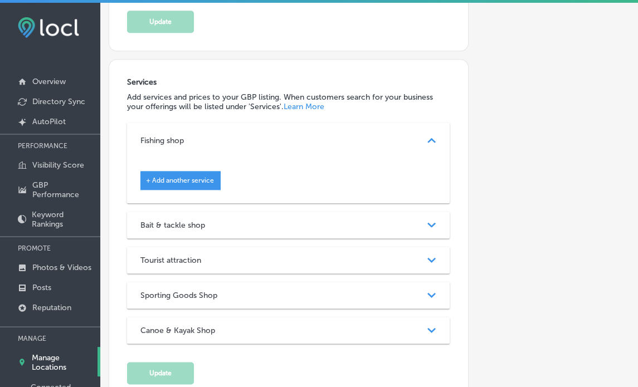
click at [329, 226] on div "Bait & tackle shop" at bounding box center [288, 225] width 296 height 9
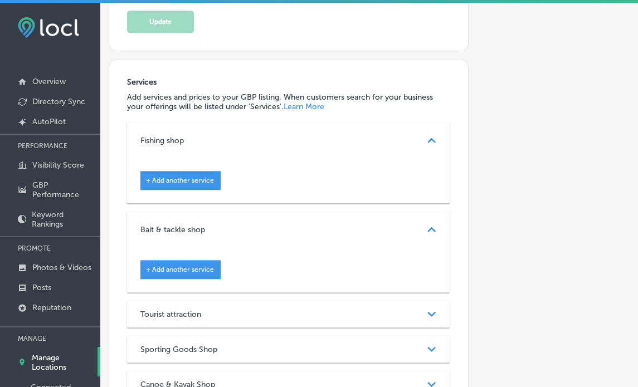
click at [326, 304] on div "Tourist attraction Path Created with Sketch." at bounding box center [288, 314] width 322 height 27
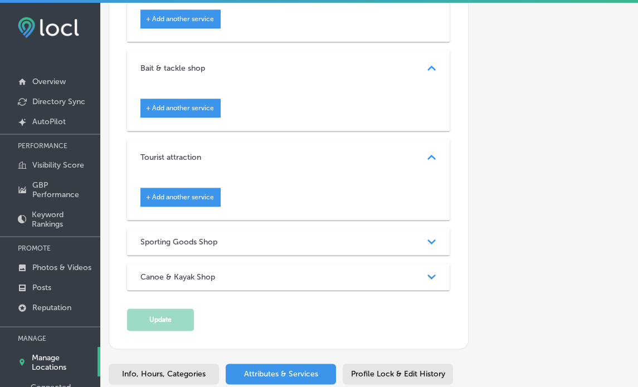
scroll to position [1134, 0]
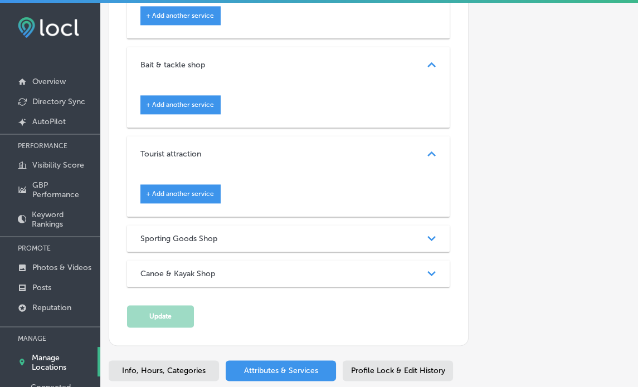
click at [327, 234] on div "Sporting Goods Shop" at bounding box center [288, 238] width 296 height 9
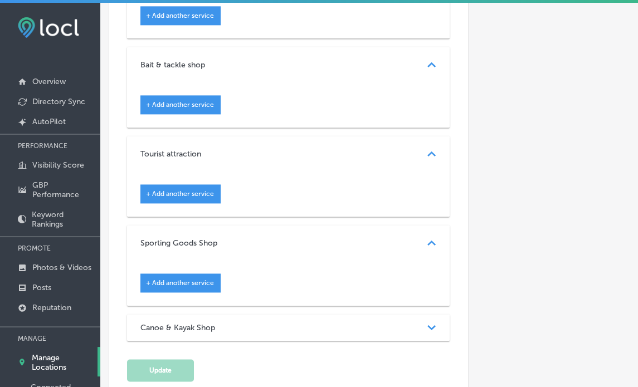
click at [324, 324] on div "Canoe & Kayak Shop" at bounding box center [288, 327] width 296 height 9
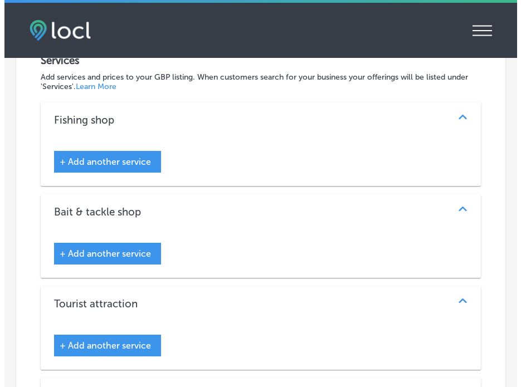
scroll to position [1255, 0]
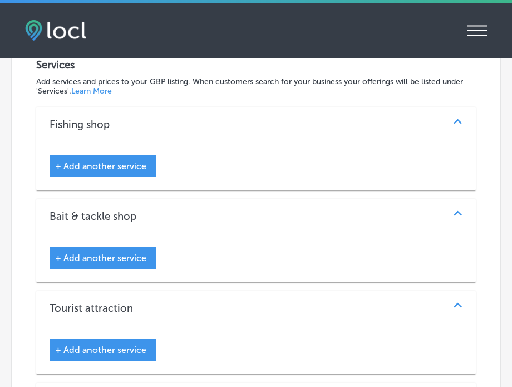
click at [98, 161] on span "+ Add another service" at bounding box center [100, 166] width 91 height 11
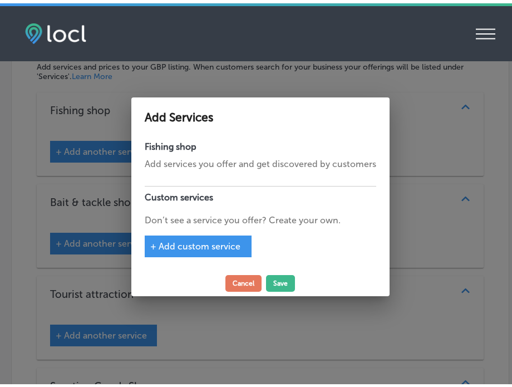
scroll to position [1259, 0]
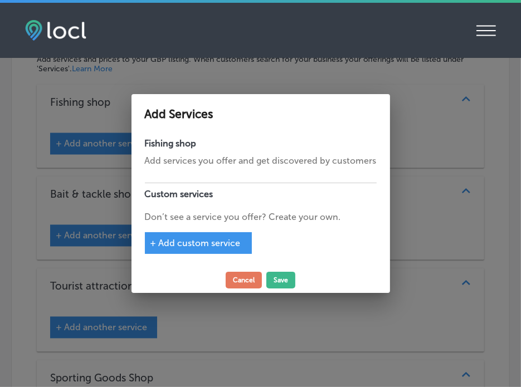
click at [194, 244] on span "+ Add custom service" at bounding box center [195, 243] width 90 height 11
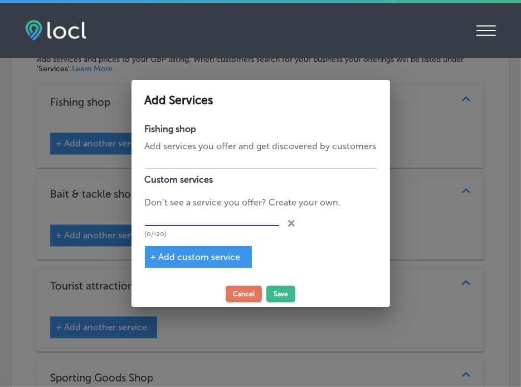
click at [237, 211] on input "text" at bounding box center [212, 217] width 134 height 17
paste input "Best bait in town"
type input "Best bait in town"
click at [194, 251] on div "+ Add custom service" at bounding box center [198, 257] width 107 height 22
click at [199, 260] on span "+ Add custom service" at bounding box center [195, 257] width 90 height 11
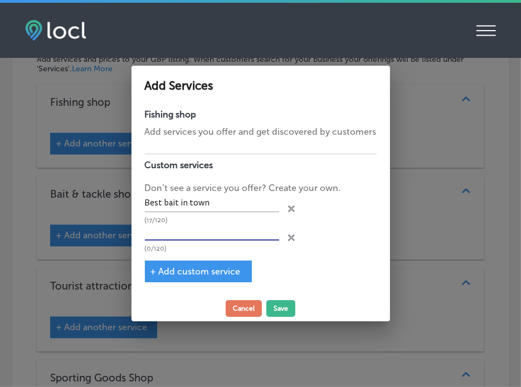
click at [204, 226] on input "text" at bounding box center [212, 232] width 134 height 17
paste input "Live bait for fishing"
type input "Live bait for fishing"
click at [196, 272] on span "+ Add custom service" at bounding box center [195, 271] width 90 height 11
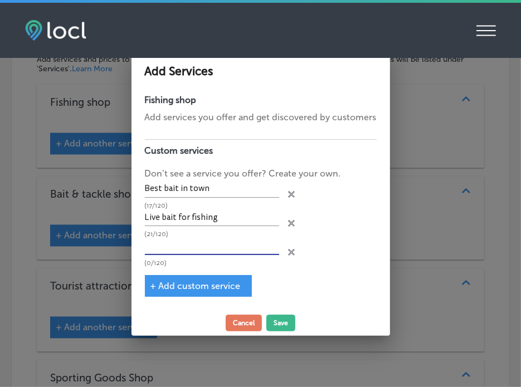
paste input "Hulk Mud Minnows"
click at [251, 247] on input "text" at bounding box center [212, 246] width 134 height 17
type input "Hulk Mud Minnows"
click at [191, 283] on span "+ Add custom service" at bounding box center [195, 286] width 90 height 11
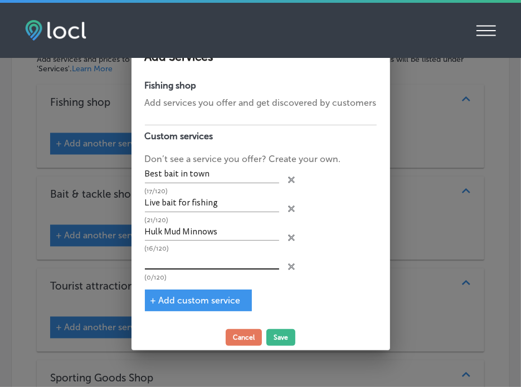
click at [226, 258] on input "text" at bounding box center [212, 260] width 134 height 17
paste input "Kayak fishing charters"
type input "Kayak fishing charters"
click at [213, 296] on span "+ Add custom service" at bounding box center [195, 300] width 90 height 11
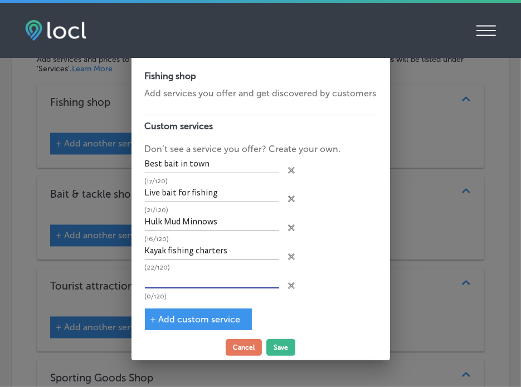
click at [184, 282] on input "text" at bounding box center [212, 279] width 134 height 17
paste input "Guided kayak fishing trips"
type input "Guided kayak fishing trips"
click at [282, 341] on button "Save" at bounding box center [280, 347] width 29 height 17
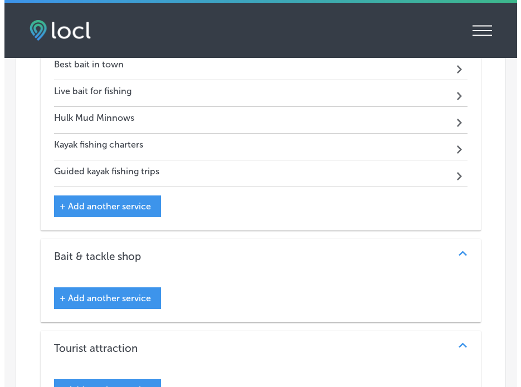
scroll to position [1350, 0]
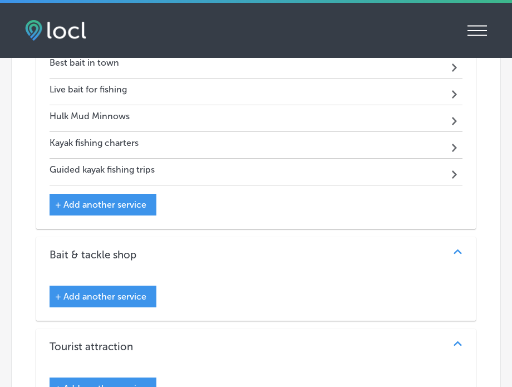
click at [105, 291] on span "+ Add another service" at bounding box center [100, 296] width 91 height 11
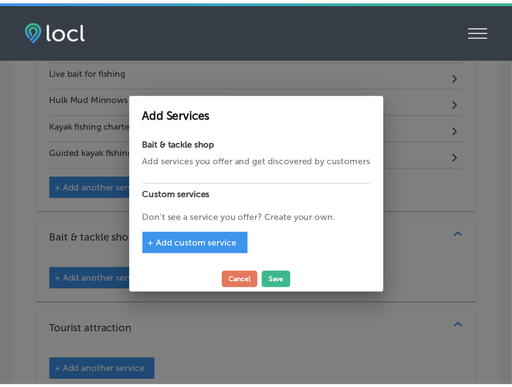
scroll to position [1354, 0]
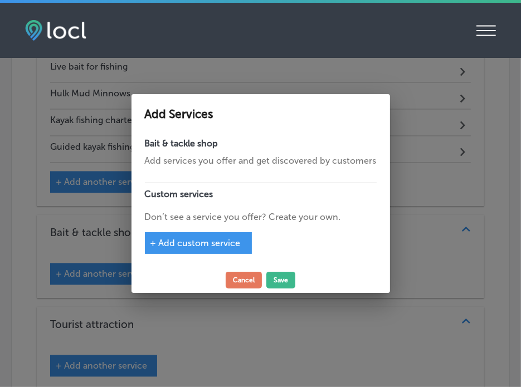
click at [174, 238] on span "+ Add custom service" at bounding box center [195, 243] width 90 height 11
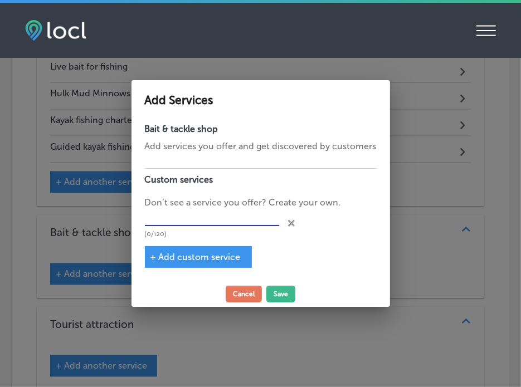
paste input "Kayak rentals"
click at [198, 218] on input "Kayak rentals" at bounding box center [212, 217] width 134 height 17
type input "Kayak rentals"
click at [192, 256] on span "+ Add custom service" at bounding box center [195, 257] width 90 height 11
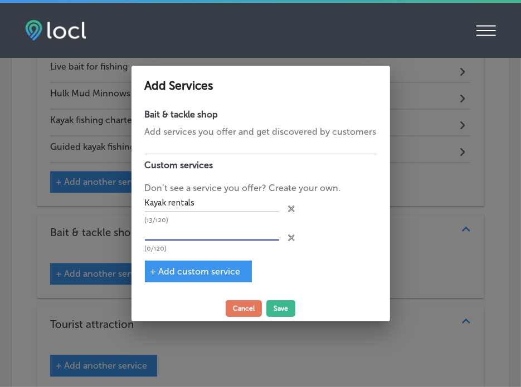
click at [243, 227] on input "text" at bounding box center [212, 232] width 134 height 17
paste input "Paddleboard rentals"
type input "Paddleboard rentals"
click at [223, 269] on span "+ Add custom service" at bounding box center [195, 271] width 90 height 11
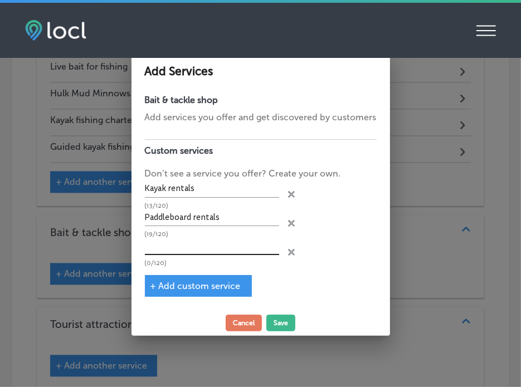
drag, startPoint x: 187, startPoint y: 236, endPoint x: 192, endPoint y: 244, distance: 10.2
click at [192, 244] on div "Kayak rentals (13/120) close Created with Sketch. Paddleboard rentals (19/120) …" at bounding box center [261, 223] width 232 height 86
click at [192, 244] on input "text" at bounding box center [212, 246] width 134 height 17
paste input "Offshore bait"
type input "Offshore bait"
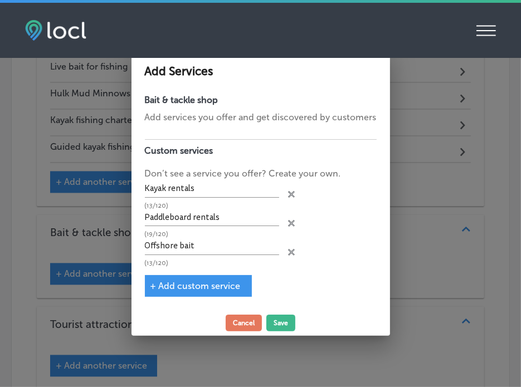
click at [189, 285] on span "+ Add custom service" at bounding box center [195, 286] width 90 height 11
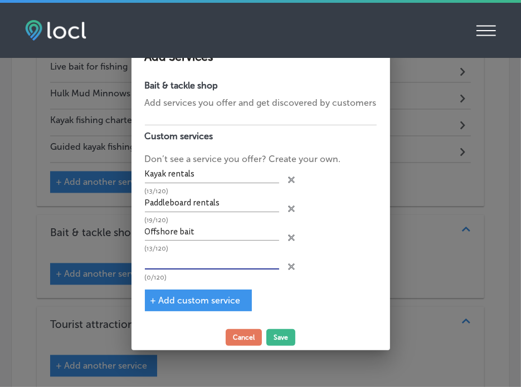
click at [207, 260] on input "text" at bounding box center [212, 260] width 134 height 17
paste input "Live shrimp bait"
type input "Live shrimp bait"
click at [287, 340] on button "Save" at bounding box center [280, 337] width 29 height 17
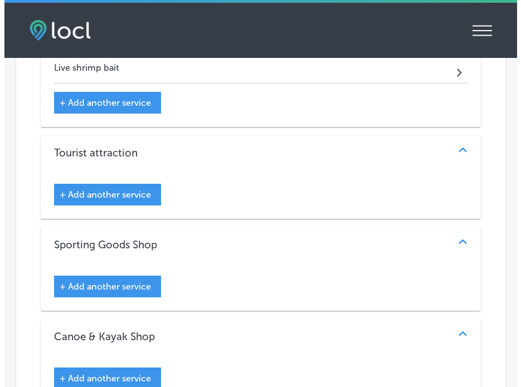
scroll to position [1720, 0]
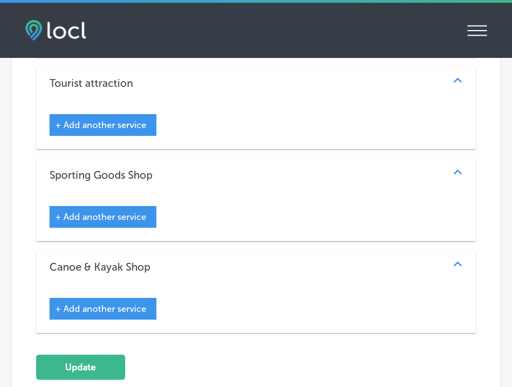
click at [119, 212] on span "+ Add another service" at bounding box center [100, 217] width 91 height 11
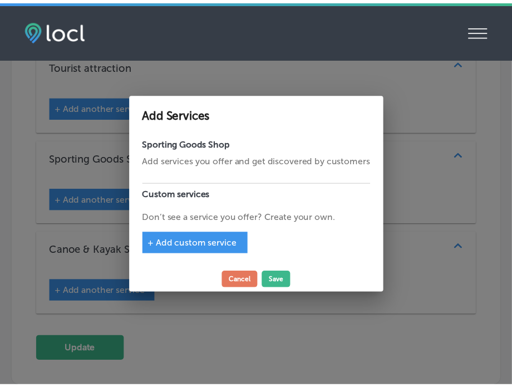
scroll to position [1725, 0]
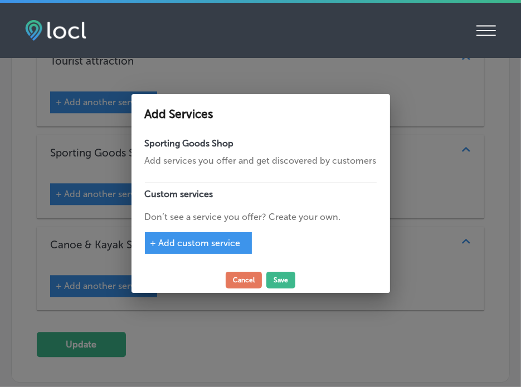
click at [180, 242] on span "+ Add custom service" at bounding box center [195, 243] width 90 height 11
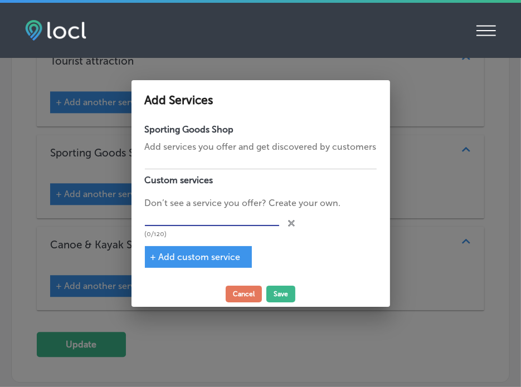
paste input "Frozen bait for fishing"
click at [223, 217] on input "Frozen bait for fishing" at bounding box center [212, 217] width 134 height 17
type input "Frozen bait for fishing"
click at [213, 254] on span "+ Add custom service" at bounding box center [195, 257] width 90 height 11
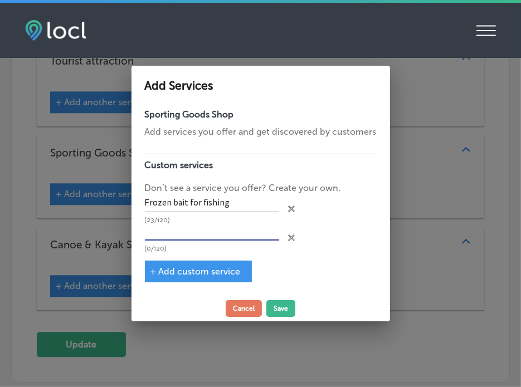
click at [217, 231] on input "text" at bounding box center [212, 232] width 134 height 17
paste input "Stand-up paddleboard (SUP) rentals"
type input "Stand-up paddleboard (SUP) rentals"
click at [199, 272] on span "+ Add custom service" at bounding box center [195, 271] width 90 height 11
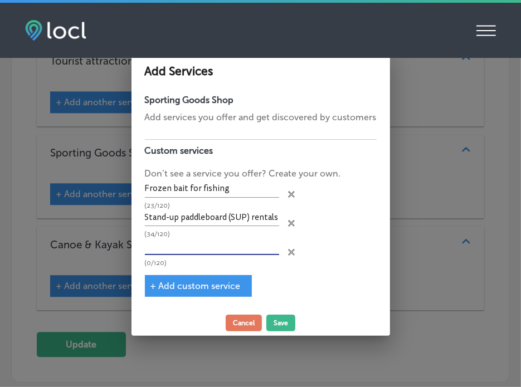
paste input "Guided kayak & SUP tours"
click at [205, 238] on input "Guided kayak & SUP tours" at bounding box center [212, 246] width 134 height 17
type input "Guided kayak & SUP tours"
click at [195, 286] on span "+ Add custom service" at bounding box center [195, 286] width 90 height 11
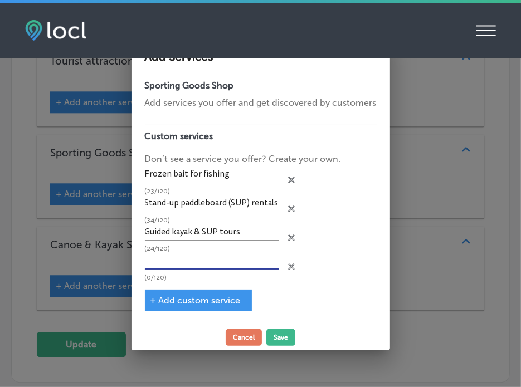
paste input "Kayak & SUP repair services"
click at [232, 256] on input "text" at bounding box center [212, 260] width 134 height 17
type input "Kayak & SUP repair services"
click at [208, 297] on span "+ Add custom service" at bounding box center [195, 300] width 90 height 11
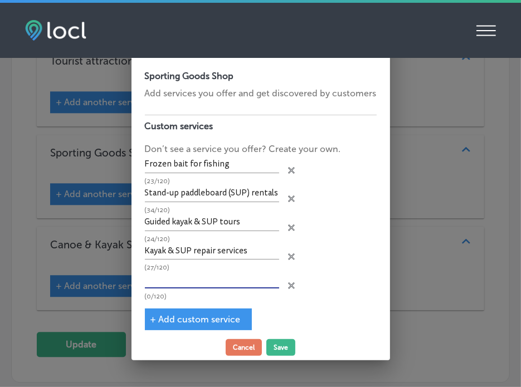
click at [223, 278] on input "text" at bounding box center [212, 279] width 134 height 17
paste input "Kayak rigging & installations"
type input "Kayak rigging & installations"
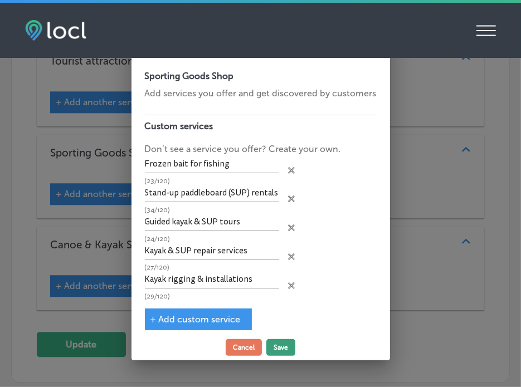
click at [283, 346] on button "Save" at bounding box center [280, 347] width 29 height 17
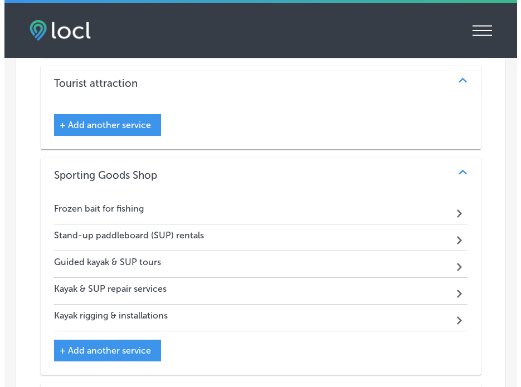
scroll to position [1934, 0]
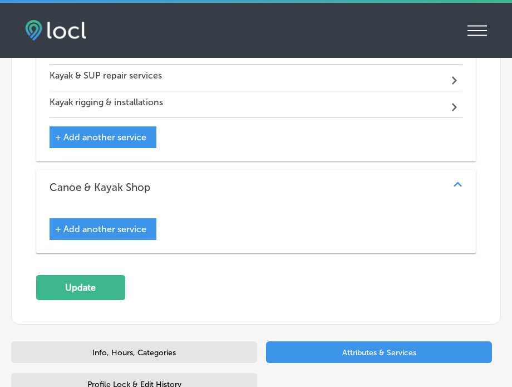
click at [127, 224] on span "+ Add another service" at bounding box center [100, 229] width 91 height 11
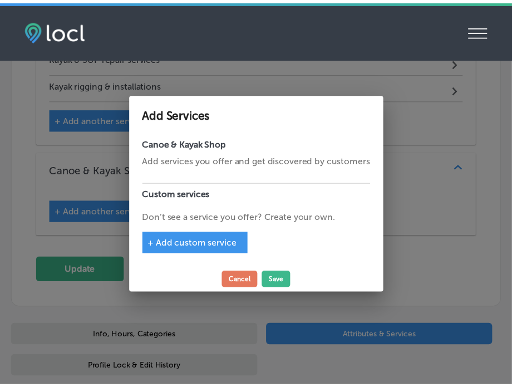
scroll to position [1938, 0]
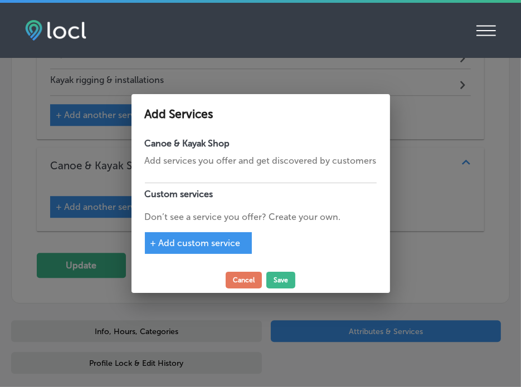
click at [205, 242] on span "+ Add custom service" at bounding box center [195, 243] width 90 height 11
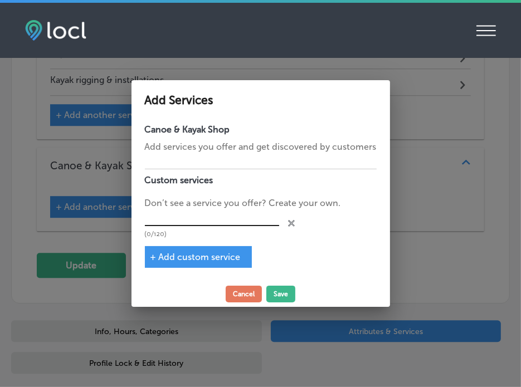
paste input "Large party kayak excursions"
click at [195, 219] on input "Large party kayak excursions" at bounding box center [212, 217] width 134 height 17
type input "Large party kayak excursions"
click at [189, 255] on span "+ Add custom service" at bounding box center [195, 257] width 90 height 11
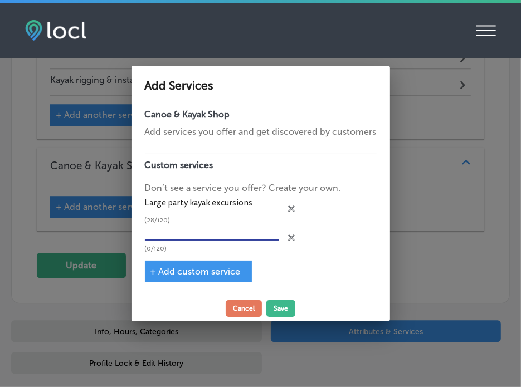
click at [166, 236] on input "text" at bounding box center [212, 232] width 134 height 17
paste input "Kayak"
type input "Kayak"
click at [182, 267] on span "+ Add custom service" at bounding box center [195, 271] width 90 height 11
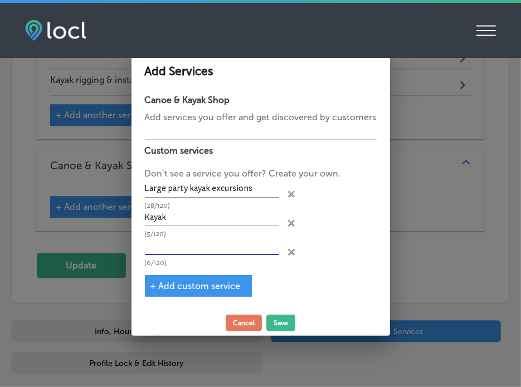
click at [176, 244] on input "text" at bounding box center [212, 246] width 134 height 17
paste input "Paddle Boards"
type input "Paddle Boards"
click at [189, 287] on span "+ Add custom service" at bounding box center [195, 286] width 90 height 11
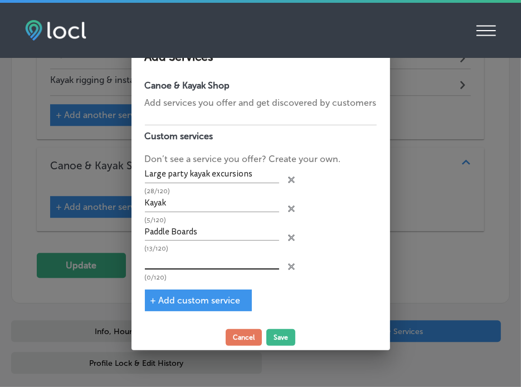
paste input "Paddle boards for rent near me"
click at [192, 262] on input "Paddle boards for rent near me" at bounding box center [212, 260] width 134 height 17
type input "Paddle boards for rent near me"
click at [278, 330] on button "Save" at bounding box center [280, 337] width 29 height 17
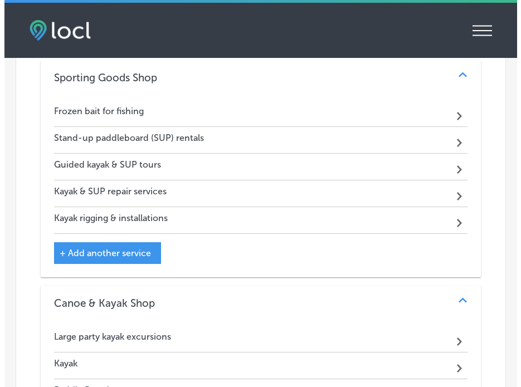
scroll to position [1554, 0]
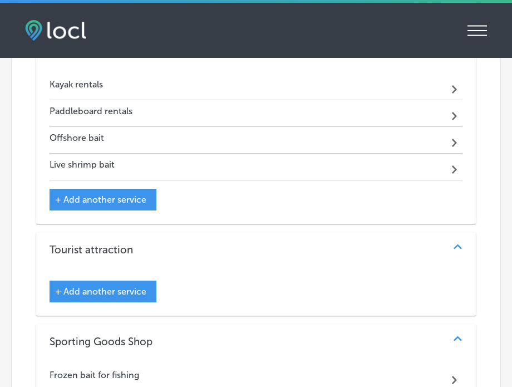
click at [124, 281] on div "+ Add another service" at bounding box center [103, 292] width 107 height 22
click at [129, 286] on span "+ Add another service" at bounding box center [100, 291] width 91 height 11
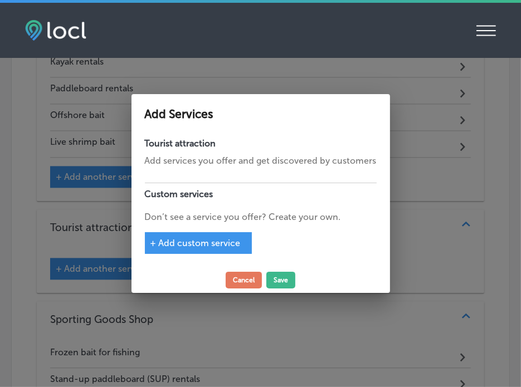
click at [129, 285] on div at bounding box center [260, 193] width 521 height 387
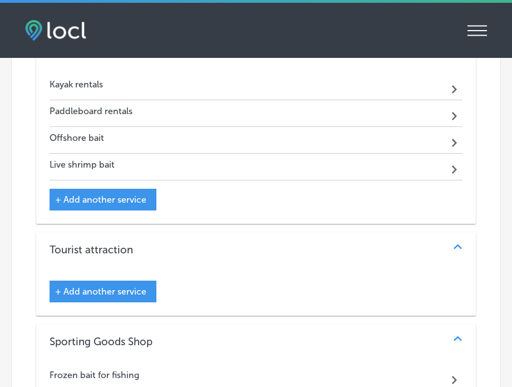
click at [114, 287] on span "+ Add another service" at bounding box center [100, 291] width 91 height 11
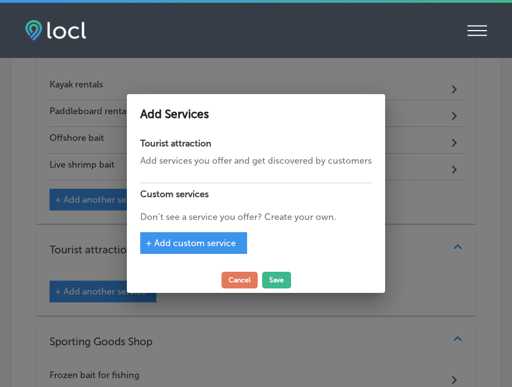
scroll to position [1559, 0]
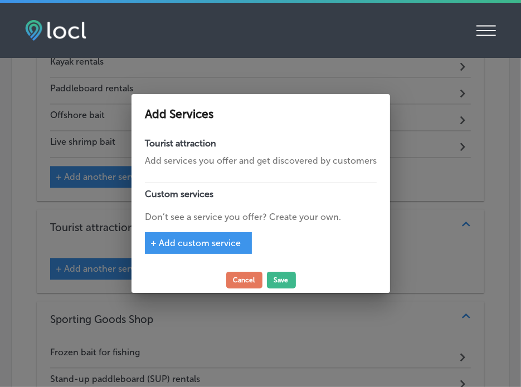
click at [194, 245] on span "+ Add custom service" at bounding box center [195, 243] width 90 height 11
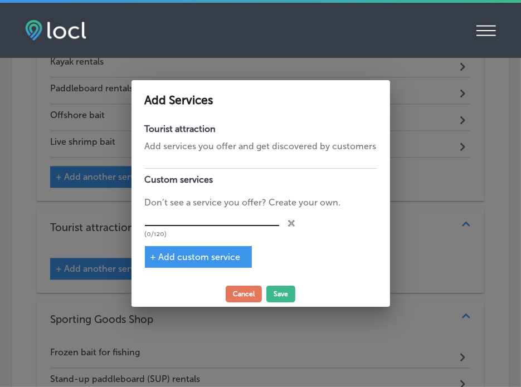
paste input "Kayak fishing charters"
click at [223, 218] on input "text" at bounding box center [212, 217] width 134 height 17
type input "Kayak fishing charters"
click at [202, 262] on div "+ Add custom service" at bounding box center [198, 257] width 107 height 22
click at [206, 256] on span "+ Add custom service" at bounding box center [195, 257] width 90 height 11
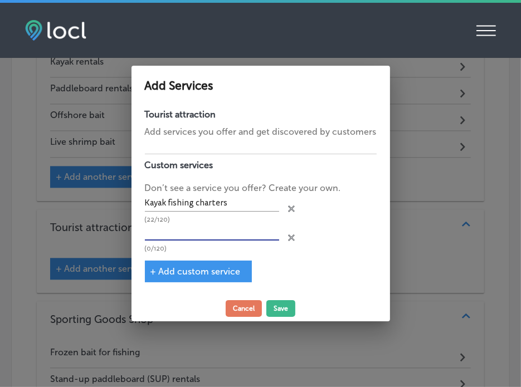
paste input "Kayak rentals"
click at [198, 235] on input "Kayak rentals" at bounding box center [212, 232] width 134 height 17
type input "Kayak rentals"
click at [207, 266] on span "+ Add custom service" at bounding box center [195, 271] width 90 height 11
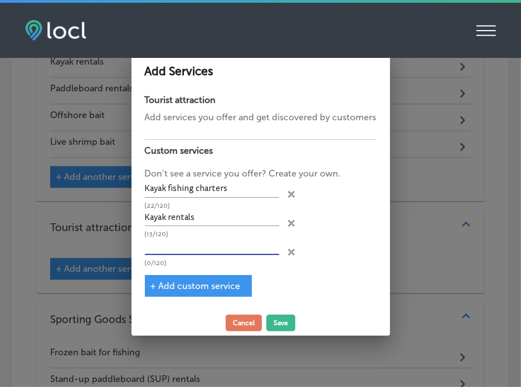
click at [210, 247] on input "text" at bounding box center [212, 246] width 134 height 17
paste input "Offshore bait"
type input "Offshore bait"
click at [198, 287] on span "+ Add custom service" at bounding box center [195, 286] width 90 height 11
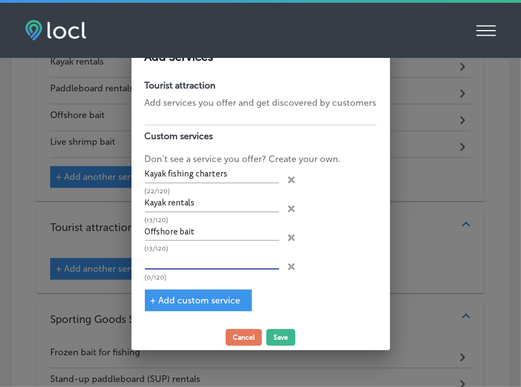
click at [245, 258] on input "text" at bounding box center [212, 260] width 134 height 17
paste input "Guided kayak & SUP tours"
type input "Guided kayak & SUP tours"
click at [278, 337] on button "Save" at bounding box center [280, 337] width 29 height 17
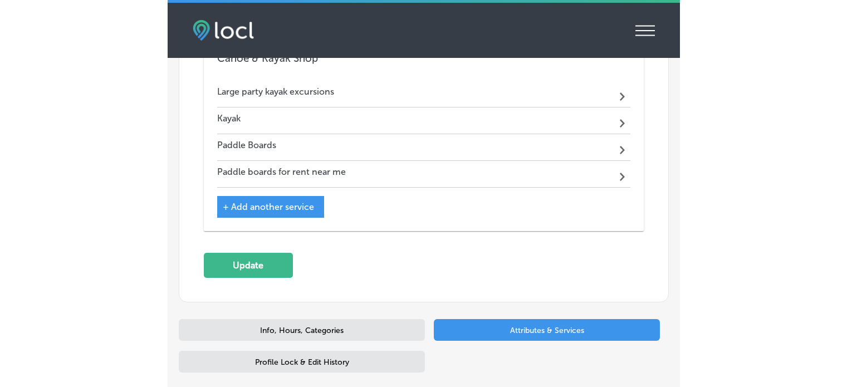
scroll to position [2176, 0]
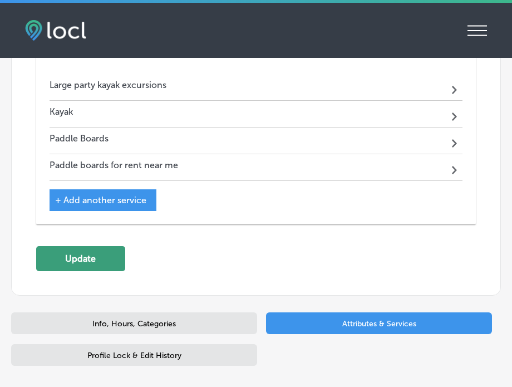
click at [96, 246] on button "Update" at bounding box center [80, 258] width 89 height 25
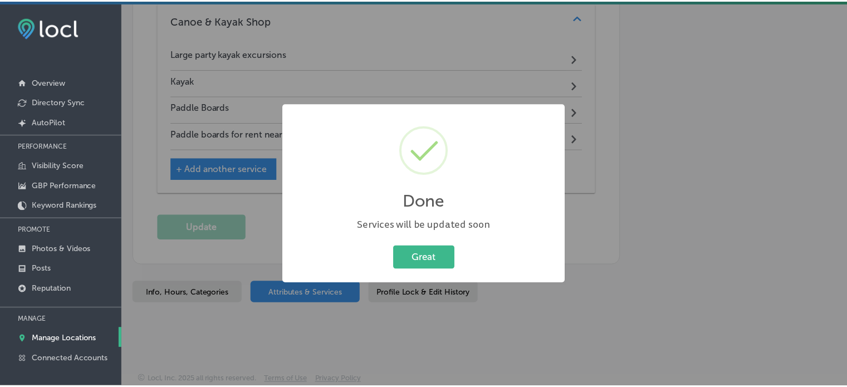
scroll to position [1985, 0]
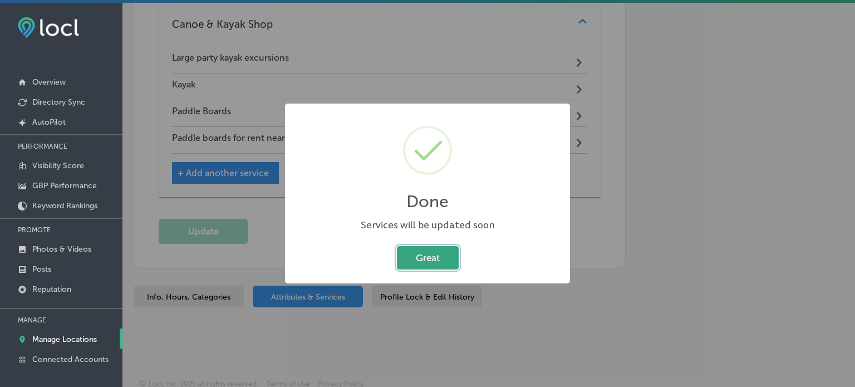
click at [429, 262] on button "Great" at bounding box center [428, 257] width 62 height 23
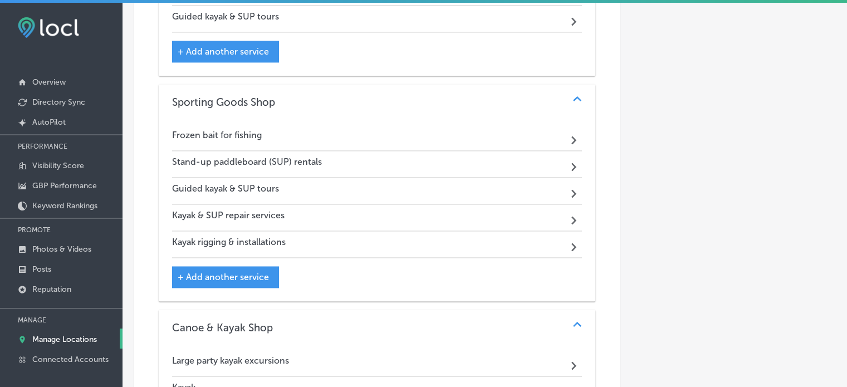
scroll to position [1983, 0]
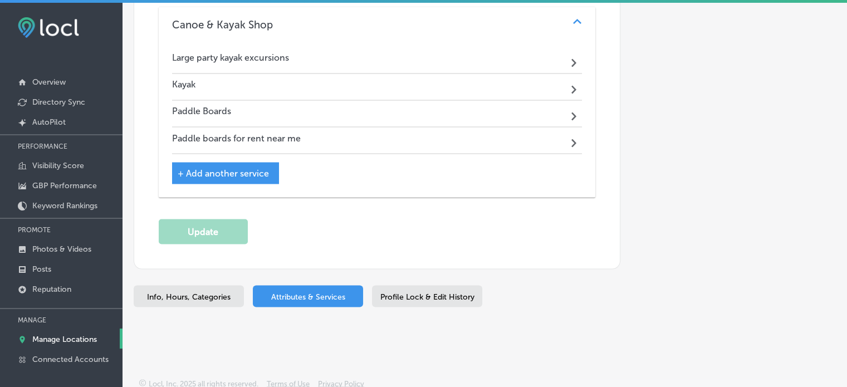
click at [65, 340] on p "Manage Locations" at bounding box center [64, 339] width 65 height 9
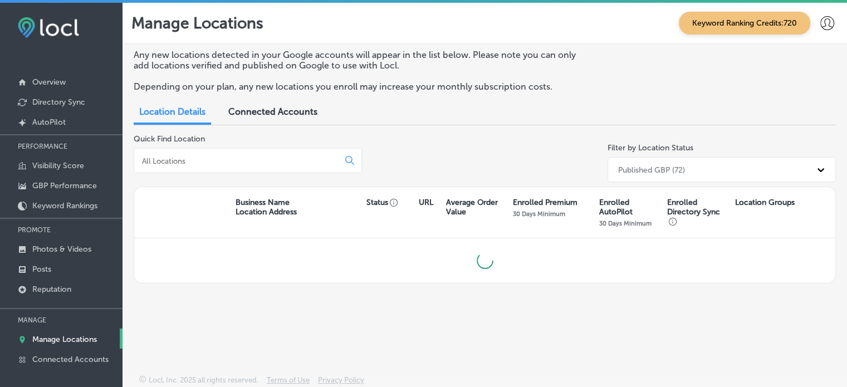
click at [217, 158] on input at bounding box center [238, 161] width 195 height 10
type input "m"
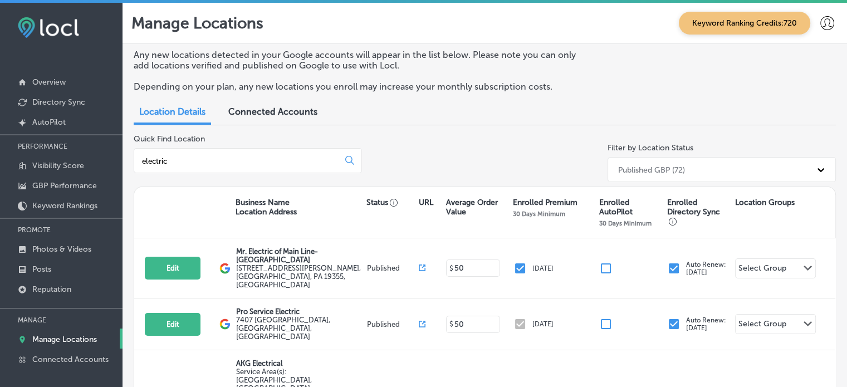
type input "electric"
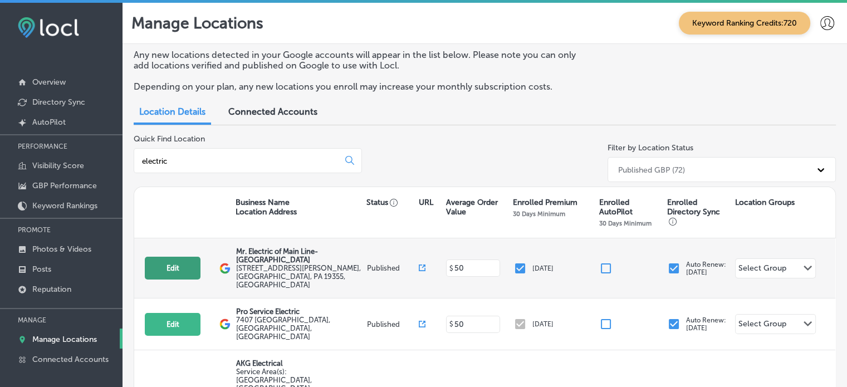
click at [177, 260] on button "Edit" at bounding box center [173, 268] width 56 height 23
select select "US"
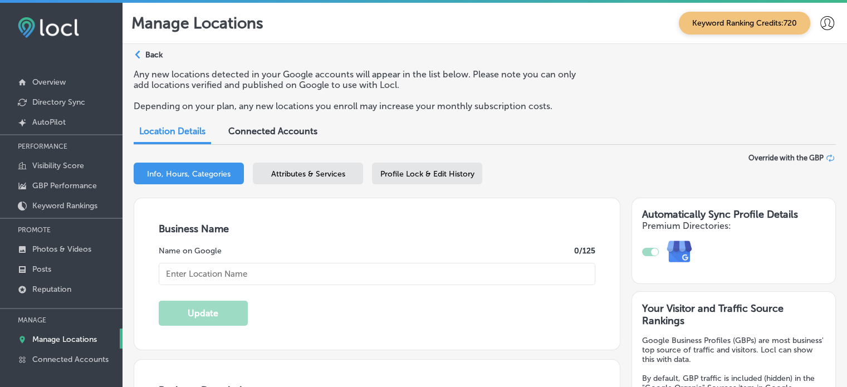
checkbox input "true"
type input "Mr. Electric of Main Line-[GEOGRAPHIC_DATA]"
type input "[STREET_ADDRESS][PERSON_NAME]"
type input "Malvern"
type input "19355"
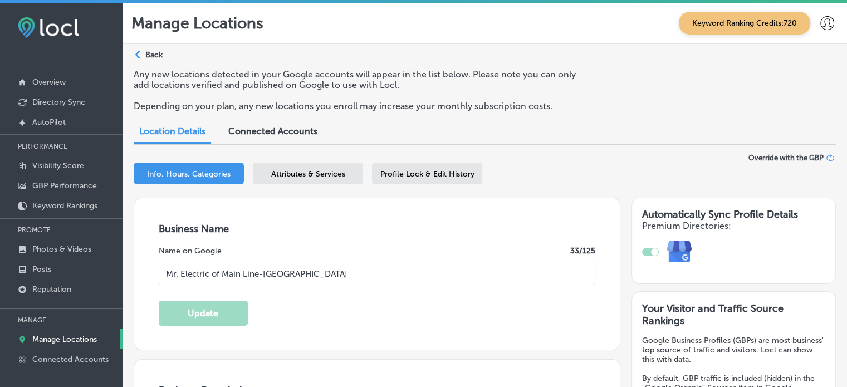
type input "US"
type input "[URL][DOMAIN_NAME]"
type textarea "Mr. Electric® of Main Line-Malvern is a leader in electrical services and a tru…"
type input "[PHONE_NUMBER]"
click at [285, 175] on span "Attributes & Services" at bounding box center [308, 173] width 74 height 9
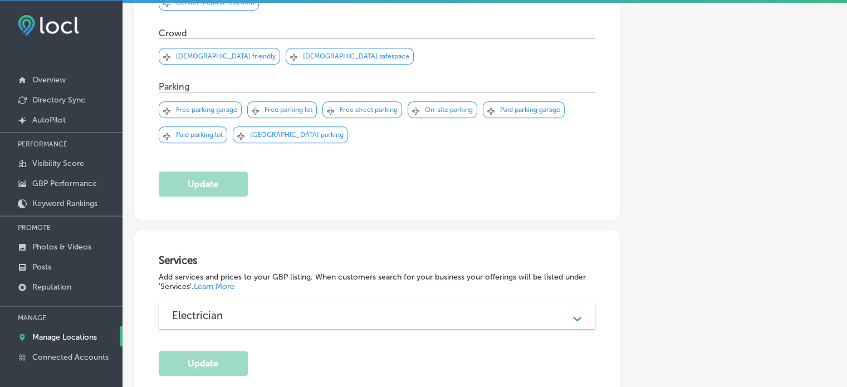
scroll to position [734, 0]
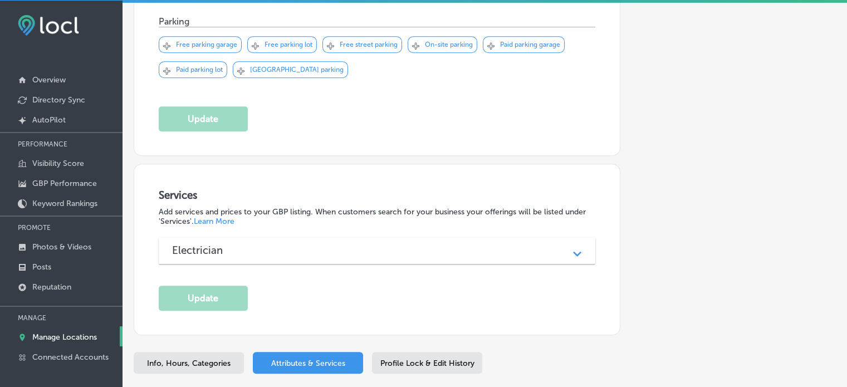
click at [408, 244] on div "Electrician" at bounding box center [377, 250] width 410 height 13
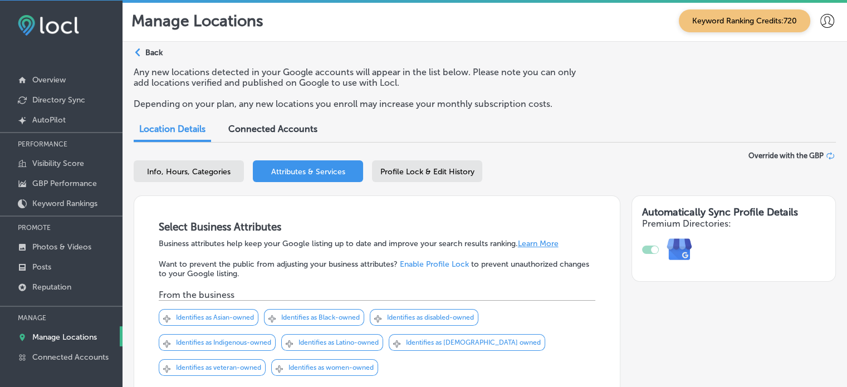
scroll to position [0, 0]
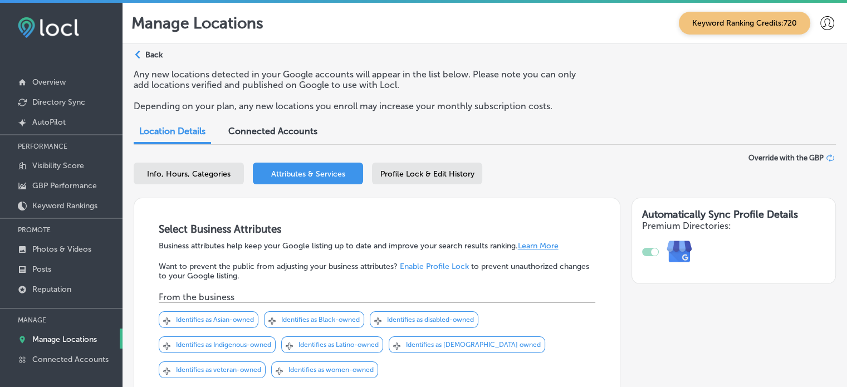
click at [163, 170] on span "Info, Hours, Categories" at bounding box center [189, 173] width 84 height 9
select select "US"
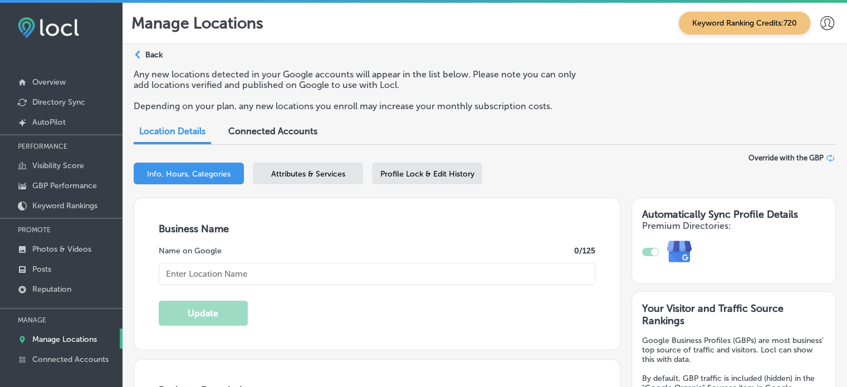
type textarea "Mr. Electric® of Main Line-Malvern is a leader in electrical services and a tru…"
checkbox input "true"
type input "[URL][DOMAIN_NAME]"
type input "[PHONE_NUMBER]"
type input "Mr. Electric of Main Line-[GEOGRAPHIC_DATA]"
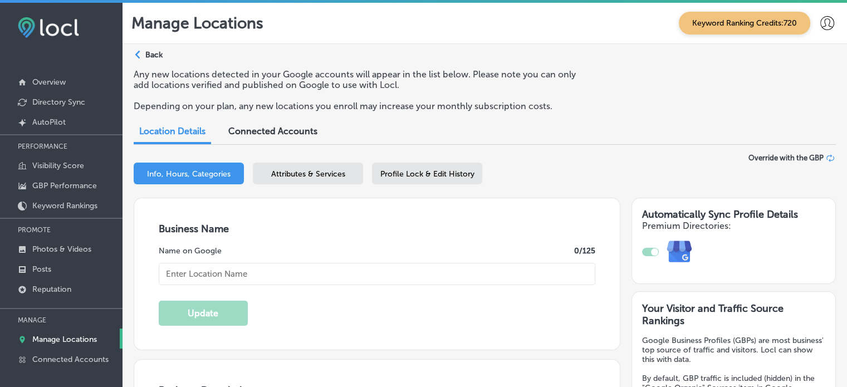
type input "[STREET_ADDRESS][PERSON_NAME]"
type input "Malvern"
type input "19355"
type input "US"
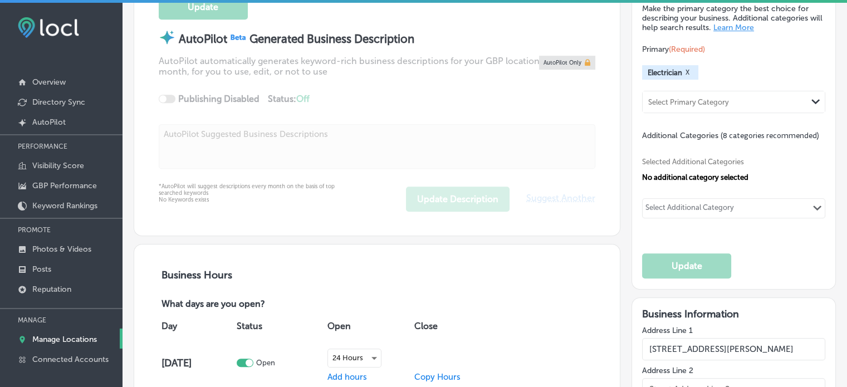
scroll to position [526, 0]
click at [686, 208] on div "Select Additional Category" at bounding box center [689, 209] width 89 height 13
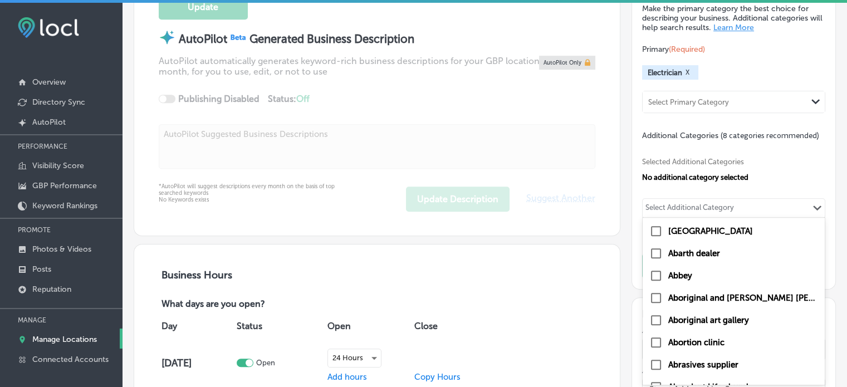
click at [660, 204] on div "Select Additional Category" at bounding box center [689, 209] width 89 height 13
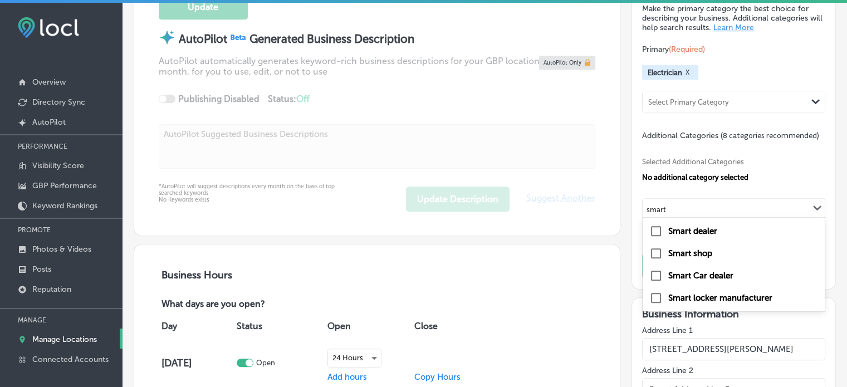
type input "smart"
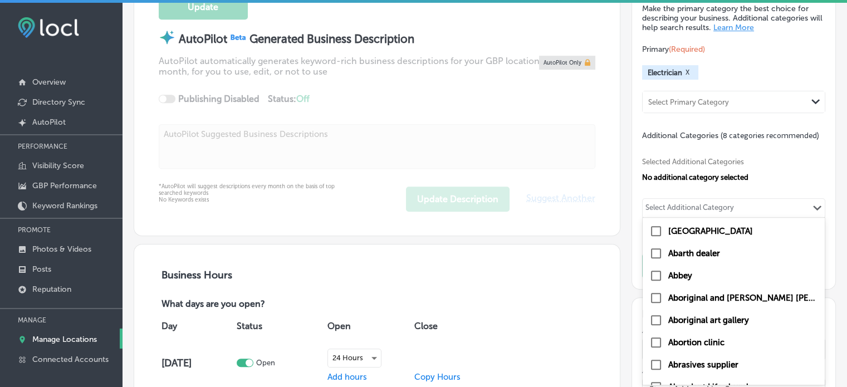
click at [677, 204] on div "Select Additional Category" at bounding box center [689, 209] width 89 height 13
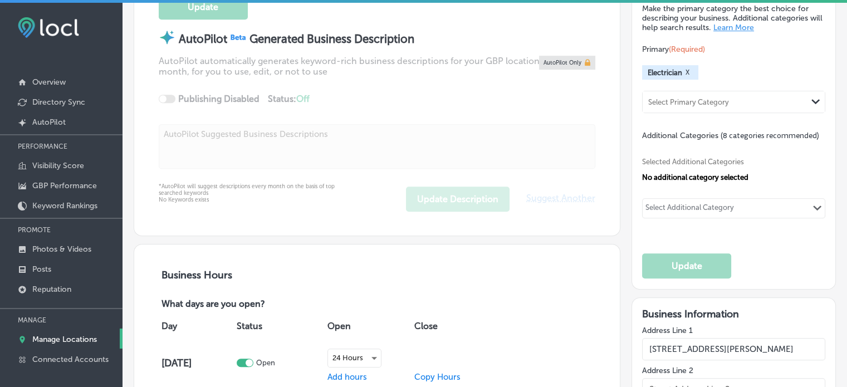
click at [677, 204] on div "Select Additional Category" at bounding box center [689, 209] width 89 height 13
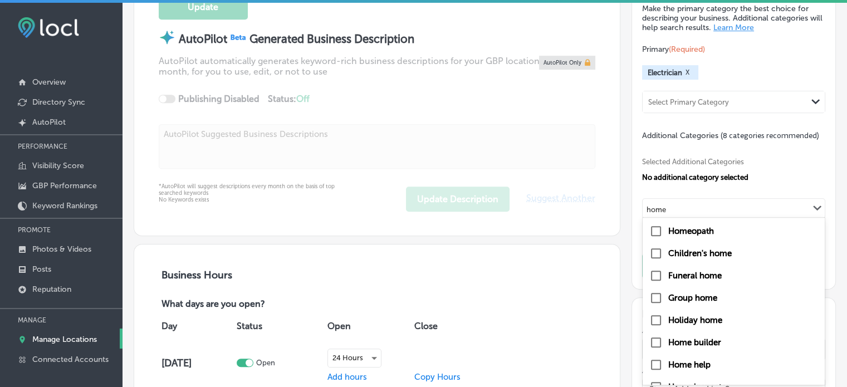
type input "home"
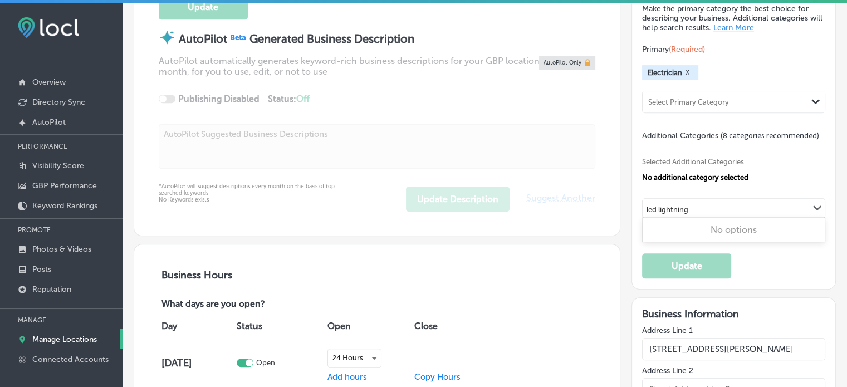
type input "led lightning"
click at [650, 227] on input "checkbox" at bounding box center [655, 230] width 13 height 13
type input "electrician"
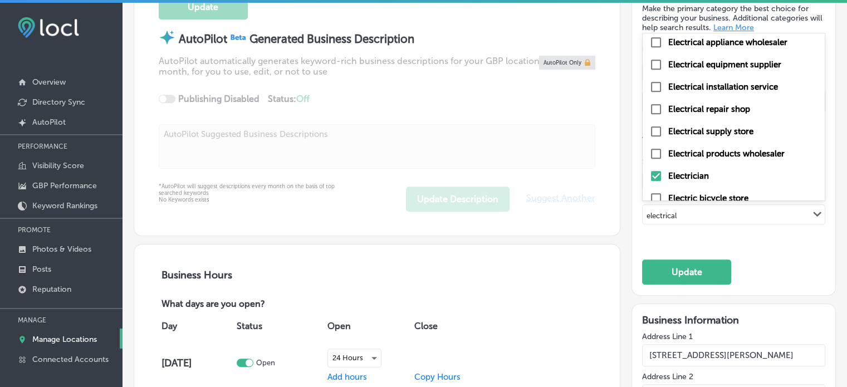
scroll to position [70, 0]
type input "electrical"
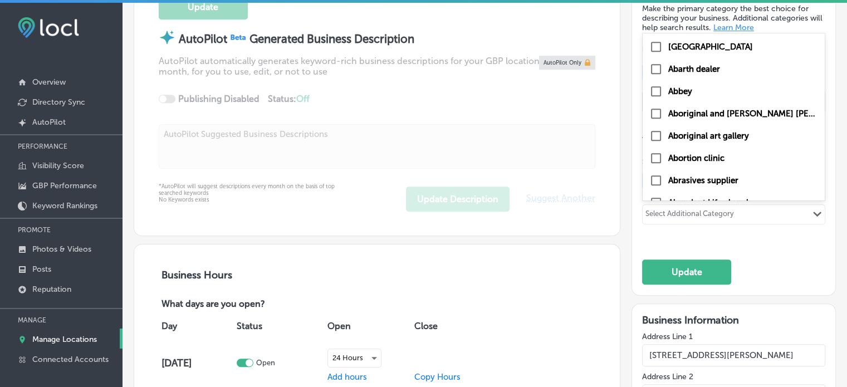
click at [735, 216] on input "text" at bounding box center [735, 216] width 1 height 8
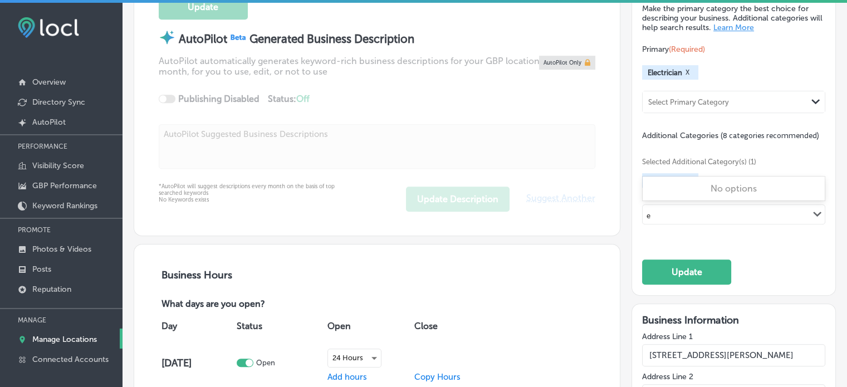
scroll to position [0, 0]
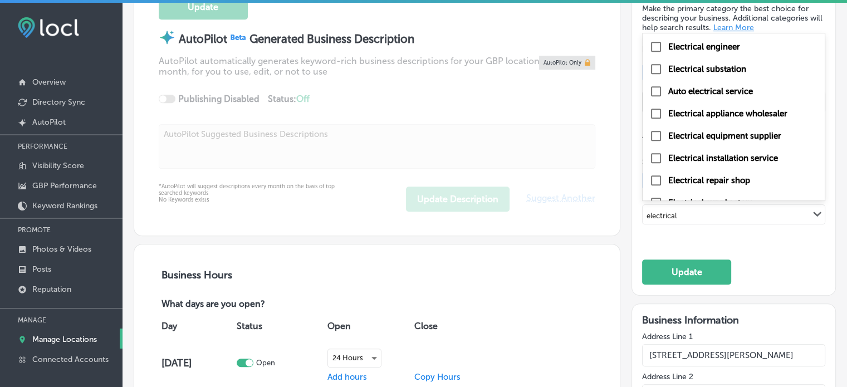
click at [737, 133] on label "Electrical equipment supplier" at bounding box center [724, 136] width 113 height 10
type input "electrical"
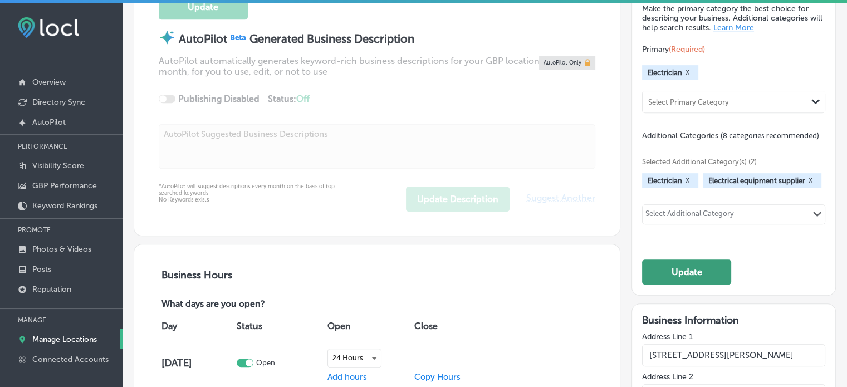
click at [680, 285] on button "Update" at bounding box center [686, 272] width 89 height 25
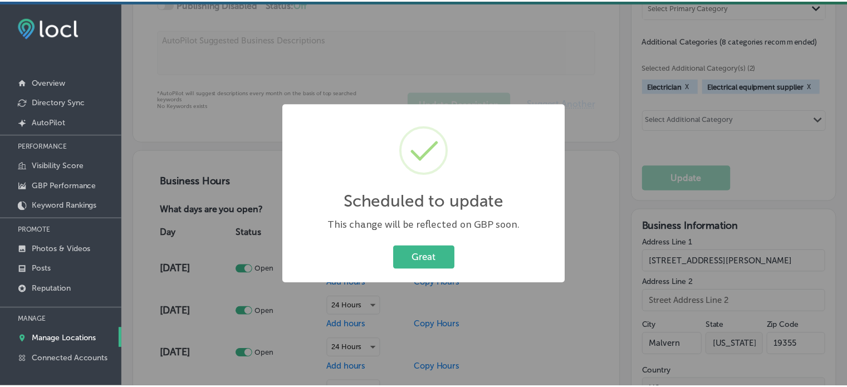
scroll to position [621, 0]
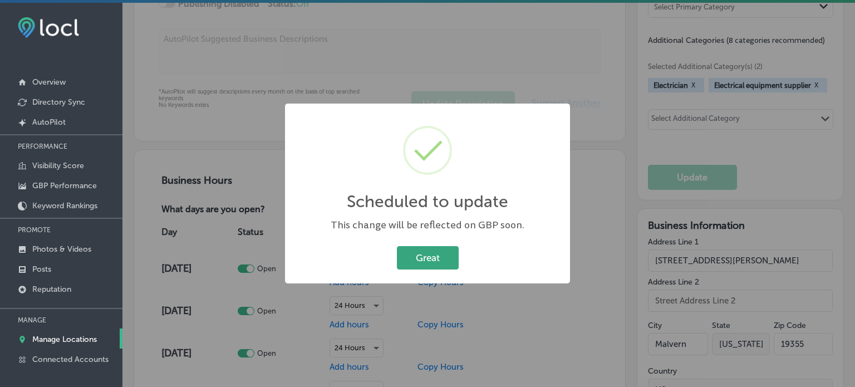
click at [422, 253] on button "Great" at bounding box center [428, 257] width 62 height 23
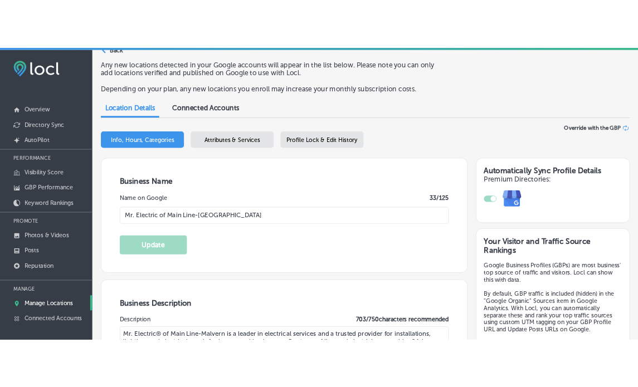
scroll to position [43, 0]
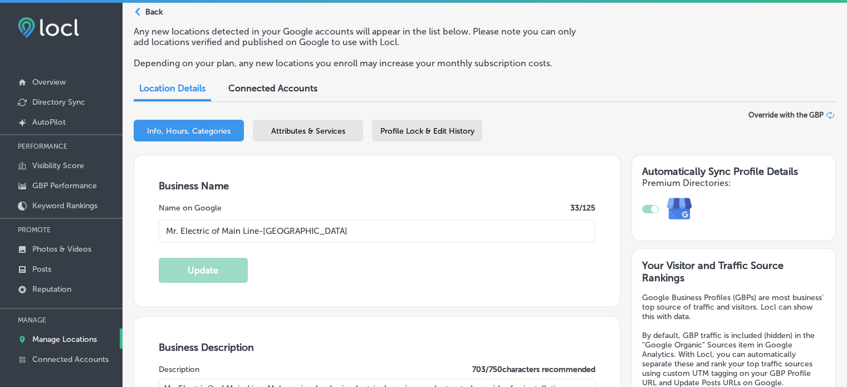
click at [319, 131] on span "Attributes & Services" at bounding box center [308, 130] width 74 height 9
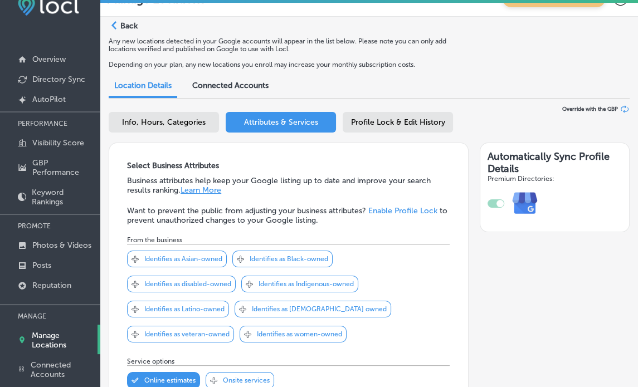
click at [194, 122] on span "Info, Hours, Categories" at bounding box center [164, 122] width 84 height 9
select select "US"
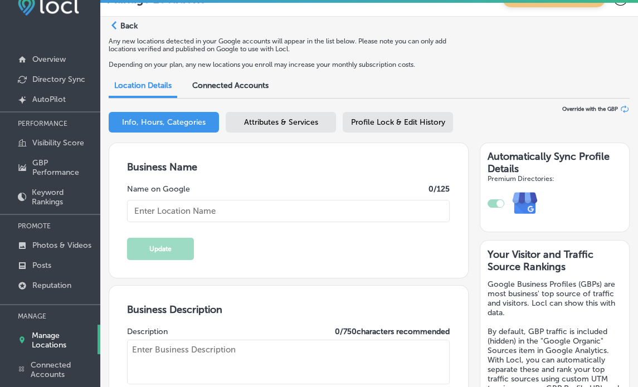
type input "Mr. Electric of Main Line-[GEOGRAPHIC_DATA]"
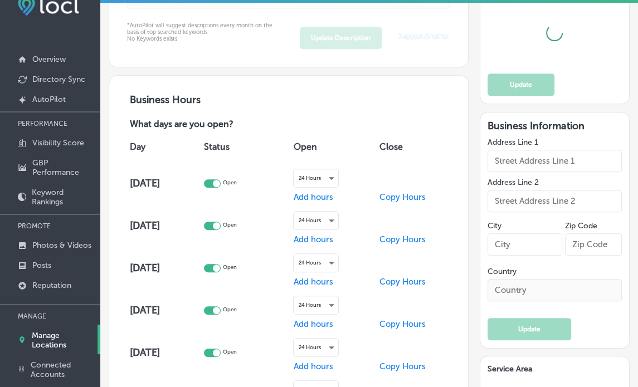
type input "[STREET_ADDRESS][PERSON_NAME]"
type input "Malvern"
type input "19355"
type input "US"
type input "[URL][DOMAIN_NAME]"
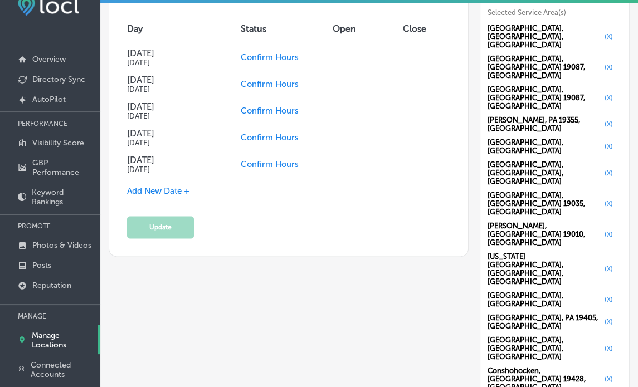
checkbox input "true"
type textarea "Mr. Electric® of Main Line-Malvern is a leader in electrical services and a tru…"
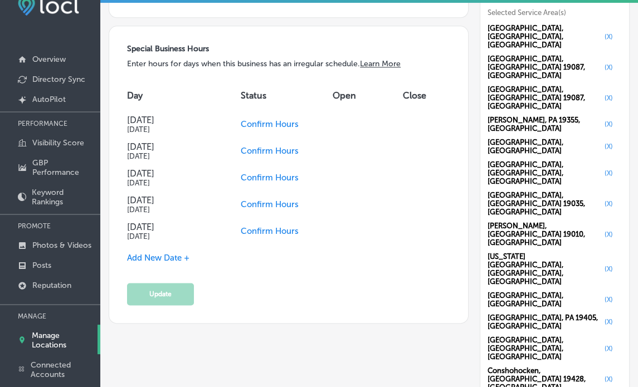
type input "[PHONE_NUMBER]"
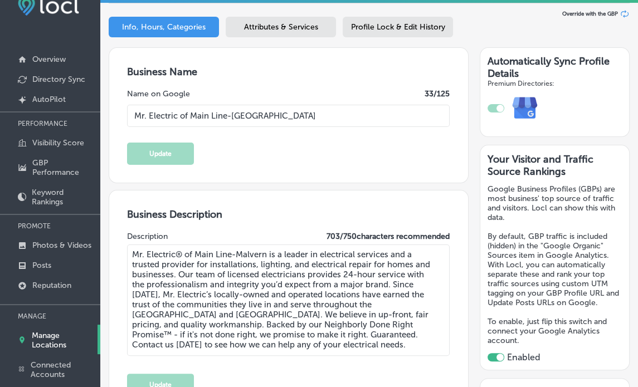
scroll to position [70, 0]
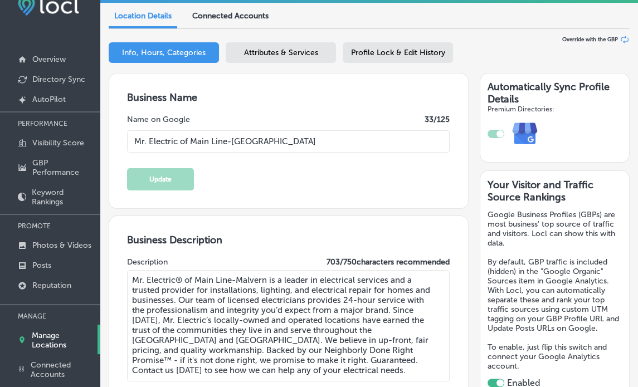
click at [212, 14] on span "Connected Accounts" at bounding box center [230, 15] width 76 height 9
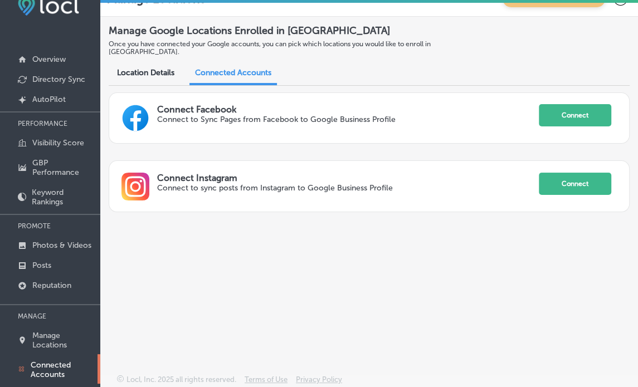
click at [156, 69] on span "Location Details" at bounding box center [145, 72] width 57 height 9
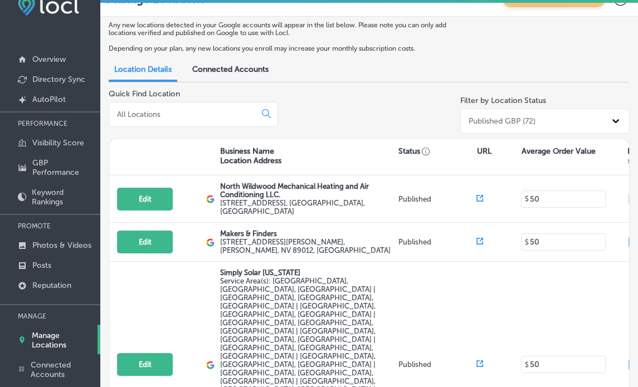
click at [212, 115] on input at bounding box center [184, 114] width 137 height 10
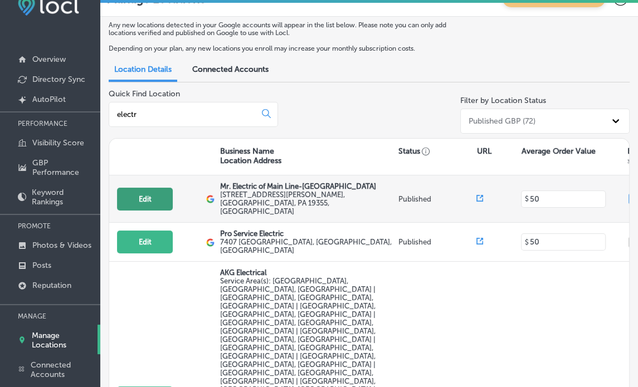
type input "electr"
click at [158, 197] on button "Edit" at bounding box center [145, 199] width 56 height 23
select select "US"
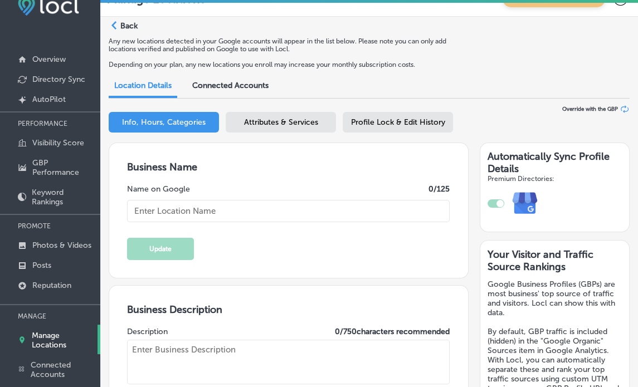
type textarea "Mr. Electric® of Main Line-Malvern is a leader in electrical services and a tru…"
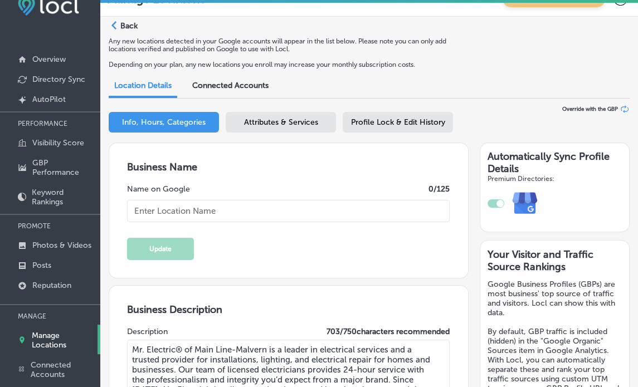
click at [286, 121] on span "Attributes & Services" at bounding box center [281, 122] width 74 height 9
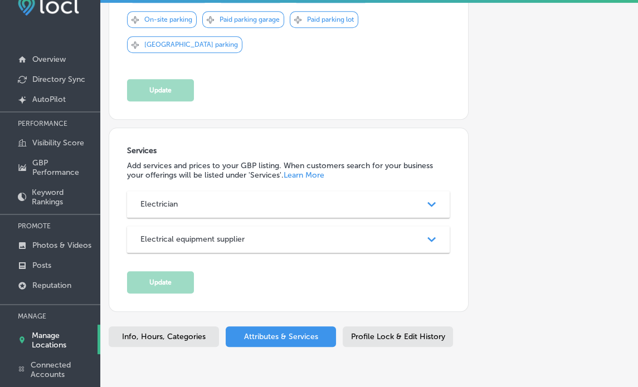
scroll to position [736, 0]
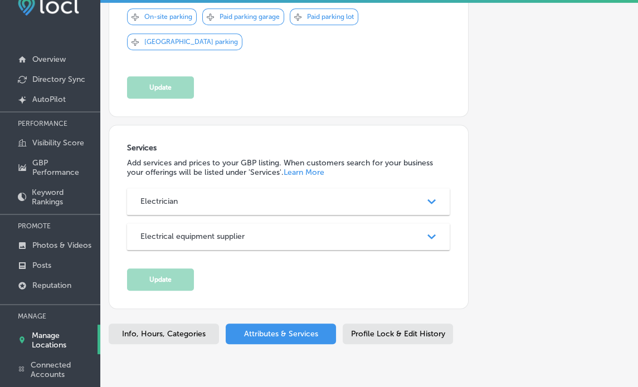
click at [310, 188] on div "Electrician Path Created with Sketch." at bounding box center [288, 201] width 322 height 27
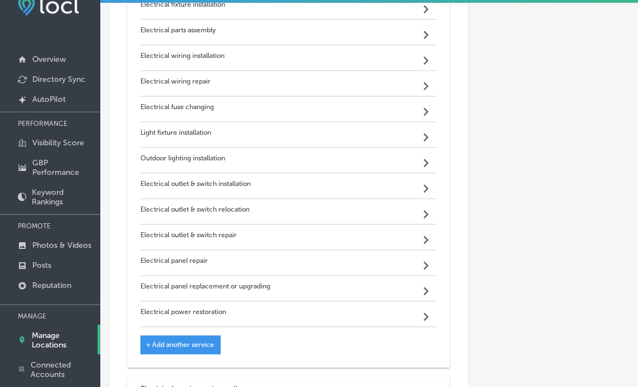
scroll to position [971, 0]
click at [302, 384] on div "Electrical equipment supplier" at bounding box center [288, 388] width 296 height 9
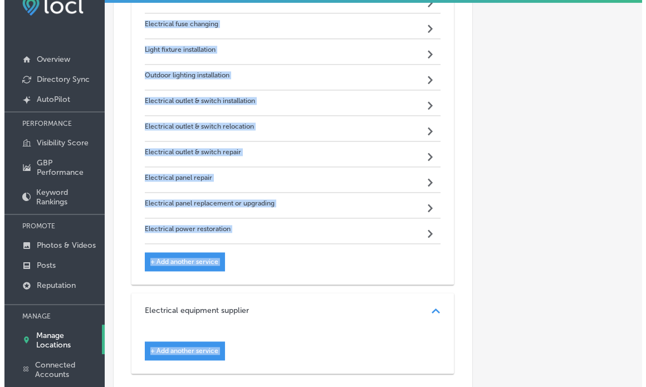
scroll to position [1176, 0]
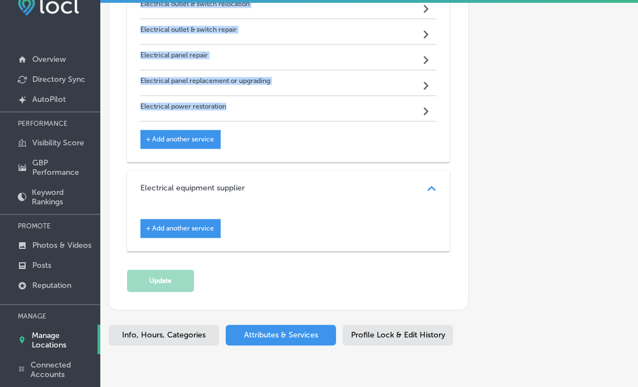
drag, startPoint x: 135, startPoint y: 114, endPoint x: 256, endPoint y: 87, distance: 123.8
copy div "Electrical fixture installation Path Created with Sketch. Electrical parts asse…"
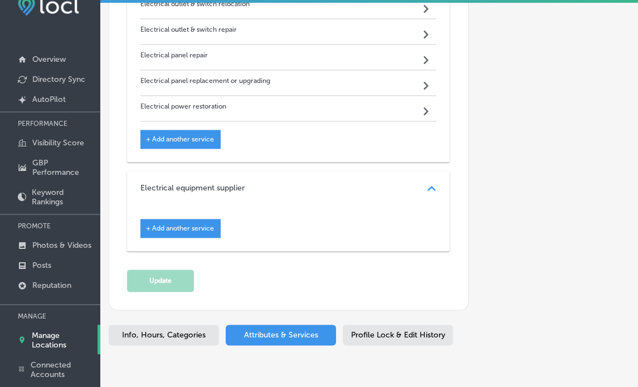
click at [186, 219] on div "+ Add another service" at bounding box center [180, 228] width 80 height 19
click at [194, 224] on span "+ Add another service" at bounding box center [180, 228] width 68 height 8
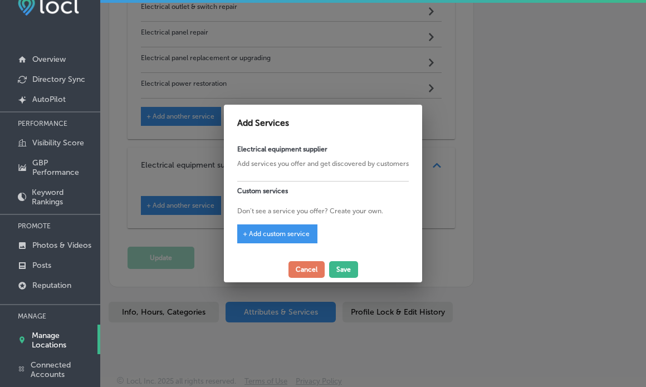
scroll to position [1178, 0]
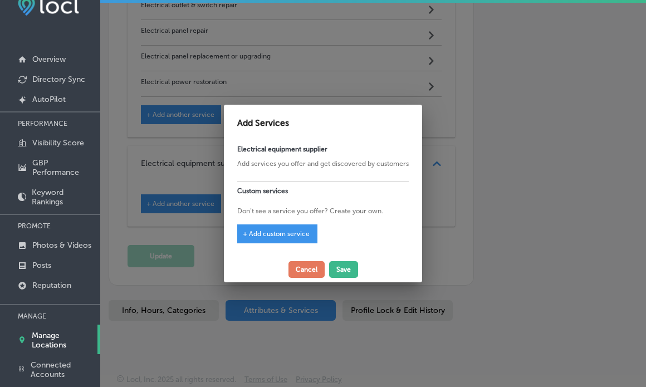
click at [296, 231] on span "+ Add custom service" at bounding box center [276, 234] width 67 height 8
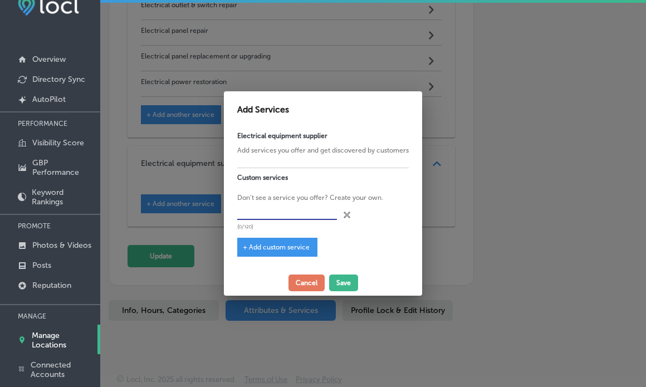
click at [308, 211] on input "text" at bounding box center [287, 211] width 100 height 17
paste input "Electrical fixture installation"
type input "Electrical fixture installation"
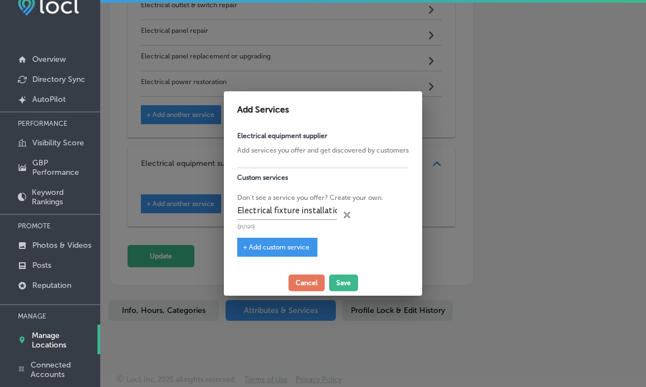
click at [287, 243] on span "+ Add custom service" at bounding box center [276, 247] width 67 height 8
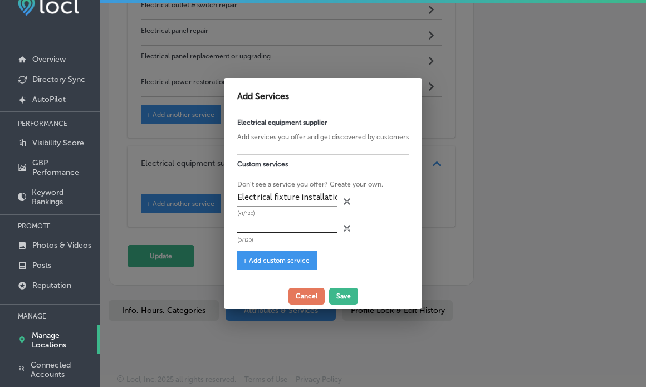
paste input "Electrical parts assembly"
click at [275, 223] on input "Electrical parts assembly" at bounding box center [287, 224] width 100 height 17
type input "Electrical parts assembly"
click at [281, 258] on span "+ Add custom service" at bounding box center [276, 261] width 67 height 8
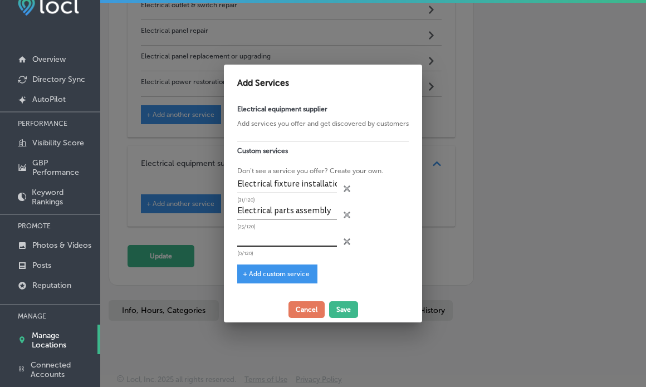
paste input "Electrical wiring installation"
click at [281, 244] on input "text" at bounding box center [287, 237] width 100 height 17
type input "Electrical wiring installation"
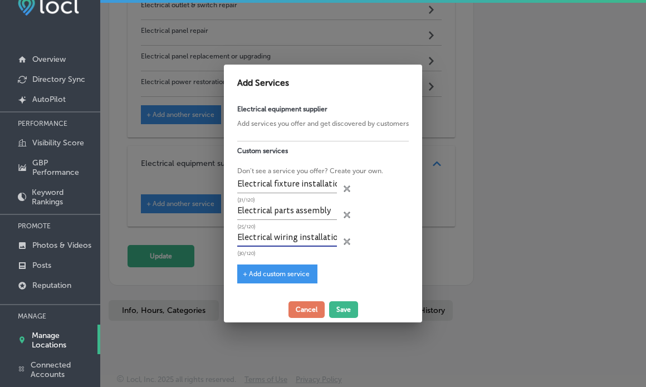
click at [271, 272] on span "+ Add custom service" at bounding box center [276, 274] width 67 height 8
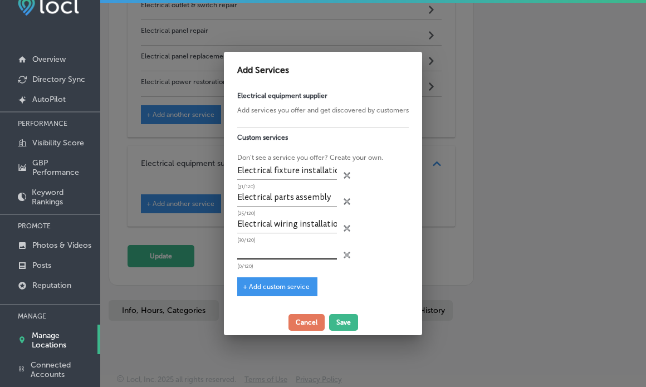
paste input "Electrical wiring repair"
click at [291, 252] on input "Electrical wiring repair" at bounding box center [287, 251] width 100 height 17
type input "Electrical wiring repair"
click at [278, 283] on span "+ Add custom service" at bounding box center [276, 287] width 67 height 8
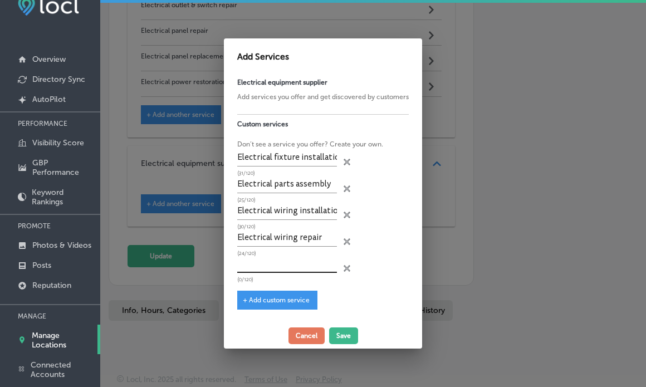
paste input "Electrical fuse changing"
click at [261, 265] on input "Electrical fuse changing" at bounding box center [287, 264] width 100 height 17
type input "Electrical fuse changing"
click at [282, 305] on div "+ Add custom service" at bounding box center [277, 300] width 80 height 19
click at [283, 299] on span "+ Add custom service" at bounding box center [276, 300] width 67 height 8
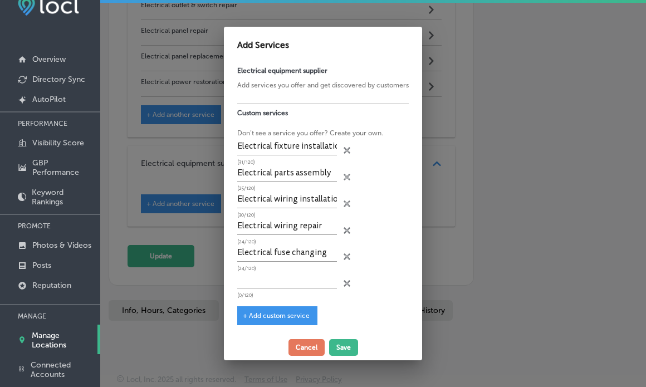
scroll to position [4, 0]
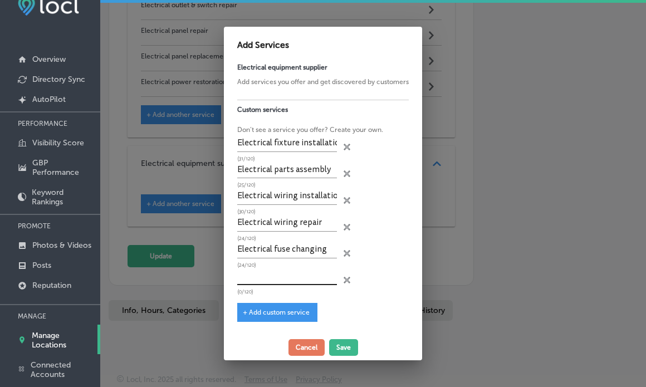
paste input "Light fixture installation"
click at [270, 273] on input "Light fixture installation" at bounding box center [287, 276] width 100 height 17
type input "Light fixture installation"
click at [280, 307] on div "+ Add custom service" at bounding box center [277, 312] width 80 height 19
click at [270, 306] on div "+ Add custom service" at bounding box center [277, 312] width 80 height 19
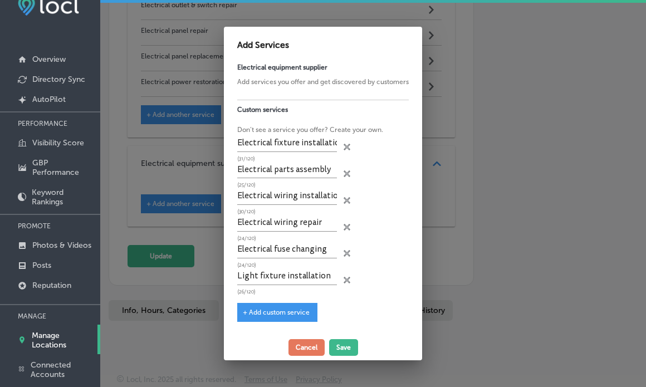
click at [270, 312] on span "+ Add custom service" at bounding box center [276, 313] width 67 height 8
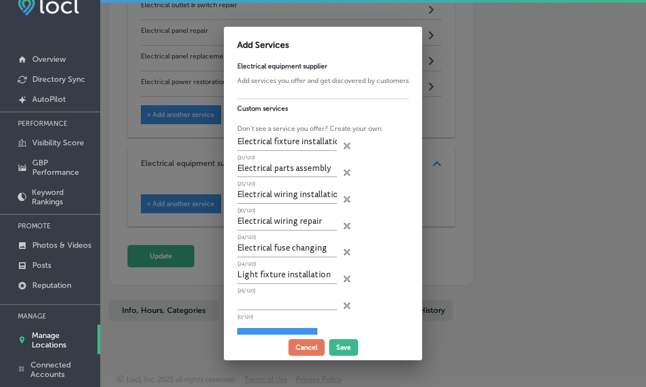
scroll to position [31, 0]
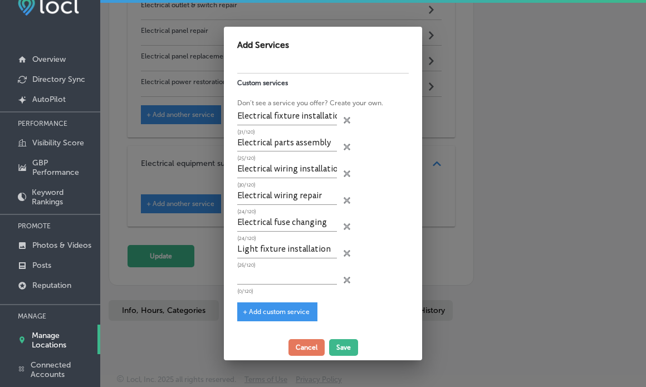
click at [272, 289] on p "(0/120)" at bounding box center [287, 291] width 100 height 5
click at [261, 289] on p "(0/120)" at bounding box center [287, 291] width 100 height 5
click at [255, 286] on div "(0/120)" at bounding box center [287, 281] width 100 height 27
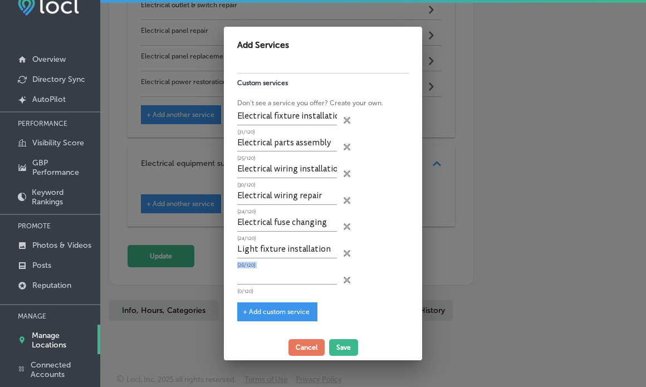
click at [255, 286] on div "(0/120)" at bounding box center [287, 281] width 100 height 27
click at [257, 281] on input "text" at bounding box center [287, 276] width 100 height 17
paste input "Outdoor lighting installation"
type input "Outdoor lighting installation"
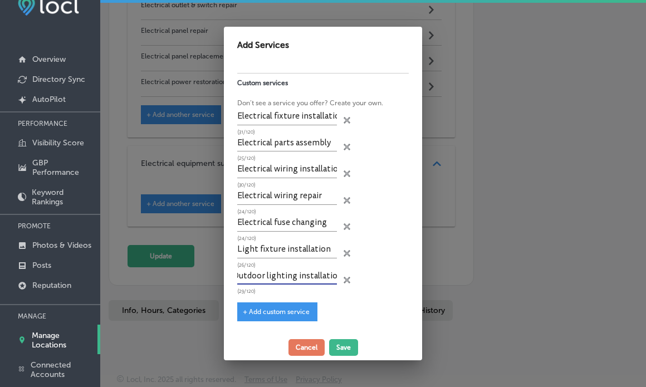
scroll to position [0, 0]
click at [284, 309] on span "+ Add custom service" at bounding box center [276, 312] width 67 height 8
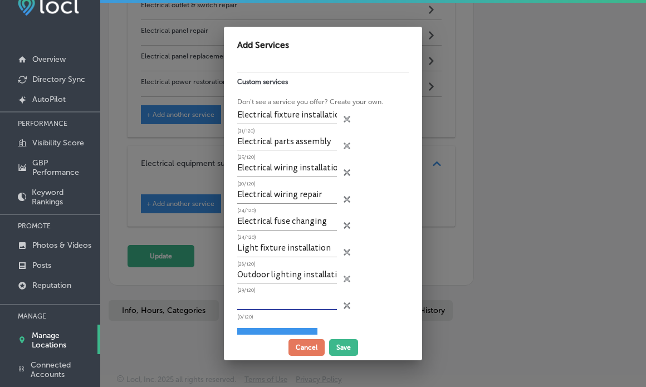
click at [288, 308] on input "text" at bounding box center [287, 301] width 100 height 17
paste input "Electrical outlet & switch installation"
type input "Electrical outlet & switch installation"
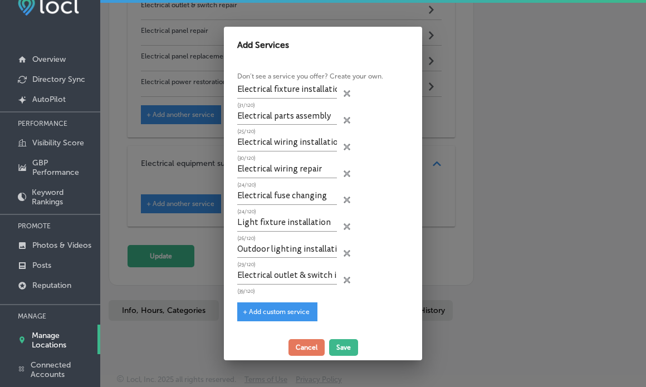
scroll to position [57, 0]
click at [254, 309] on span "+ Add custom service" at bounding box center [276, 312] width 67 height 8
click at [274, 306] on input "text" at bounding box center [287, 301] width 100 height 17
paste input "Electrical outlet & switch relocation"
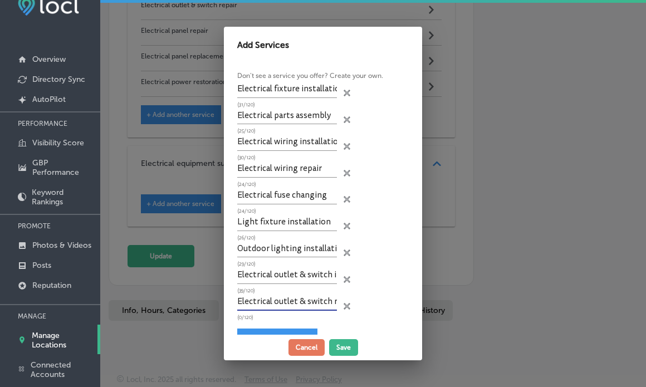
scroll to position [0, 32]
type input "Electrical outlet & switch relocation"
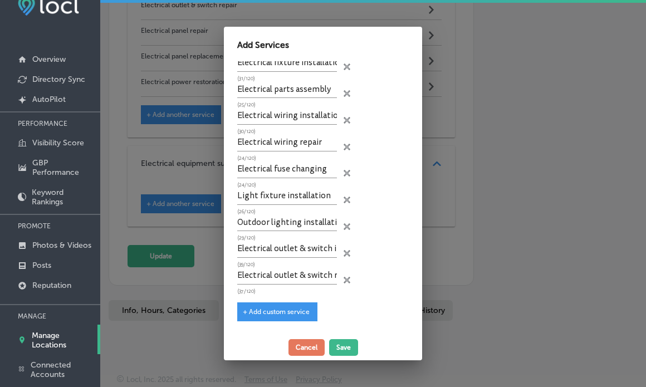
click at [249, 312] on span "+ Add custom service" at bounding box center [276, 312] width 67 height 8
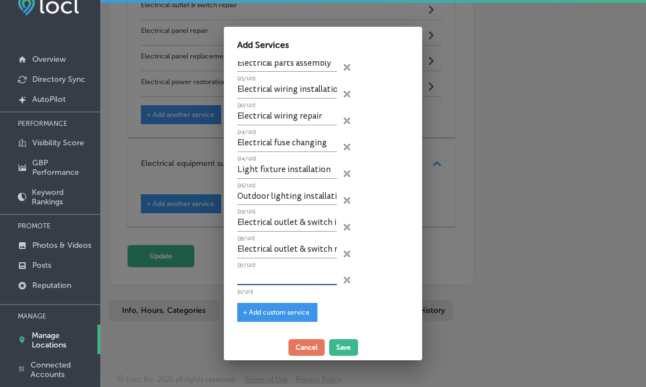
paste input "Electrical outlet & switch repair"
click at [296, 280] on input "text" at bounding box center [287, 276] width 100 height 17
type input "Electrical outlet & switch repair"
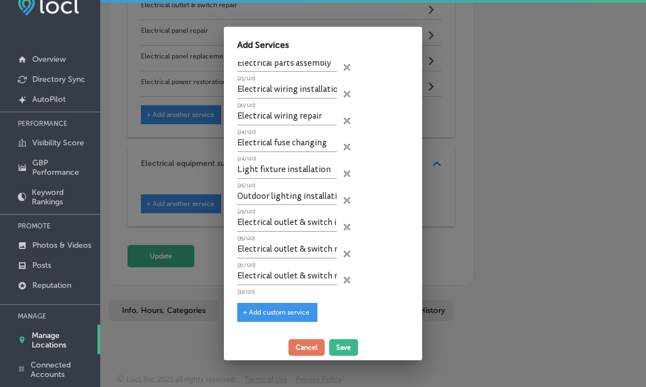
click at [278, 312] on span "+ Add custom service" at bounding box center [276, 313] width 67 height 8
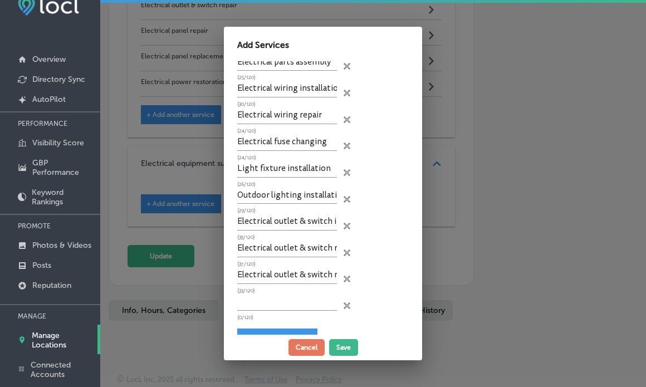
scroll to position [138, 0]
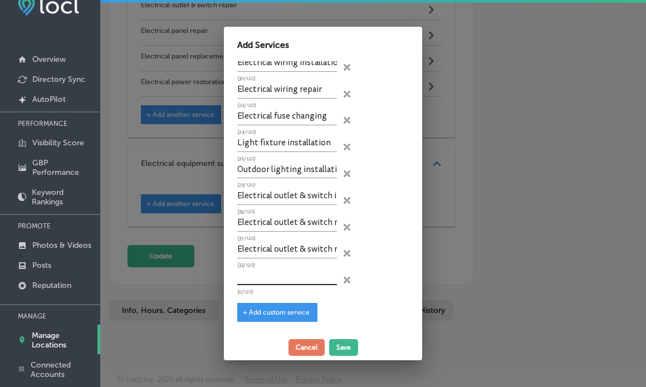
click at [279, 277] on input "text" at bounding box center [287, 276] width 100 height 17
paste input "Electrical panel repair"
type input "Electrical panel repair"
click at [287, 311] on span "+ Add custom service" at bounding box center [276, 313] width 67 height 8
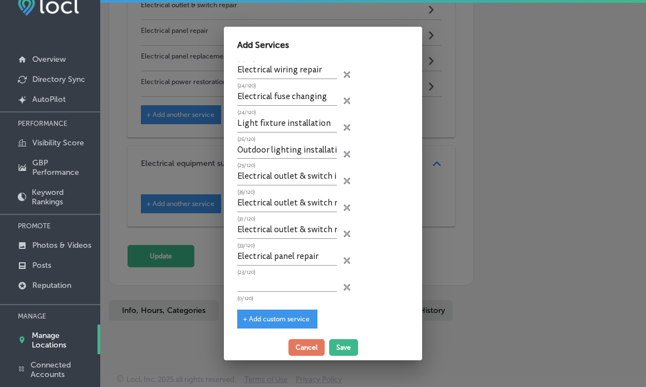
scroll to position [164, 0]
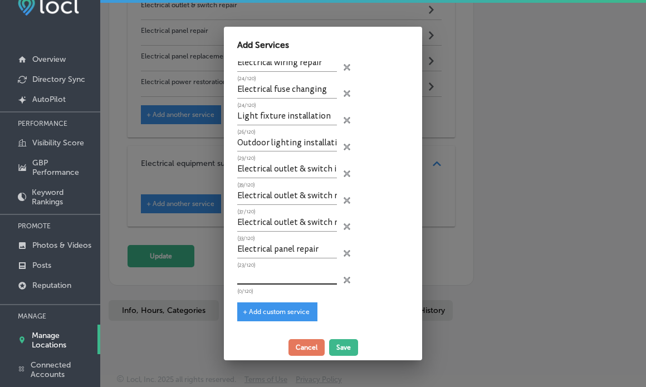
paste input "Electrical panel replacement or upgrading"
click at [262, 280] on input "text" at bounding box center [287, 276] width 100 height 17
type input "Electrical panel replacement or upgrading"
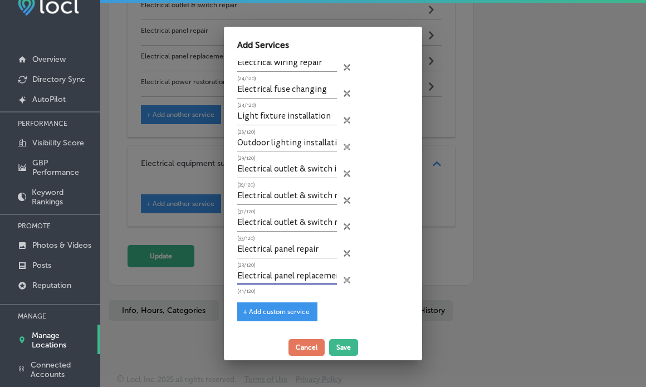
click at [281, 309] on span "+ Add custom service" at bounding box center [276, 312] width 67 height 8
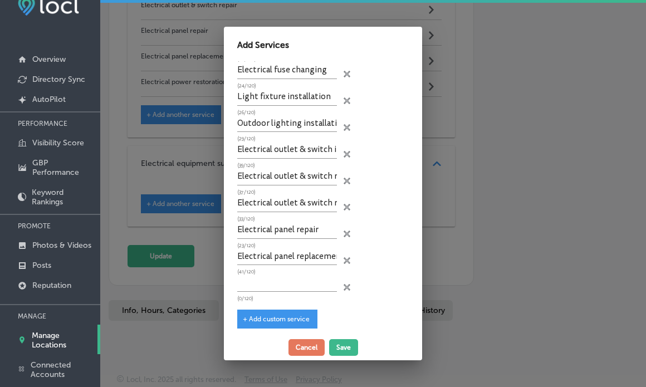
scroll to position [190, 0]
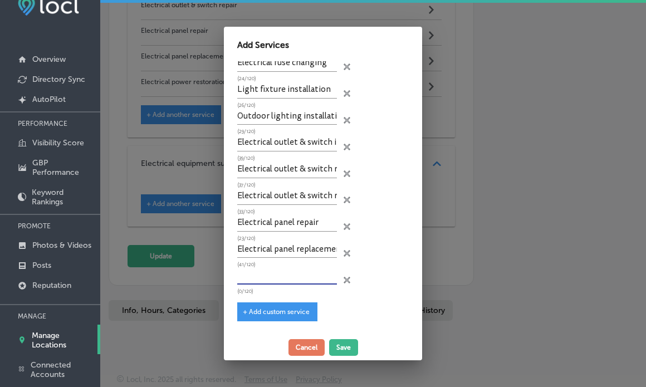
click at [282, 269] on input "text" at bounding box center [287, 275] width 100 height 17
paste input "Electrical power restoration"
type input "Electrical power restoration"
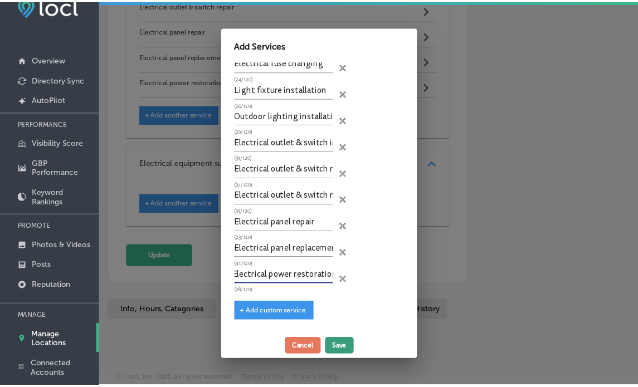
scroll to position [0, 0]
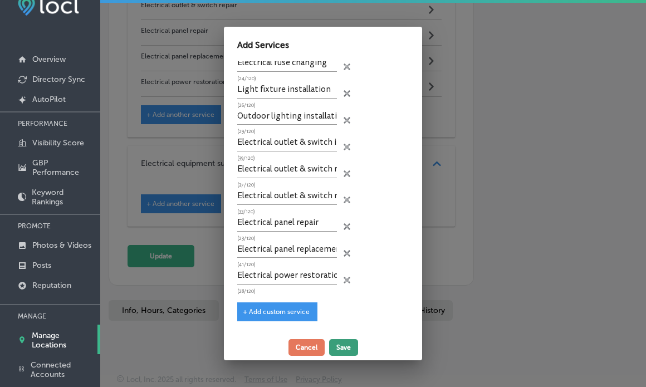
click at [349, 349] on button "Save" at bounding box center [343, 347] width 29 height 17
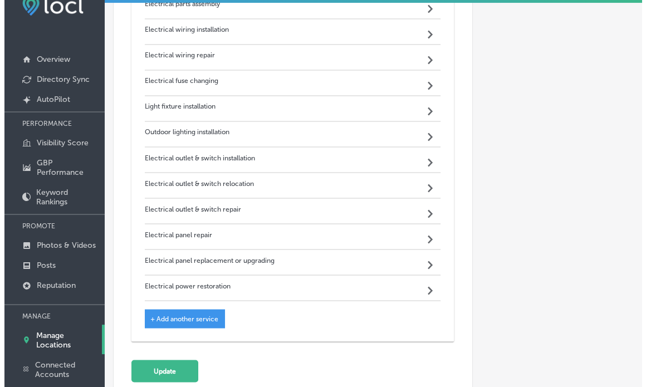
scroll to position [1421, 0]
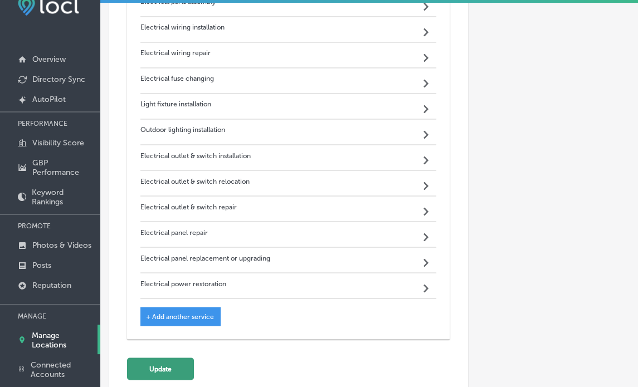
click at [163, 358] on button "Update" at bounding box center [160, 369] width 67 height 22
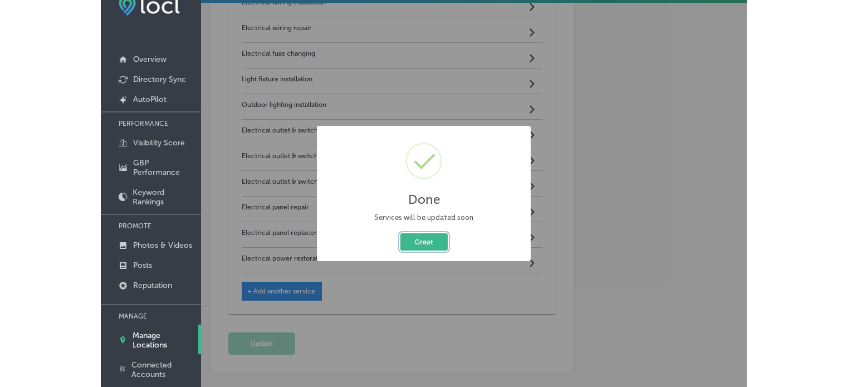
scroll to position [2, 0]
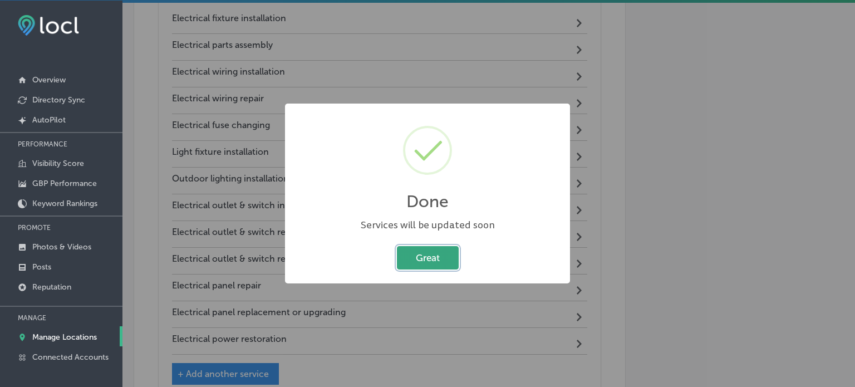
click at [441, 253] on button "Great" at bounding box center [428, 257] width 62 height 23
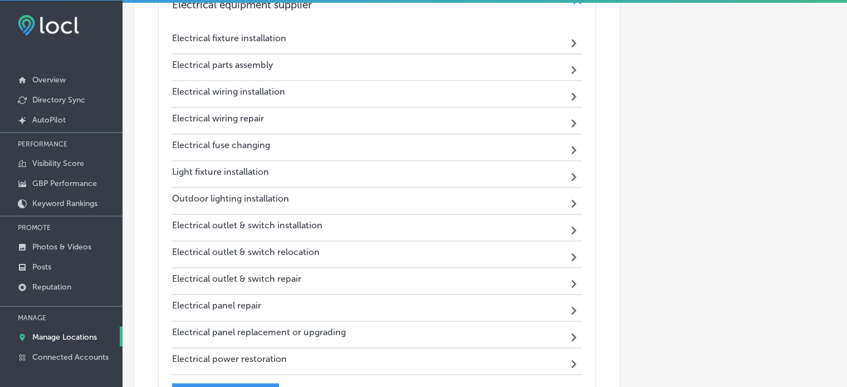
scroll to position [1421, 0]
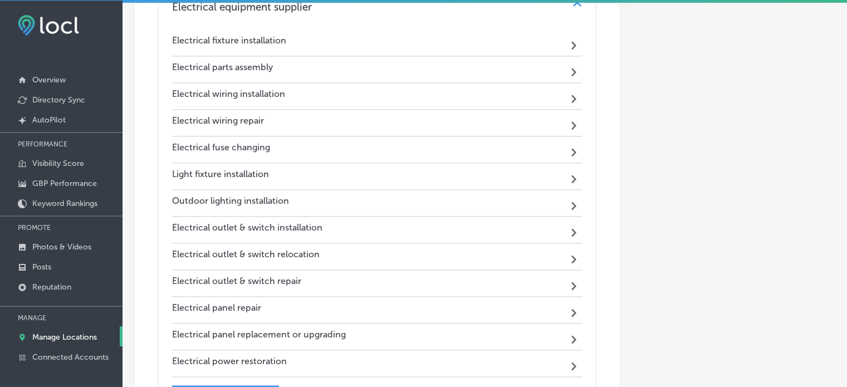
click at [63, 336] on p "Manage Locations" at bounding box center [64, 336] width 65 height 9
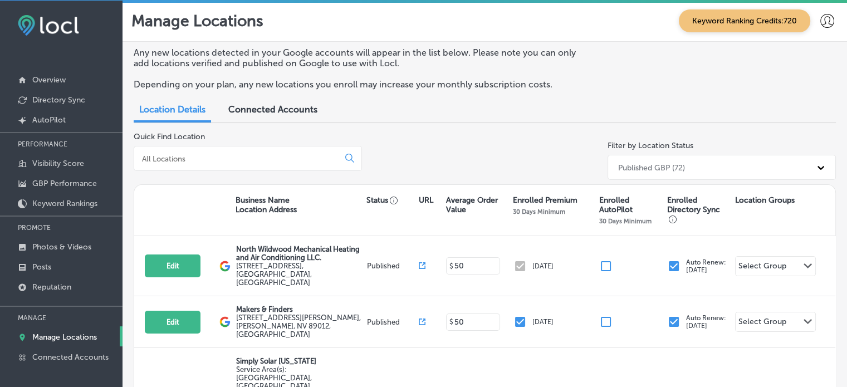
click at [229, 154] on input at bounding box center [238, 159] width 195 height 10
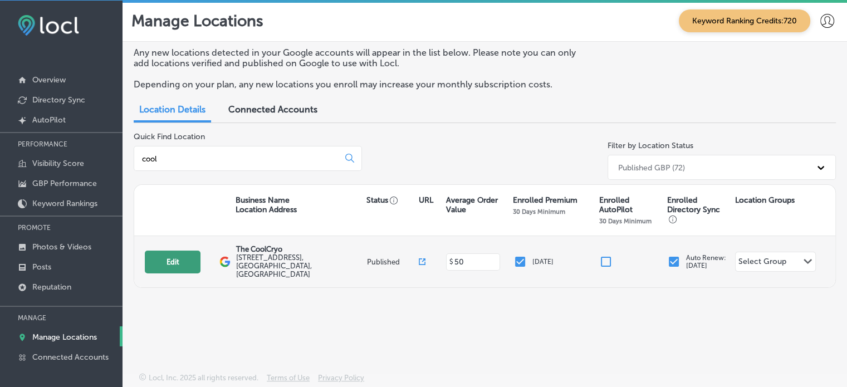
type input "cool"
click at [169, 256] on button "Edit" at bounding box center [173, 262] width 56 height 23
select select "US"
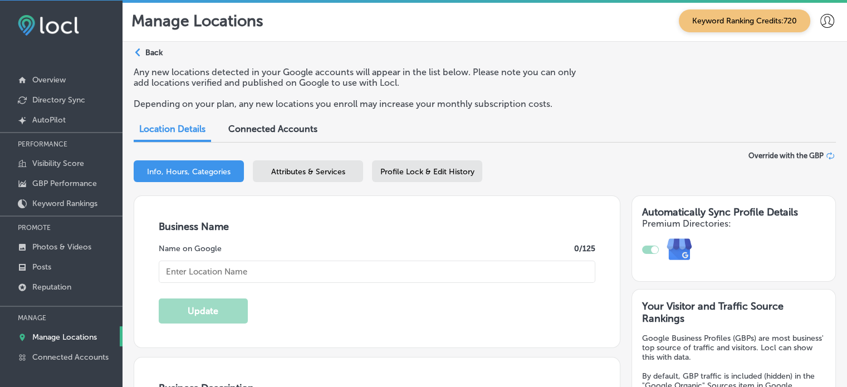
checkbox input "true"
type input "The CoolCryo"
type input "[STREET_ADDRESS]"
type input "[GEOGRAPHIC_DATA]"
type input "92234"
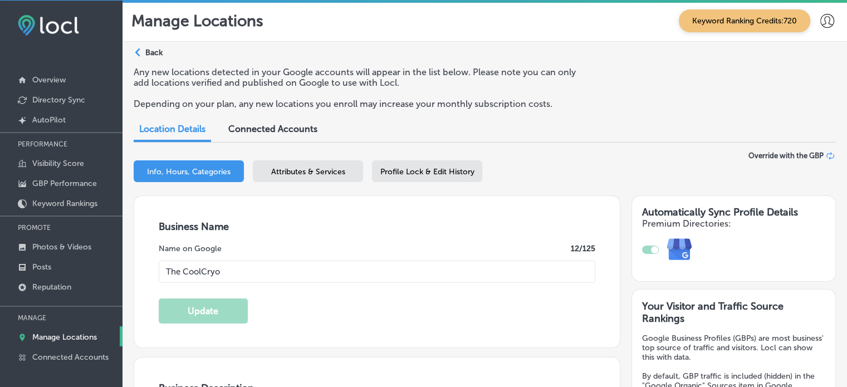
type input "US"
type input "[URL][DOMAIN_NAME]"
type textarea "The CoolCryo-Macdremma Wellness & [MEDICAL_DATA], located in [GEOGRAPHIC_DATA],…"
type input "[PHONE_NUMBER]"
click at [295, 180] on div "Attributes & Services" at bounding box center [308, 171] width 110 height 22
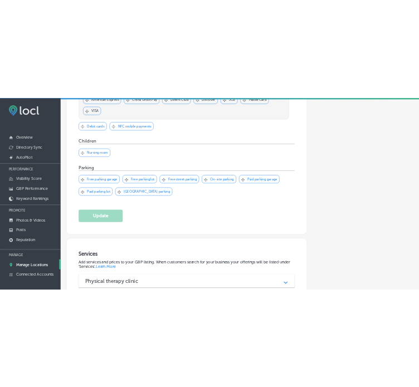
scroll to position [1074, 0]
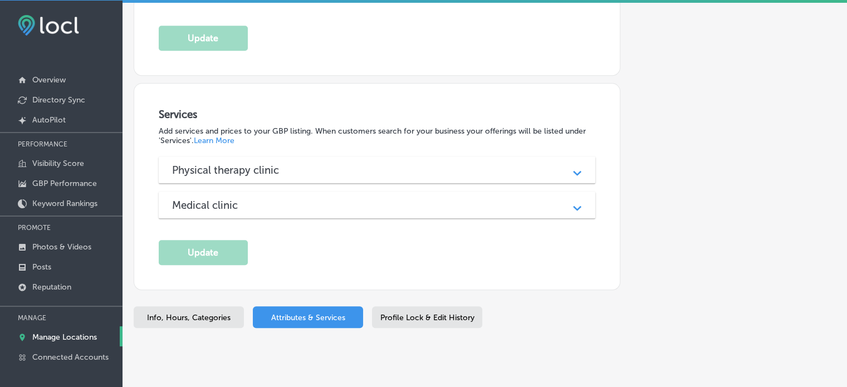
click at [265, 156] on div "Physical therapy clinic Path Created with Sketch." at bounding box center [377, 169] width 437 height 27
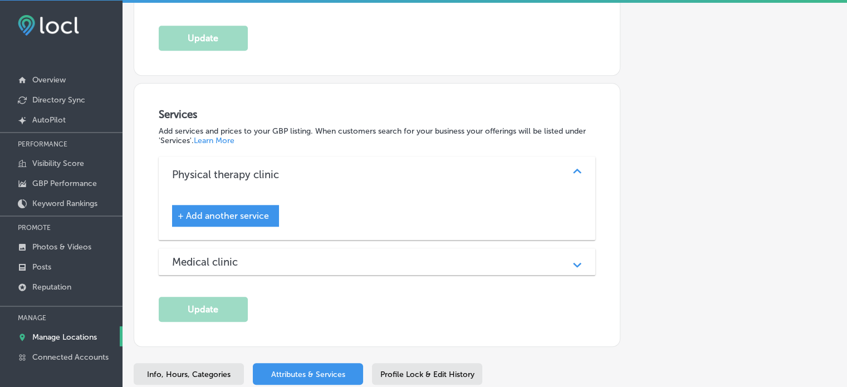
click at [276, 248] on div "Medical clinic Path Created with Sketch." at bounding box center [377, 261] width 437 height 27
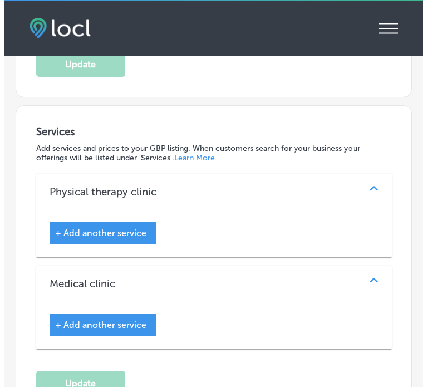
scroll to position [1280, 0]
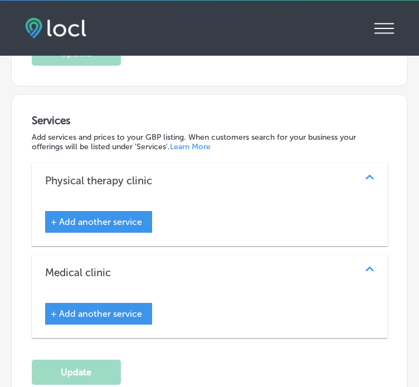
click at [103, 217] on span "+ Add another service" at bounding box center [96, 222] width 91 height 11
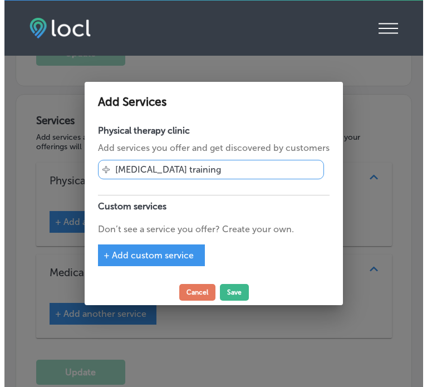
scroll to position [1280, 0]
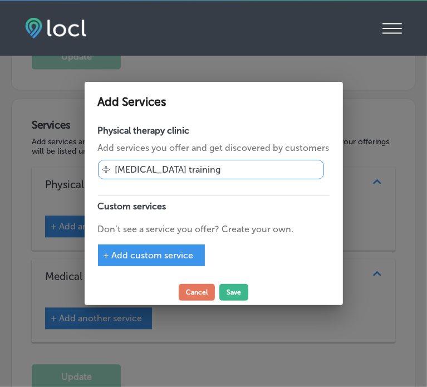
click at [158, 247] on div "+ Add custom service" at bounding box center [151, 255] width 107 height 22
click at [159, 255] on span "+ Add custom service" at bounding box center [149, 255] width 90 height 11
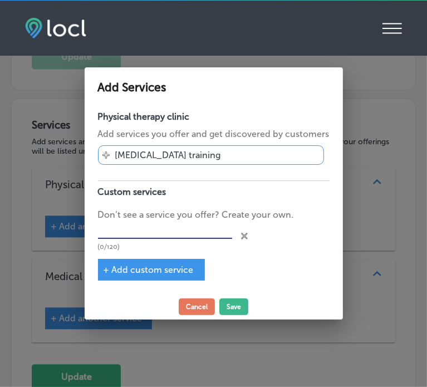
click at [141, 228] on input "text" at bounding box center [165, 230] width 134 height 17
paste input "Slimming:"
click at [132, 262] on div "+ Add custom service" at bounding box center [151, 270] width 107 height 22
click at [146, 225] on input "Slimming:" at bounding box center [165, 230] width 134 height 17
type input "Slimming"
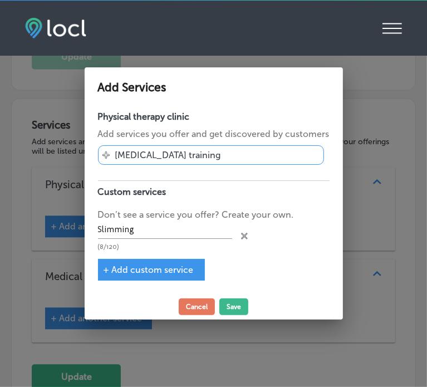
click at [153, 262] on div "+ Add custom service" at bounding box center [151, 270] width 107 height 22
click at [154, 269] on span "+ Add custom service" at bounding box center [149, 270] width 90 height 11
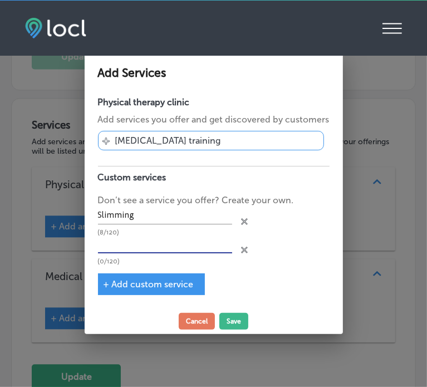
click at [182, 244] on input "text" at bounding box center [165, 244] width 134 height 17
paste input "CryoSlimming:"
type input "CryoSlimming"
click at [131, 277] on div "+ Add custom service" at bounding box center [151, 284] width 107 height 22
click at [138, 284] on span "+ Add custom service" at bounding box center [149, 284] width 90 height 11
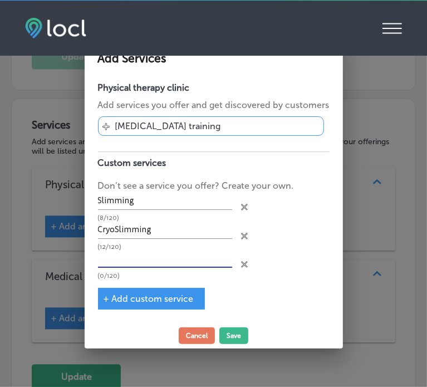
click at [159, 258] on input "text" at bounding box center [165, 259] width 134 height 17
paste input "CryoToning:"
type input "CryoToning"
click at [156, 300] on span "+ Add custom service" at bounding box center [149, 298] width 90 height 11
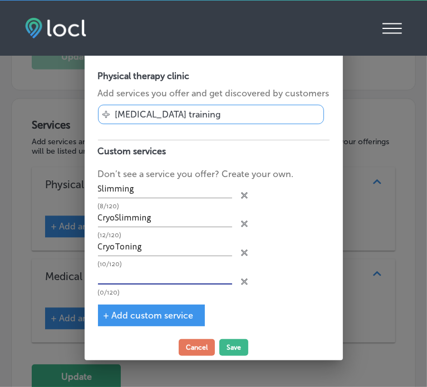
click at [158, 275] on input "text" at bounding box center [165, 276] width 134 height 17
paste input "CryoFacial:"
type input "CryoFacial"
click at [132, 314] on span "+ Add custom service" at bounding box center [149, 315] width 90 height 11
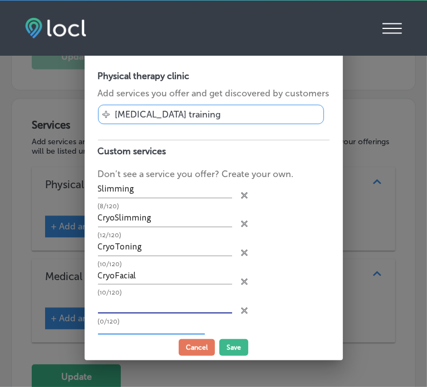
paste input "CryoSoothe:"
click at [126, 305] on input "CryoSoothe:" at bounding box center [165, 304] width 134 height 17
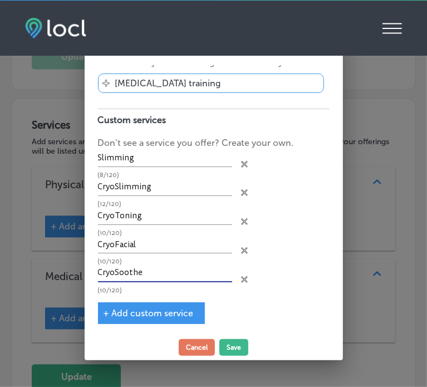
type input "CryoSoothe"
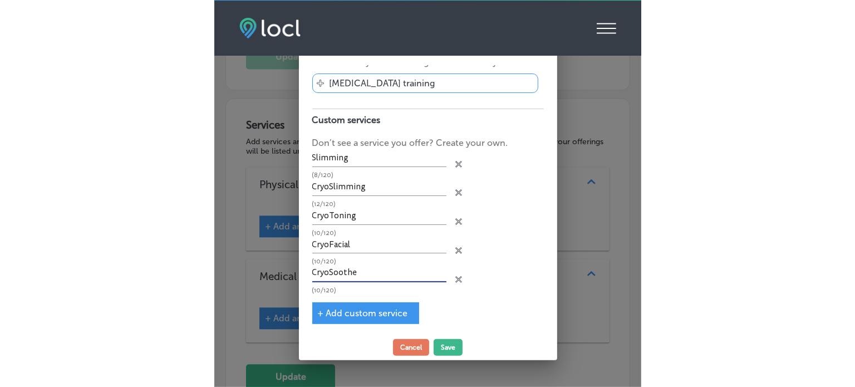
scroll to position [0, 0]
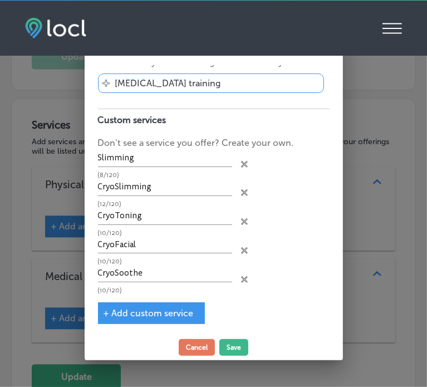
click at [139, 310] on span "+ Add custom service" at bounding box center [149, 313] width 90 height 11
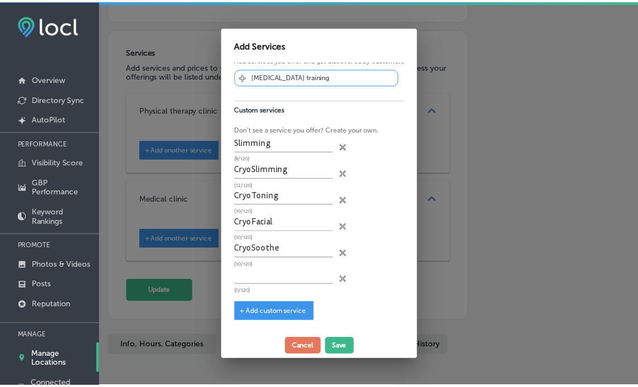
scroll to position [27, 0]
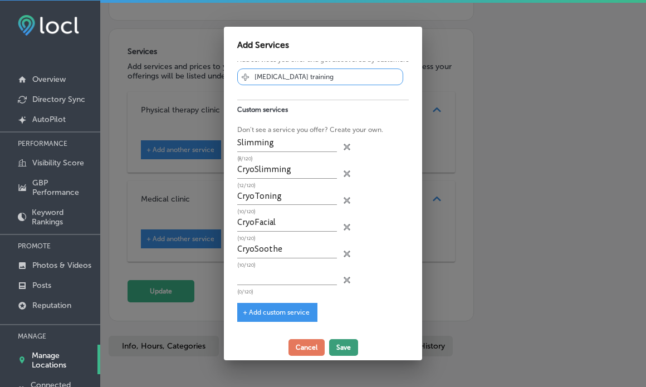
click at [347, 346] on button "Save" at bounding box center [343, 347] width 29 height 17
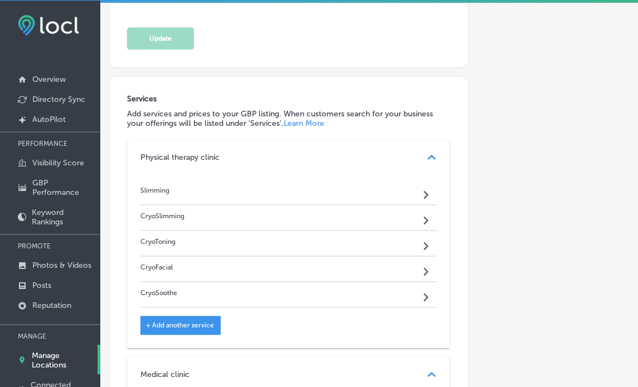
scroll to position [0, 0]
drag, startPoint x: 135, startPoint y: 158, endPoint x: 214, endPoint y: 273, distance: 139.8
click at [214, 273] on div "Slimming Path Created with Sketch. CryoSlimming Path Created with Sketch. CryoT…" at bounding box center [288, 261] width 322 height 173
copy div "Slimming Path Created with Sketch. CryoSlimming Path Created with Sketch. CryoT…"
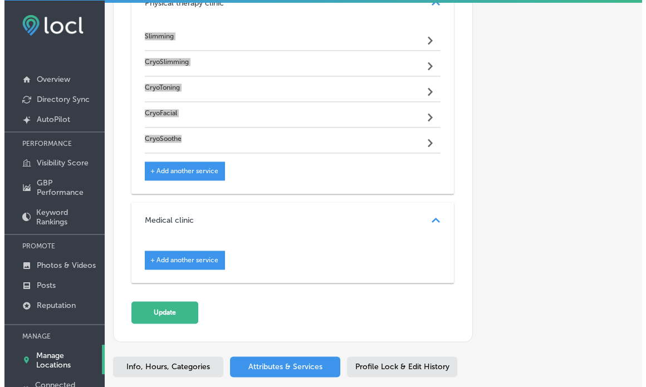
scroll to position [1222, 0]
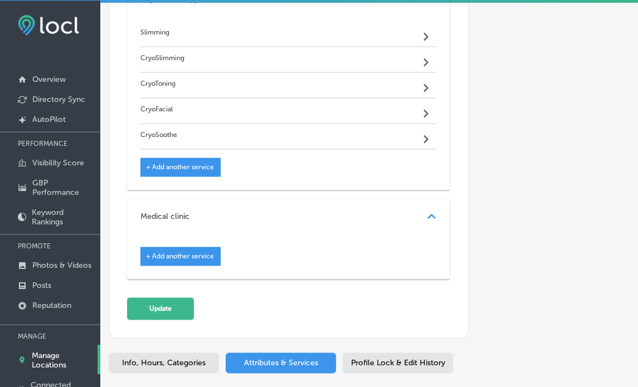
click at [184, 252] on span "+ Add another service" at bounding box center [180, 256] width 68 height 8
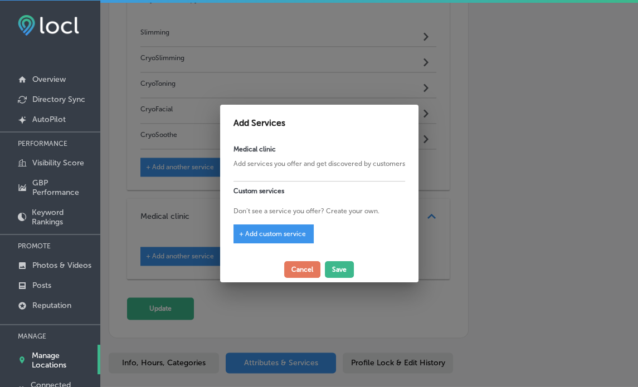
scroll to position [1225, 0]
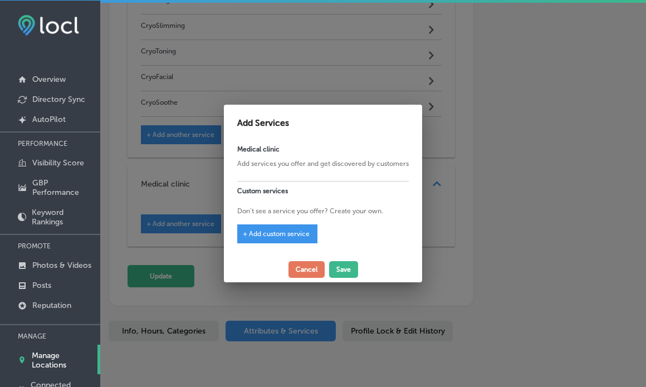
click at [277, 227] on div "+ Add custom service" at bounding box center [277, 233] width 80 height 19
click at [279, 236] on span "+ Add custom service" at bounding box center [276, 234] width 67 height 8
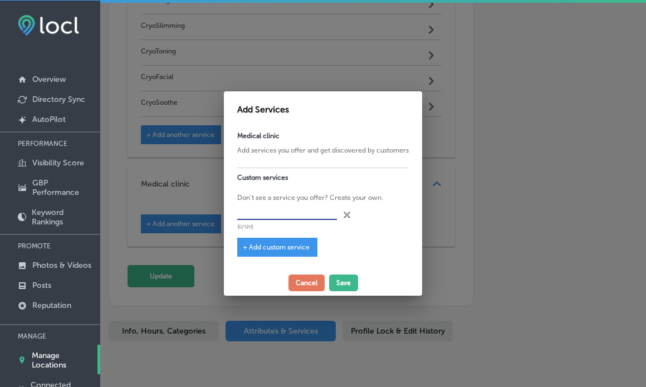
click at [261, 214] on input "text" at bounding box center [287, 211] width 100 height 17
paste input "Slimming"
type input "Slimming"
click at [257, 247] on span "+ Add custom service" at bounding box center [276, 247] width 67 height 8
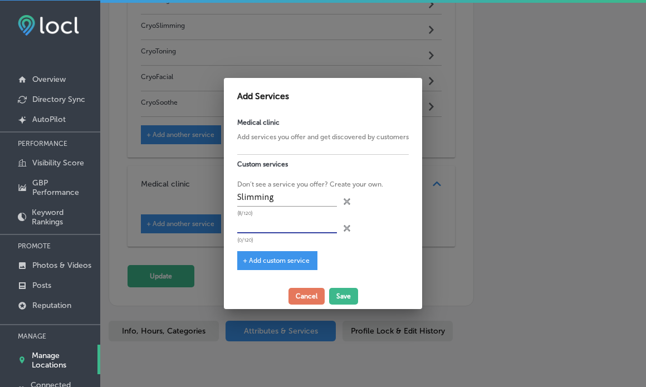
paste input "CryoSlimming"
click at [285, 224] on input "CryoSlimming" at bounding box center [287, 224] width 100 height 17
type input "CryoSlimming"
click at [282, 255] on div "+ Add custom service" at bounding box center [277, 260] width 80 height 19
click at [284, 263] on span "+ Add custom service" at bounding box center [276, 261] width 67 height 8
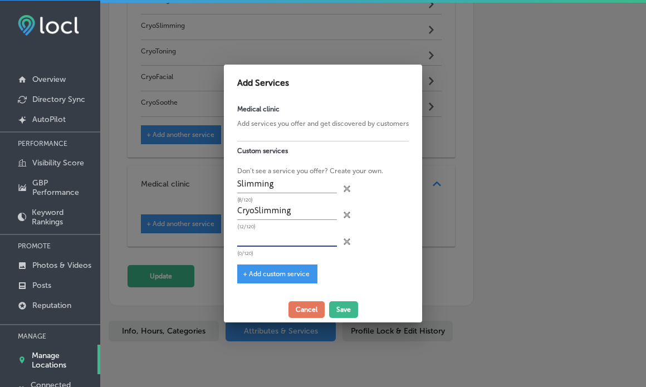
click at [278, 240] on input "text" at bounding box center [287, 237] width 100 height 17
paste input "CryoToning"
type input "CryoToning"
click at [272, 277] on span "+ Add custom service" at bounding box center [276, 274] width 67 height 8
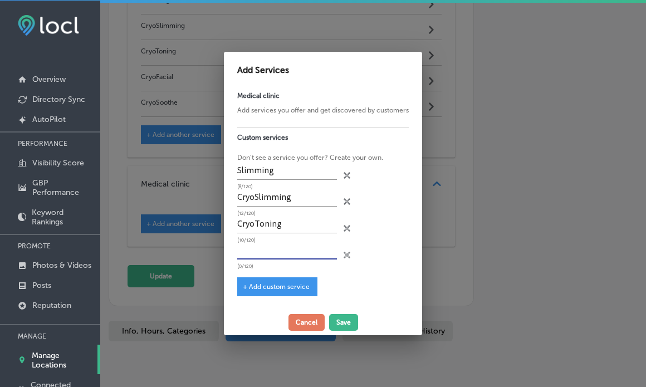
click at [265, 259] on input "text" at bounding box center [287, 251] width 100 height 17
paste input "CryoFacial"
type input "CryoFacial"
click at [276, 287] on span "+ Add custom service" at bounding box center [276, 287] width 67 height 8
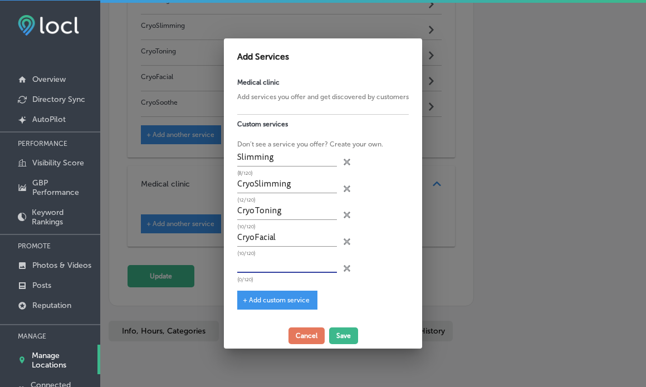
click at [301, 265] on input "text" at bounding box center [287, 264] width 100 height 17
paste input "CryoSoothe"
type input "CryoSoothe"
click at [340, 335] on button "Save" at bounding box center [343, 335] width 29 height 17
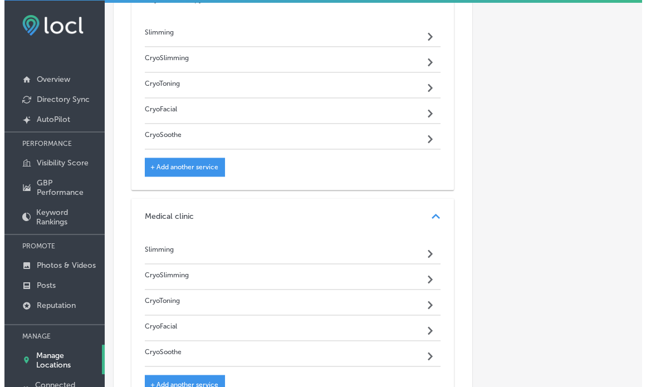
scroll to position [1359, 0]
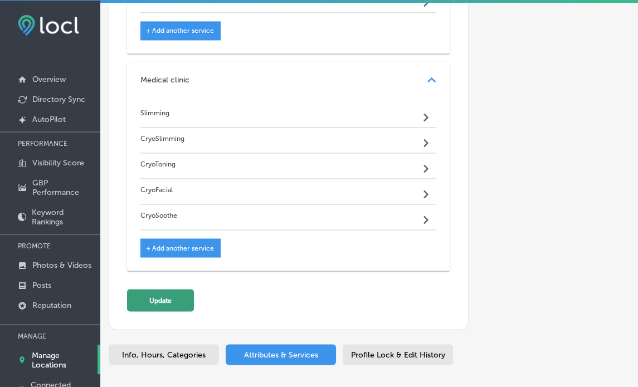
click at [140, 289] on button "Update" at bounding box center [160, 300] width 67 height 22
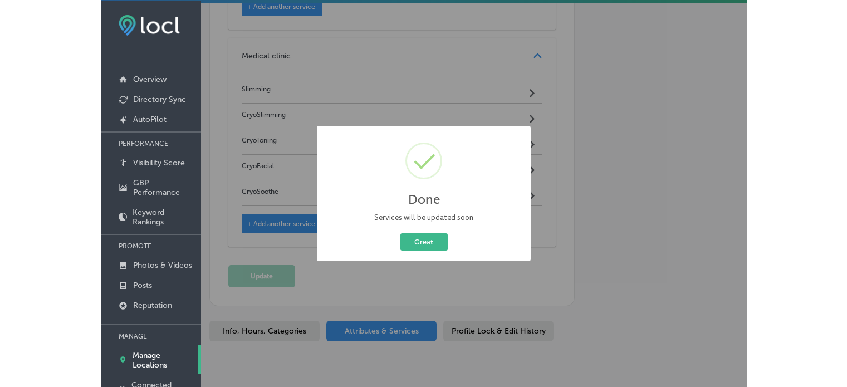
scroll to position [1362, 0]
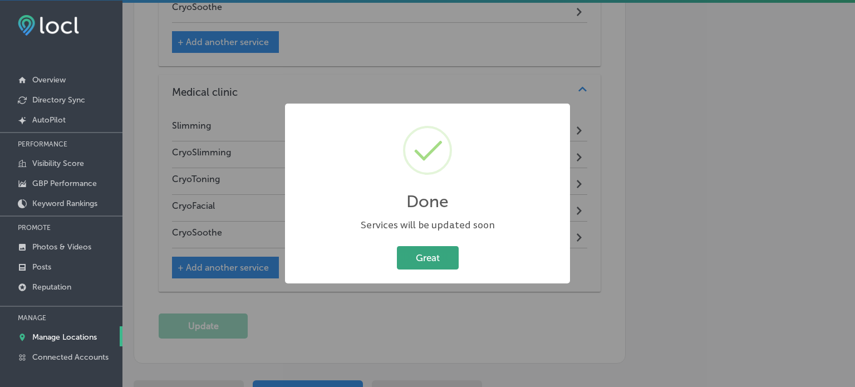
click at [428, 253] on button "Great" at bounding box center [428, 257] width 62 height 23
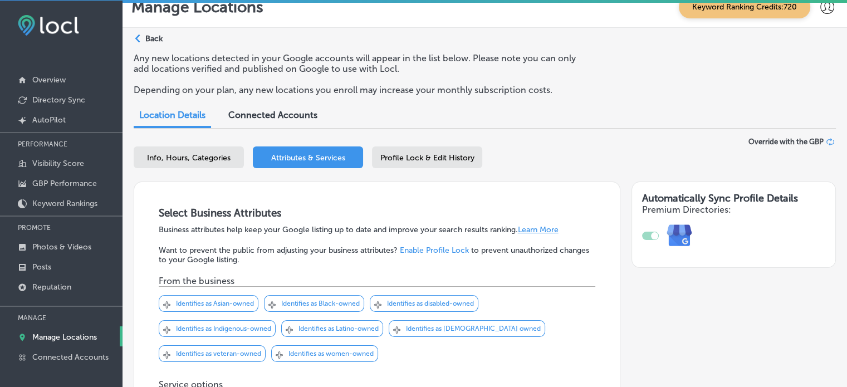
scroll to position [0, 0]
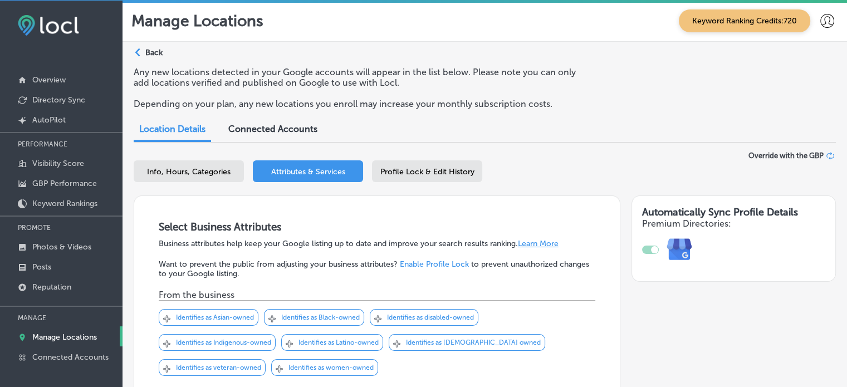
click at [398, 164] on div "Profile Lock & Edit History" at bounding box center [427, 171] width 110 height 22
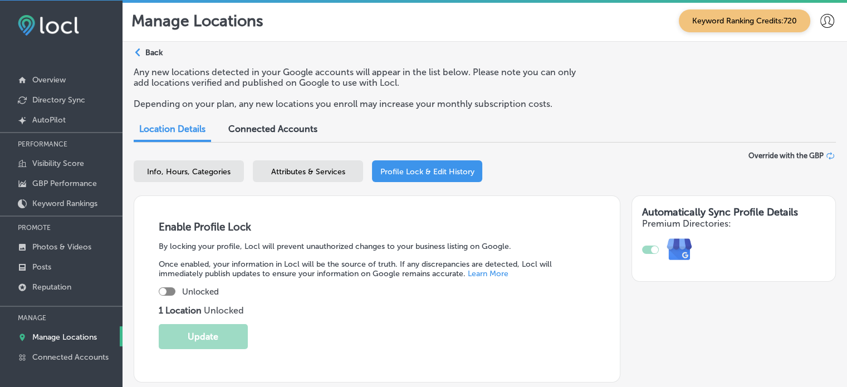
click at [66, 340] on p "Manage Locations" at bounding box center [64, 336] width 65 height 9
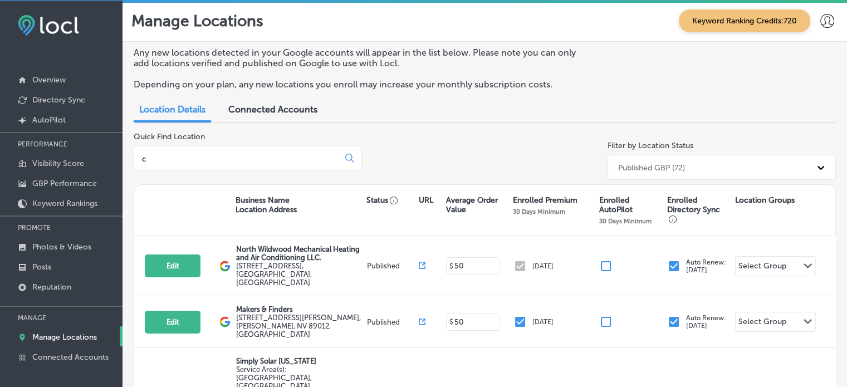
click at [223, 154] on input "c" at bounding box center [238, 159] width 195 height 10
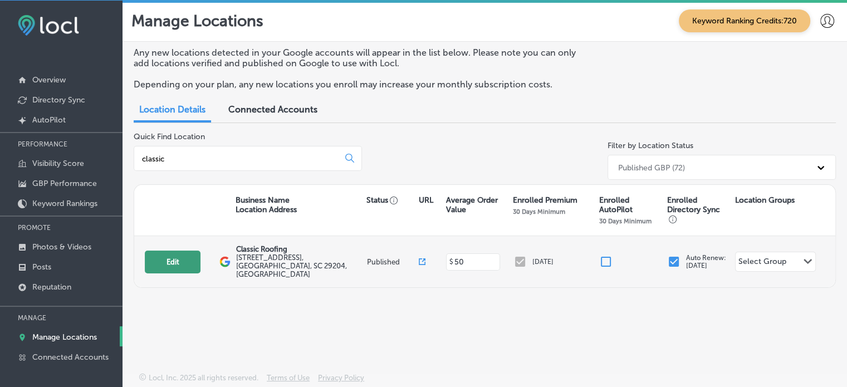
type input "classic"
click at [174, 261] on button "Edit" at bounding box center [173, 262] width 56 height 23
select select "US"
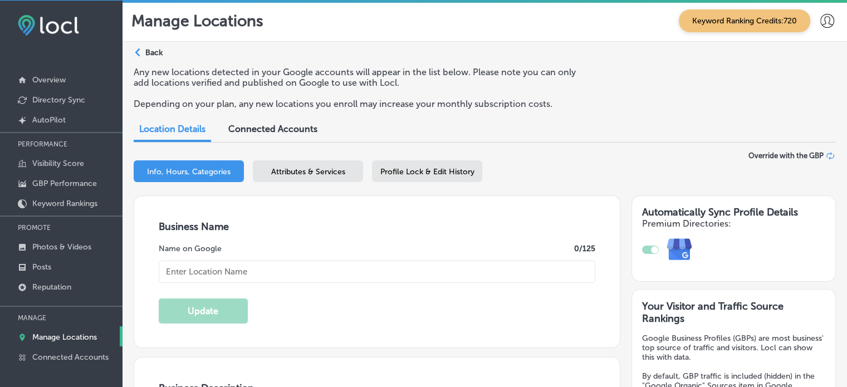
checkbox input "true"
type textarea "Classic Roofing, based in [GEOGRAPHIC_DATA], [GEOGRAPHIC_DATA], is your trusted…"
type input "Classic Roofing"
type input "[STREET_ADDRESS]"
type input "Columbia"
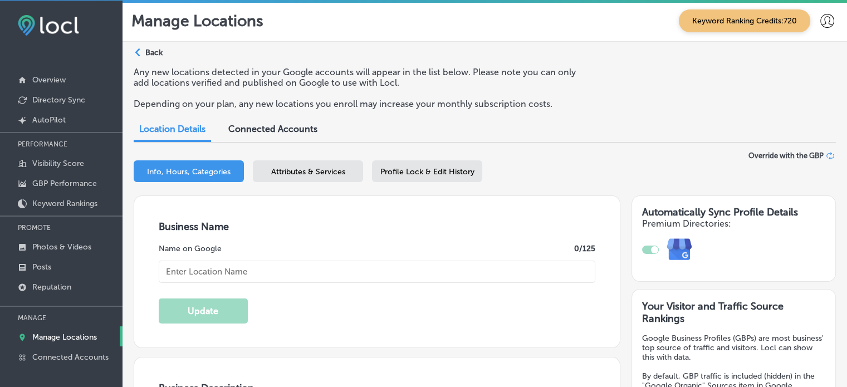
type input "29204"
type input "US"
type input "[URL][DOMAIN_NAME]"
type input "[PHONE_NUMBER]"
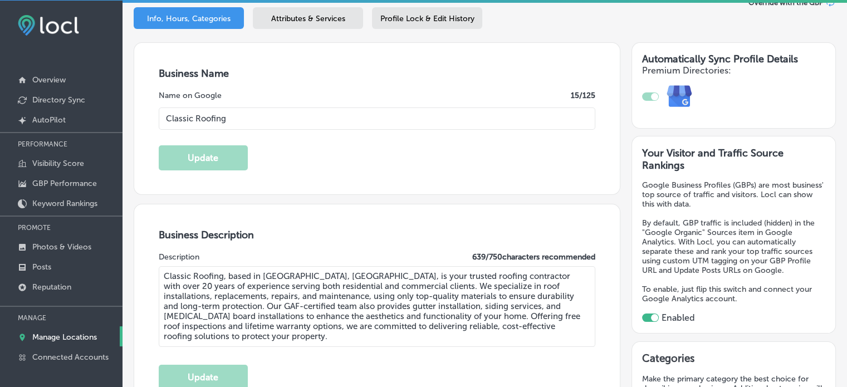
scroll to position [153, 0]
click at [300, 16] on span "Attributes & Services" at bounding box center [308, 18] width 74 height 9
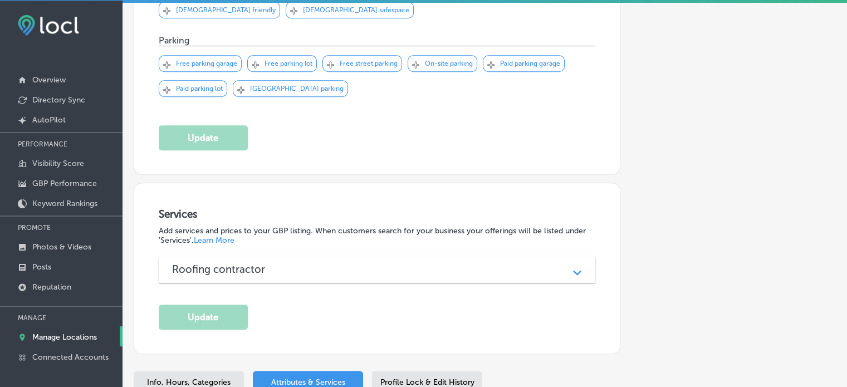
scroll to position [781, 0]
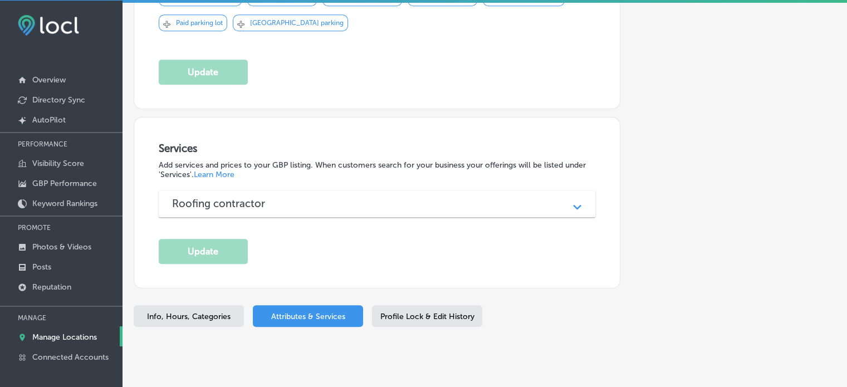
click at [379, 197] on div "Roofing contractor" at bounding box center [377, 203] width 410 height 13
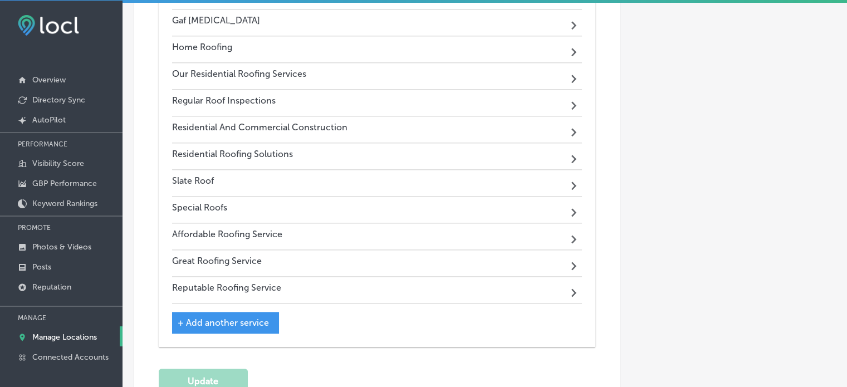
scroll to position [1406, 0]
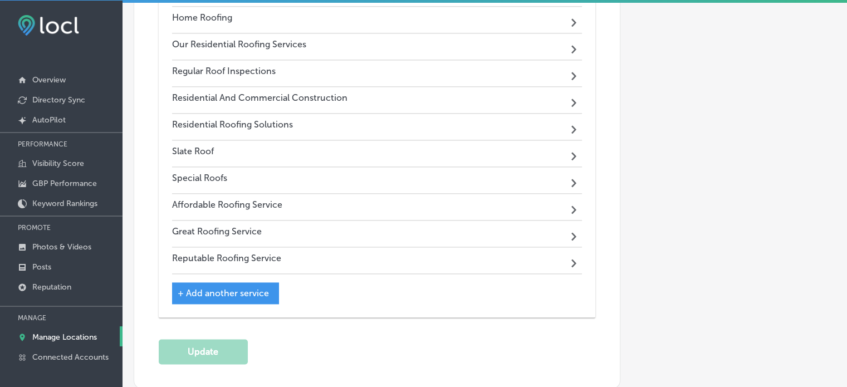
click at [59, 337] on p "Manage Locations" at bounding box center [64, 336] width 65 height 9
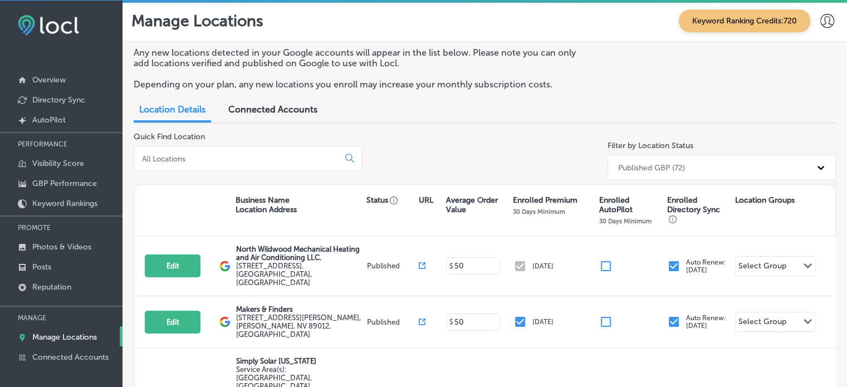
click at [216, 162] on input at bounding box center [238, 159] width 195 height 10
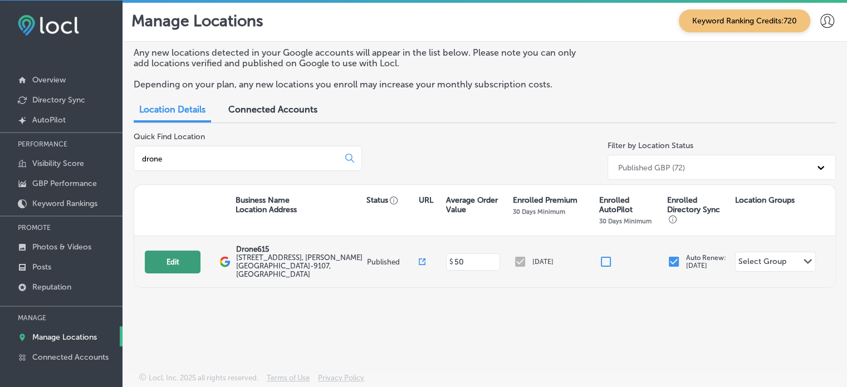
type input "drone"
click at [167, 253] on button "Edit" at bounding box center [173, 262] width 56 height 23
select select "US"
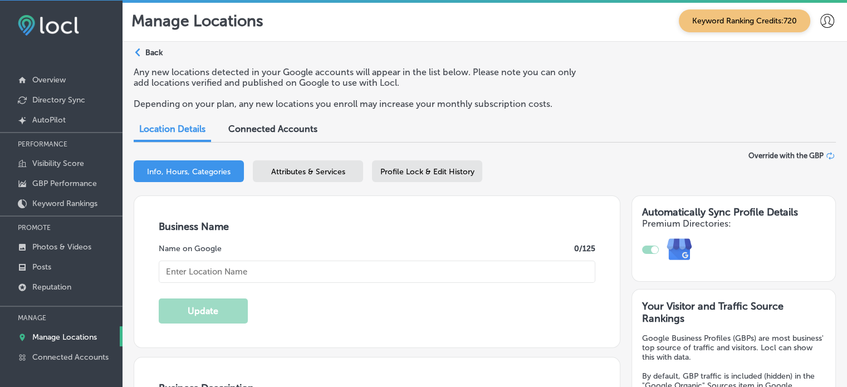
checkbox input "true"
type input "Drone615"
type input "[STREET_ADDRESS]"
type input "[PERSON_NAME]"
type input "37014-9107"
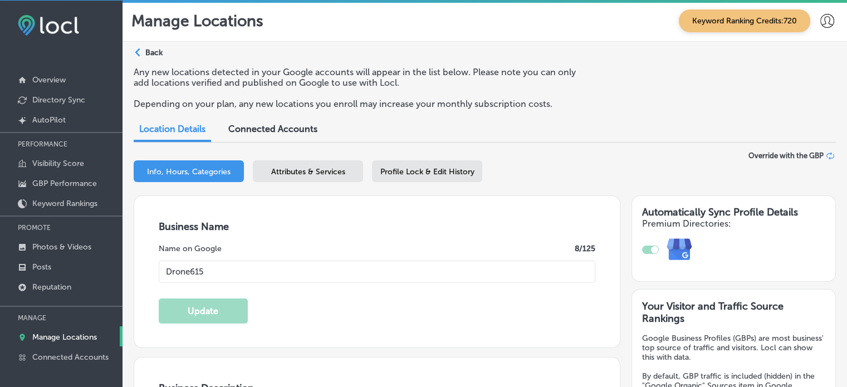
type input "US"
type input "[URL][DOMAIN_NAME]"
type textarea "Drone615 provides professional drone services specializing in aerial data colle…"
click at [331, 168] on span "Attributes & Services" at bounding box center [308, 171] width 74 height 9
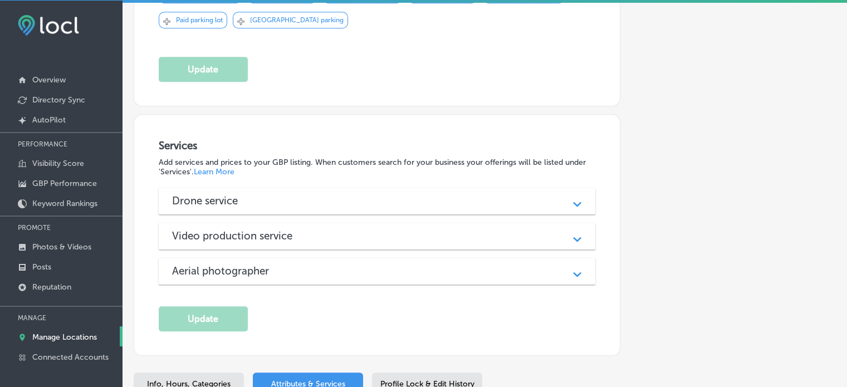
scroll to position [756, 0]
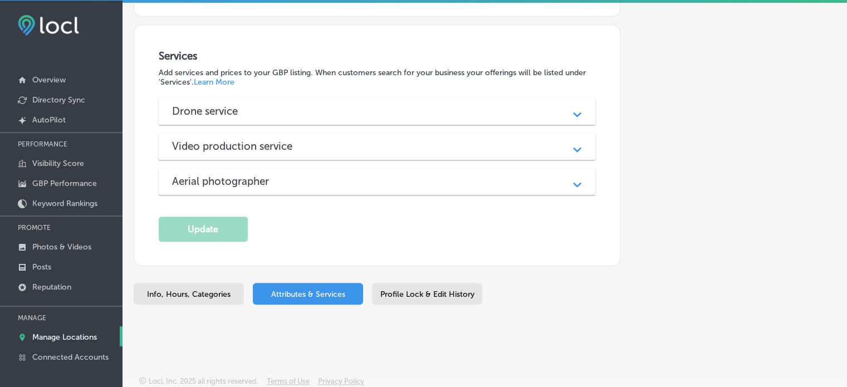
click at [389, 117] on div "Drone service Path Created with Sketch." at bounding box center [377, 111] width 437 height 27
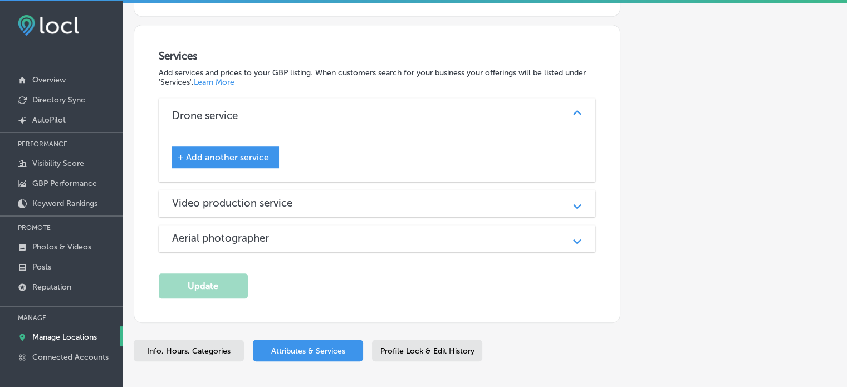
click at [370, 198] on div "Video production service" at bounding box center [377, 203] width 410 height 13
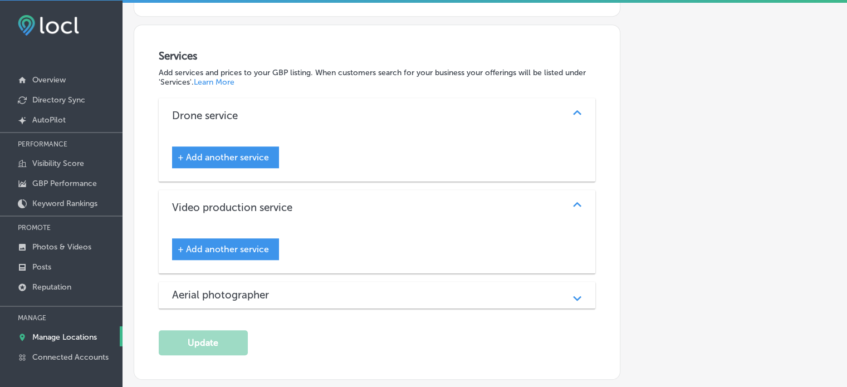
click at [365, 293] on div "Aerial photographer" at bounding box center [377, 294] width 410 height 13
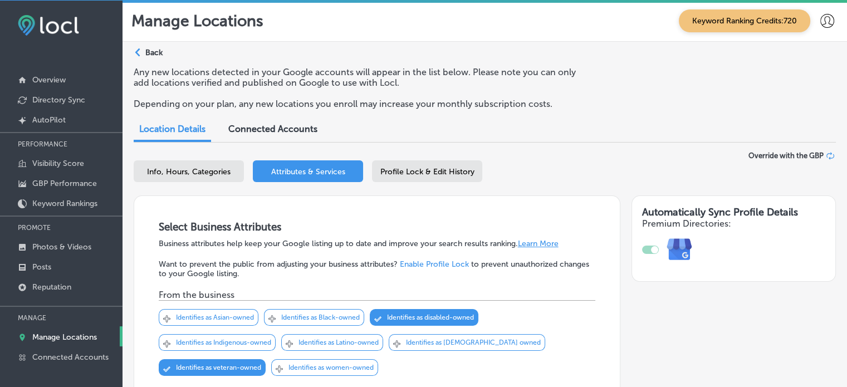
scroll to position [0, 0]
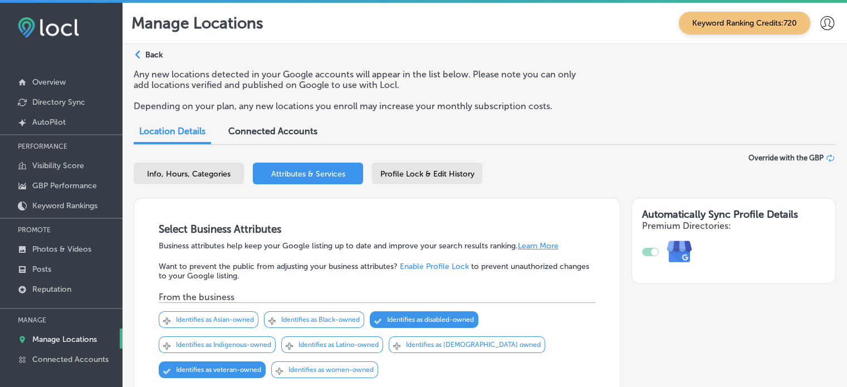
click at [207, 173] on span "Info, Hours, Categories" at bounding box center [189, 173] width 84 height 9
select select "US"
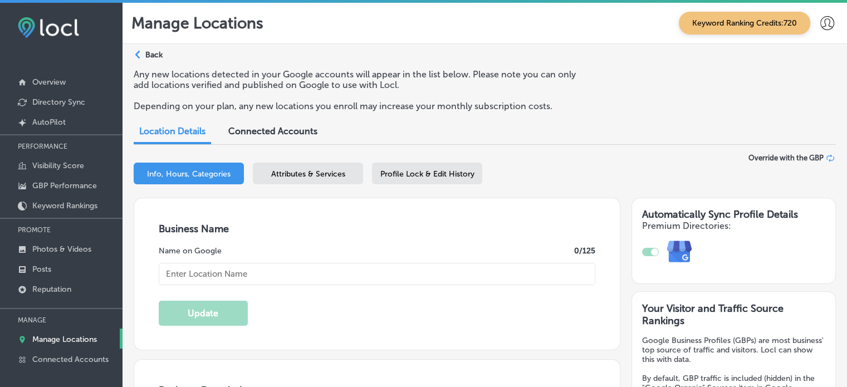
type input "Drone615"
type input "[STREET_ADDRESS]"
type input "[PERSON_NAME]"
type input "37014-9107"
type input "US"
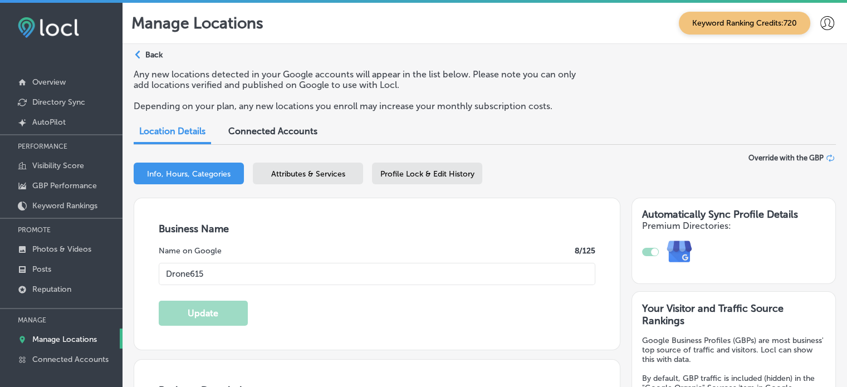
type input "[URL][DOMAIN_NAME]"
checkbox input "true"
type textarea "Drone615 provides professional drone services specializing in aerial data colle…"
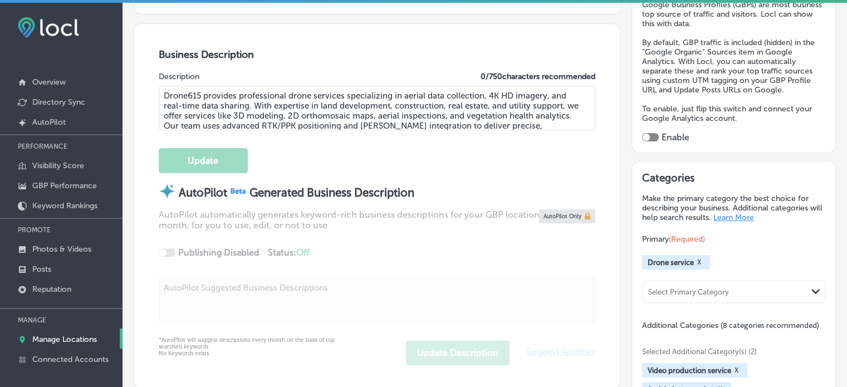
type input "[PHONE_NUMBER]"
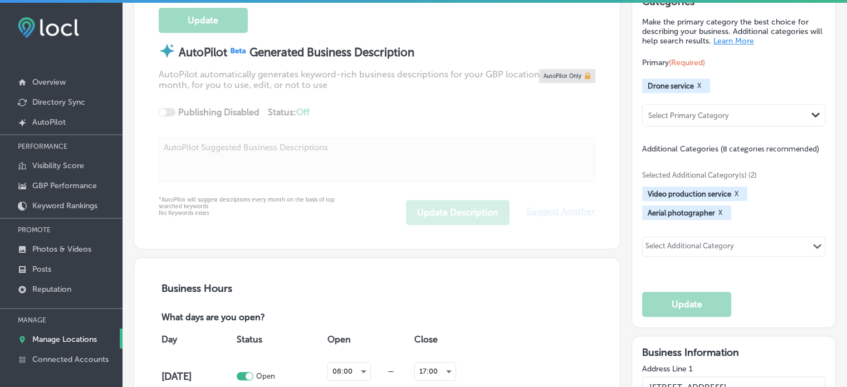
scroll to position [516, 0]
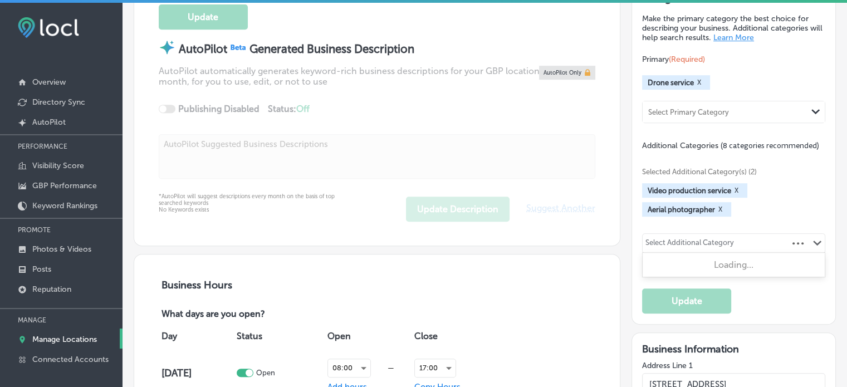
click at [716, 238] on div "Select Additional Category" at bounding box center [689, 244] width 89 height 13
type input "d"
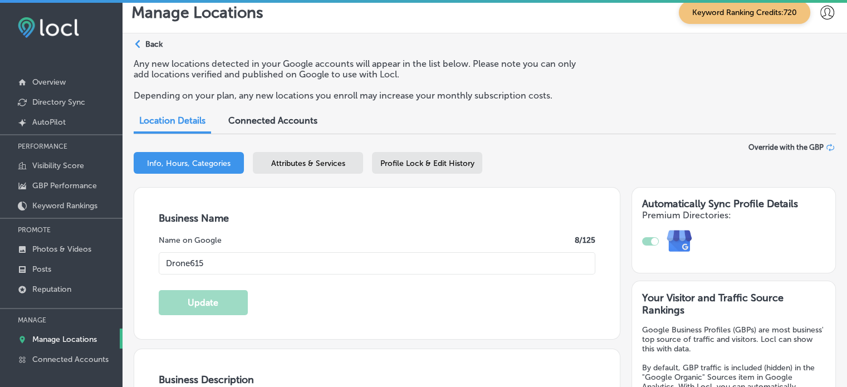
scroll to position [0, 0]
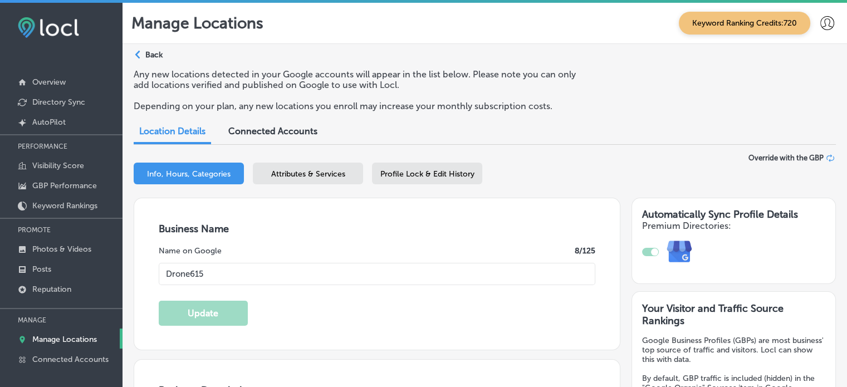
click at [298, 175] on span "Attributes & Services" at bounding box center [308, 173] width 74 height 9
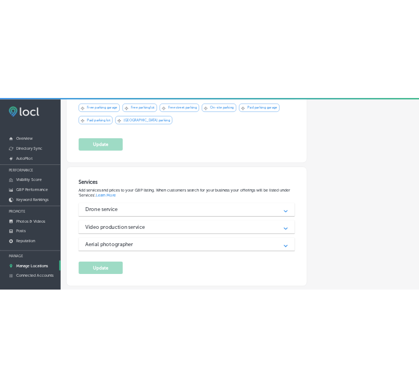
scroll to position [732, 0]
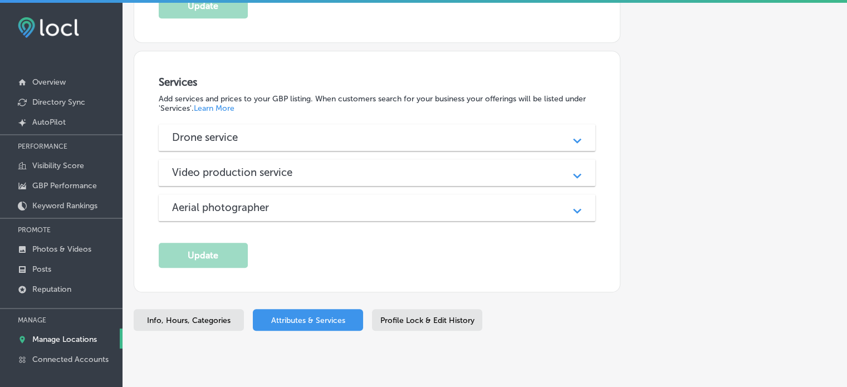
click at [330, 136] on div "Drone service" at bounding box center [377, 137] width 410 height 13
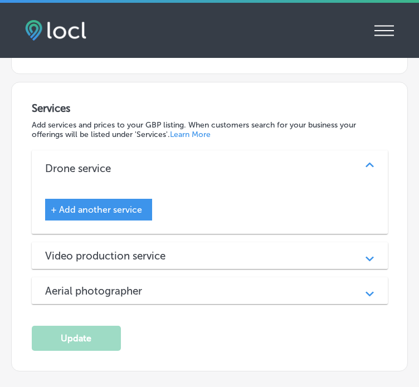
scroll to position [929, 0]
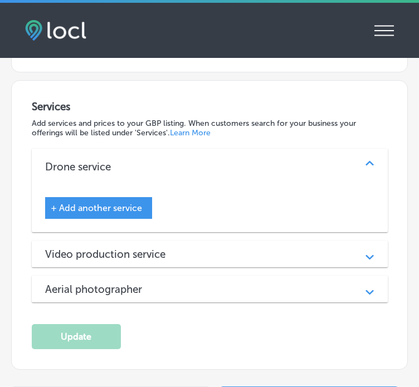
click at [154, 241] on div "Video production service Path Created with Sketch." at bounding box center [210, 254] width 356 height 27
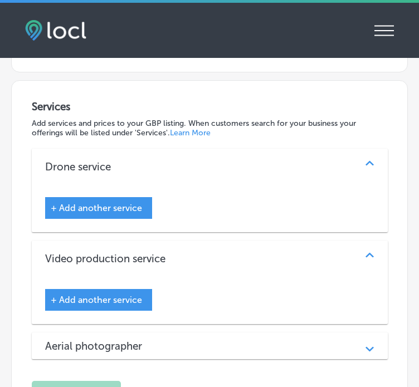
click at [160, 332] on div "Services Add services and prices to your GBP listing. When customers search for…" at bounding box center [210, 253] width 356 height 306
click at [162, 340] on div "Aerial photographer" at bounding box center [209, 346] width 329 height 13
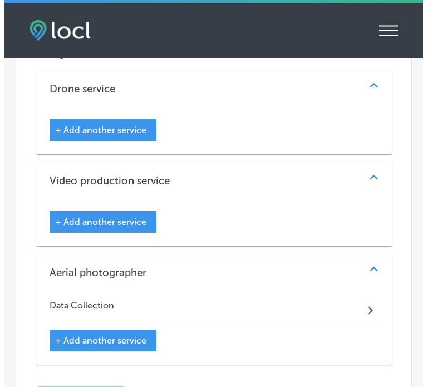
scroll to position [1016, 0]
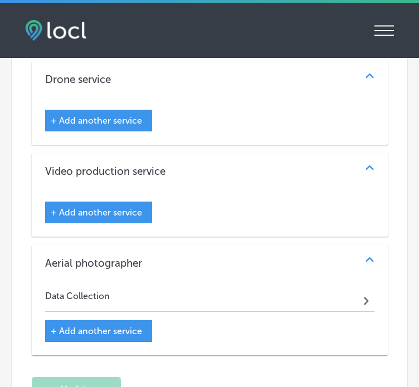
click at [117, 326] on span "+ Add another service" at bounding box center [96, 331] width 91 height 11
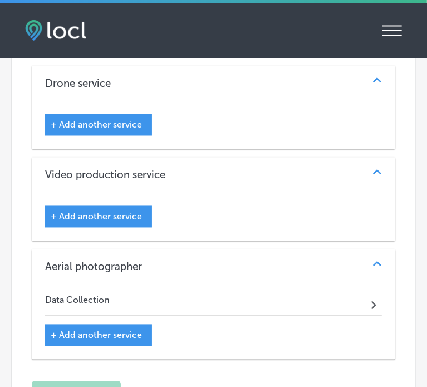
scroll to position [1020, 0]
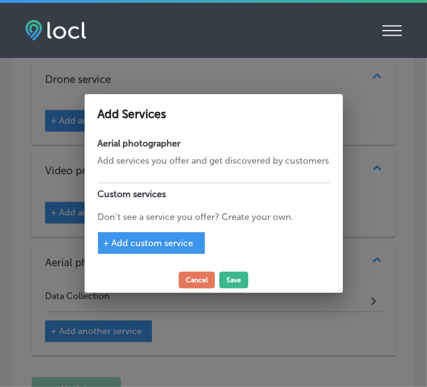
click at [136, 244] on span "+ Add custom service" at bounding box center [149, 243] width 90 height 11
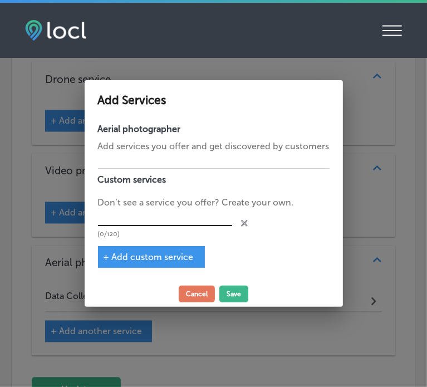
paste input "2D Orthomosaic Maps / 3D Modeling"
click at [160, 219] on input "text" at bounding box center [165, 217] width 134 height 17
click at [146, 254] on span "+ Add custom service" at bounding box center [149, 257] width 90 height 11
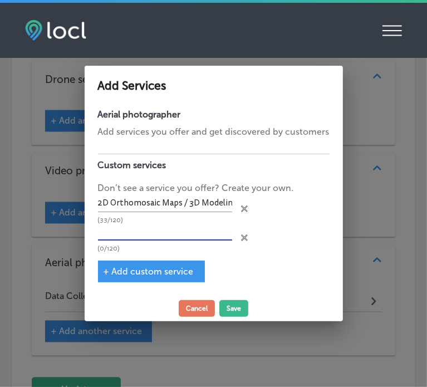
paste input "RTK/PPK Positioning"
click at [170, 227] on input "RTK/PPK Positioning" at bounding box center [165, 232] width 134 height 17
click at [160, 277] on div "+ Add custom service" at bounding box center [151, 272] width 107 height 22
click at [135, 269] on span "+ Add custom service" at bounding box center [149, 271] width 90 height 11
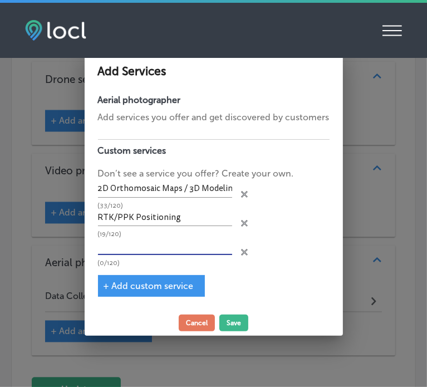
paste input "[PERSON_NAME] / Point Cloud Integration"
click at [178, 241] on input "text" at bounding box center [165, 246] width 134 height 17
click at [153, 279] on div "+ Add custom service" at bounding box center [151, 286] width 107 height 22
click at [153, 287] on span "+ Add custom service" at bounding box center [149, 286] width 90 height 11
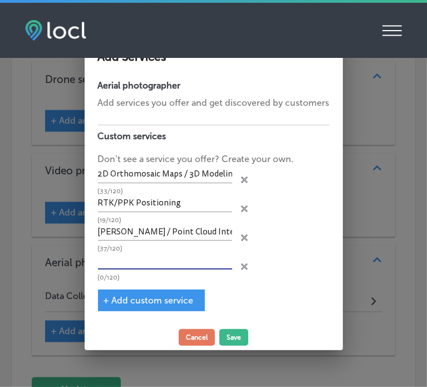
paste input "Parcel / Property Line Overlays"
click at [165, 262] on input "Parcel / Property Line Overlays" at bounding box center [165, 260] width 134 height 17
click at [159, 295] on span "+ Add custom service" at bounding box center [149, 300] width 90 height 11
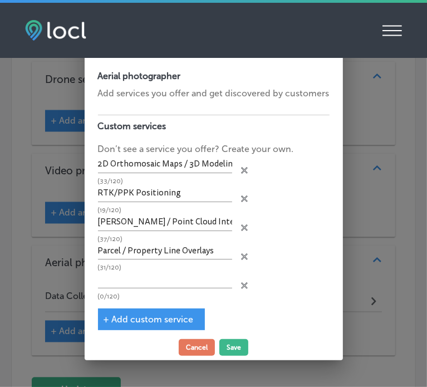
click at [159, 295] on p "(0/120)" at bounding box center [165, 296] width 134 height 7
click at [165, 278] on input "text" at bounding box center [165, 279] width 134 height 17
paste input "Quantitative & Cut/fill Analysis"
click at [165, 315] on span "+ Add custom service" at bounding box center [149, 319] width 90 height 11
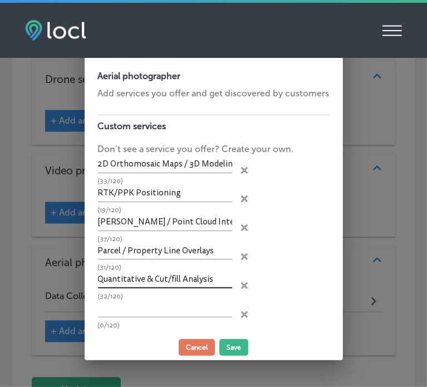
scroll to position [1, 0]
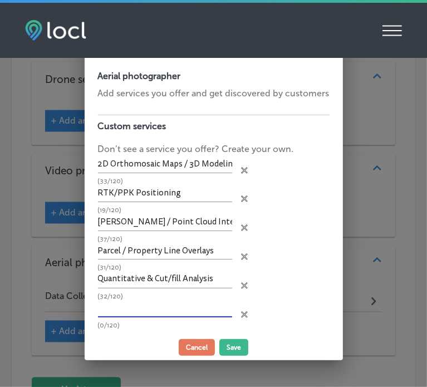
click at [158, 307] on input "text" at bounding box center [165, 308] width 134 height 17
paste input "Vegetation Health"
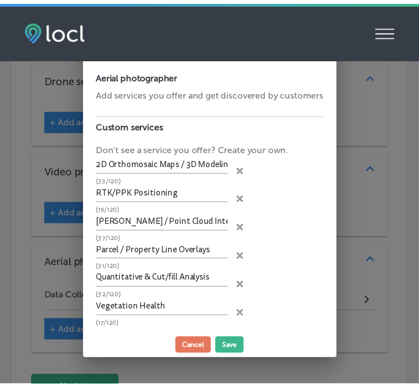
scroll to position [35, 0]
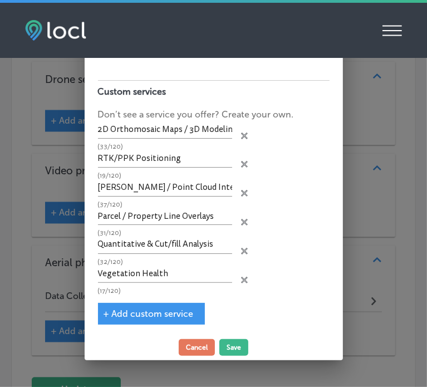
click at [127, 309] on span "+ Add custom service" at bounding box center [149, 314] width 90 height 11
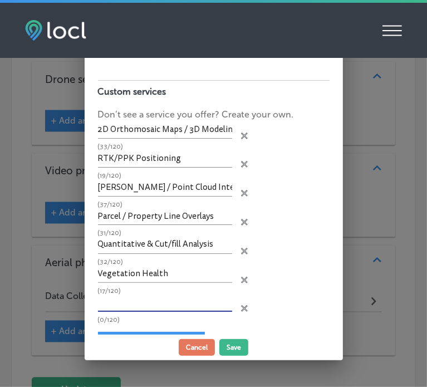
click at [151, 299] on input "text" at bounding box center [165, 303] width 134 height 17
paste input "Analytics Reports"
click at [234, 347] on button "Save" at bounding box center [233, 347] width 29 height 17
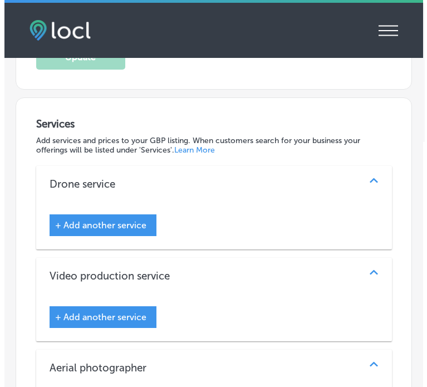
scroll to position [911, 0]
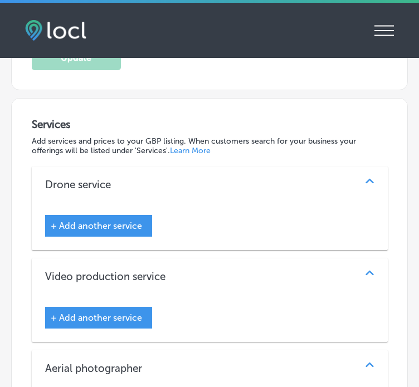
click at [115, 221] on span "+ Add another service" at bounding box center [96, 226] width 91 height 11
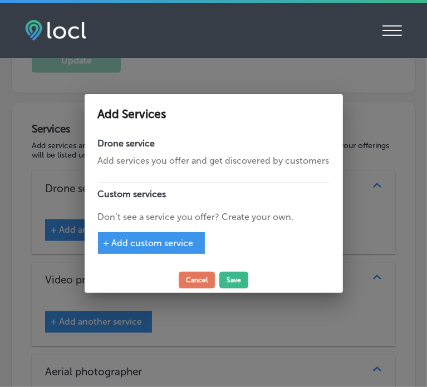
click at [131, 239] on span "+ Add custom service" at bounding box center [149, 243] width 90 height 11
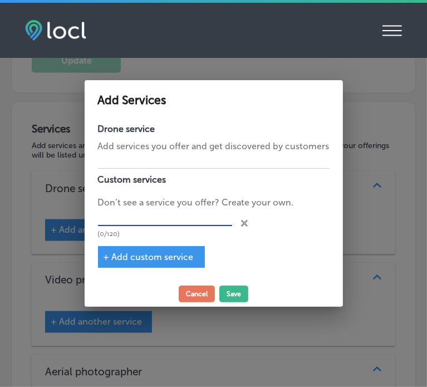
click at [195, 216] on input "text" at bounding box center [165, 217] width 134 height 17
paste input "Land Development & Management"
click at [162, 255] on span "+ Add custom service" at bounding box center [149, 257] width 90 height 11
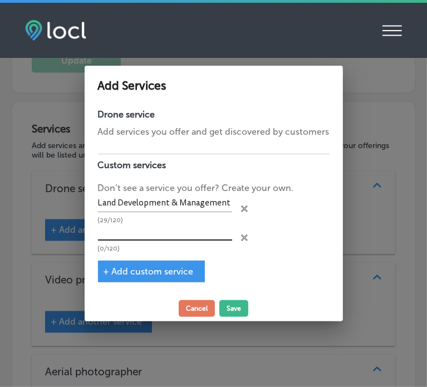
click at [192, 233] on input "text" at bounding box center [165, 232] width 134 height 17
paste input "Construction Projects"
click at [165, 271] on span "+ Add custom service" at bounding box center [149, 271] width 90 height 11
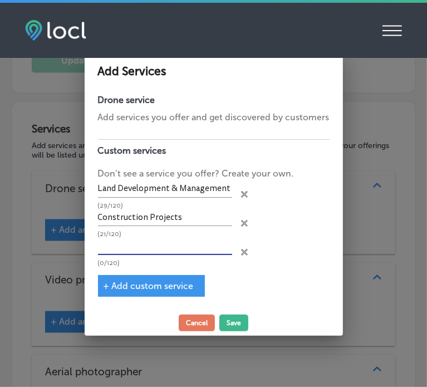
click at [157, 239] on input "text" at bounding box center [165, 246] width 134 height 17
paste input "Real Estate Sales"
click at [162, 285] on span "+ Add custom service" at bounding box center [149, 286] width 90 height 11
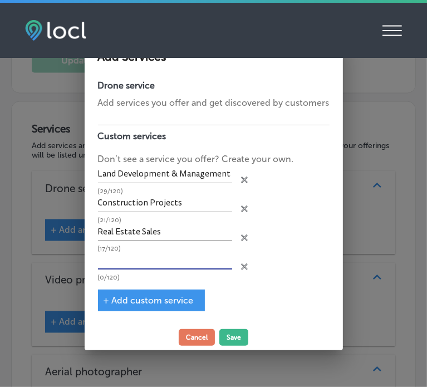
click at [155, 262] on input "text" at bounding box center [165, 260] width 134 height 17
paste input "Utility Support"
click at [149, 300] on span "+ Add custom service" at bounding box center [149, 300] width 90 height 11
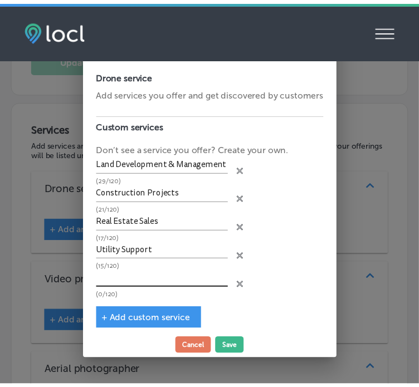
scroll to position [7, 0]
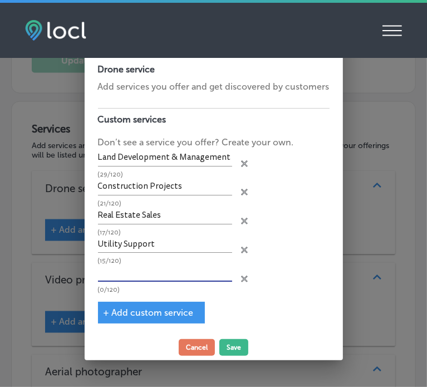
click at [174, 266] on input "text" at bounding box center [165, 273] width 134 height 17
paste input "Asset Confirmation"
click at [151, 307] on span "+ Add custom service" at bounding box center [149, 312] width 90 height 11
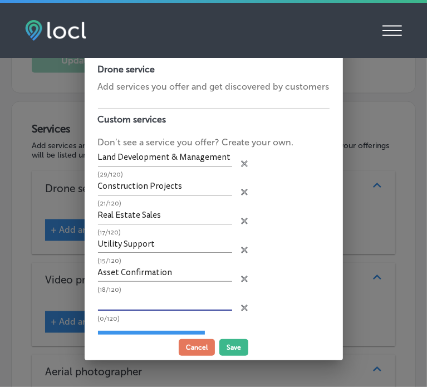
click at [163, 295] on input "text" at bounding box center [165, 301] width 134 height 17
paste input "Exterior Inspections"
click at [239, 348] on button "Save" at bounding box center [233, 347] width 29 height 17
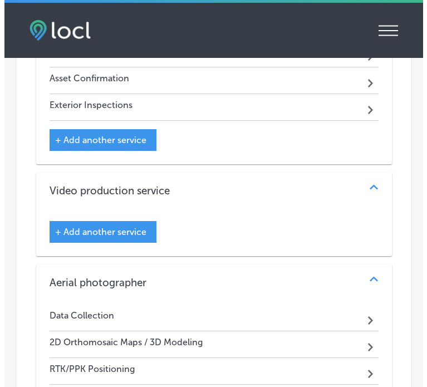
scroll to position [1161, 0]
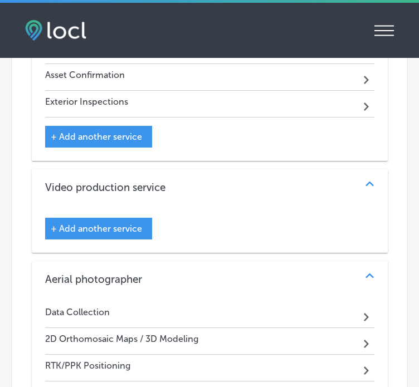
click at [134, 223] on span "+ Add another service" at bounding box center [96, 228] width 91 height 11
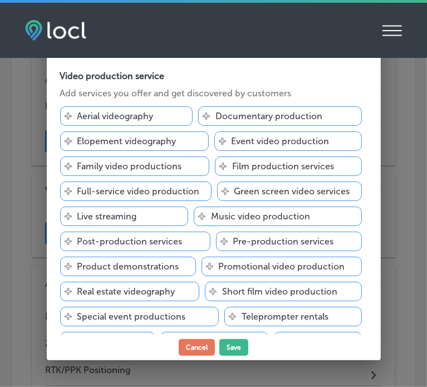
scroll to position [1164, 0]
click at [139, 118] on p "Aerial videography" at bounding box center [115, 116] width 76 height 11
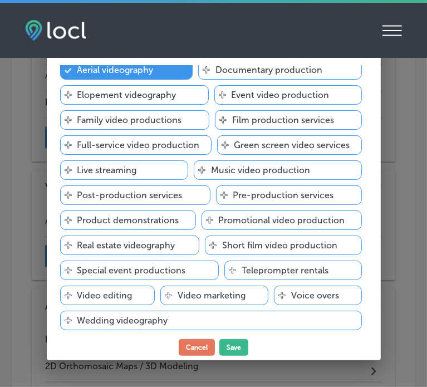
scroll to position [47, 0]
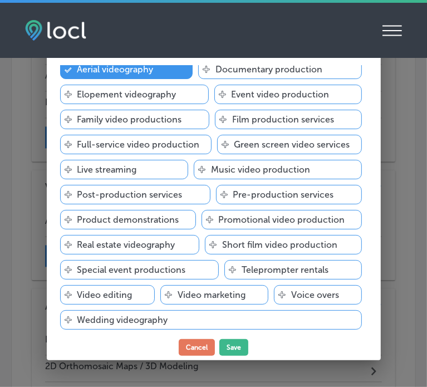
click at [156, 241] on p "Real estate videography" at bounding box center [126, 244] width 98 height 11
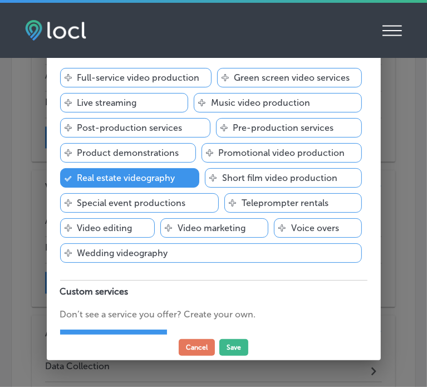
scroll to position [142, 0]
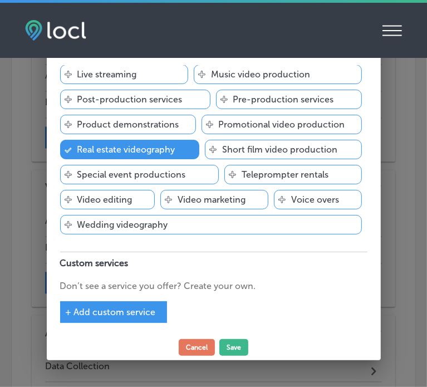
click at [123, 312] on span "+ Add custom service" at bounding box center [111, 312] width 90 height 11
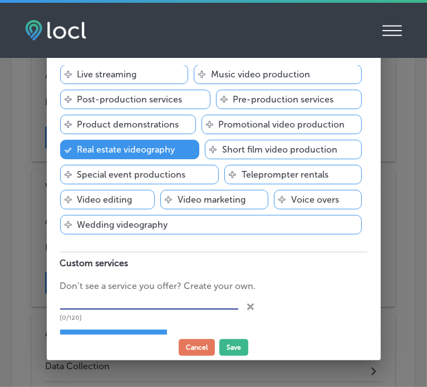
click at [130, 300] on input "text" at bounding box center [149, 301] width 178 height 17
paste input "Real-time data sharing via aerial and cloud-based"
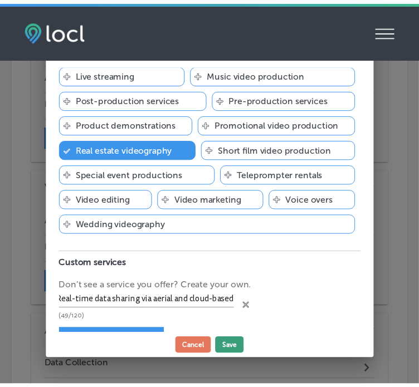
scroll to position [0, 0]
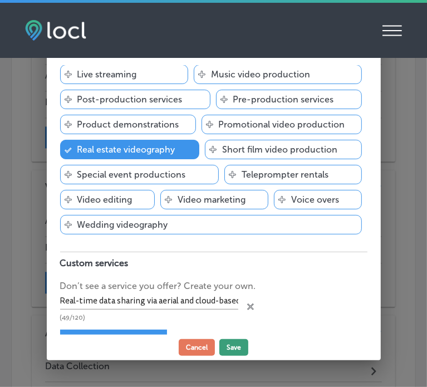
click at [231, 345] on button "Save" at bounding box center [233, 347] width 29 height 17
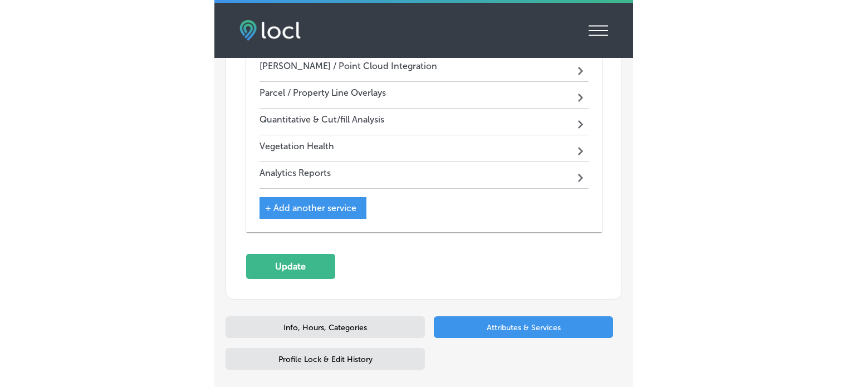
scroll to position [1568, 0]
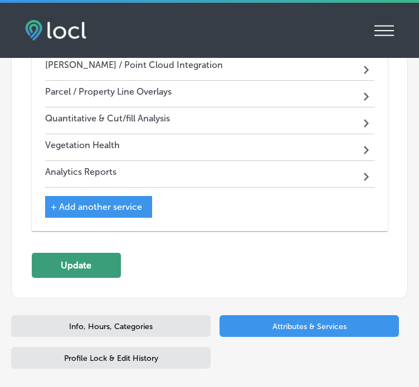
click at [94, 253] on button "Update" at bounding box center [76, 265] width 89 height 25
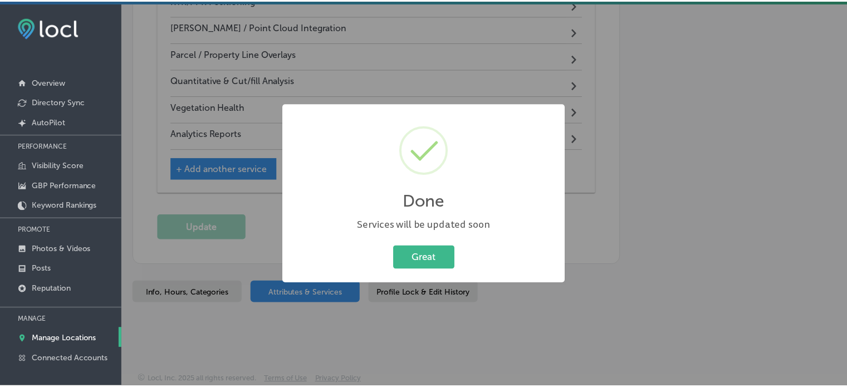
scroll to position [1383, 0]
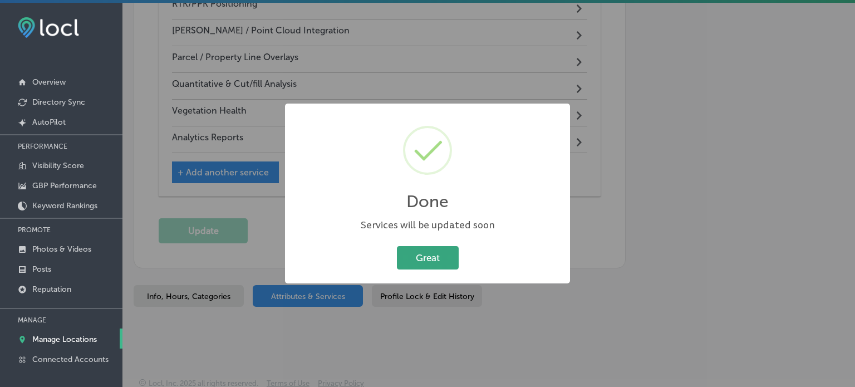
click at [448, 256] on button "Great" at bounding box center [428, 257] width 62 height 23
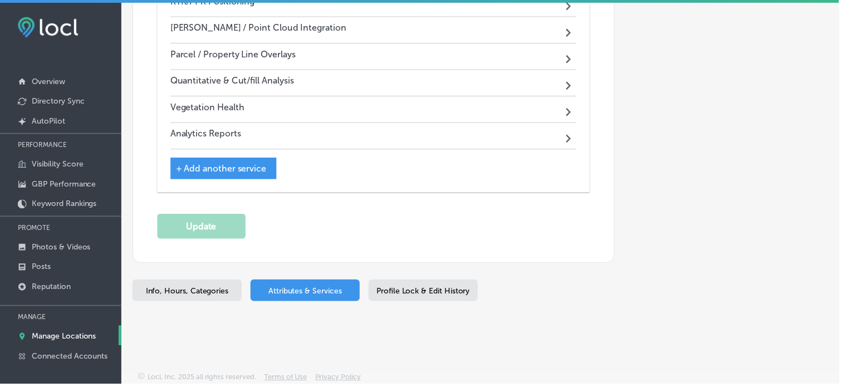
scroll to position [1381, 0]
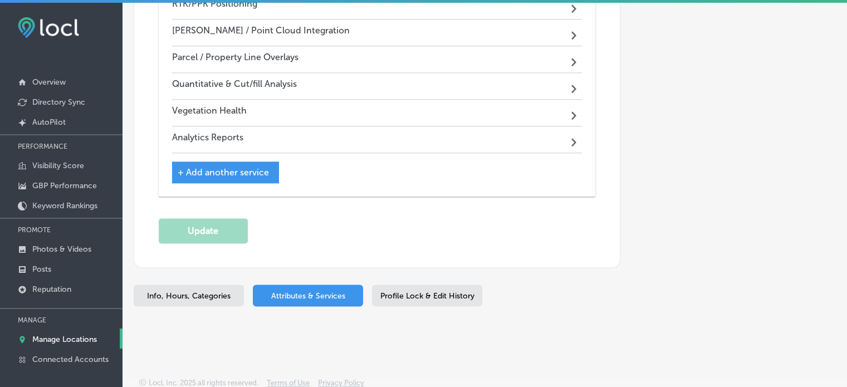
click at [75, 342] on p "Manage Locations" at bounding box center [64, 339] width 65 height 9
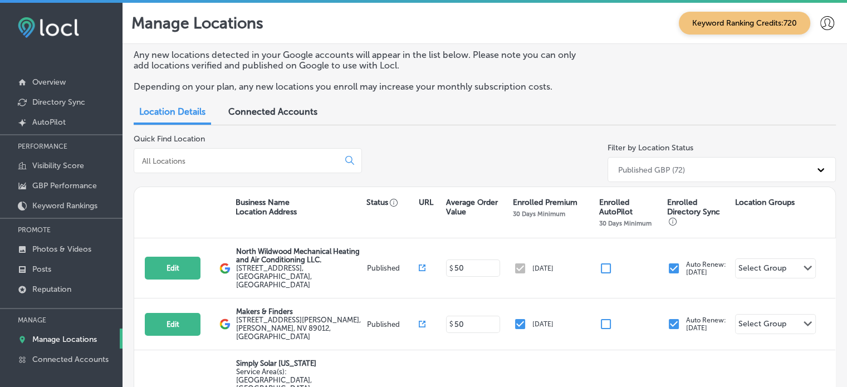
click at [197, 162] on input at bounding box center [238, 161] width 195 height 10
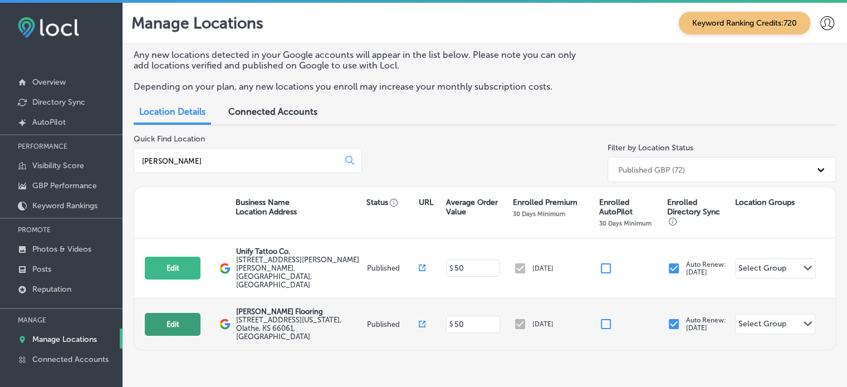
click at [178, 313] on button "Edit" at bounding box center [173, 324] width 56 height 23
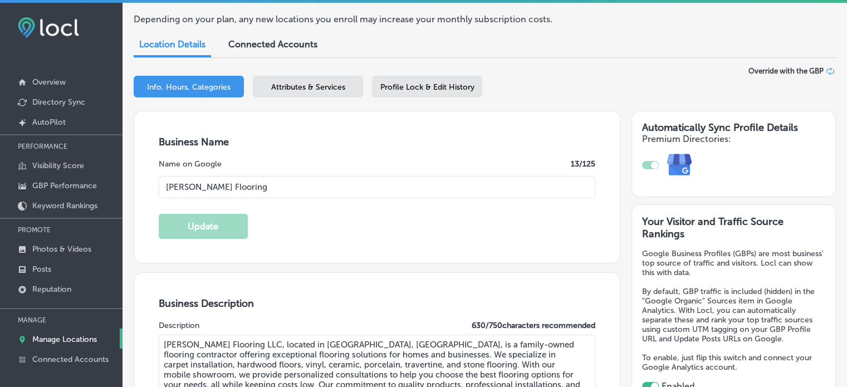
scroll to position [85, 0]
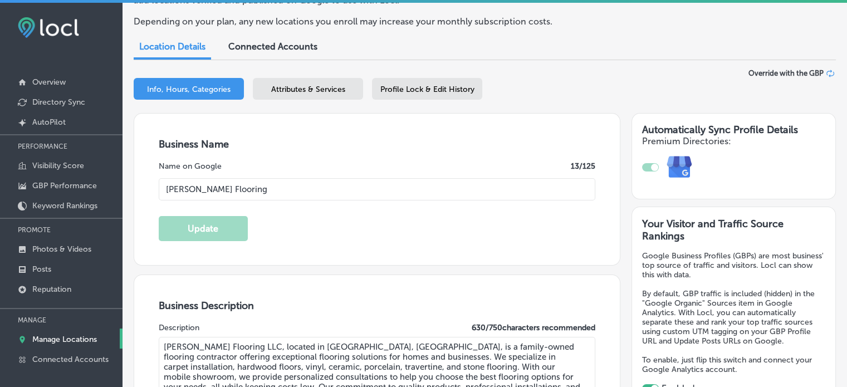
click at [283, 91] on span "Attributes & Services" at bounding box center [308, 89] width 74 height 9
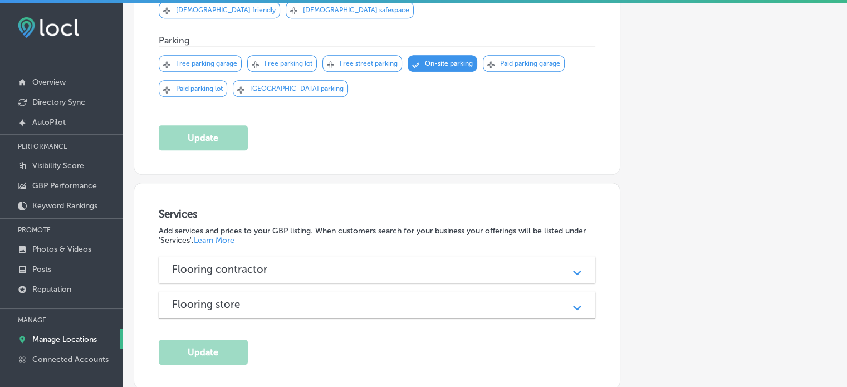
scroll to position [816, 0]
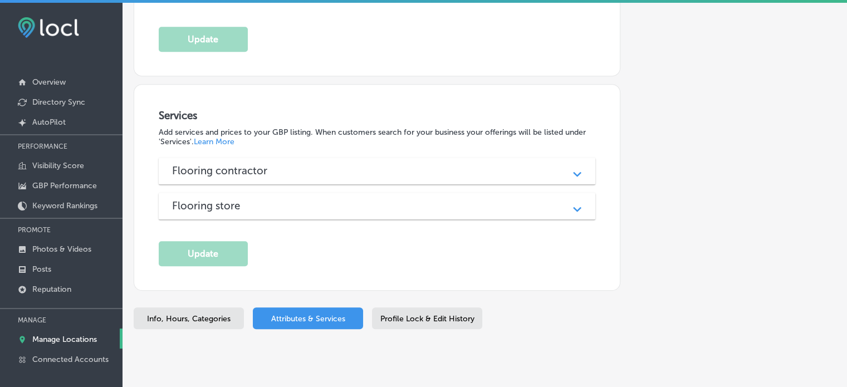
click at [303, 158] on div "Flooring contractor Path Created with Sketch." at bounding box center [377, 171] width 437 height 27
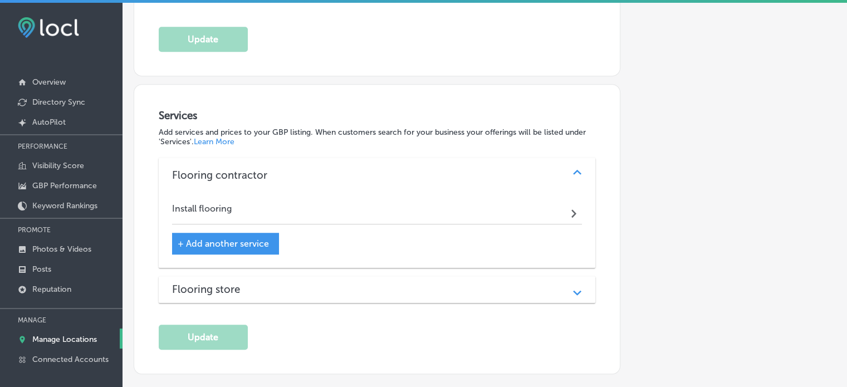
click at [312, 283] on div "Flooring store" at bounding box center [377, 289] width 410 height 13
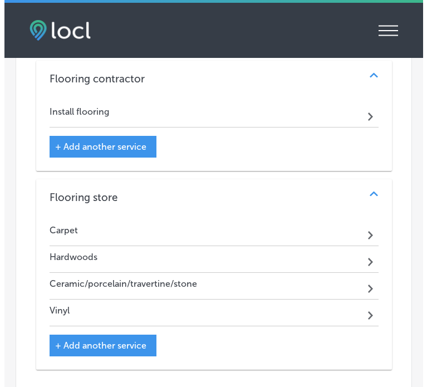
scroll to position [1136, 0]
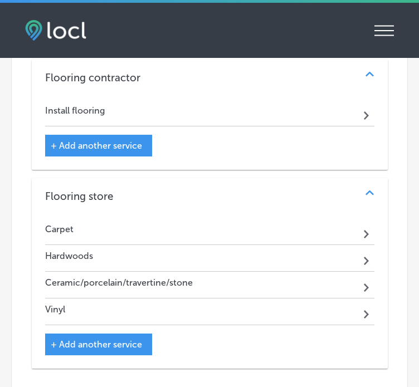
click at [117, 140] on span "+ Add another service" at bounding box center [96, 145] width 91 height 11
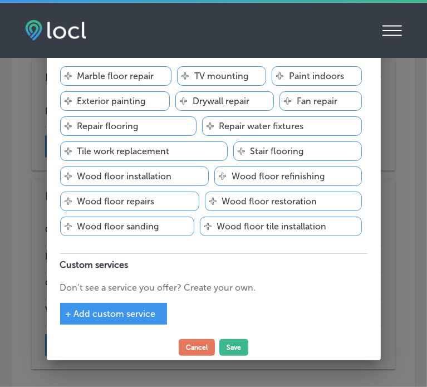
scroll to position [341, 0]
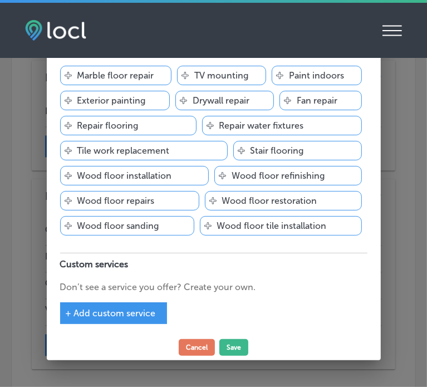
click at [173, 178] on div "Svg Vector Icons : [URL][DOMAIN_NAME] Wood floor installation" at bounding box center [134, 175] width 149 height 19
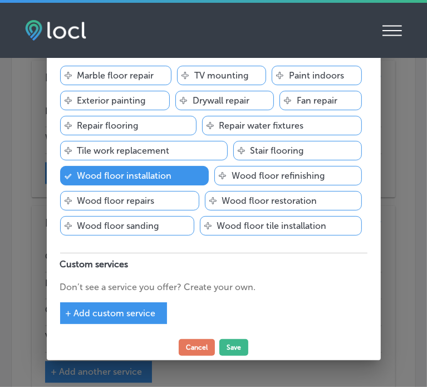
click at [254, 226] on p "Wood floor tile installation" at bounding box center [272, 226] width 110 height 11
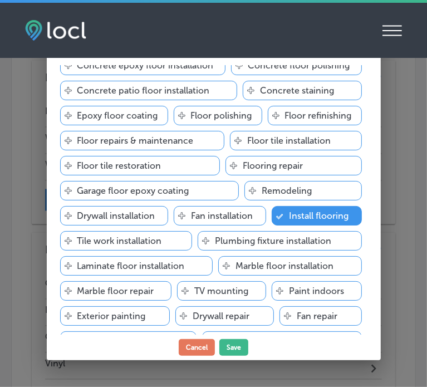
scroll to position [108, 0]
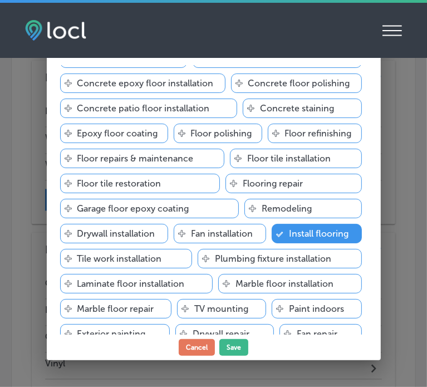
click at [269, 160] on p "Floor tile installation" at bounding box center [289, 158] width 84 height 11
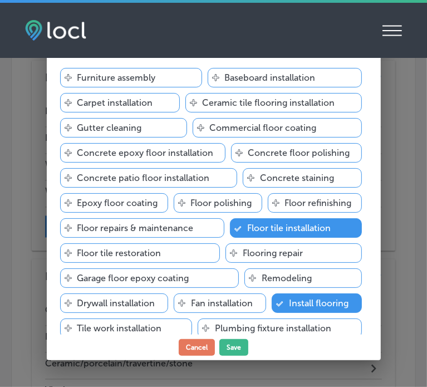
scroll to position [36, 0]
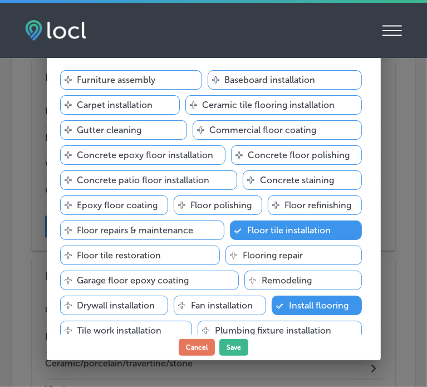
click at [241, 205] on p "Floor polishing" at bounding box center [221, 205] width 61 height 11
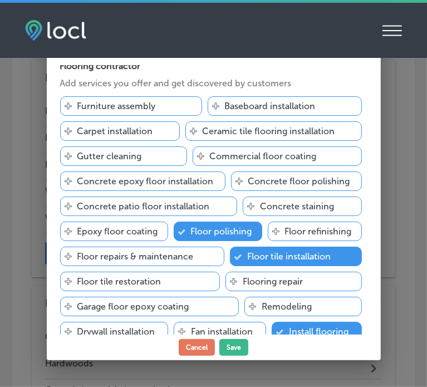
scroll to position [9, 0]
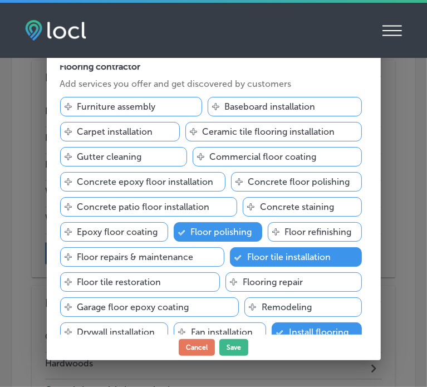
click at [205, 233] on p "Floor polishing" at bounding box center [221, 232] width 61 height 11
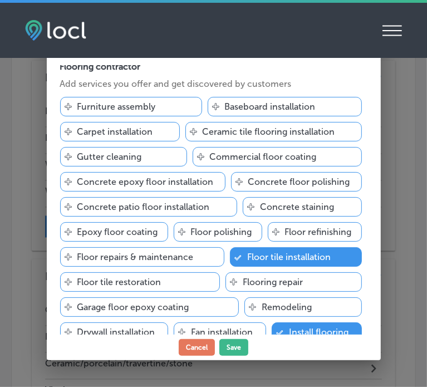
click at [217, 231] on p "Floor polishing" at bounding box center [221, 232] width 61 height 11
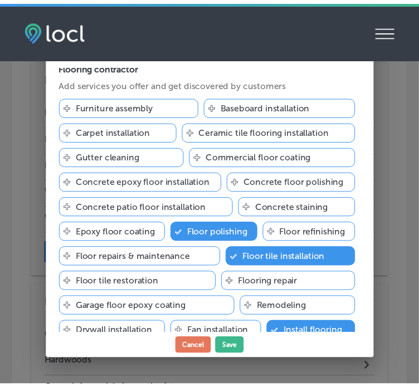
scroll to position [341, 0]
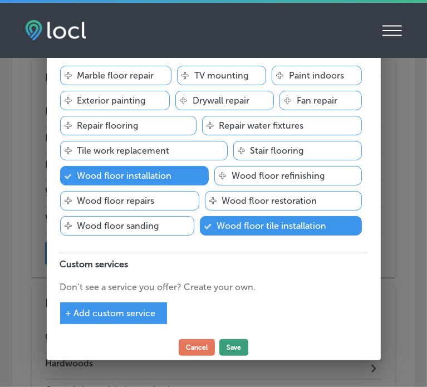
click at [236, 345] on button "Save" at bounding box center [233, 347] width 29 height 17
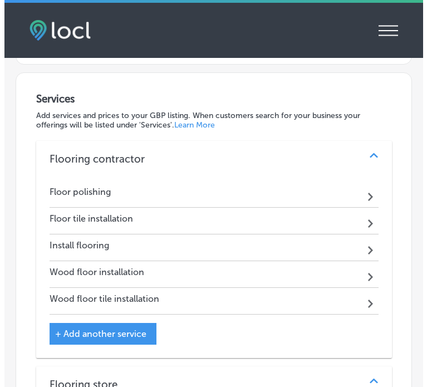
scroll to position [1269, 0]
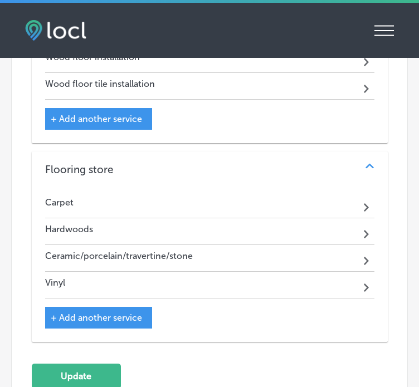
click at [119, 312] on span "+ Add another service" at bounding box center [96, 317] width 91 height 11
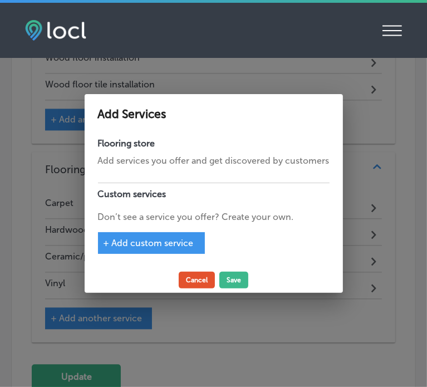
click at [191, 283] on button "Cancel" at bounding box center [197, 280] width 36 height 17
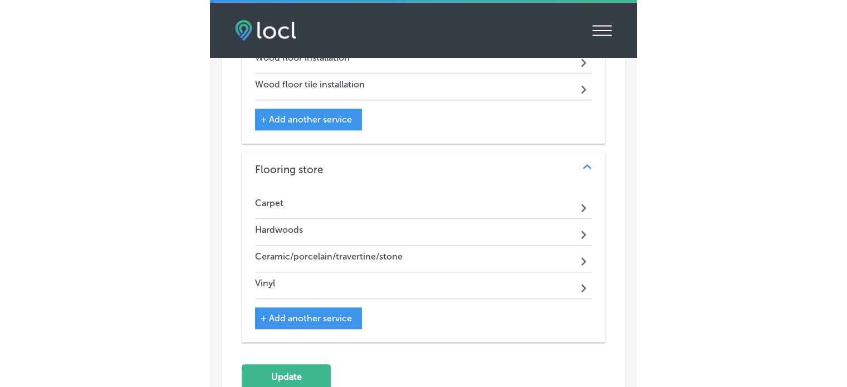
scroll to position [1269, 0]
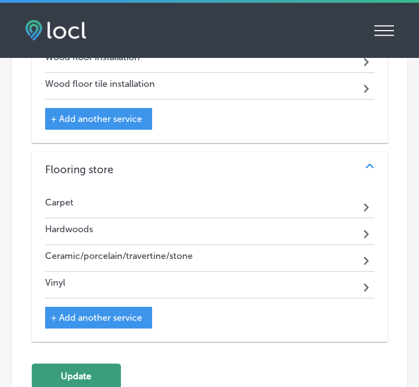
click at [85, 364] on button "Update" at bounding box center [76, 376] width 89 height 25
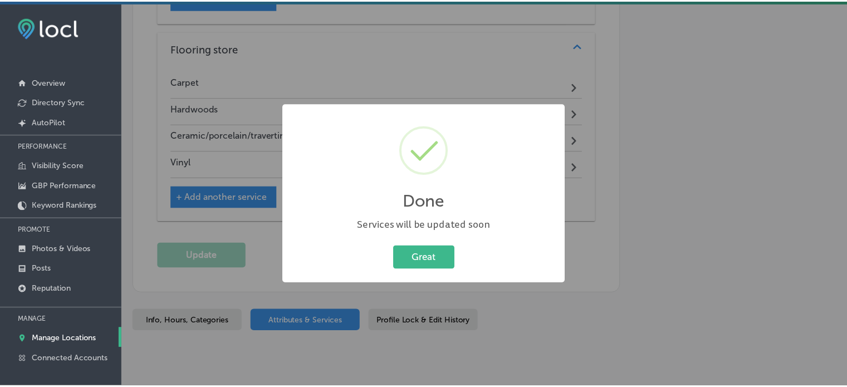
scroll to position [1150, 0]
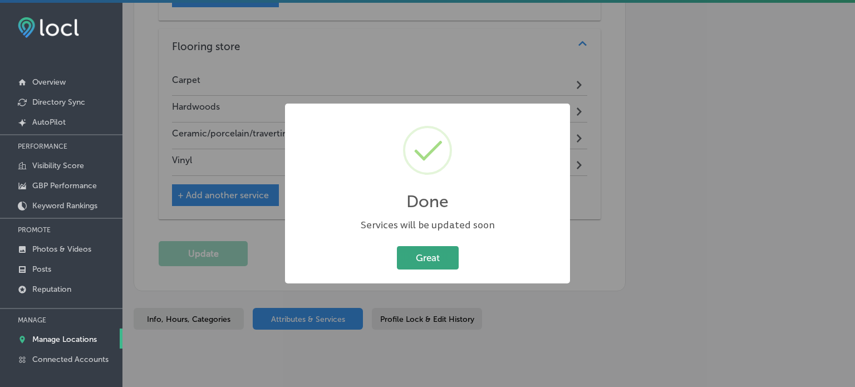
click at [419, 259] on button "Great" at bounding box center [428, 257] width 62 height 23
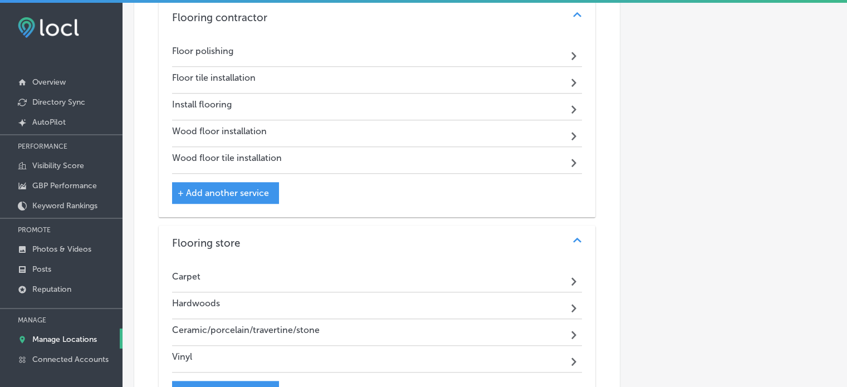
scroll to position [972, 0]
click at [64, 336] on p "Manage Locations" at bounding box center [64, 339] width 65 height 9
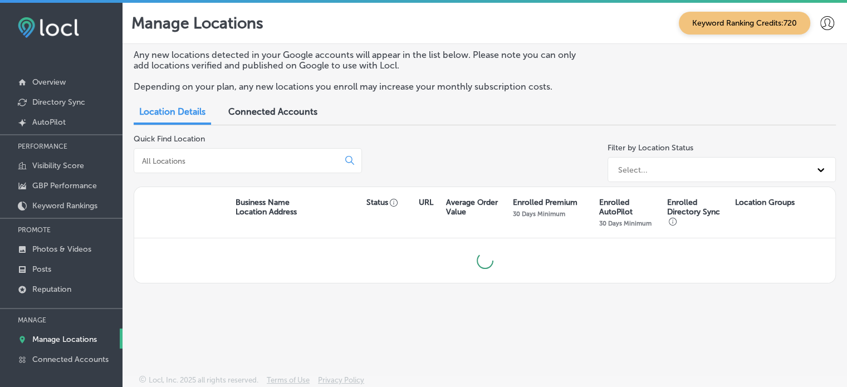
click at [228, 162] on input at bounding box center [238, 161] width 195 height 10
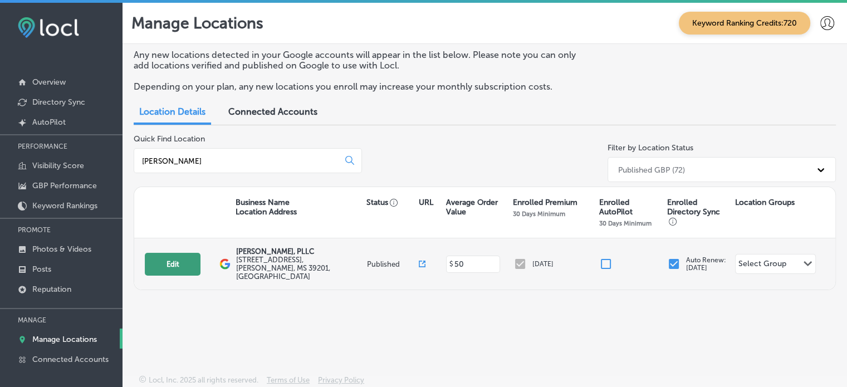
click at [180, 264] on button "Edit" at bounding box center [173, 264] width 56 height 23
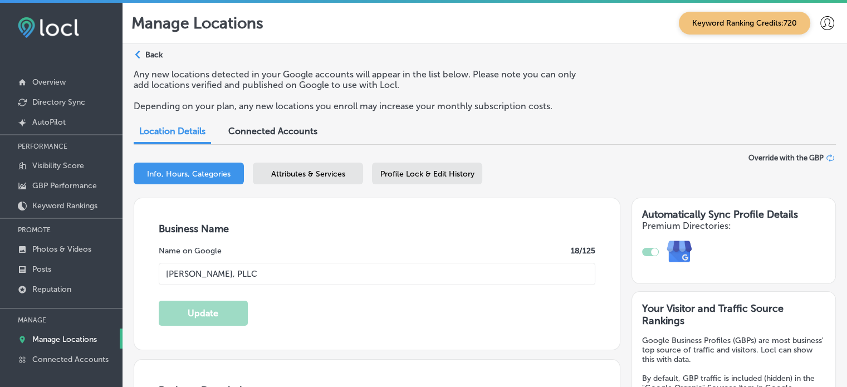
click at [285, 173] on span "Attributes & Services" at bounding box center [308, 173] width 74 height 9
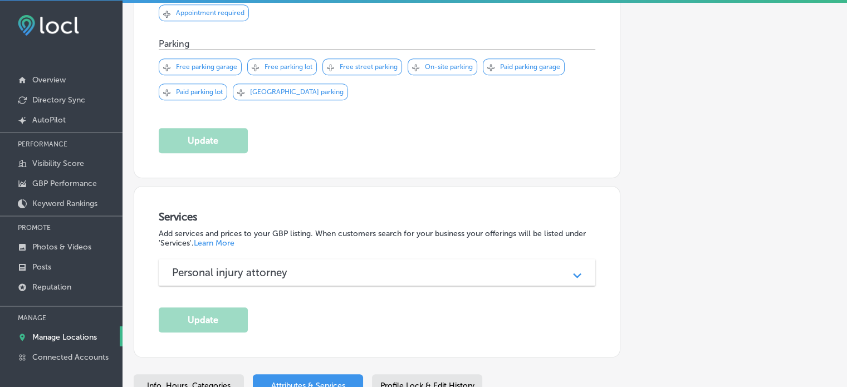
scroll to position [834, 0]
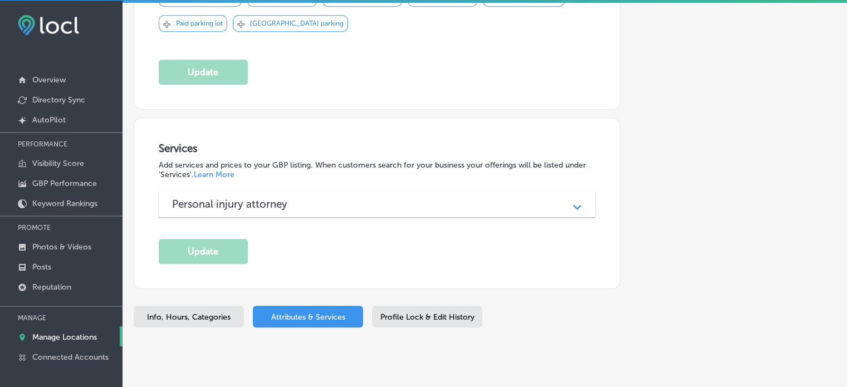
click at [256, 198] on h3 "Personal injury attorney" at bounding box center [238, 204] width 133 height 13
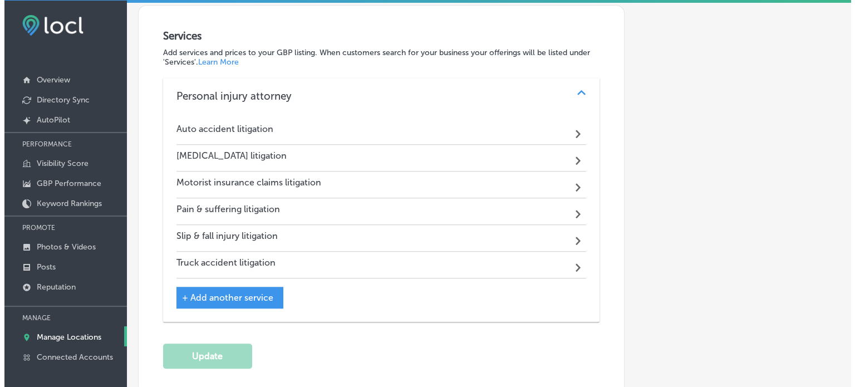
scroll to position [947, 0]
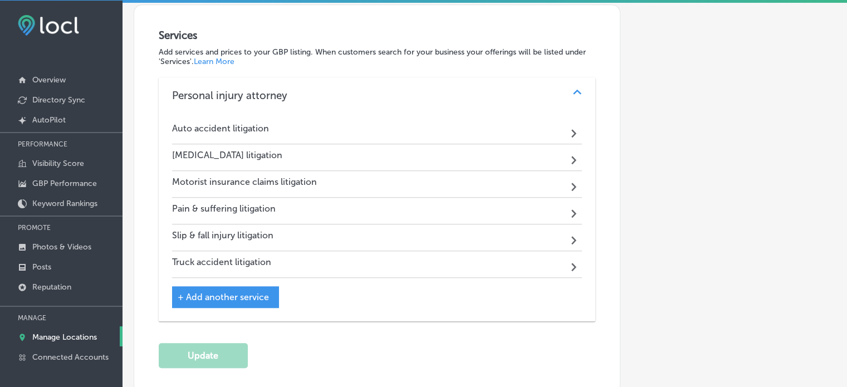
click at [244, 292] on span "+ Add another service" at bounding box center [223, 297] width 91 height 11
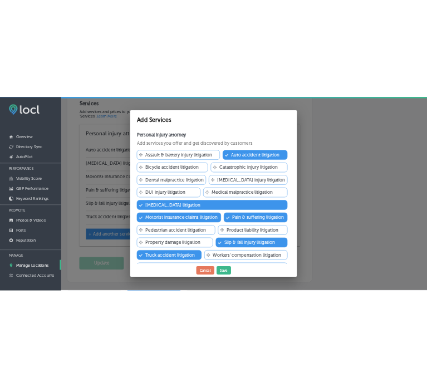
scroll to position [117, 0]
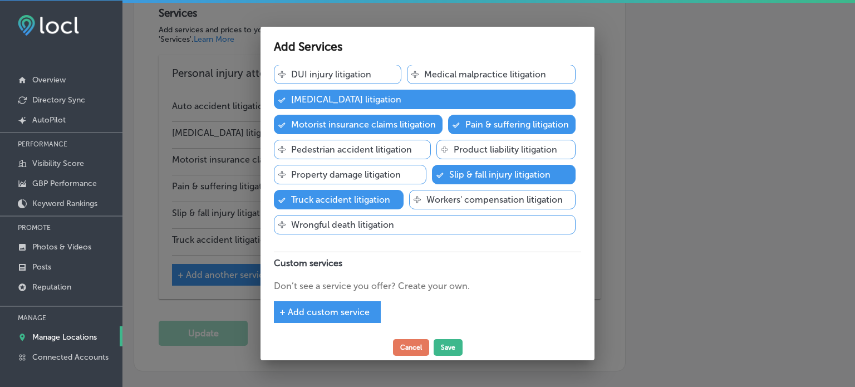
click at [327, 307] on span "+ Add custom service" at bounding box center [325, 312] width 90 height 11
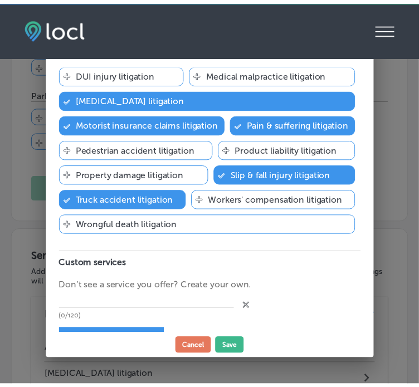
scroll to position [971, 0]
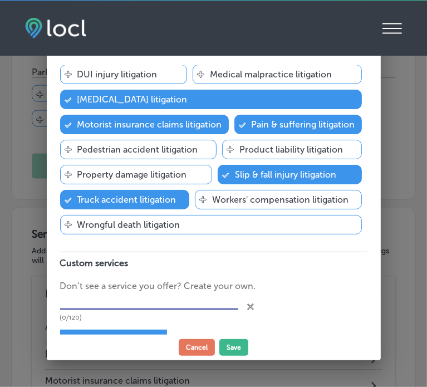
click at [156, 300] on input "text" at bounding box center [149, 301] width 178 height 17
paste input "car wreck accidents"
click at [232, 348] on button "Save" at bounding box center [233, 347] width 29 height 17
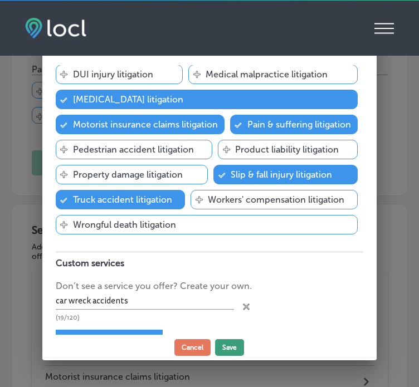
scroll to position [968, 0]
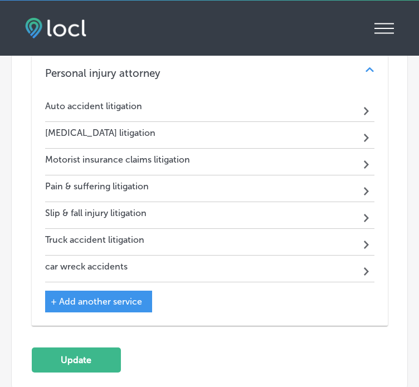
click at [120, 296] on span "+ Add another service" at bounding box center [96, 301] width 91 height 11
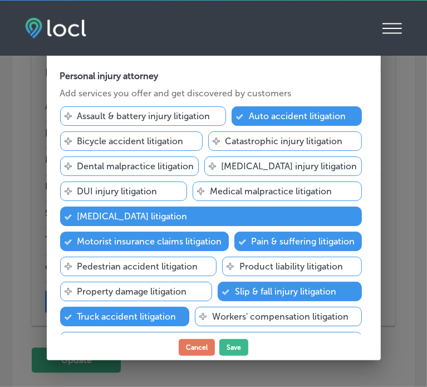
scroll to position [117, 0]
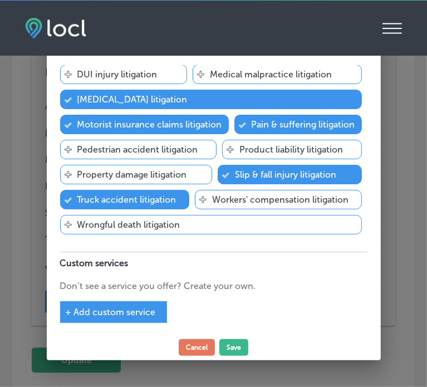
click at [119, 318] on div "+ Add custom service" at bounding box center [113, 312] width 107 height 22
click at [126, 321] on div "Personal injury attorney Add services you offer and get discovered by customers…" at bounding box center [214, 200] width 334 height 270
click at [133, 322] on div "Personal injury attorney Add services you offer and get discovered by customers…" at bounding box center [214, 200] width 334 height 270
click at [161, 316] on div "+ Add custom service" at bounding box center [113, 312] width 107 height 22
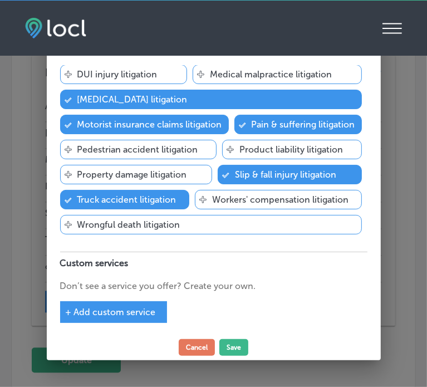
click at [161, 316] on div "+ Add custom service" at bounding box center [113, 312] width 107 height 22
click at [127, 308] on span "+ Add custom service" at bounding box center [111, 312] width 90 height 11
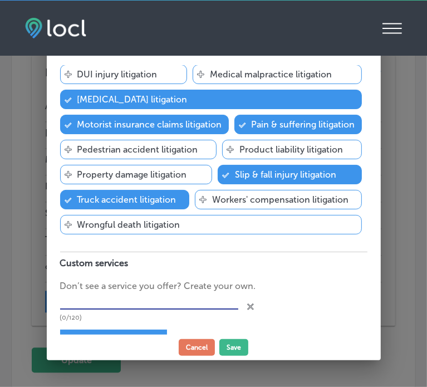
click at [129, 302] on input "text" at bounding box center [149, 301] width 178 height 17
paste input "18 [PERSON_NAME] accidents"
click at [133, 332] on div "+ Add custom service" at bounding box center [113, 341] width 107 height 22
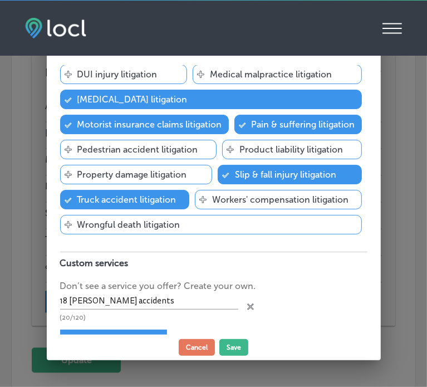
click at [133, 332] on div "+ Add custom service" at bounding box center [113, 341] width 107 height 22
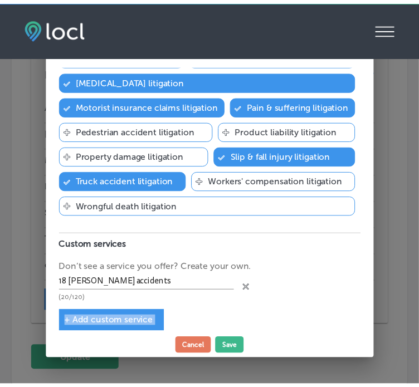
scroll to position [145, 0]
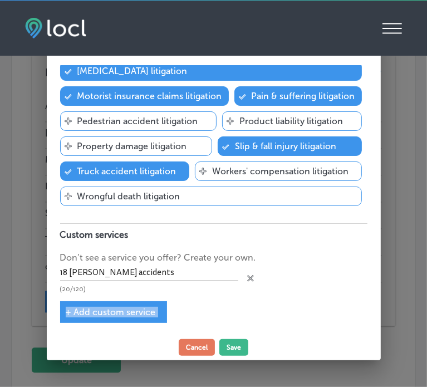
click at [115, 312] on span "+ Add custom service" at bounding box center [111, 312] width 90 height 11
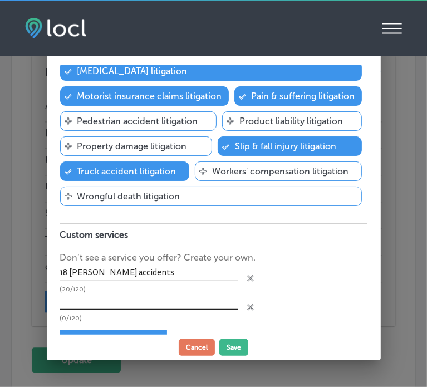
click at [141, 306] on input "text" at bounding box center [149, 301] width 178 height 17
paste input "slip and falls accidents"
click at [226, 342] on button "Save" at bounding box center [233, 347] width 29 height 17
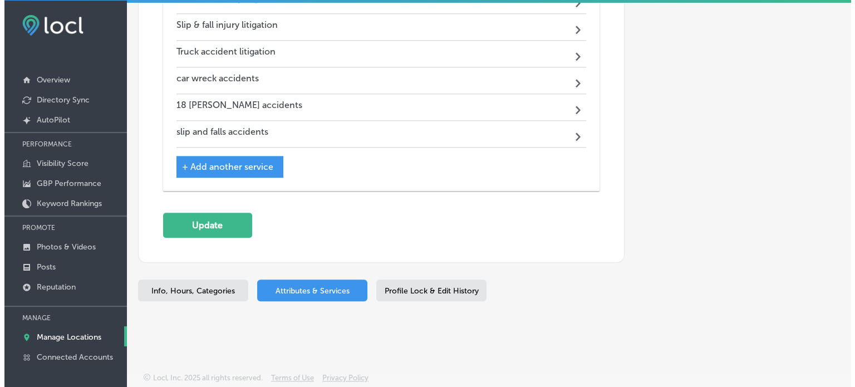
scroll to position [1067, 0]
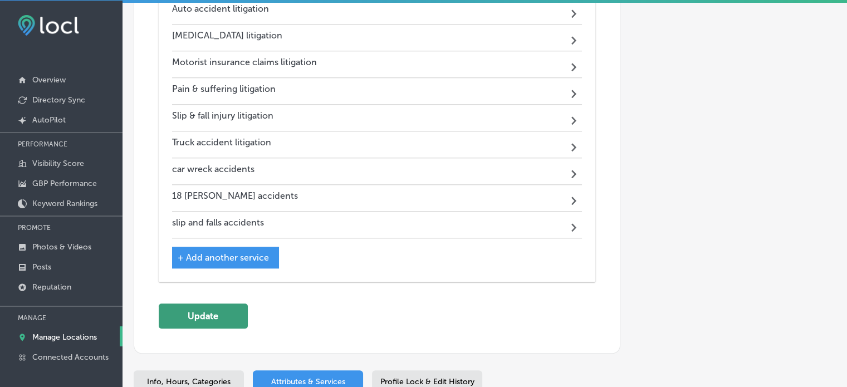
click at [207, 304] on button "Update" at bounding box center [203, 316] width 89 height 25
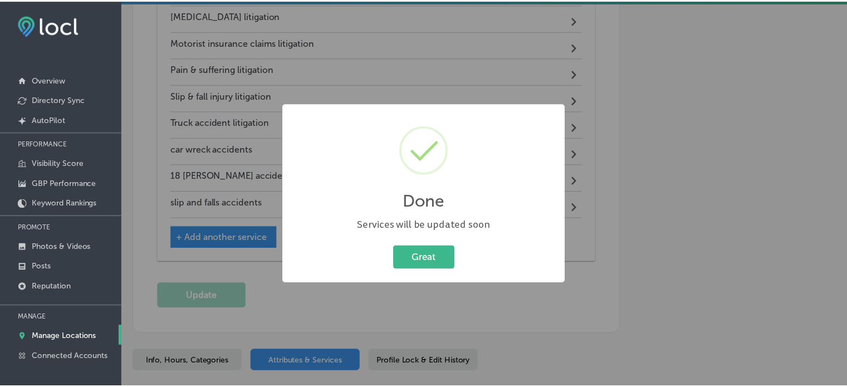
scroll to position [1069, 0]
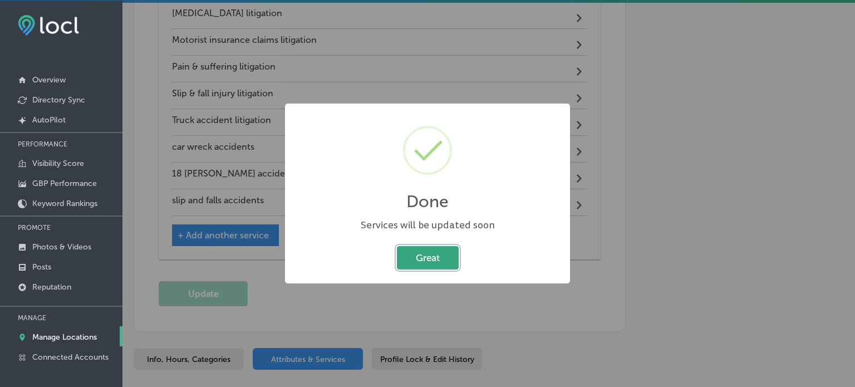
click at [428, 253] on button "Great" at bounding box center [428, 257] width 62 height 23
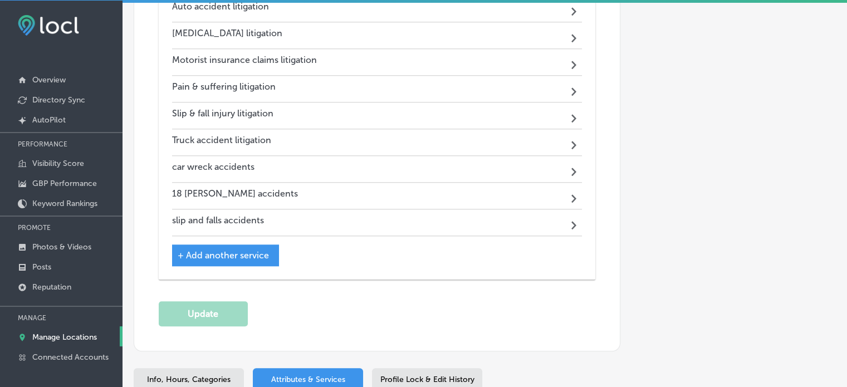
scroll to position [1067, 0]
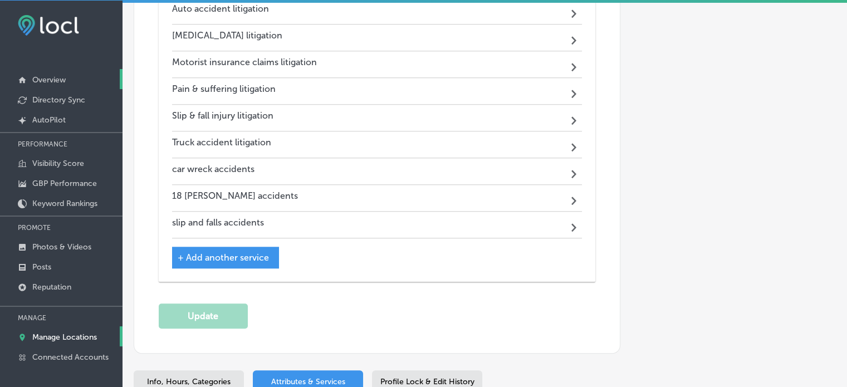
click at [48, 80] on p "Overview" at bounding box center [48, 79] width 33 height 9
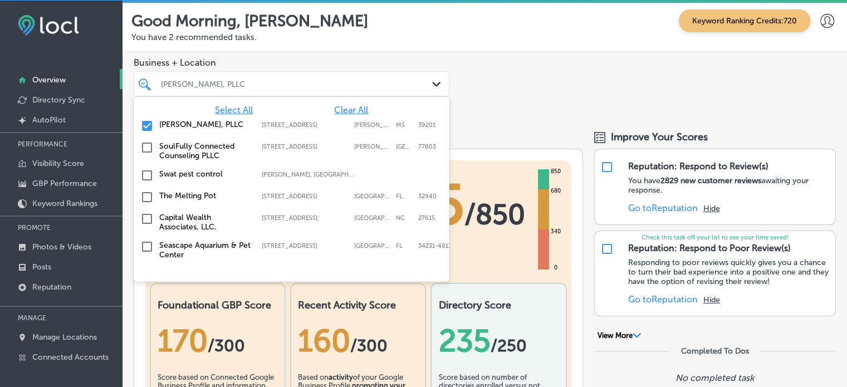
click at [291, 82] on div "[PERSON_NAME], PLLC" at bounding box center [297, 83] width 272 height 9
click at [339, 110] on span "Clear All" at bounding box center [351, 110] width 34 height 11
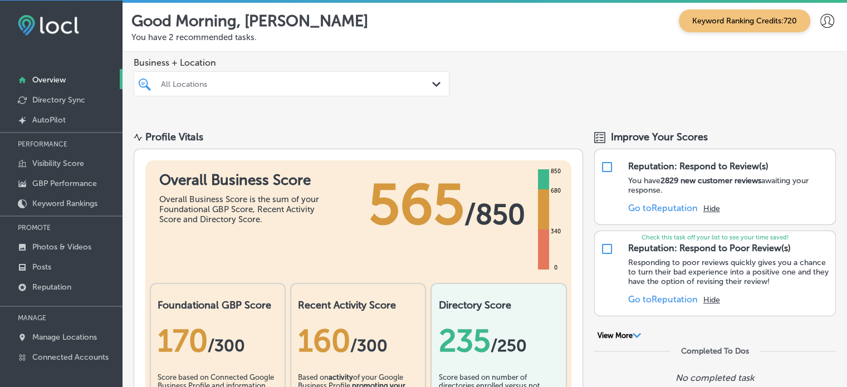
click at [489, 75] on div "Business + Location All Locations Path Created with Sketch." at bounding box center [485, 86] width 725 height 68
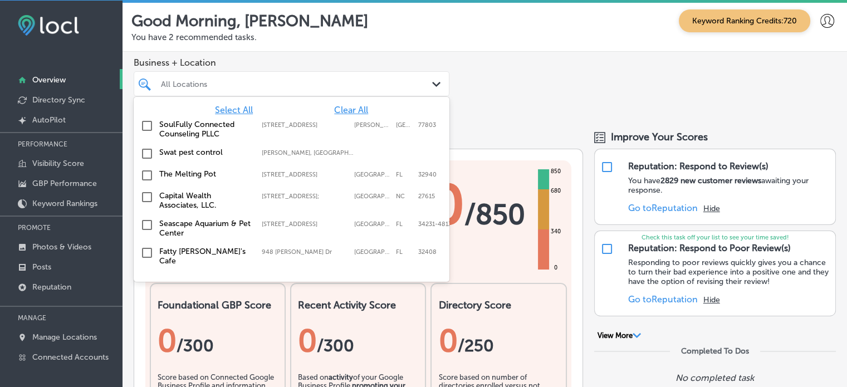
click at [419, 84] on div "All Locations" at bounding box center [297, 83] width 272 height 9
click at [238, 109] on span "Select All" at bounding box center [234, 110] width 38 height 11
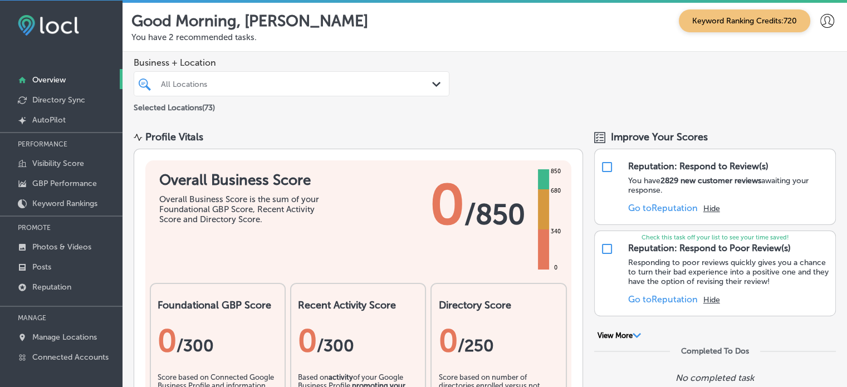
click at [507, 86] on div "Business + Location All Locations Path Created with Sketch. Selected Locations …" at bounding box center [485, 86] width 725 height 68
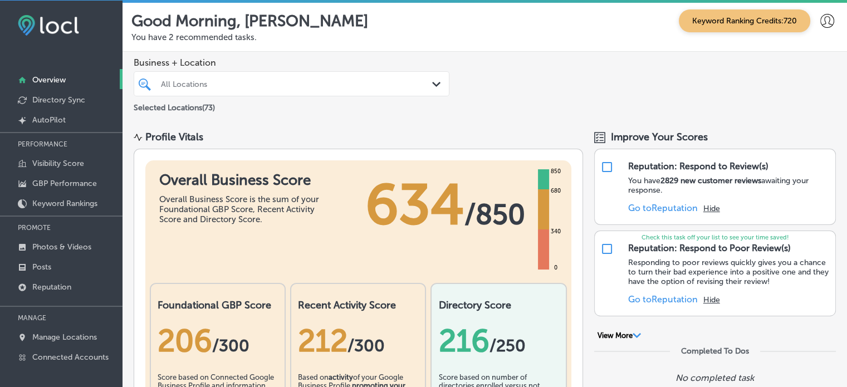
click at [51, 228] on p "PROMOTE" at bounding box center [61, 227] width 123 height 17
click at [56, 239] on link "Photos & Videos" at bounding box center [61, 246] width 123 height 20
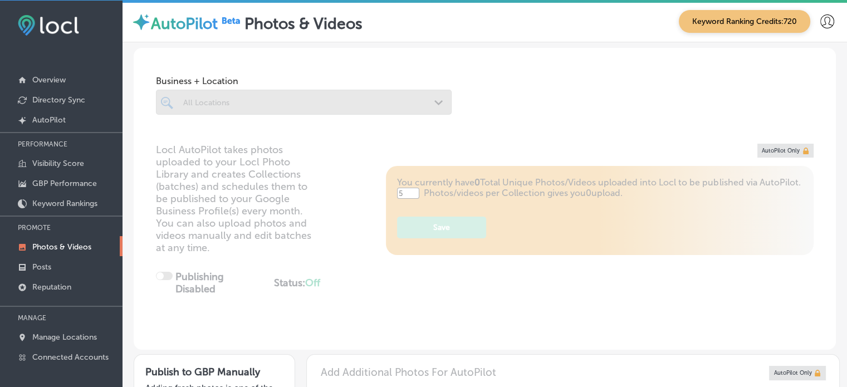
click at [290, 110] on div at bounding box center [304, 102] width 296 height 25
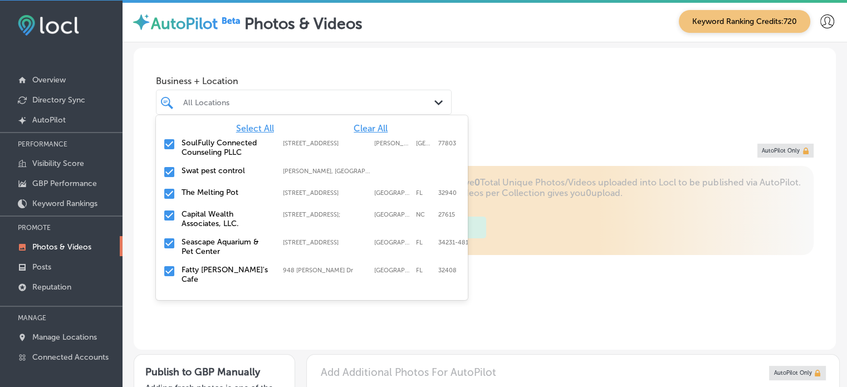
click at [290, 110] on div "All Locations" at bounding box center [304, 102] width 252 height 17
click at [363, 131] on span "Clear All" at bounding box center [371, 128] width 34 height 11
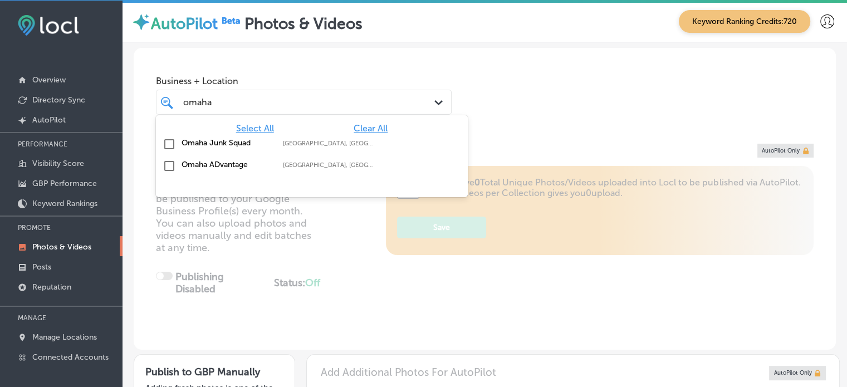
click at [168, 160] on input "checkbox" at bounding box center [169, 165] width 13 height 13
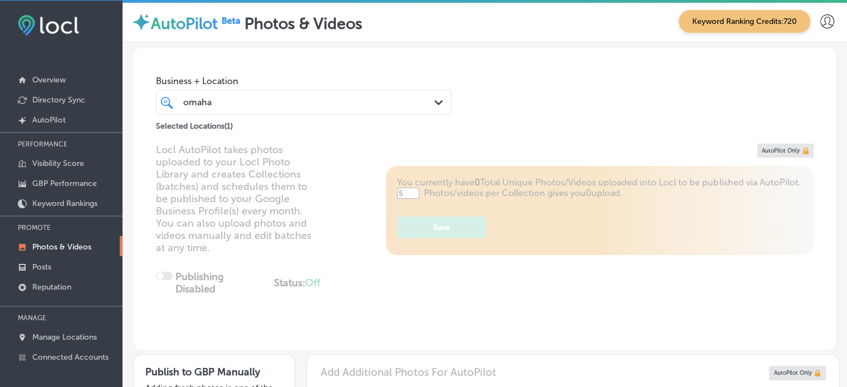
click at [515, 89] on div "Business + Location [GEOGRAPHIC_DATA] Path Created with Sketch. Selected Locati…" at bounding box center [485, 90] width 702 height 85
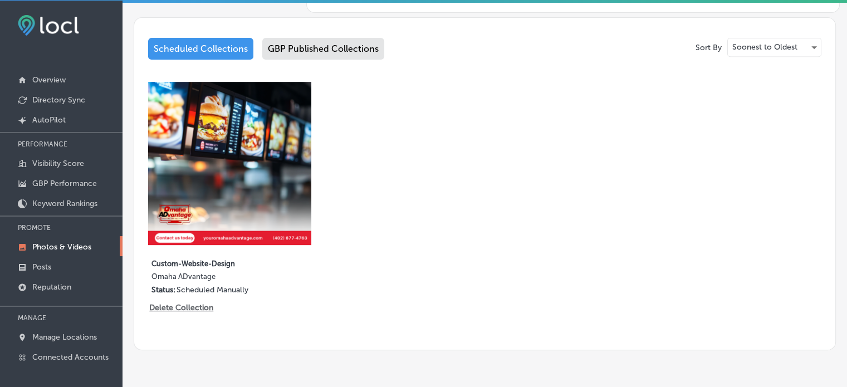
scroll to position [515, 0]
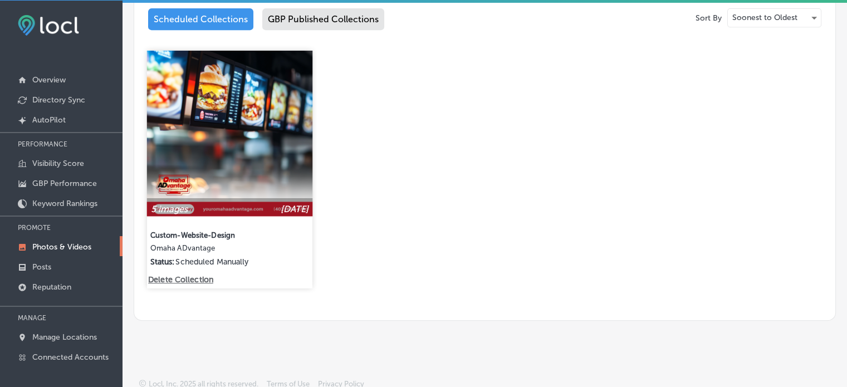
click at [234, 140] on img at bounding box center [229, 133] width 165 height 165
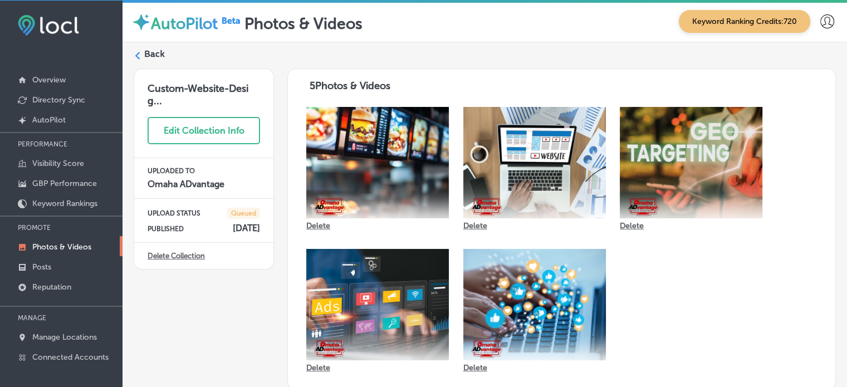
click at [154, 51] on label "Back" at bounding box center [154, 54] width 21 height 12
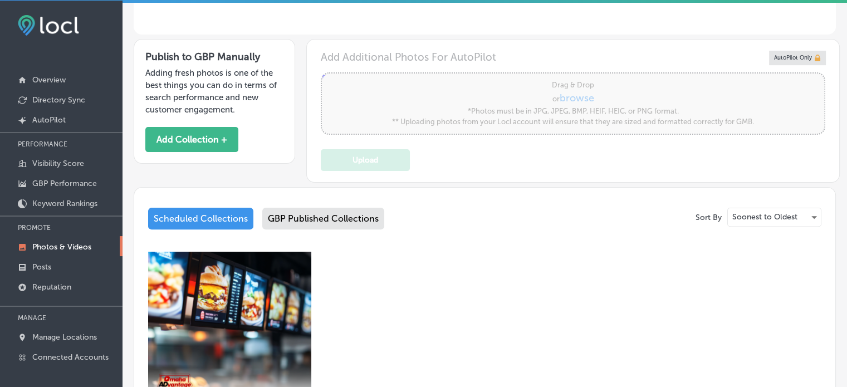
scroll to position [335, 0]
